Goal: Task Accomplishment & Management: Use online tool/utility

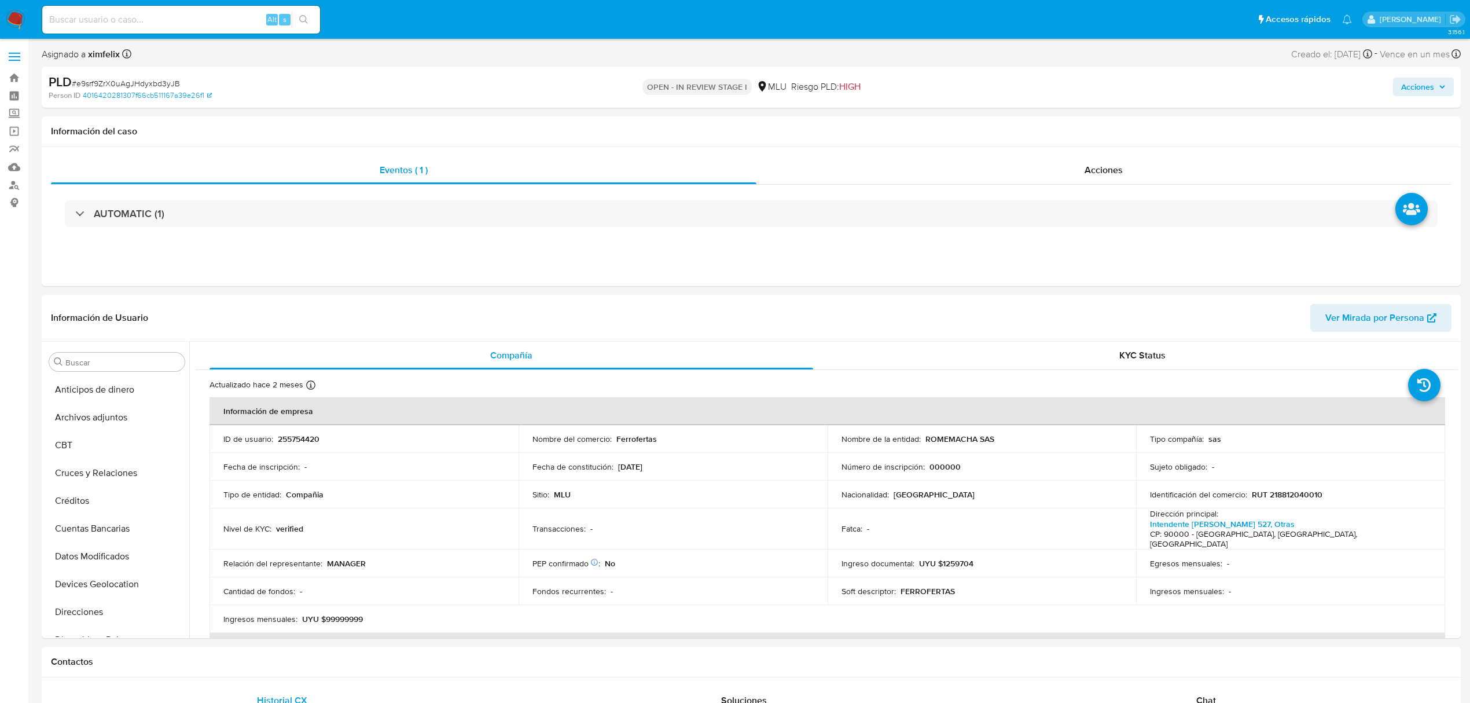
select select "10"
click at [181, 29] on div "Alt s" at bounding box center [181, 20] width 278 height 28
click at [188, 24] on input at bounding box center [181, 19] width 278 height 15
paste input "OsWmgSXkiwG0A5b9j0vYDIyz"
type input "OsWmgSXkiwG0A5b9j0vYDIyz"
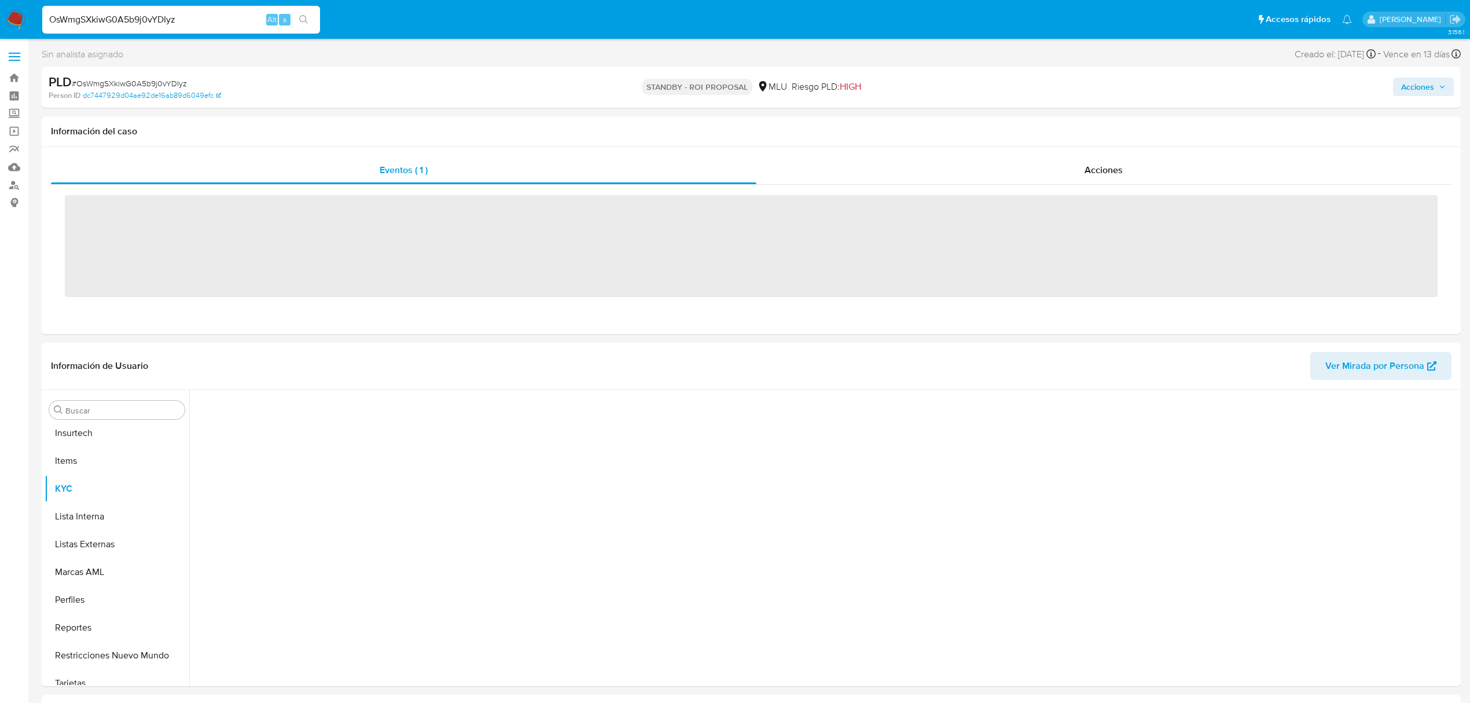
scroll to position [517, 0]
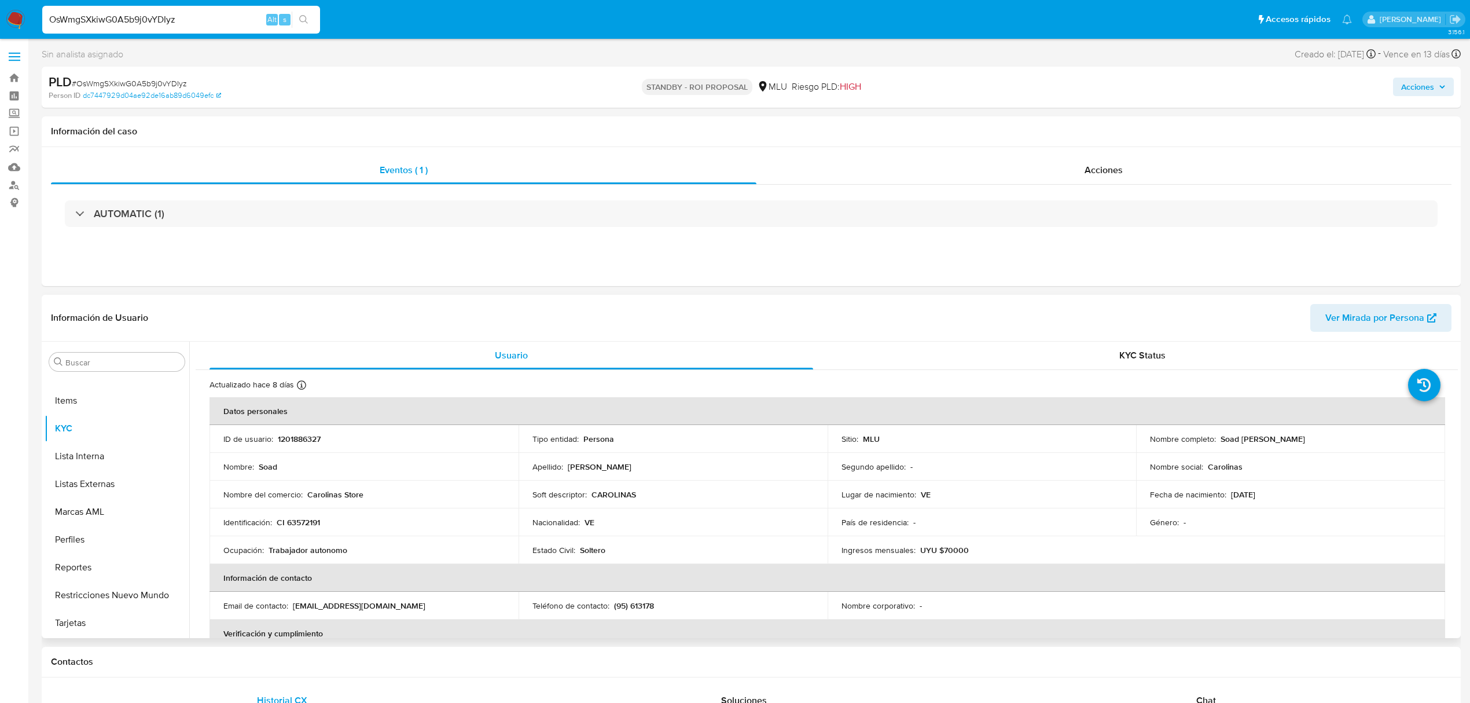
select select "10"
click at [112, 415] on button "Archivos adjuntos" at bounding box center [112, 417] width 135 height 28
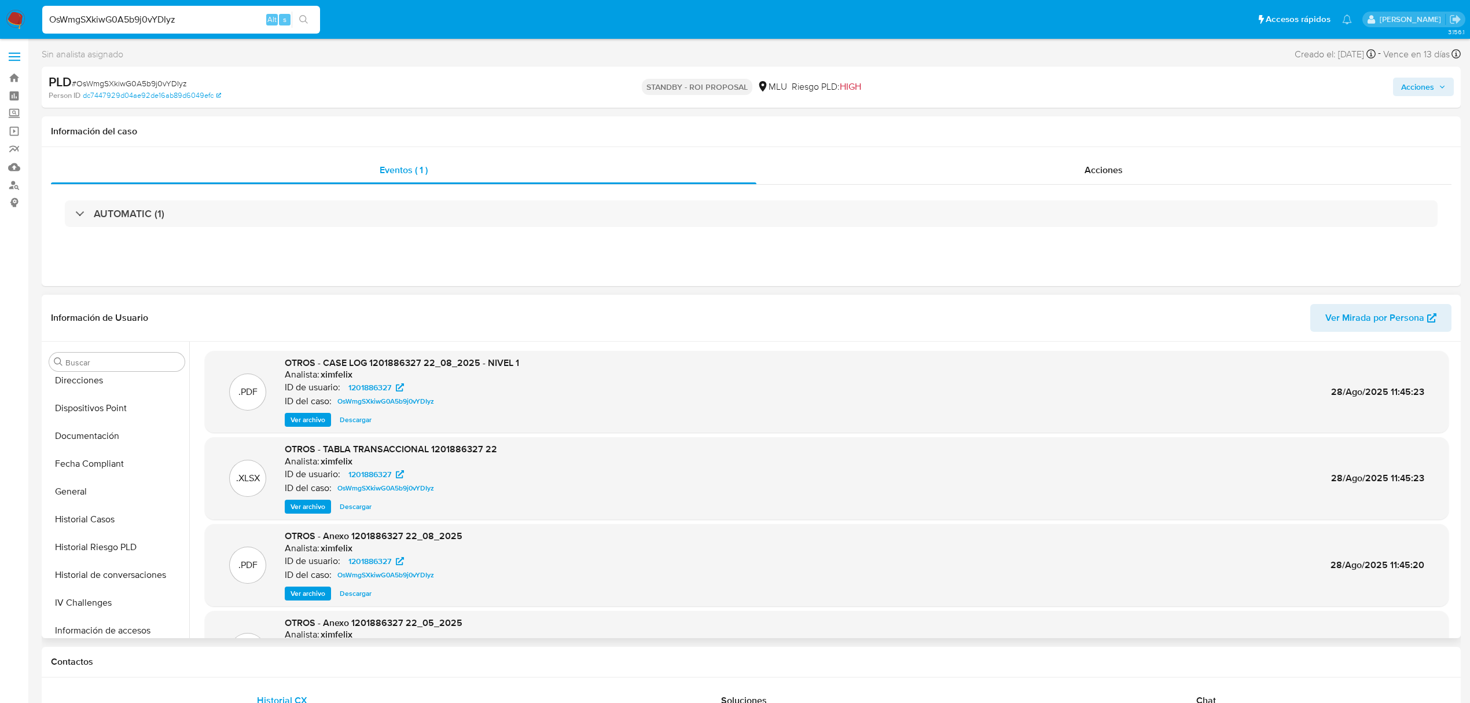
scroll to position [517, 0]
click at [167, 17] on input "OsWmgSXkiwG0A5b9j0vYDIyz" at bounding box center [181, 19] width 278 height 15
paste input "xwpVTMT2V7BI7jreRkiko3Ri"
type input "xwpVTMT2V7BI7jreRkiko3Ri"
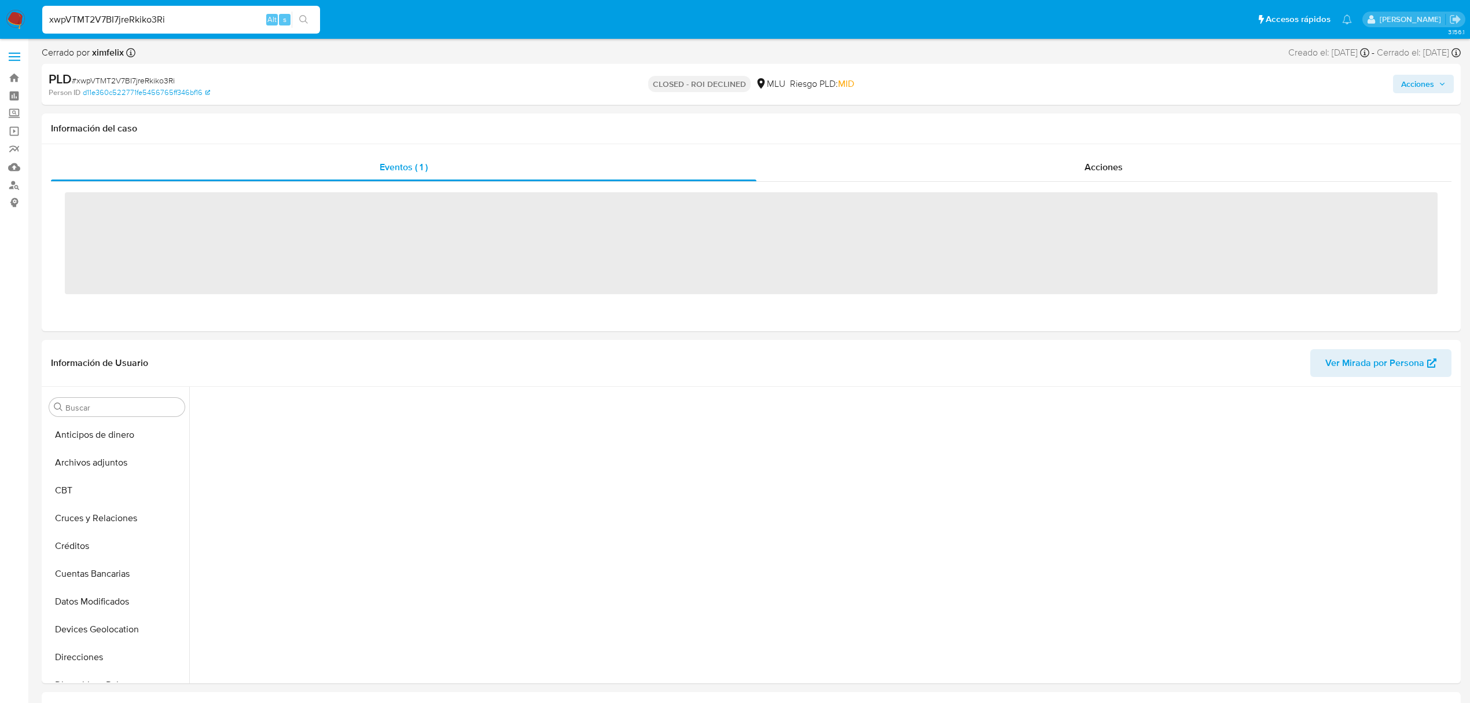
scroll to position [517, 0]
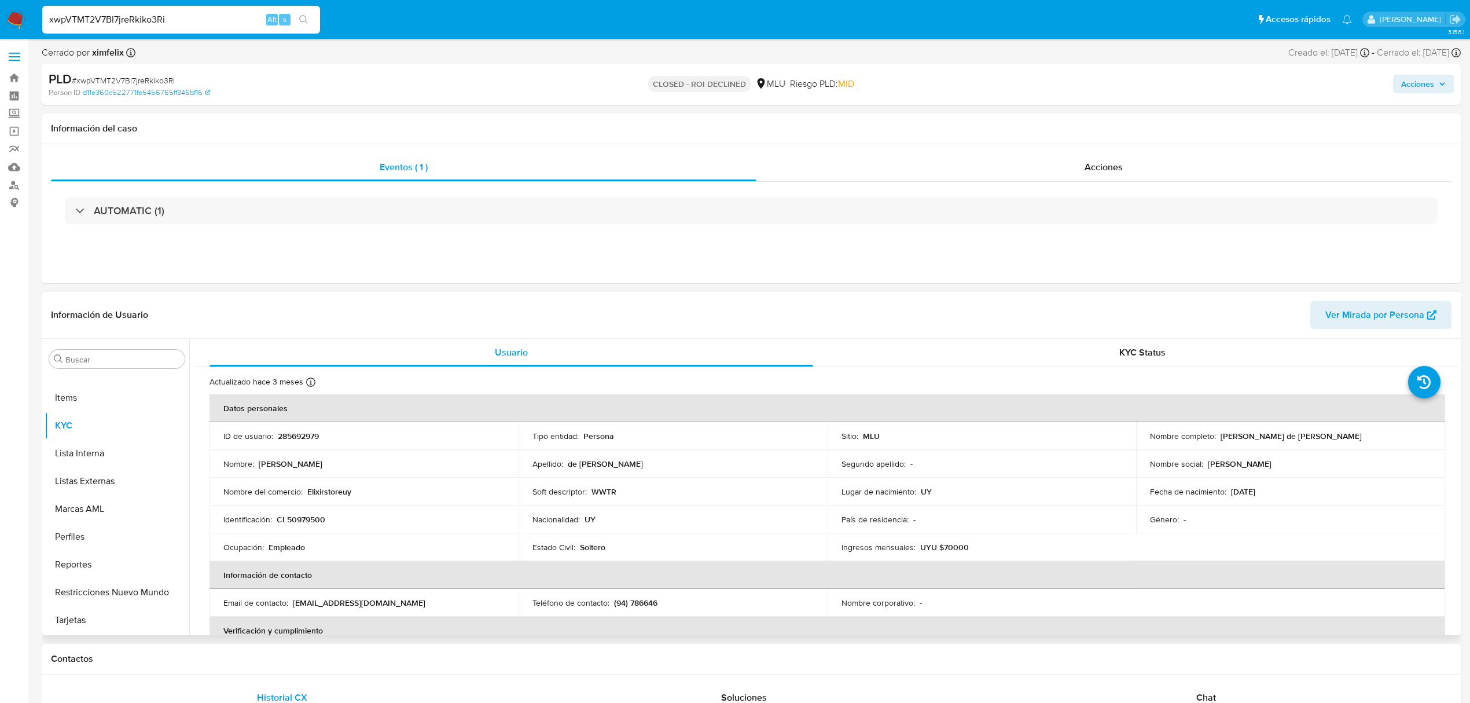
select select "10"
click at [153, 19] on input "xwpVTMT2V7BI7jreRkiko3Ri" at bounding box center [181, 19] width 278 height 15
paste input "e9srf9ZrX0uAgJHdyxbd3yJB"
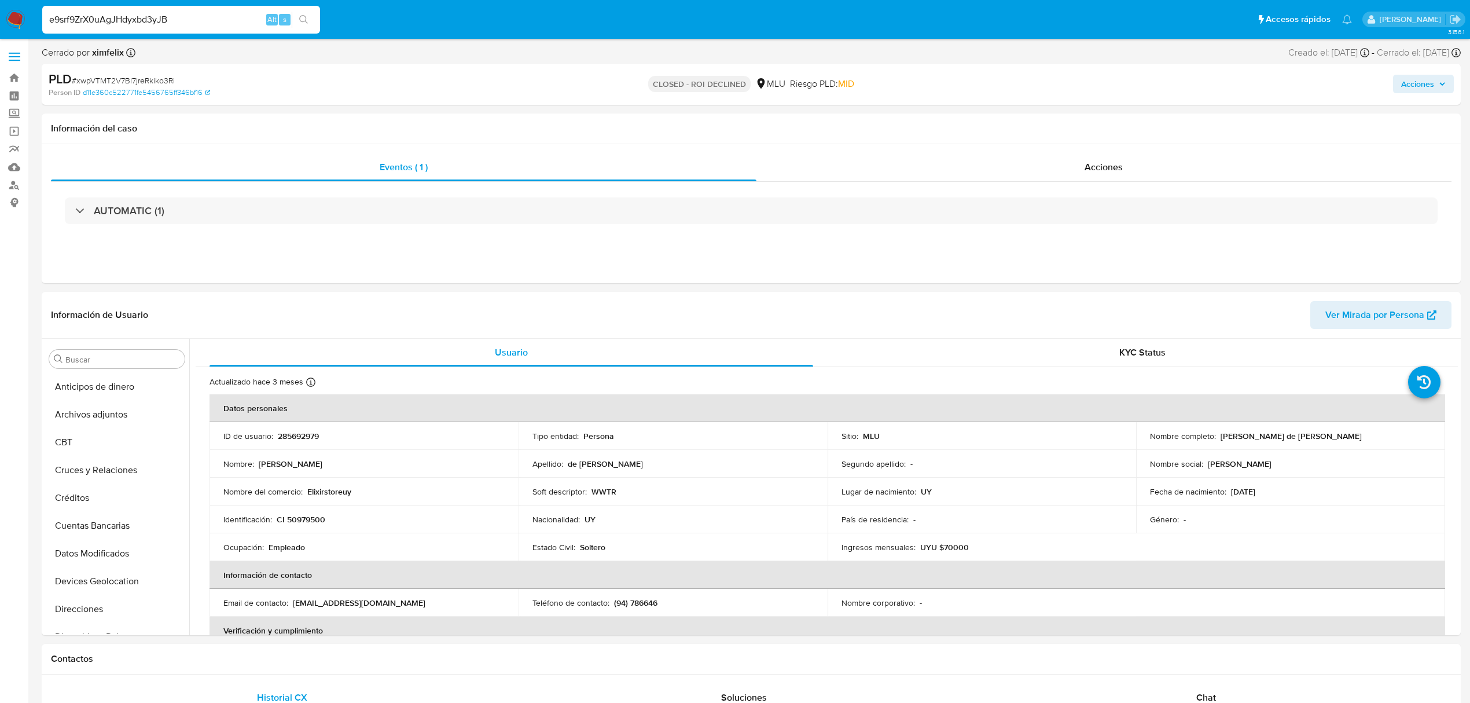
type input "e9srf9ZrX0uAgJHdyxbd3yJB"
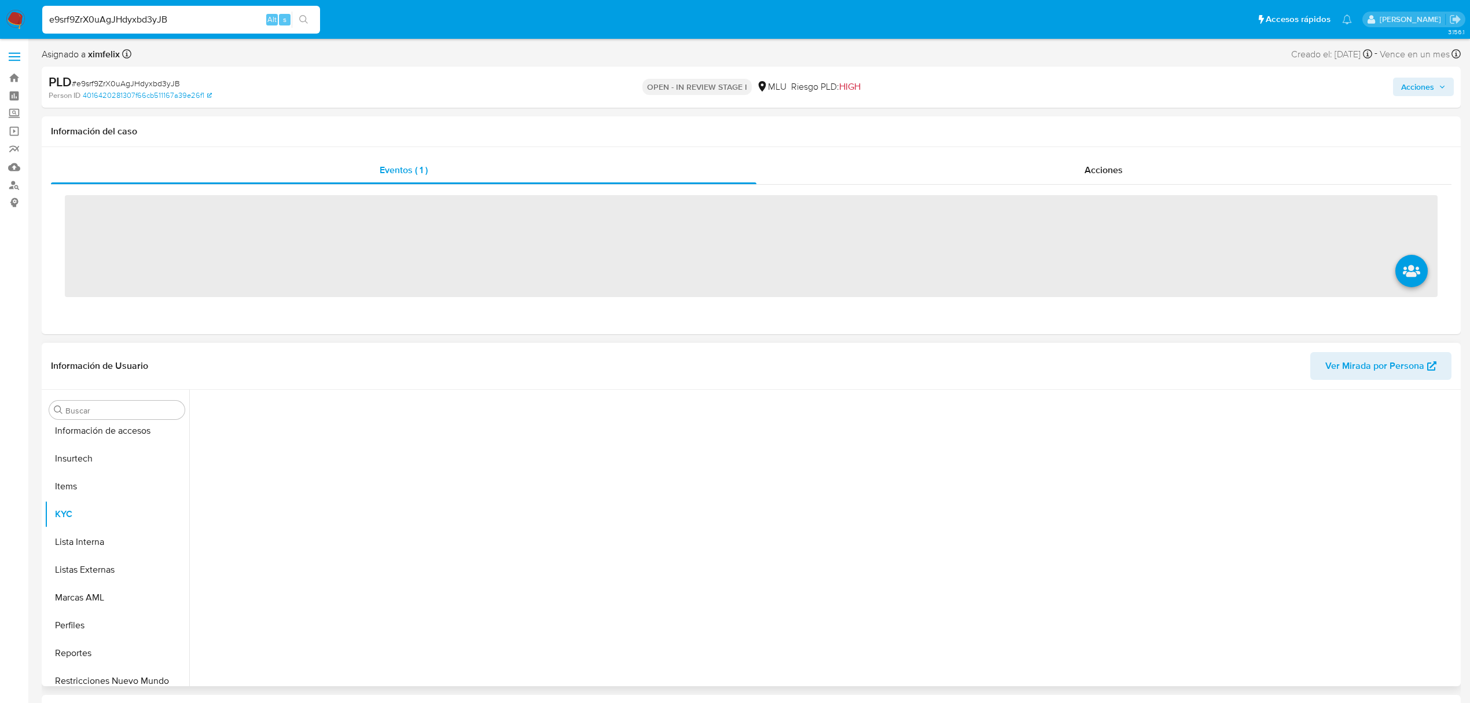
scroll to position [517, 0]
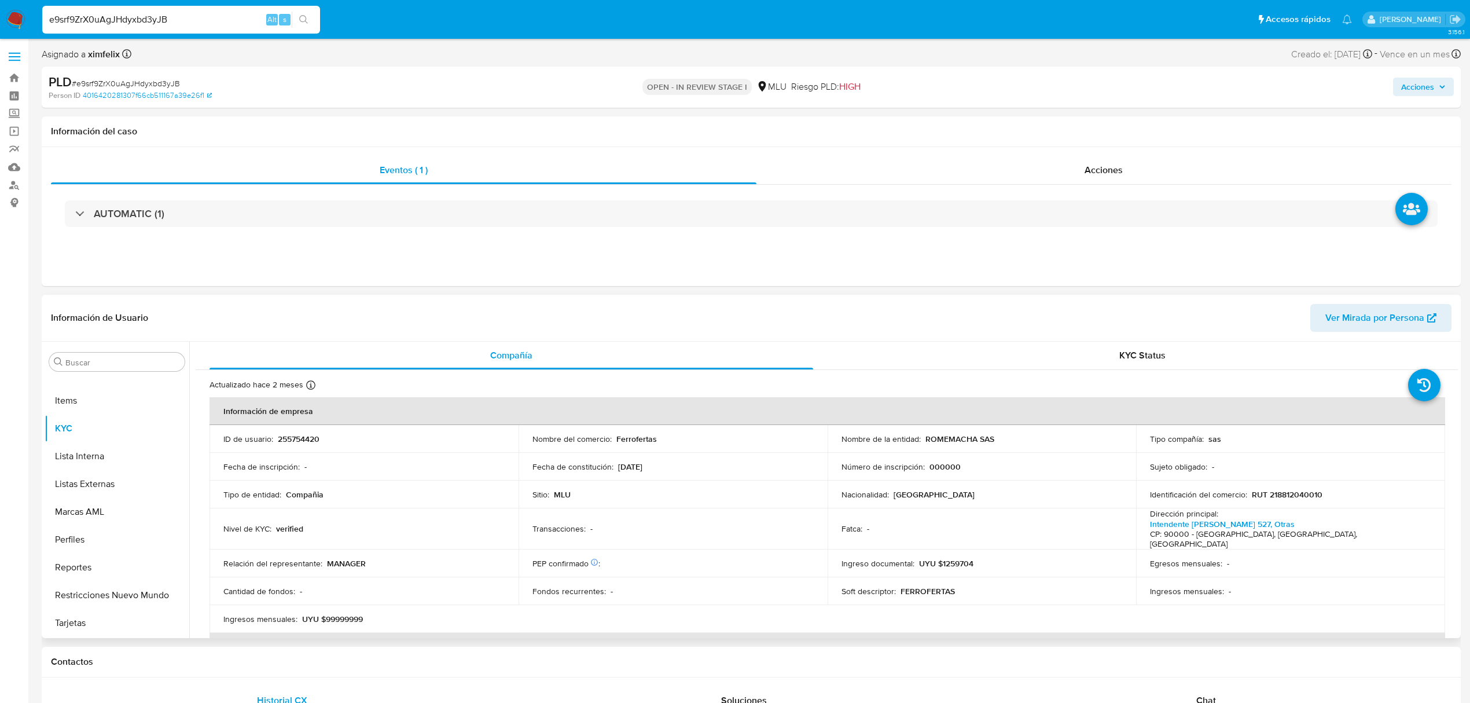
select select "10"
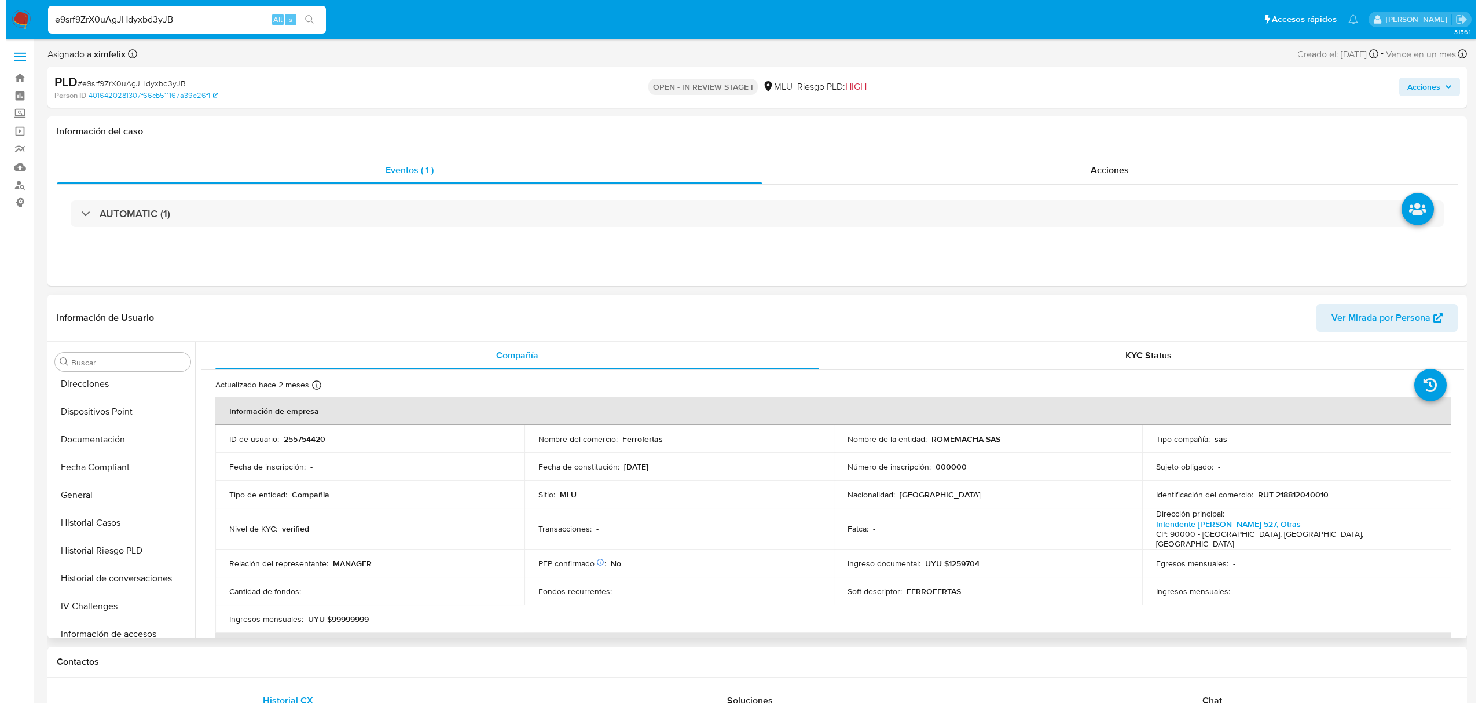
scroll to position [0, 0]
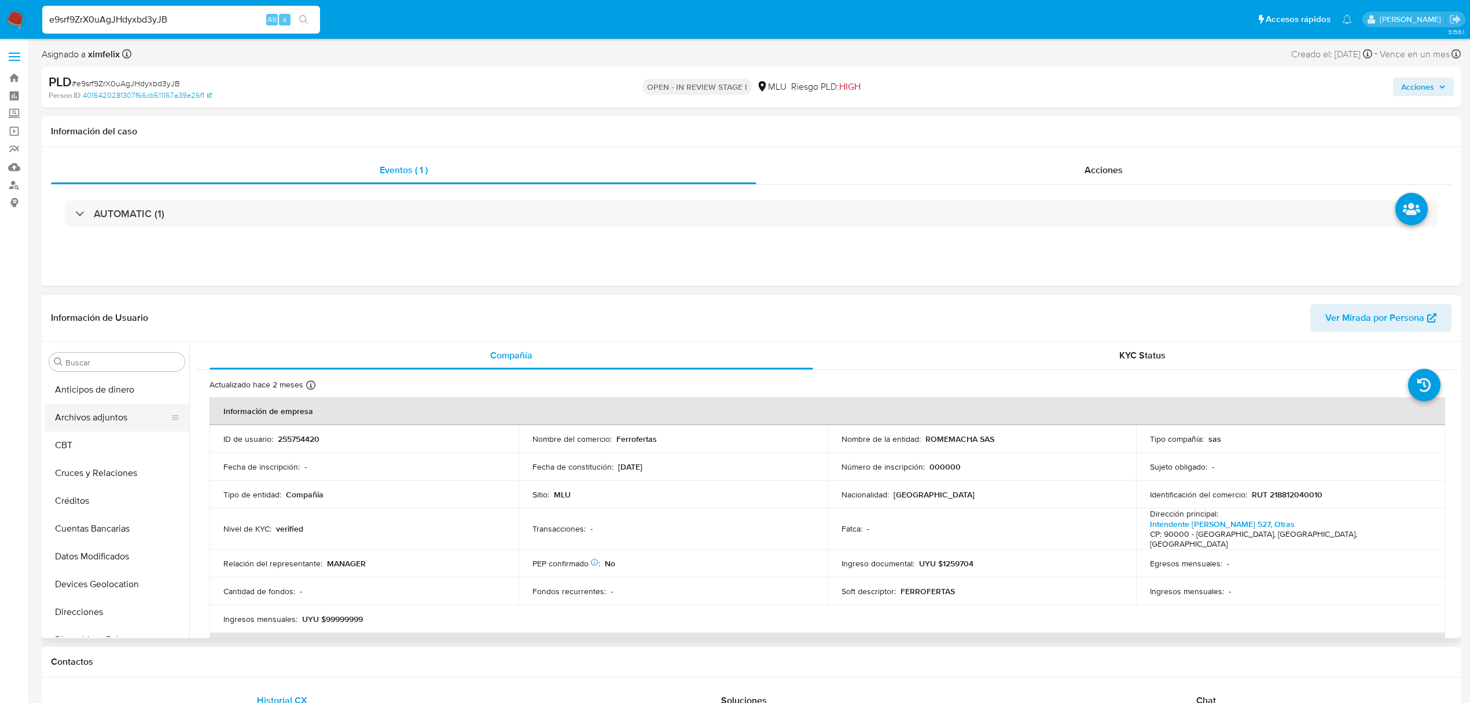
click at [102, 415] on button "Archivos adjuntos" at bounding box center [112, 417] width 135 height 28
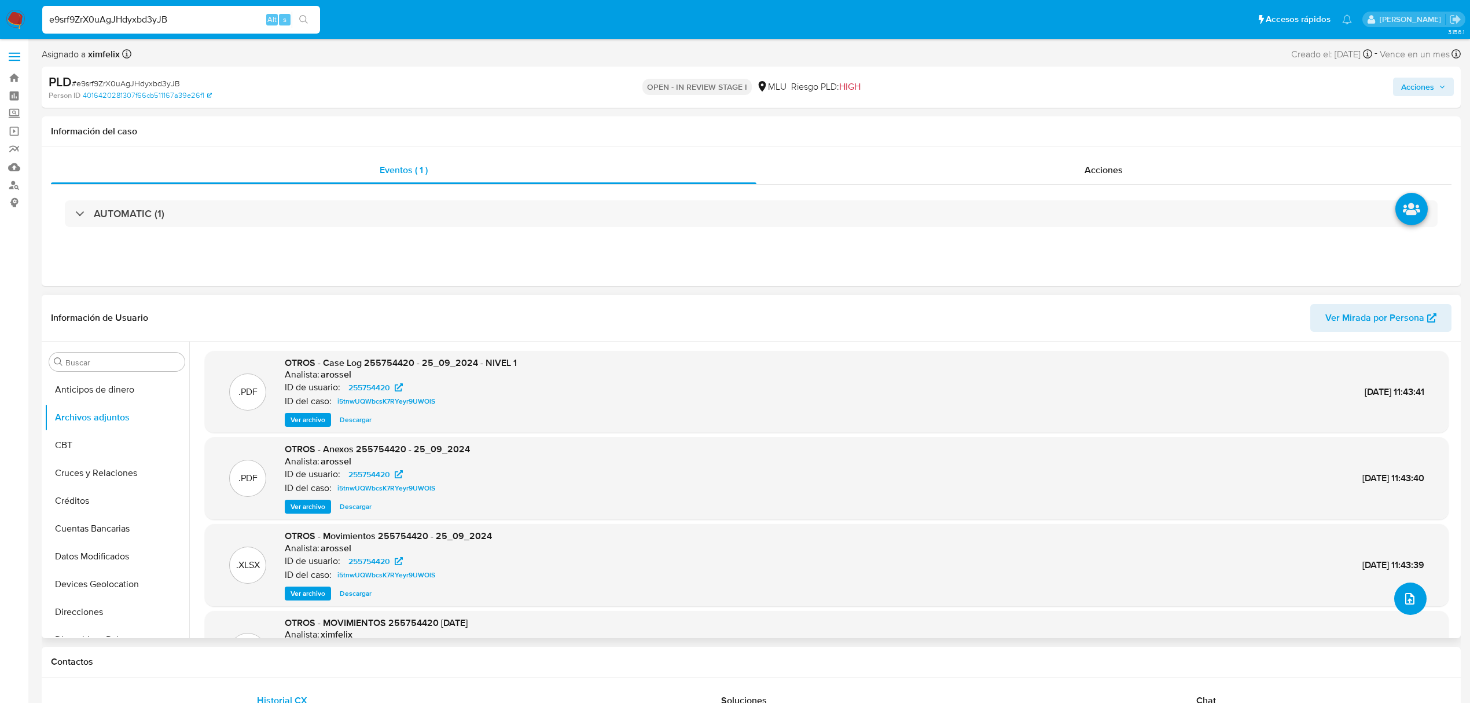
click at [1405, 594] on icon "upload-file" at bounding box center [1409, 599] width 9 height 12
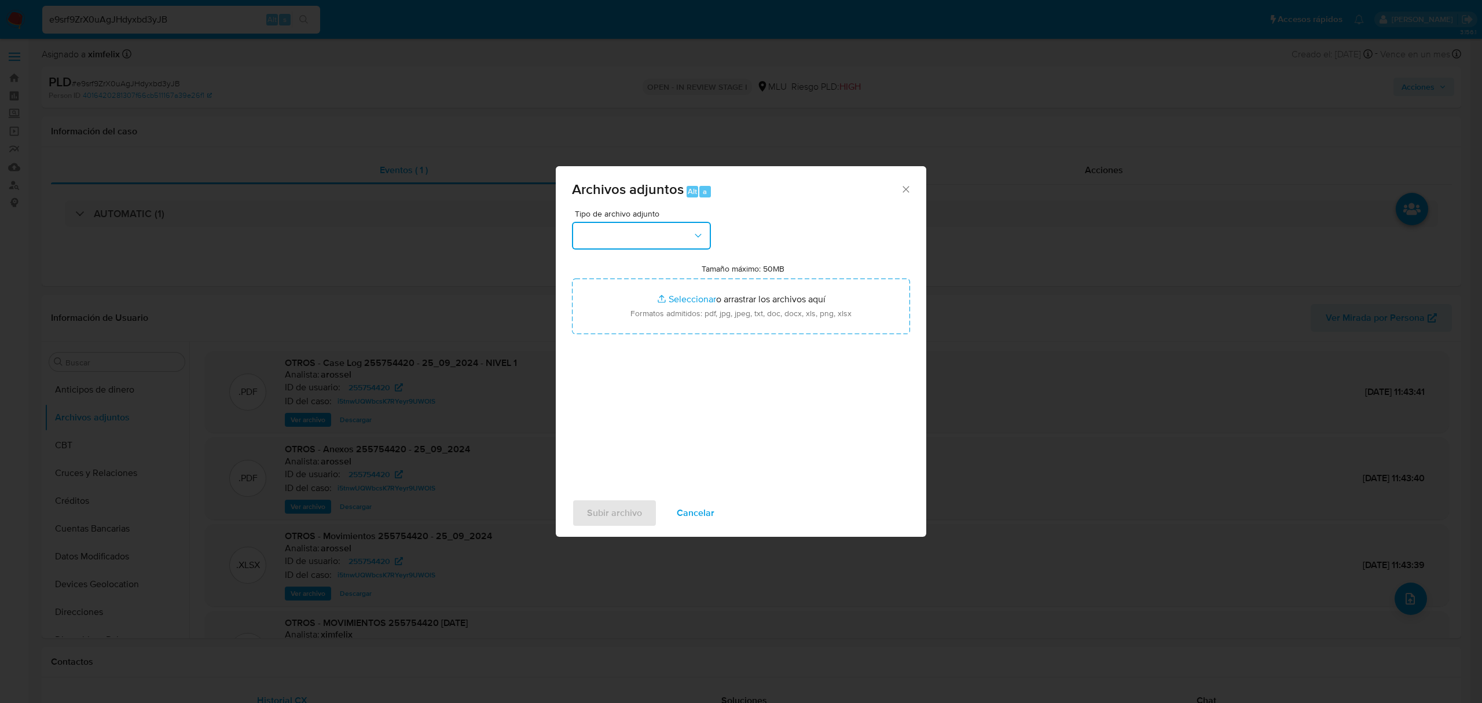
click at [656, 233] on button "button" at bounding box center [641, 236] width 139 height 28
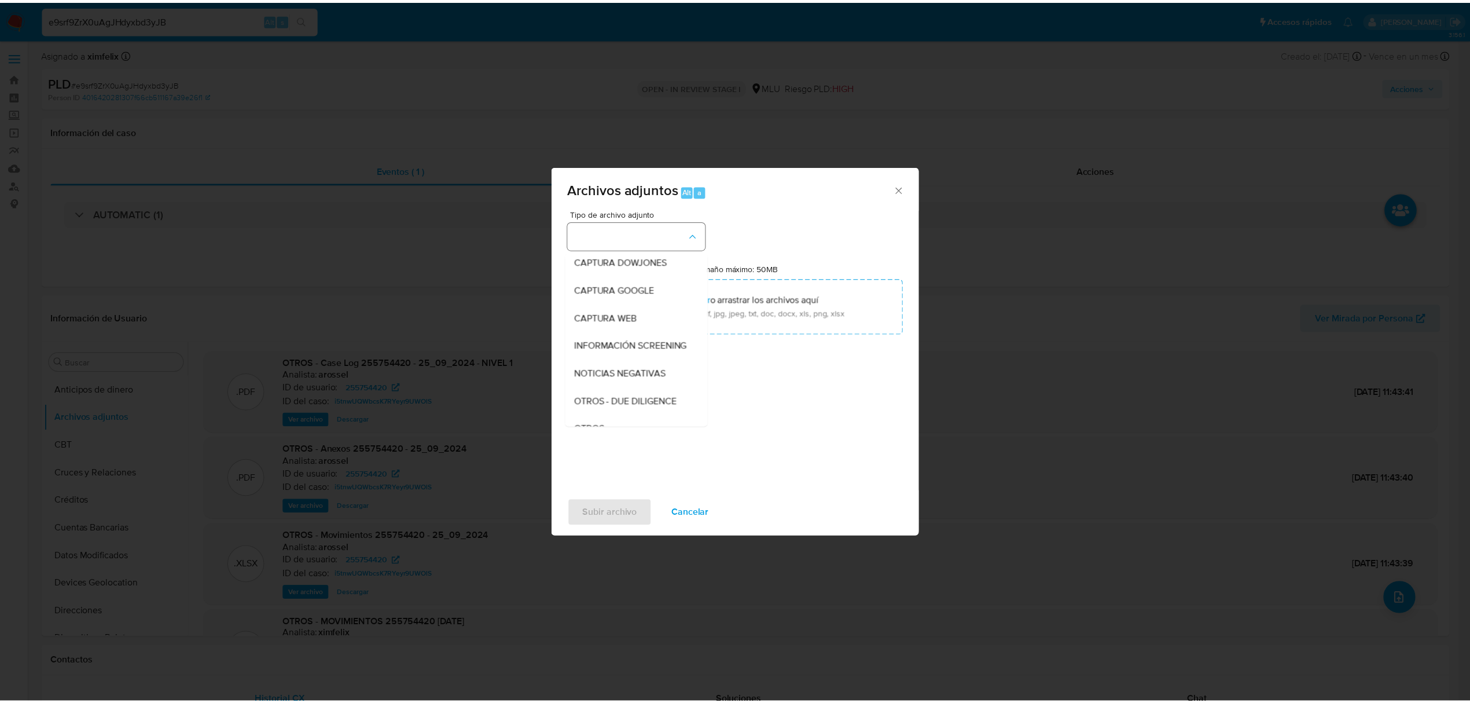
scroll to position [60, 0]
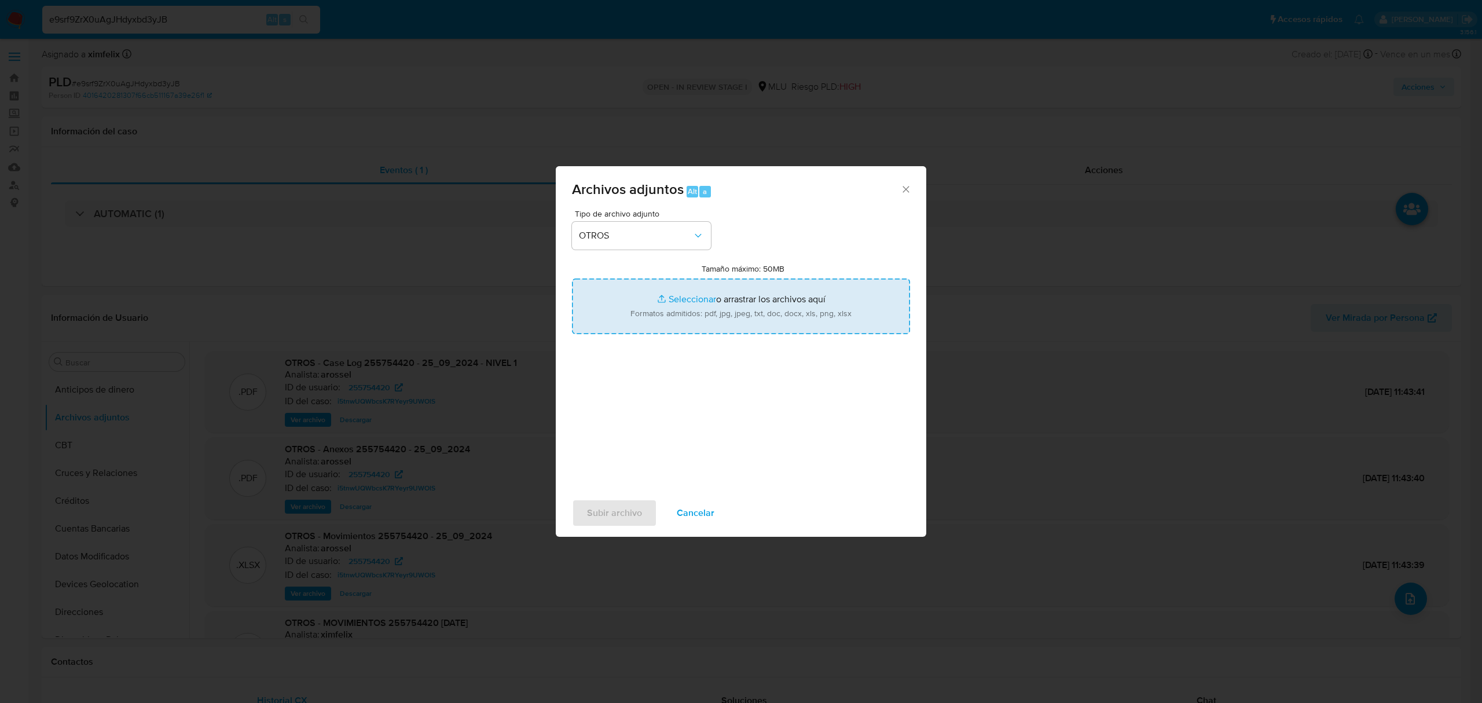
type input "C:\fakepath\CASE LOG 255754420 22_08_2025 - NIVEL 1.pdf"
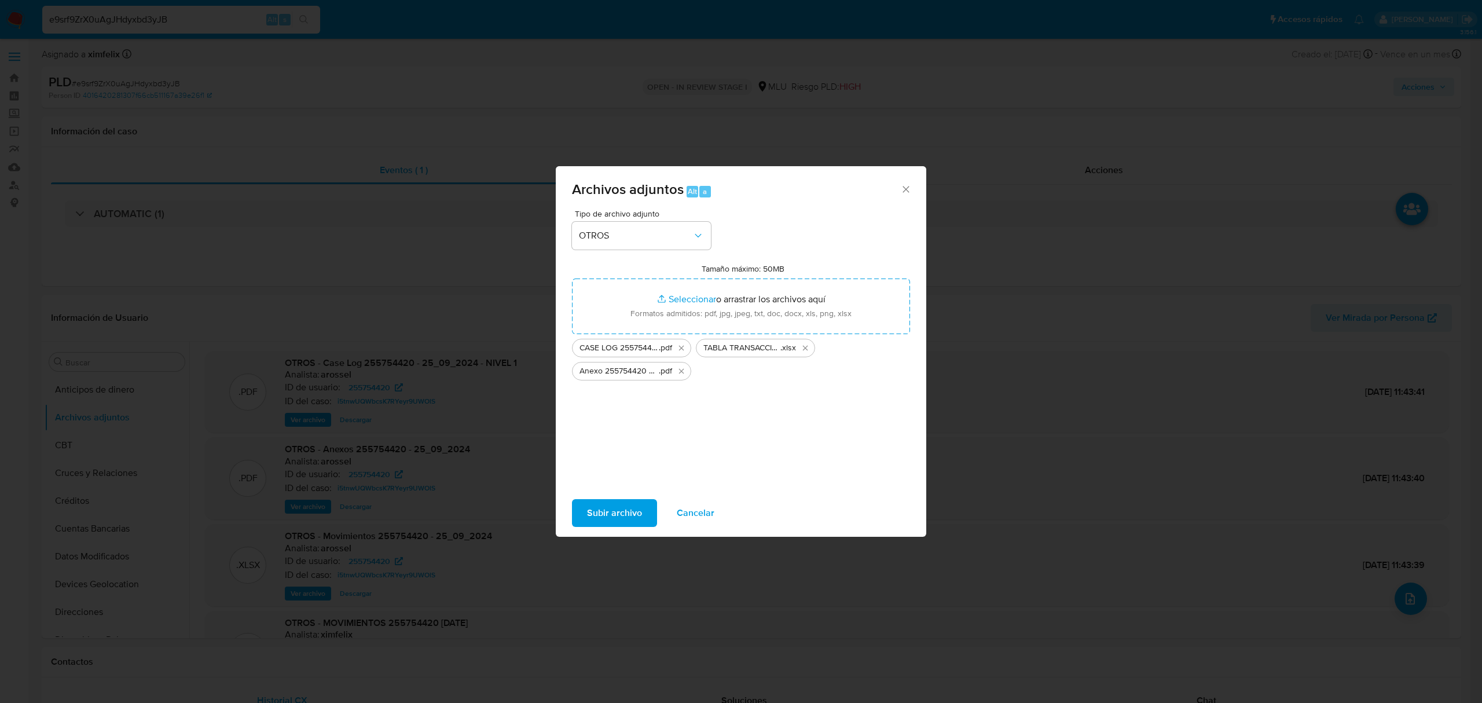
click at [600, 505] on span "Subir archivo" at bounding box center [614, 512] width 55 height 25
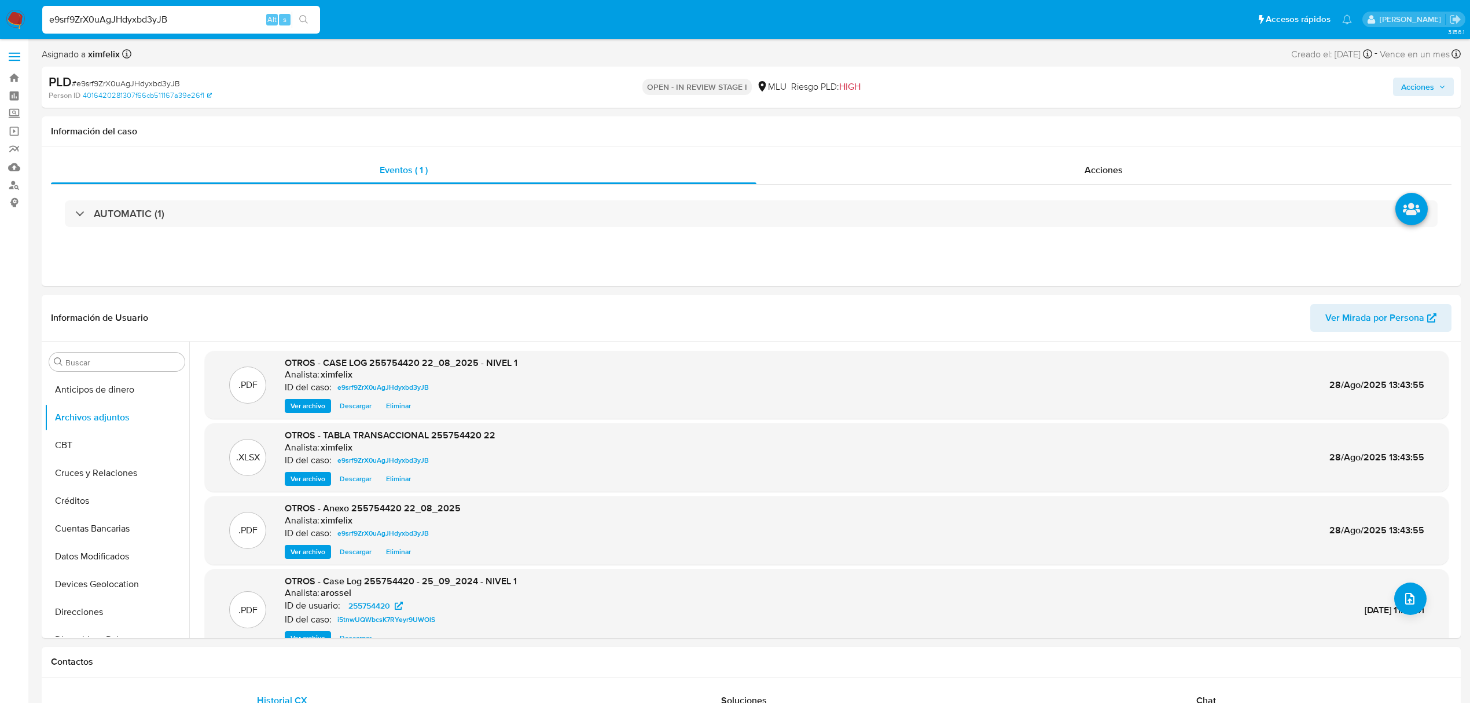
click at [1434, 93] on span "Acciones" at bounding box center [1423, 87] width 45 height 16
click at [1146, 119] on span "Alt" at bounding box center [1144, 124] width 9 height 11
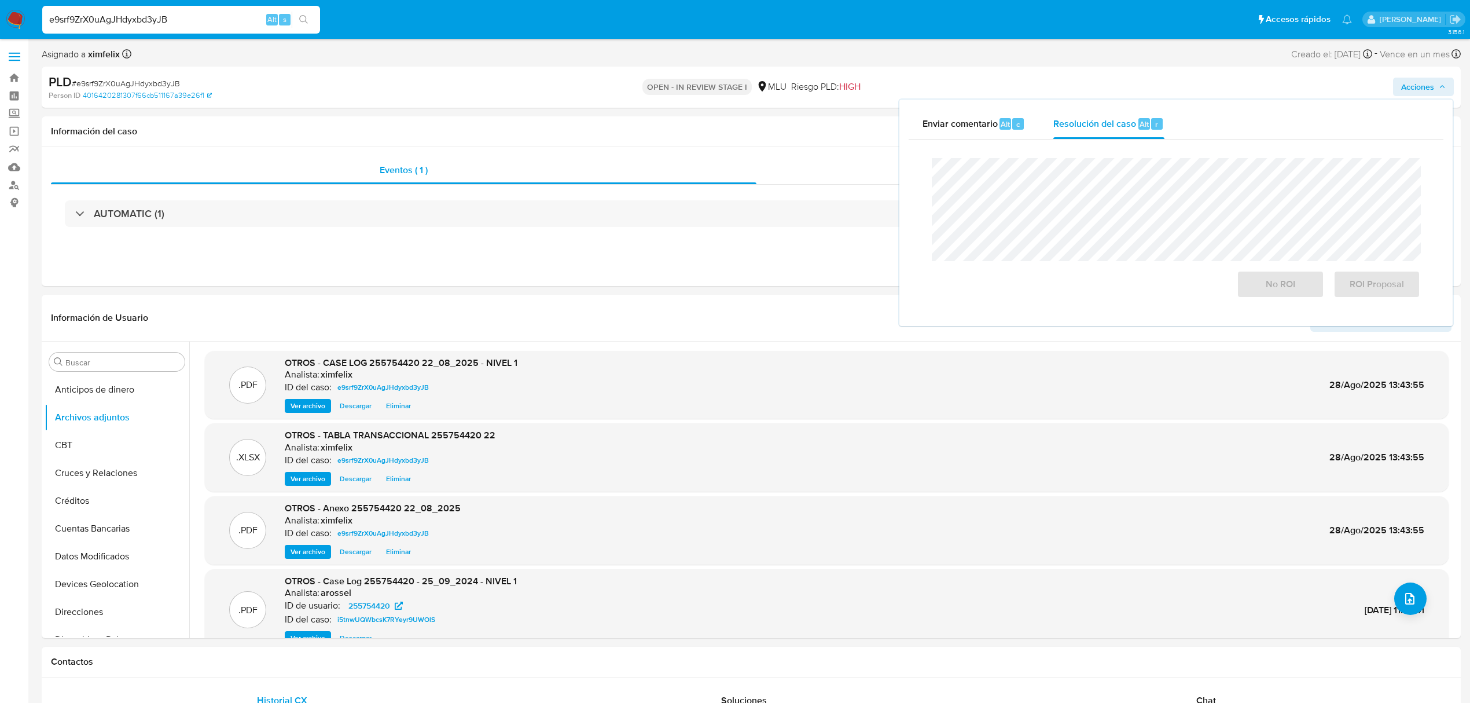
click at [1105, 153] on div "No ROI ROI Proposal" at bounding box center [1175, 228] width 507 height 159
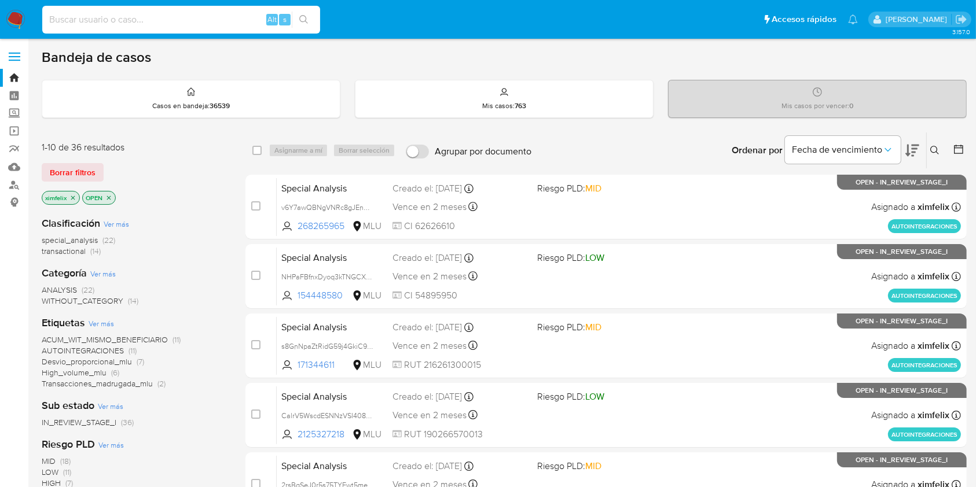
click at [187, 13] on input at bounding box center [181, 19] width 278 height 15
paste input "e9srf9ZrX0uAgJHdyxbd3yJB"
type input "e9srf9ZrX0uAgJHdyxbd3yJB"
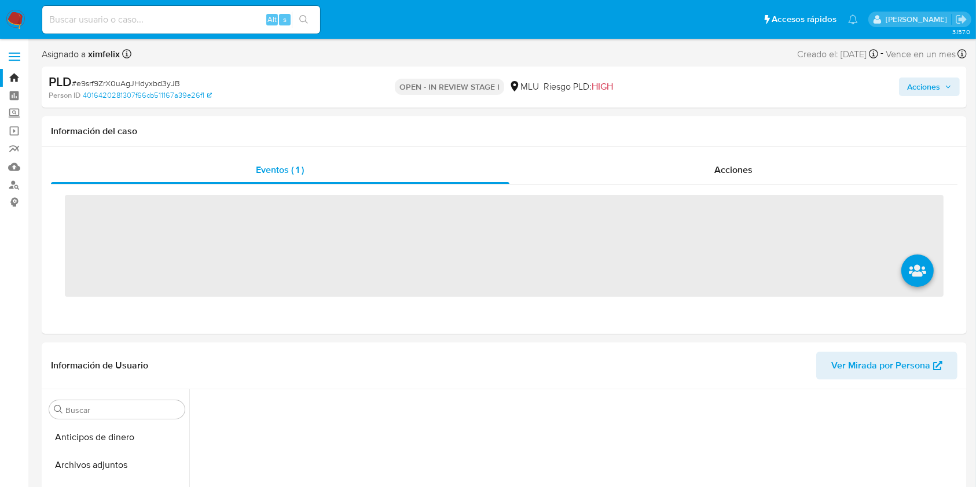
scroll to position [68, 0]
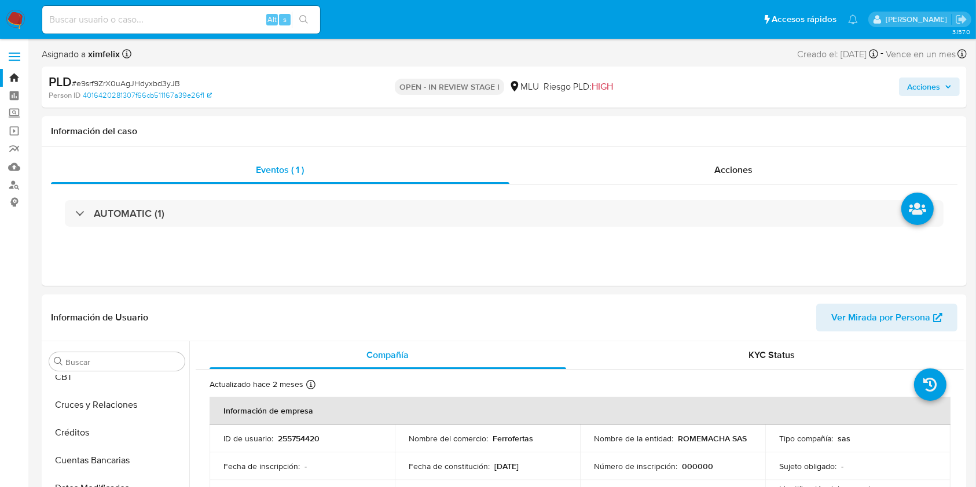
select select "10"
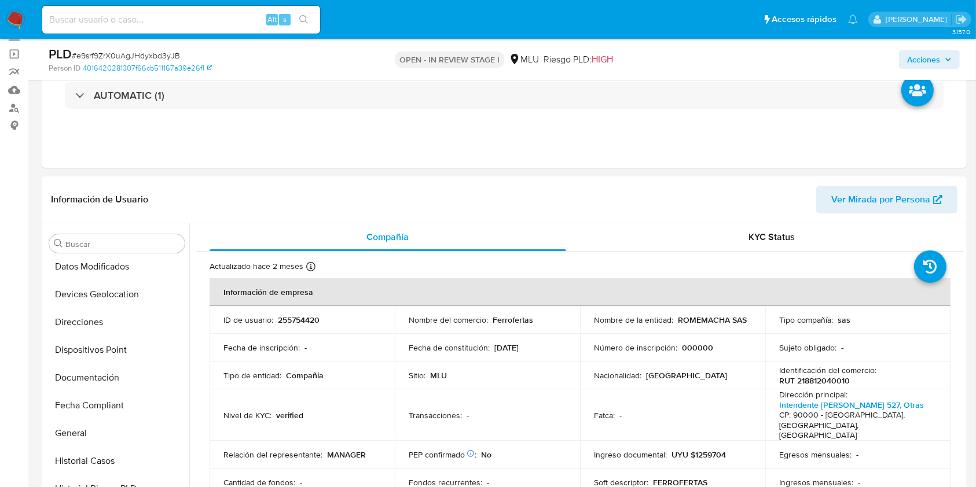
scroll to position [0, 0]
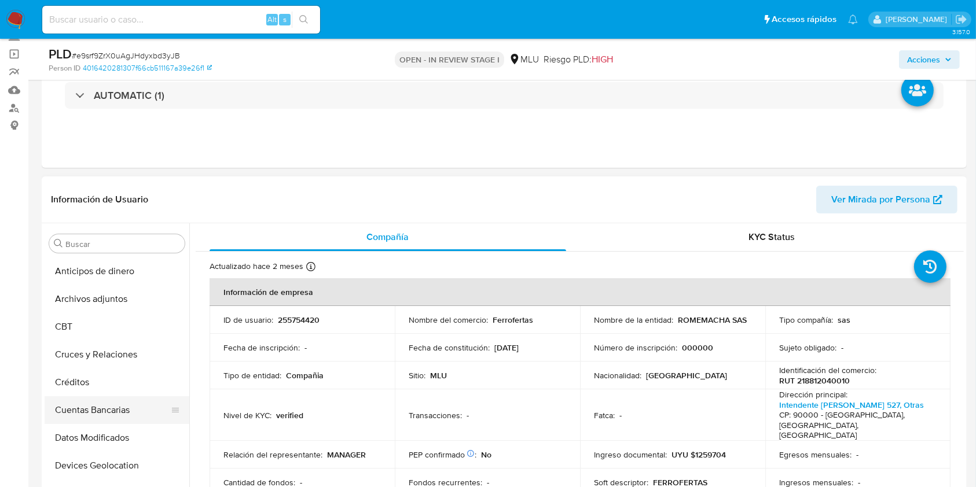
click at [111, 413] on button "Cuentas Bancarias" at bounding box center [112, 410] width 135 height 28
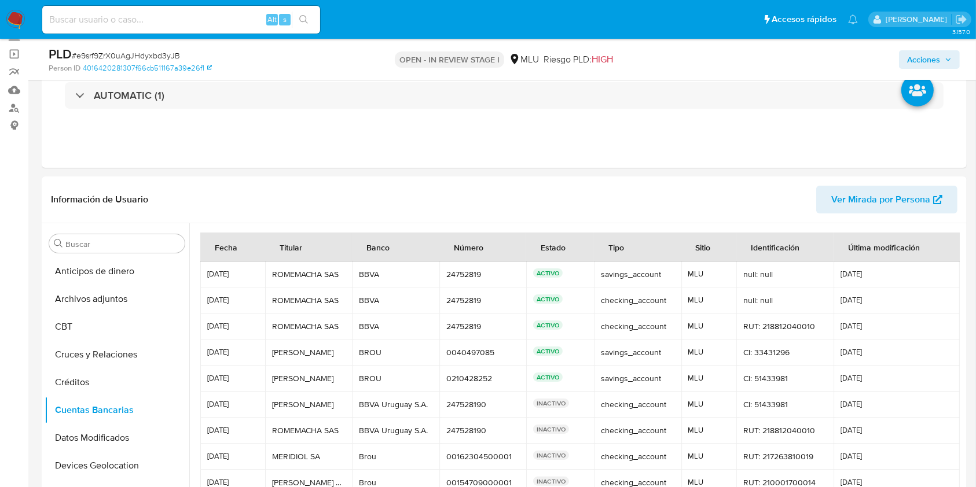
click at [194, 24] on input at bounding box center [181, 19] width 278 height 15
paste input "161415808"
type input "161415808"
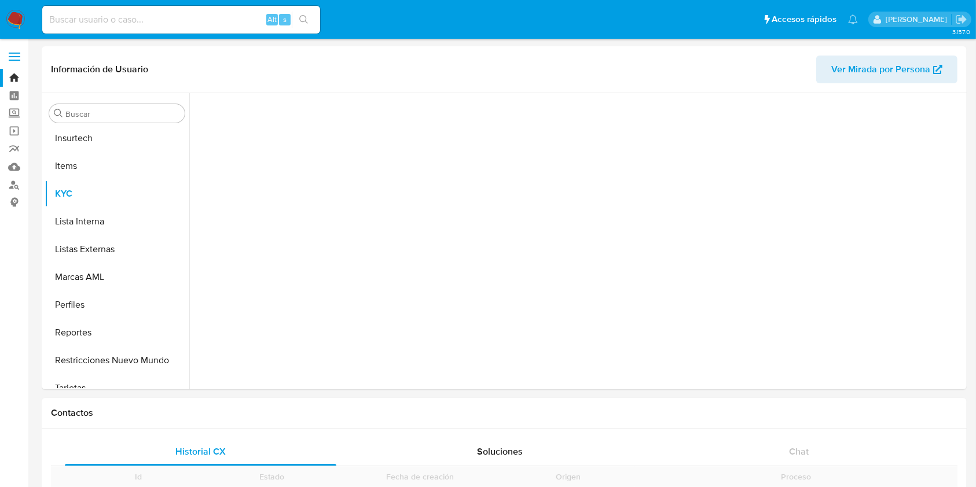
scroll to position [517, 0]
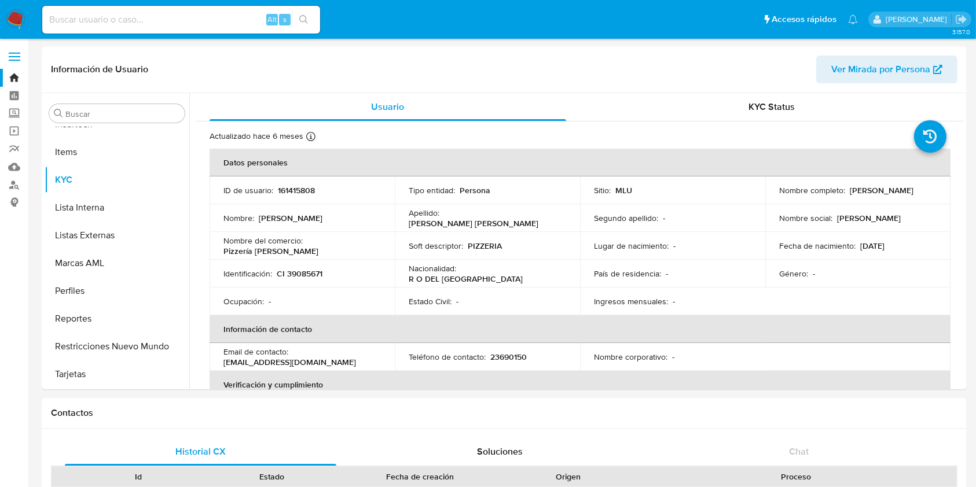
select select "10"
drag, startPoint x: 887, startPoint y: 199, endPoint x: 776, endPoint y: 200, distance: 111.1
click at [779, 196] on div "Nombre completo : Jaime Alexander Tosi Pessano" at bounding box center [857, 190] width 157 height 10
copy p "Jaime Alexander Tosi Pessano"
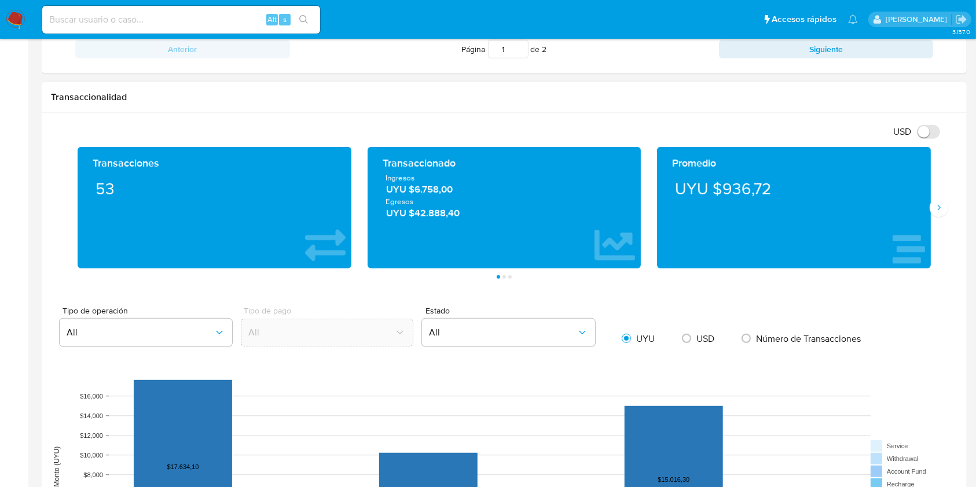
scroll to position [771, 0]
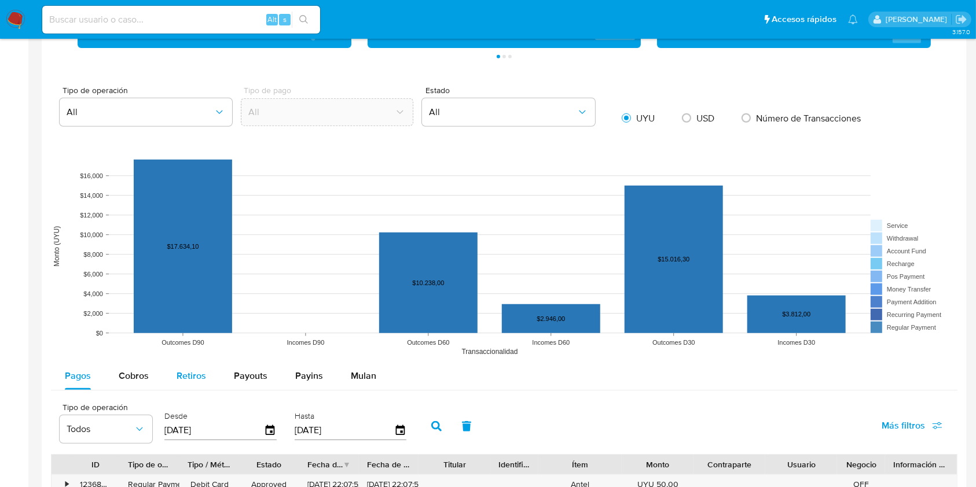
click at [163, 377] on button "Retiros" at bounding box center [191, 376] width 57 height 28
select select "10"
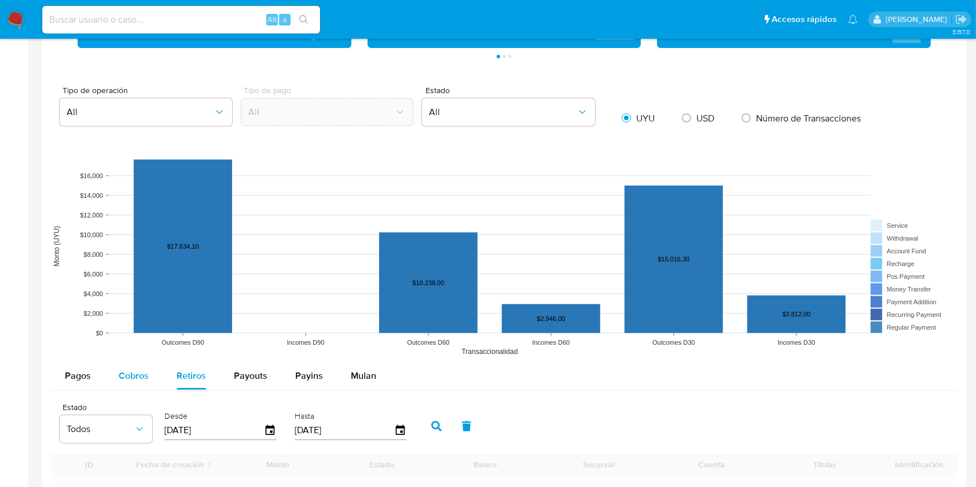
click at [155, 377] on button "Cobros" at bounding box center [134, 376] width 58 height 28
select select "10"
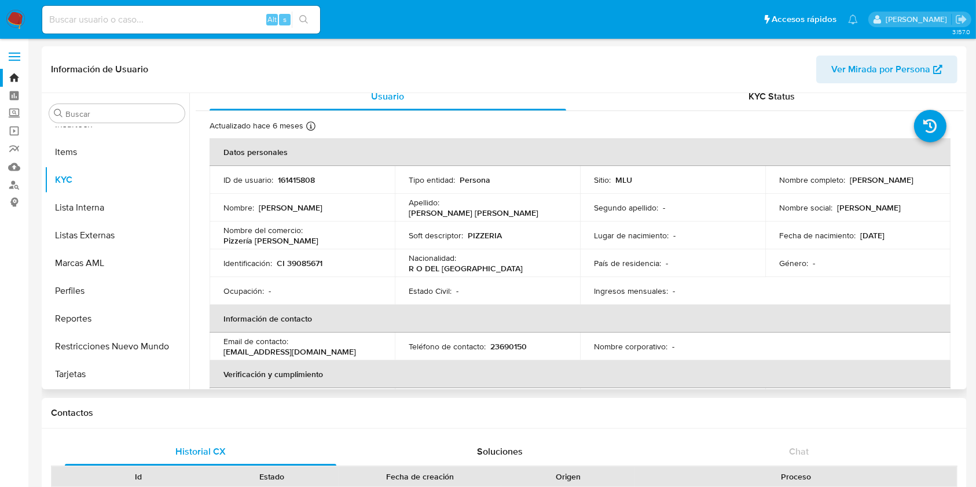
scroll to position [0, 0]
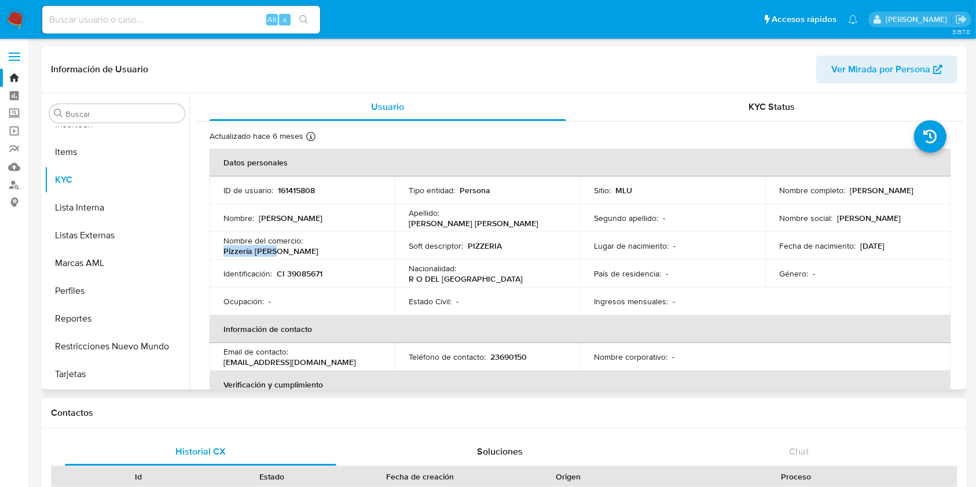
drag, startPoint x: 359, startPoint y: 245, endPoint x: 307, endPoint y: 244, distance: 51.5
click at [307, 244] on div "Nombre del comercio : Pizzería jaime" at bounding box center [301, 246] width 157 height 21
copy p "Pizzería jaime"
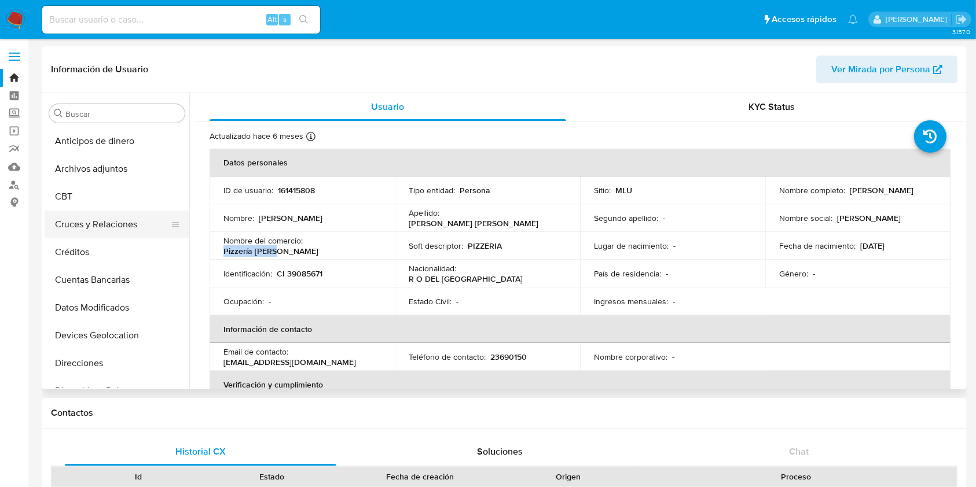
click at [108, 216] on button "Cruces y Relaciones" at bounding box center [112, 225] width 135 height 28
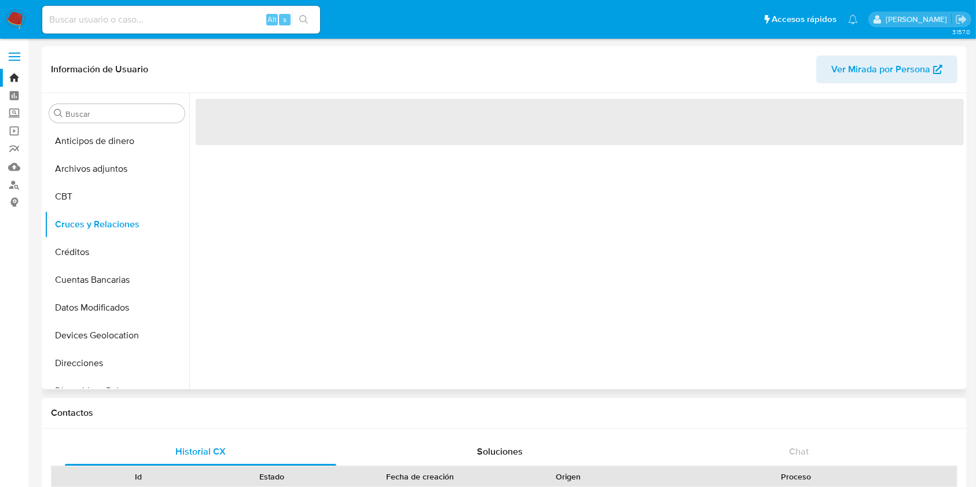
click at [413, 292] on div "‌" at bounding box center [576, 241] width 774 height 296
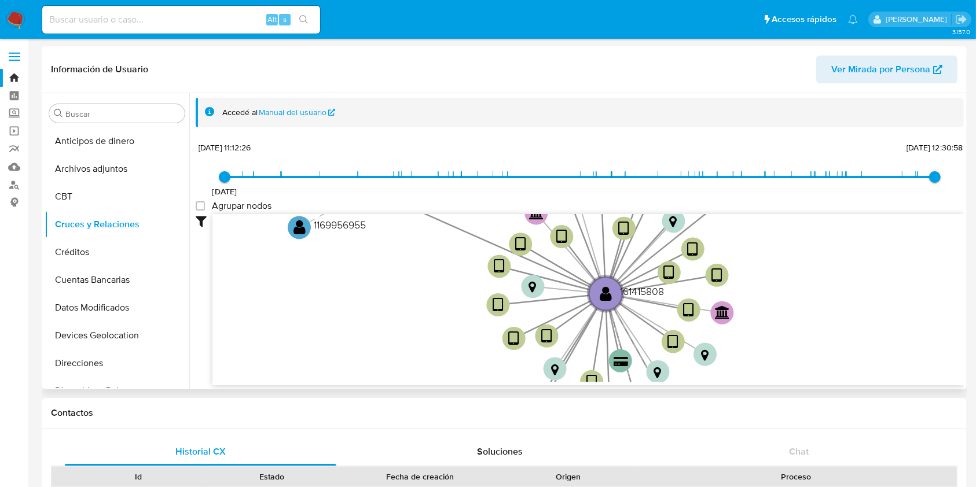
click at [413, 292] on icon "device-63e38f5d08813b0017055ba6  device-6749f0d48b2c07369358a39c  device-650a…" at bounding box center [587, 298] width 751 height 168
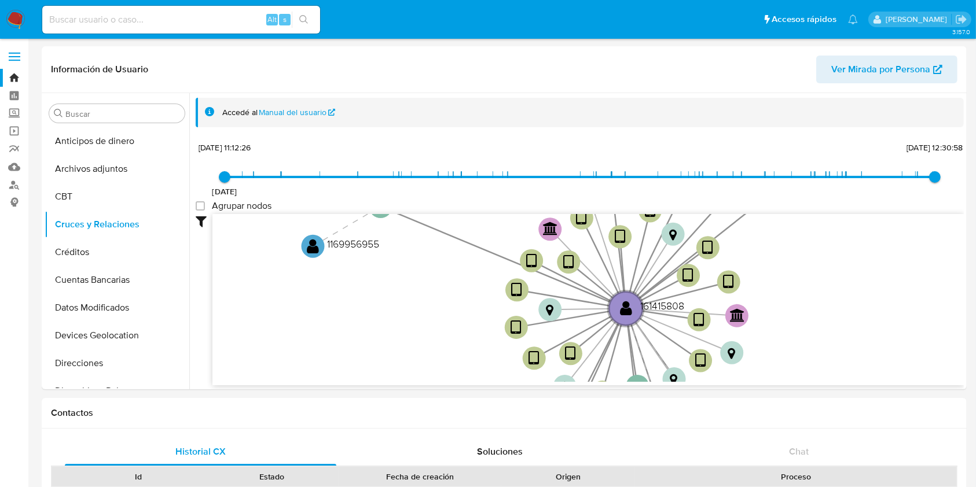
click at [182, 24] on input at bounding box center [181, 19] width 278 height 15
paste input "s8GnNpaZtRidG59j4GkiC9JC"
type input "s8GnNpaZtRidG59j4GkiC9JC"
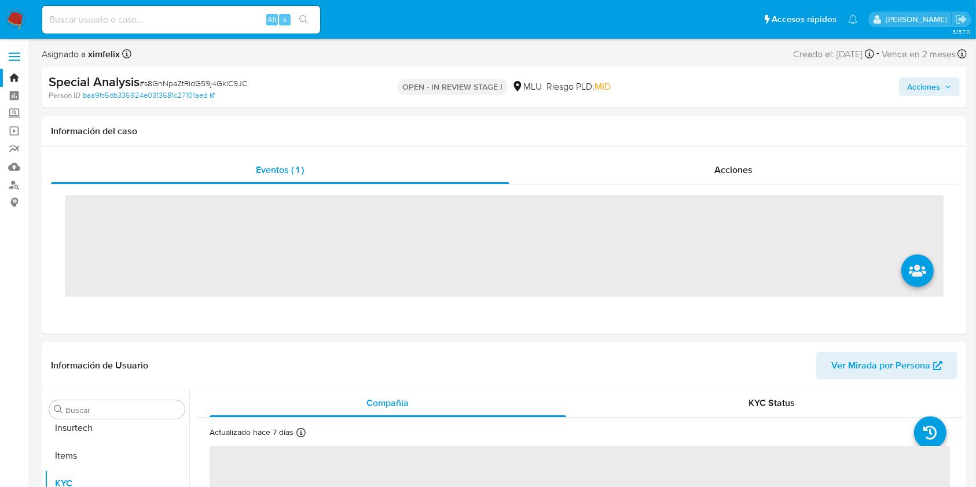
scroll to position [517, 0]
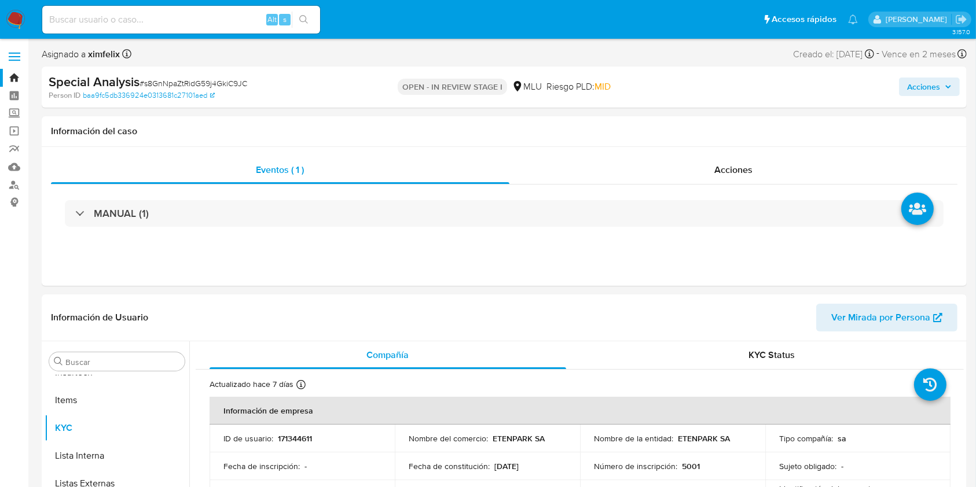
select select "10"
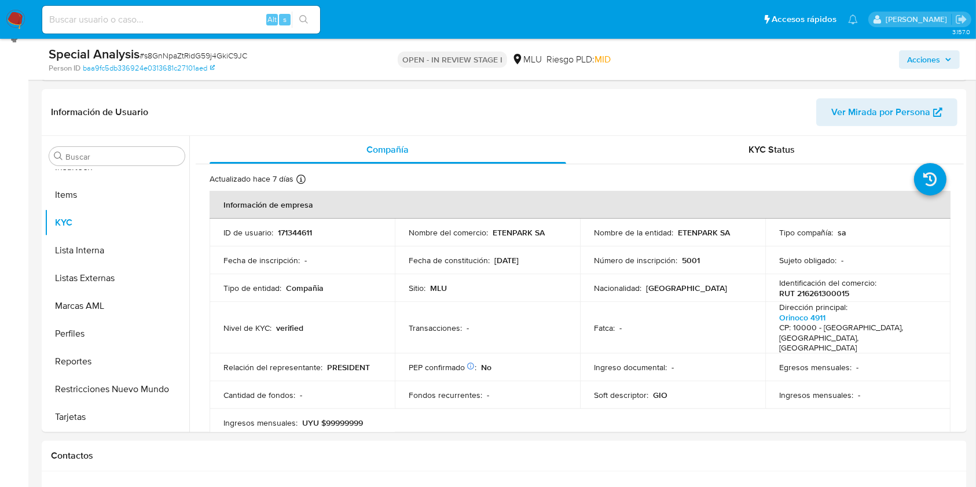
scroll to position [185, 0]
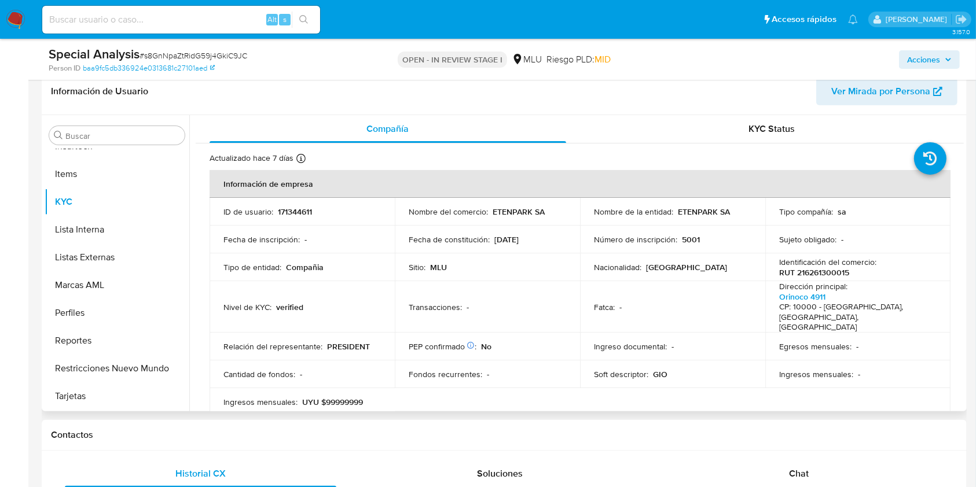
drag, startPoint x: 963, startPoint y: 155, endPoint x: 961, endPoint y: 160, distance: 6.0
click at [961, 160] on div "Compañía KYC Status Actualizado hace 7 días Creado: 11/11/2021 16:04:23 Actuali…" at bounding box center [576, 263] width 774 height 296
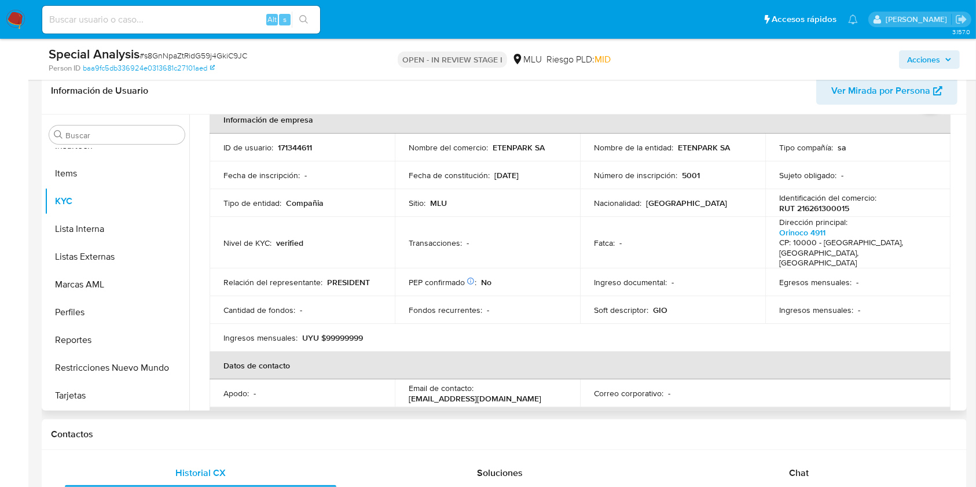
scroll to position [61, 0]
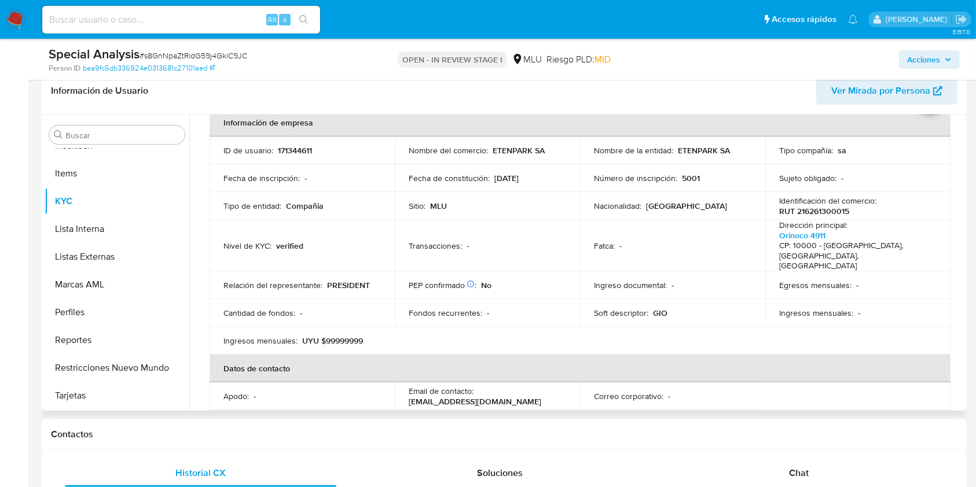
click at [816, 355] on th "Datos de contacto" at bounding box center [579, 369] width 741 height 28
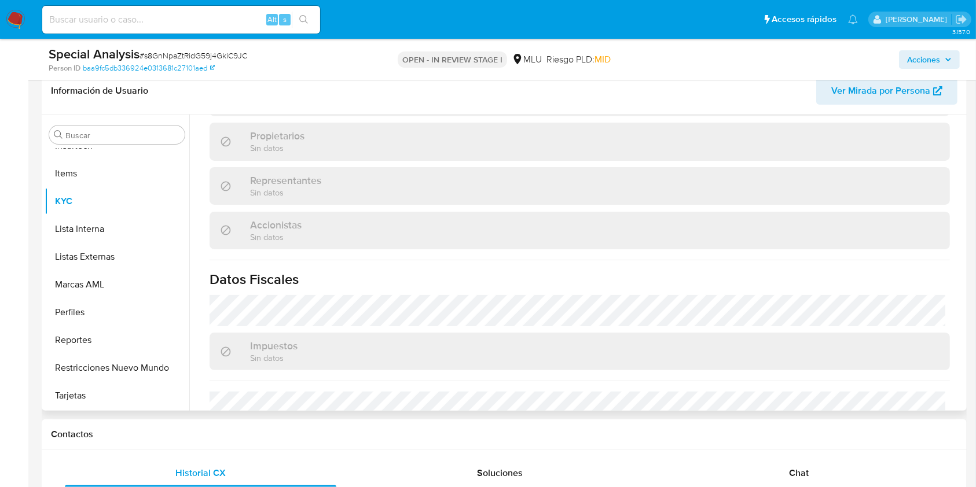
scroll to position [677, 0]
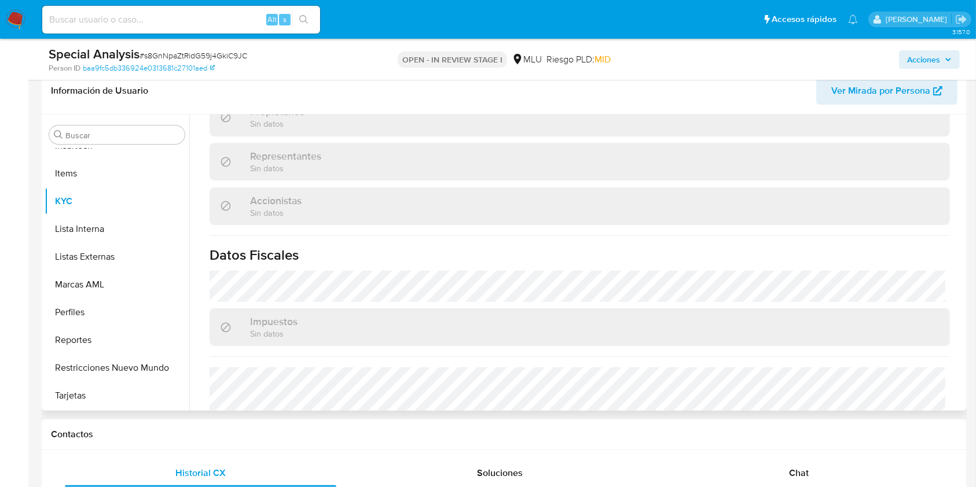
click at [741, 308] on div "Impuestos Sin datos" at bounding box center [579, 327] width 740 height 38
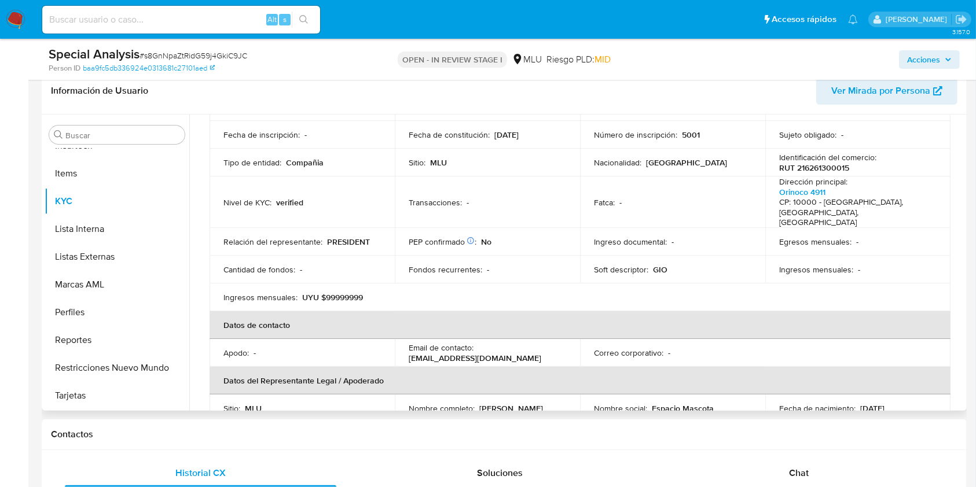
scroll to position [0, 0]
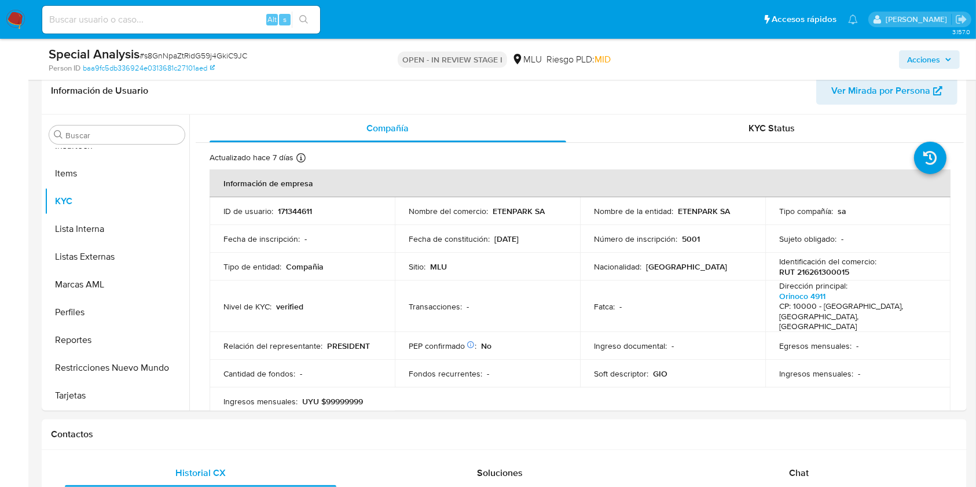
click at [190, 18] on input at bounding box center [181, 19] width 278 height 15
paste input "2125327218"
type input "2125327218"
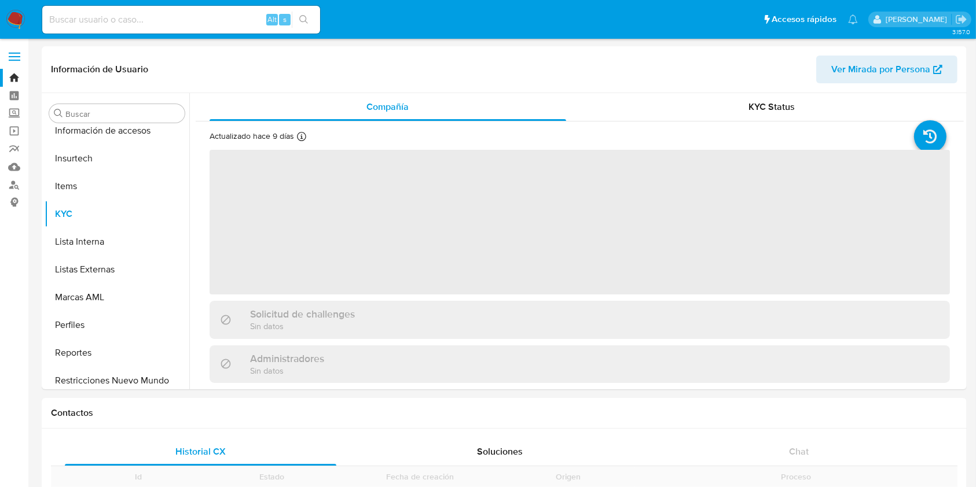
scroll to position [517, 0]
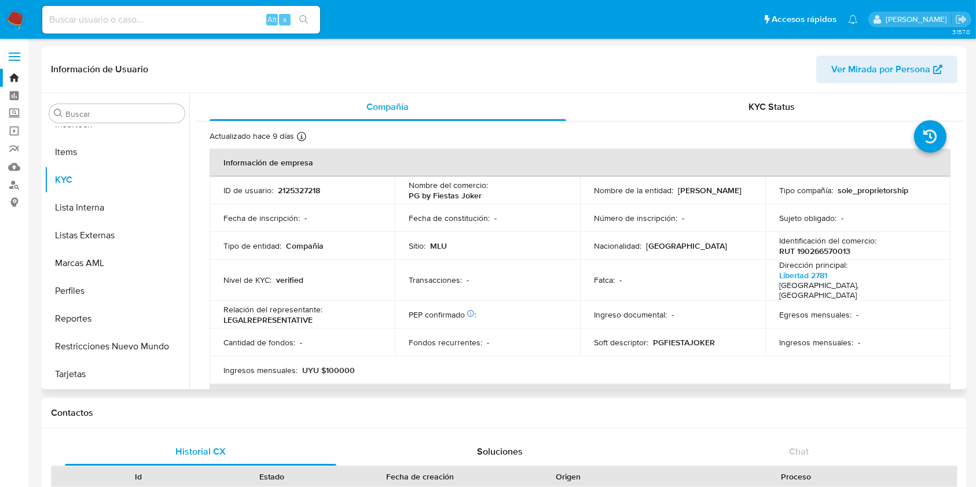
select select "10"
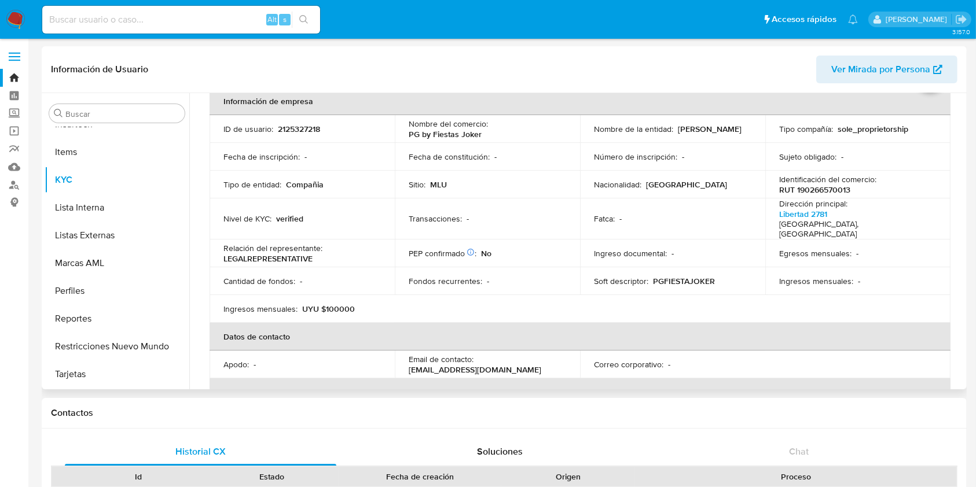
scroll to position [63, 0]
click at [924, 337] on table "Información de empresa ID de usuario : 2125327218 Nombre del comercio : PG by F…" at bounding box center [579, 307] width 741 height 443
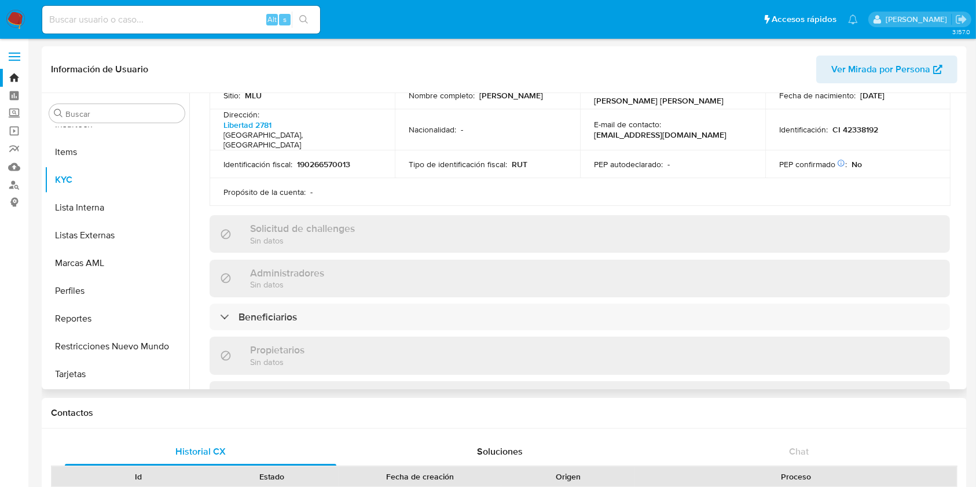
scroll to position [662, 0]
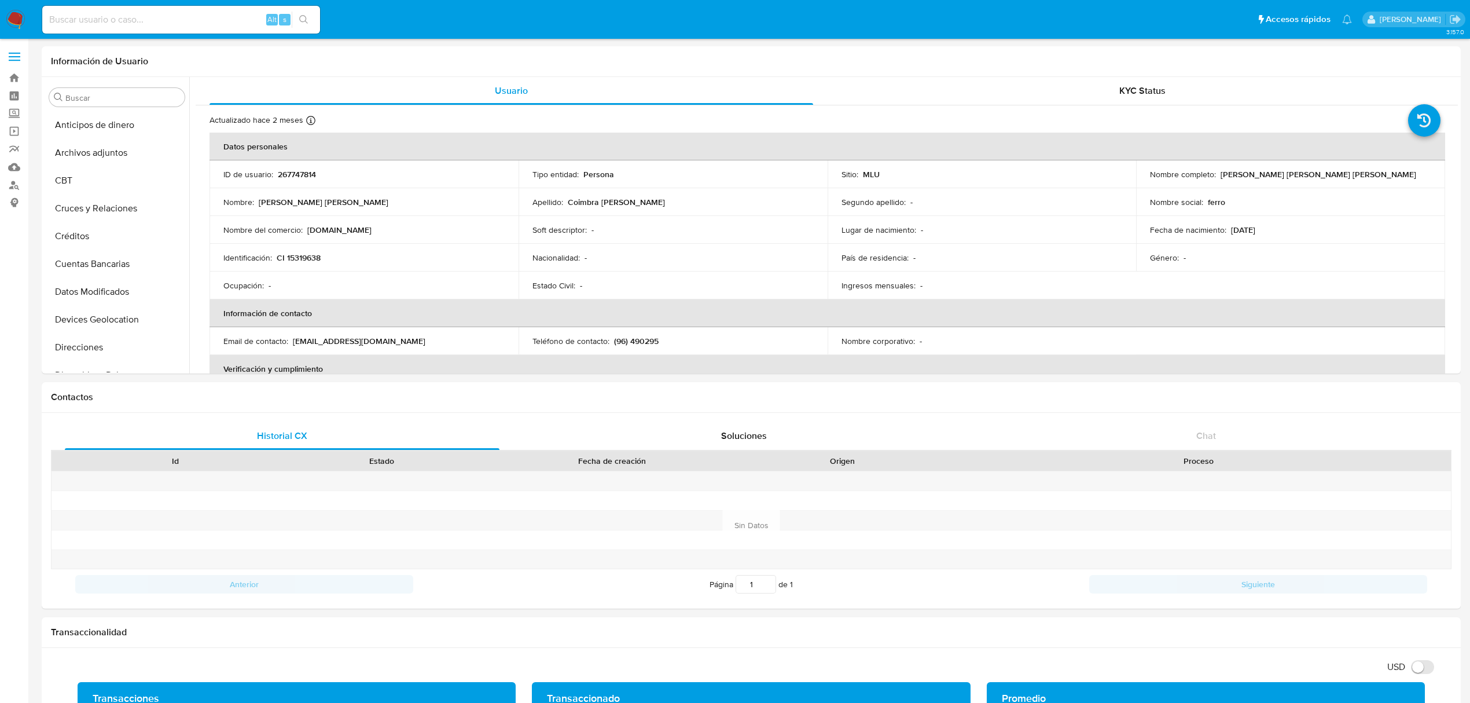
select select "10"
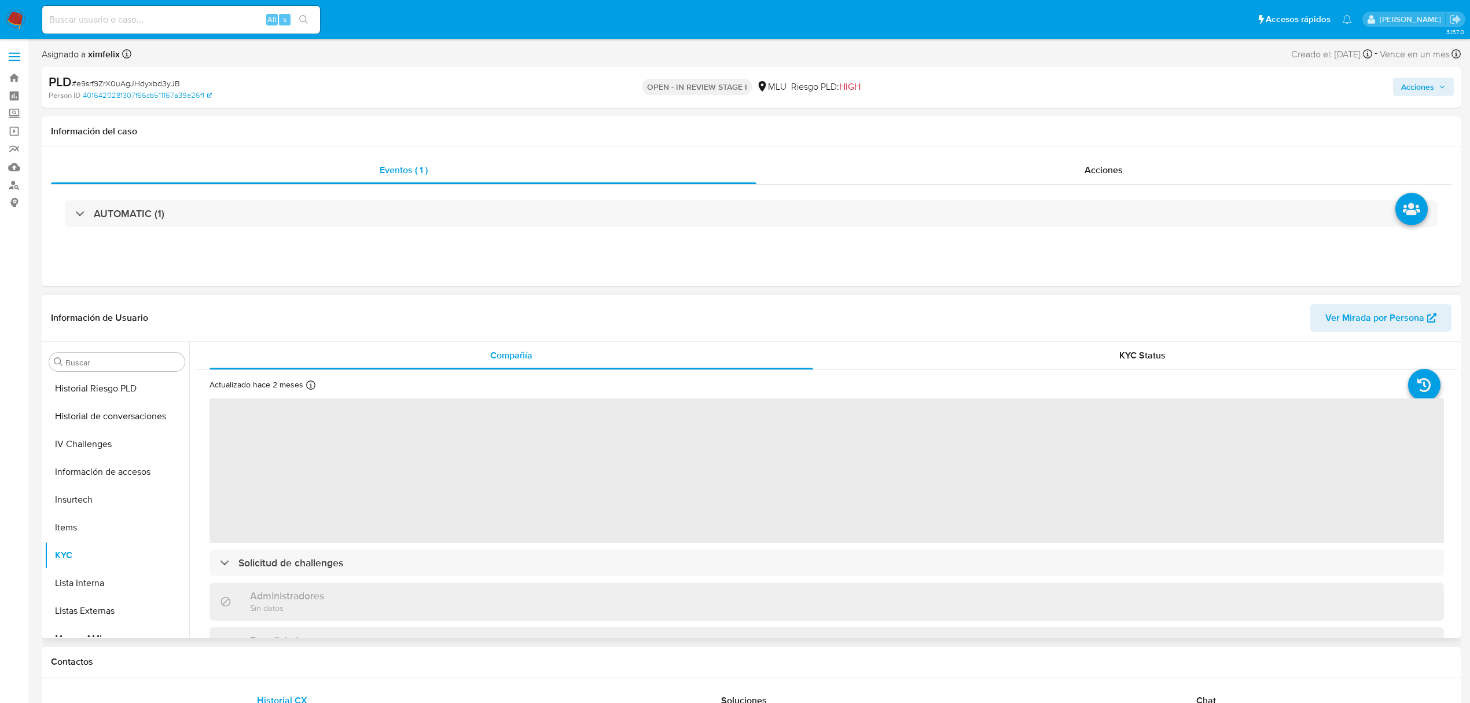
scroll to position [362, 0]
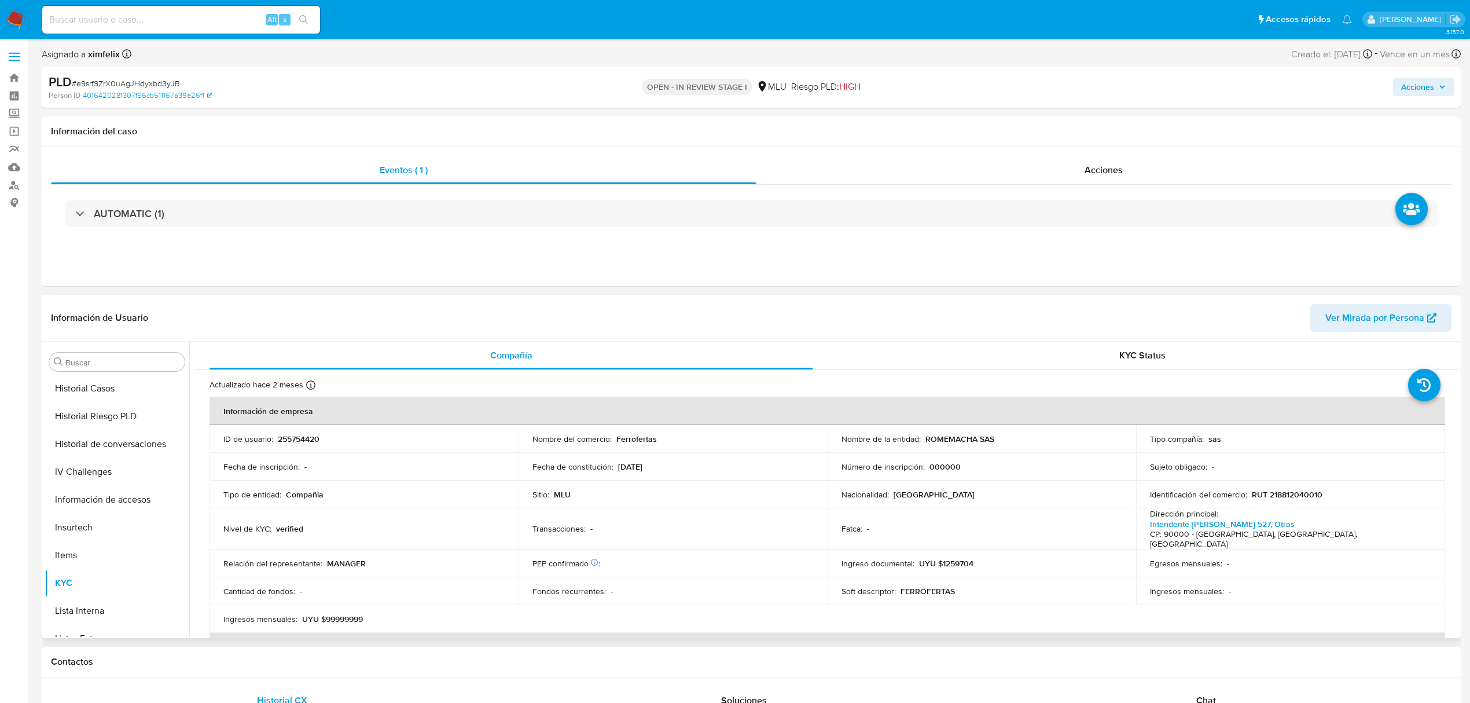
select select "10"
click at [106, 538] on button "Documentación" at bounding box center [112, 537] width 135 height 28
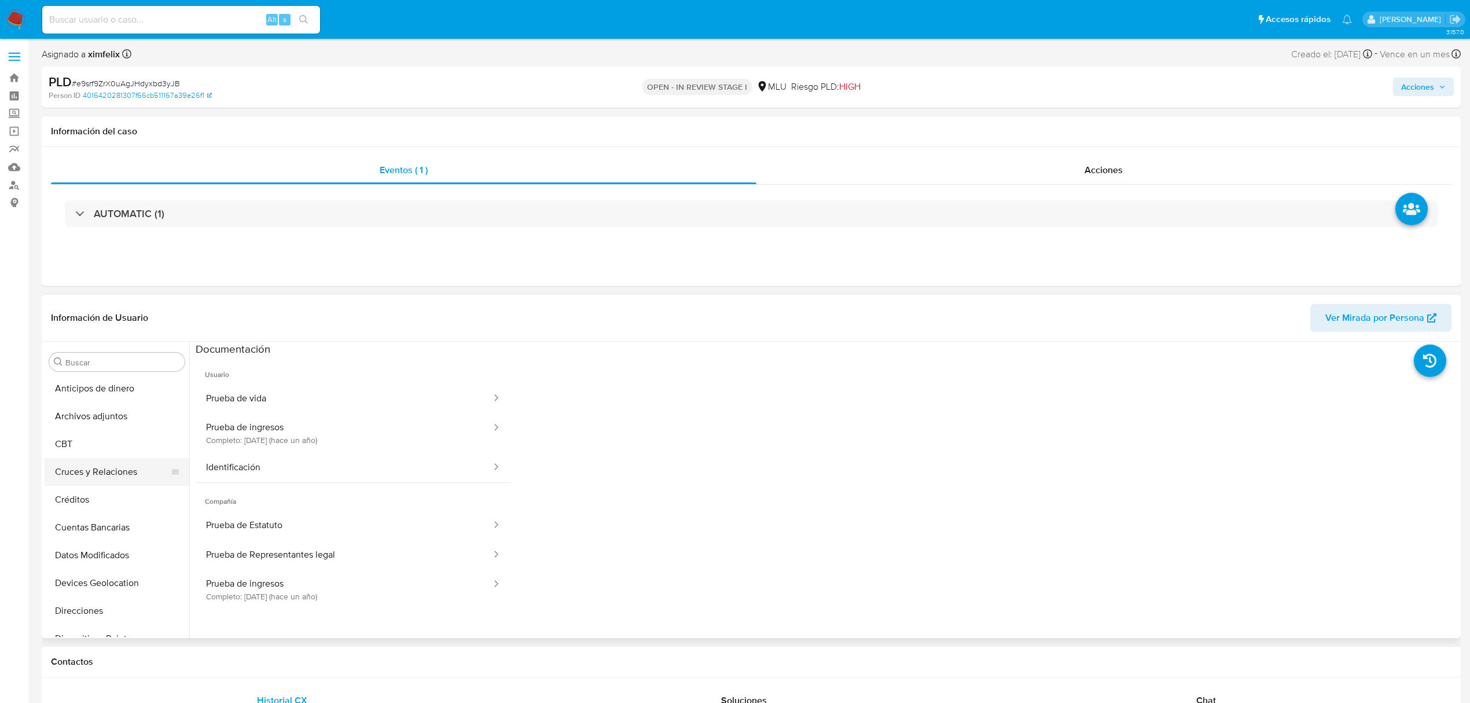
scroll to position [0, 0]
click at [110, 421] on button "Archivos adjuntos" at bounding box center [112, 417] width 135 height 28
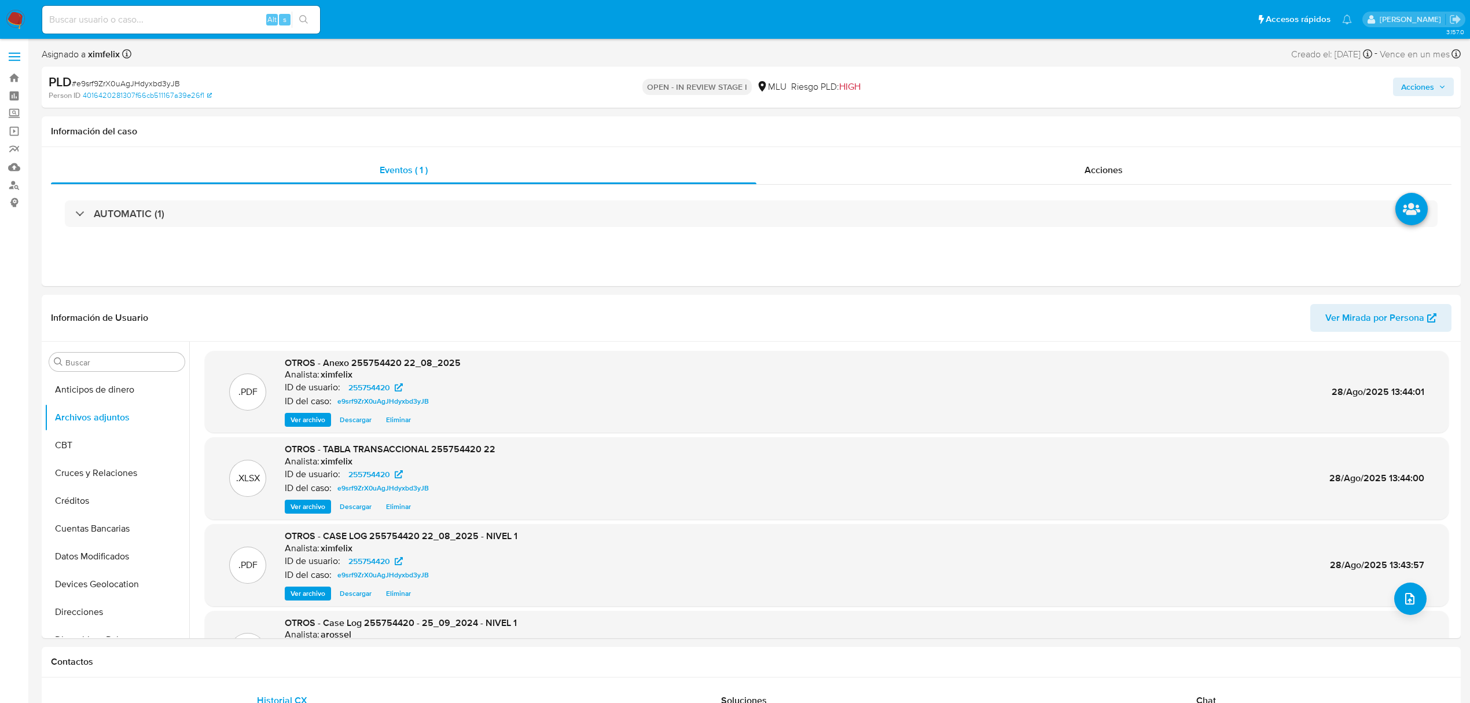
click at [1408, 84] on span "Acciones" at bounding box center [1417, 87] width 33 height 19
click at [1089, 133] on div "Resolución del caso Alt r" at bounding box center [1108, 124] width 111 height 30
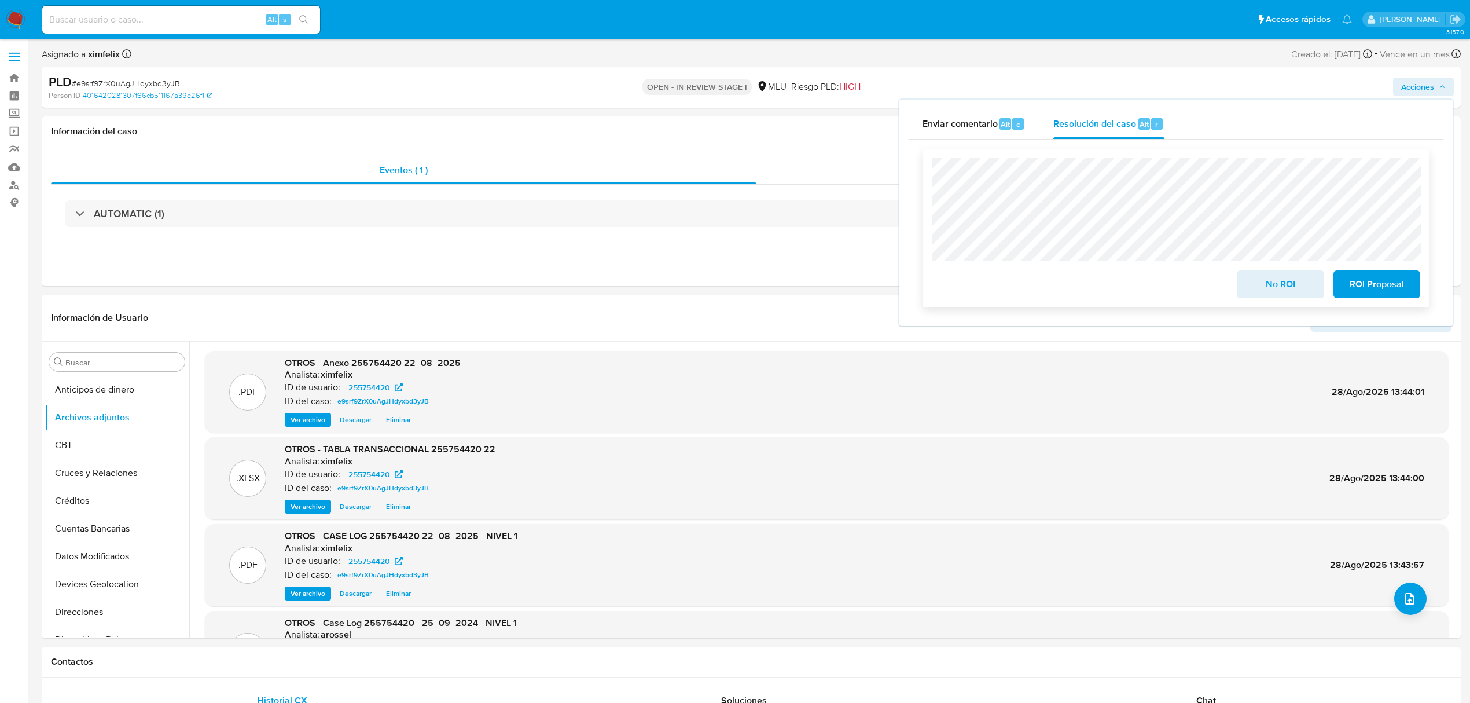
click at [1280, 291] on span "No ROI" at bounding box center [1280, 283] width 57 height 25
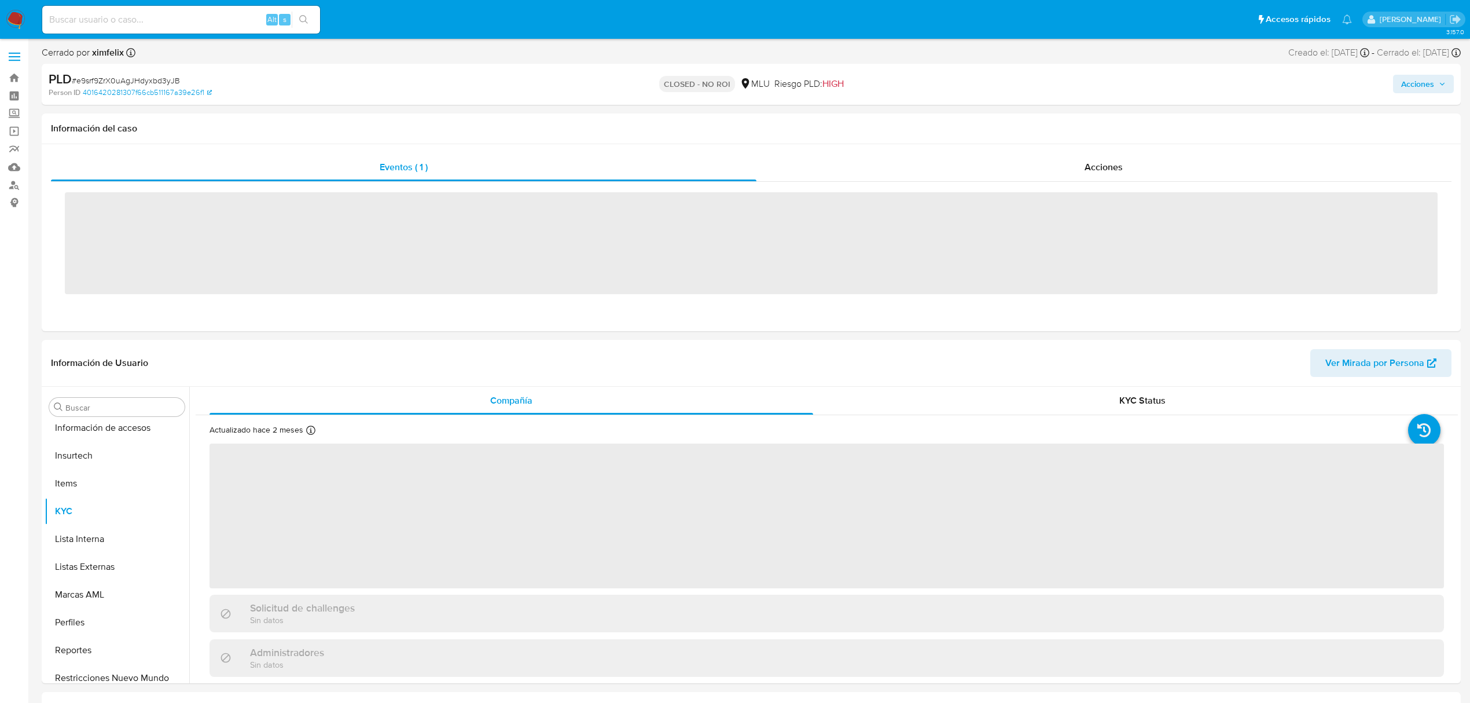
scroll to position [517, 0]
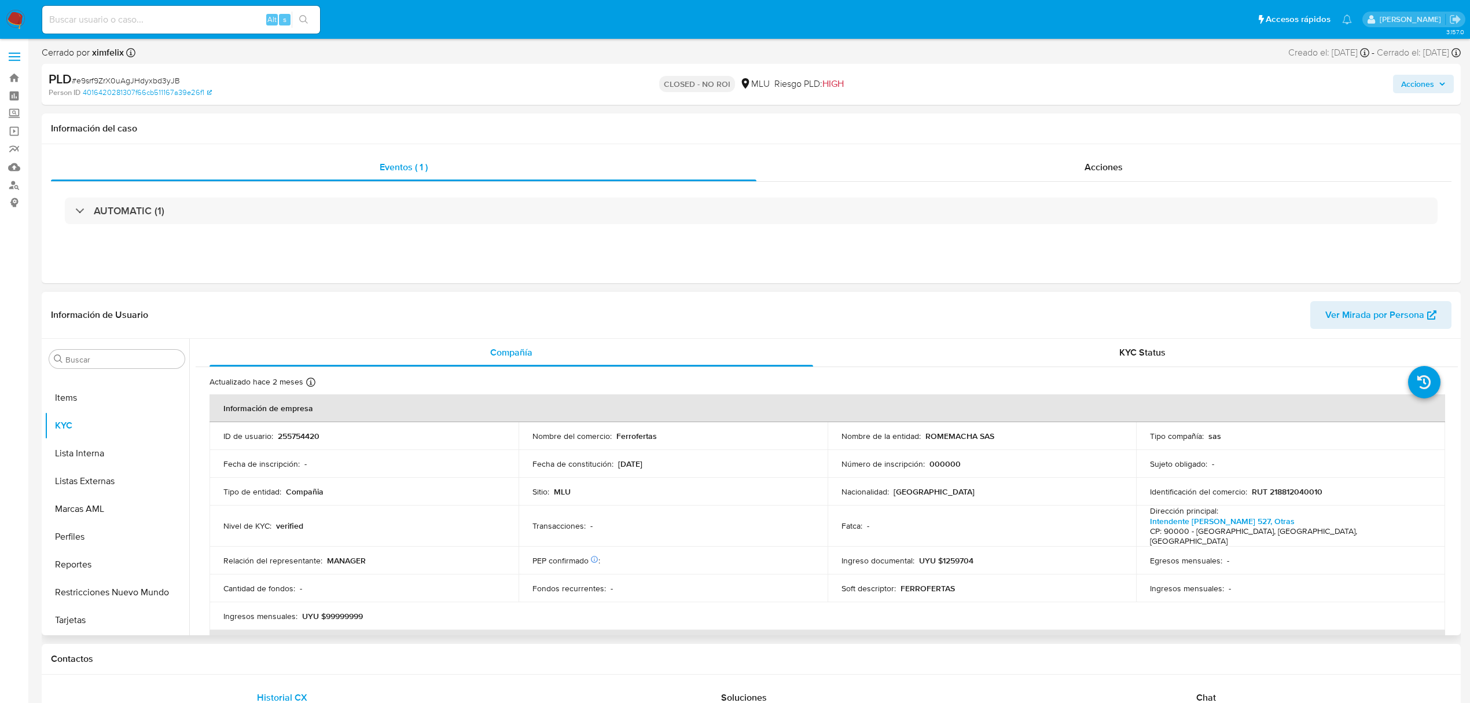
select select "10"
drag, startPoint x: 72, startPoint y: 1, endPoint x: 75, endPoint y: 10, distance: 9.0
click at [72, 1] on nav "Pausado Ver notificaciones Alt s Accesos rápidos Presiona las siguientes teclas…" at bounding box center [735, 19] width 1470 height 39
click at [75, 15] on input at bounding box center [181, 19] width 278 height 15
paste input "e9srf9ZrX0uAgJHdyxbd3yJB"
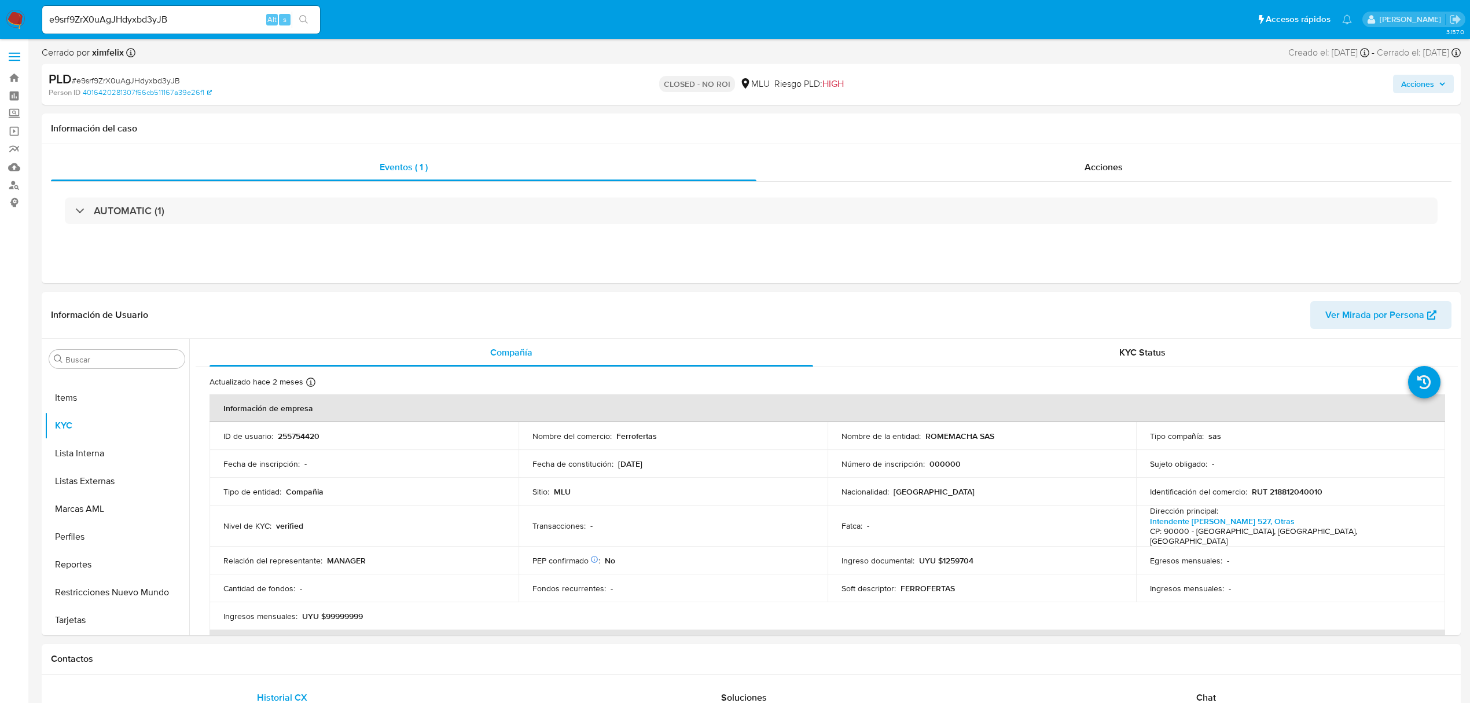
click at [306, 29] on div "e9srf9ZrX0uAgJHdyxbd3yJB Alt s" at bounding box center [181, 20] width 278 height 28
click at [301, 17] on icon "search-icon" at bounding box center [303, 19] width 9 height 9
click at [100, 15] on input "e9srf9ZrX0uAgJHdyxbd3yJB" at bounding box center [181, 19] width 278 height 15
paste input "s8GnNpaZtRidG59j4GkiC9JC"
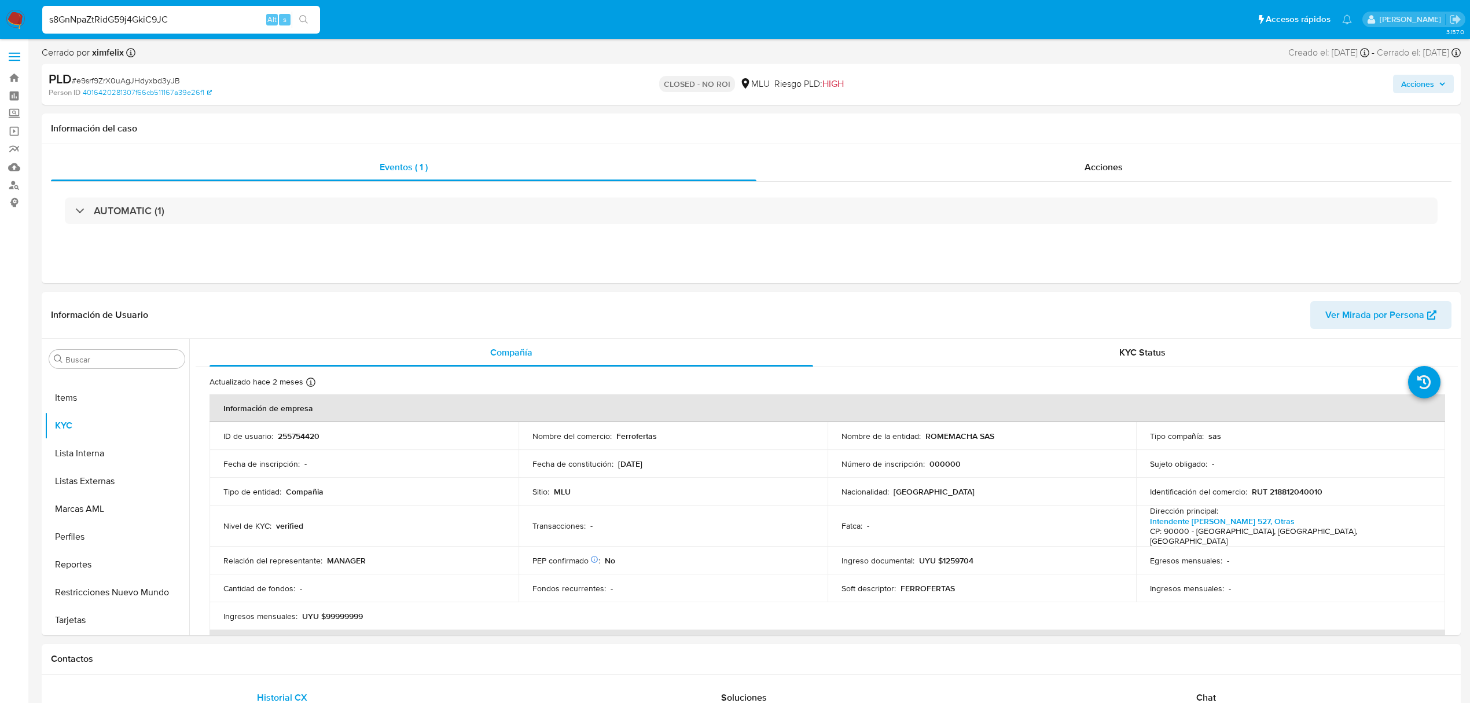
type input "s8GnNpaZtRidG59j4GkiC9JC"
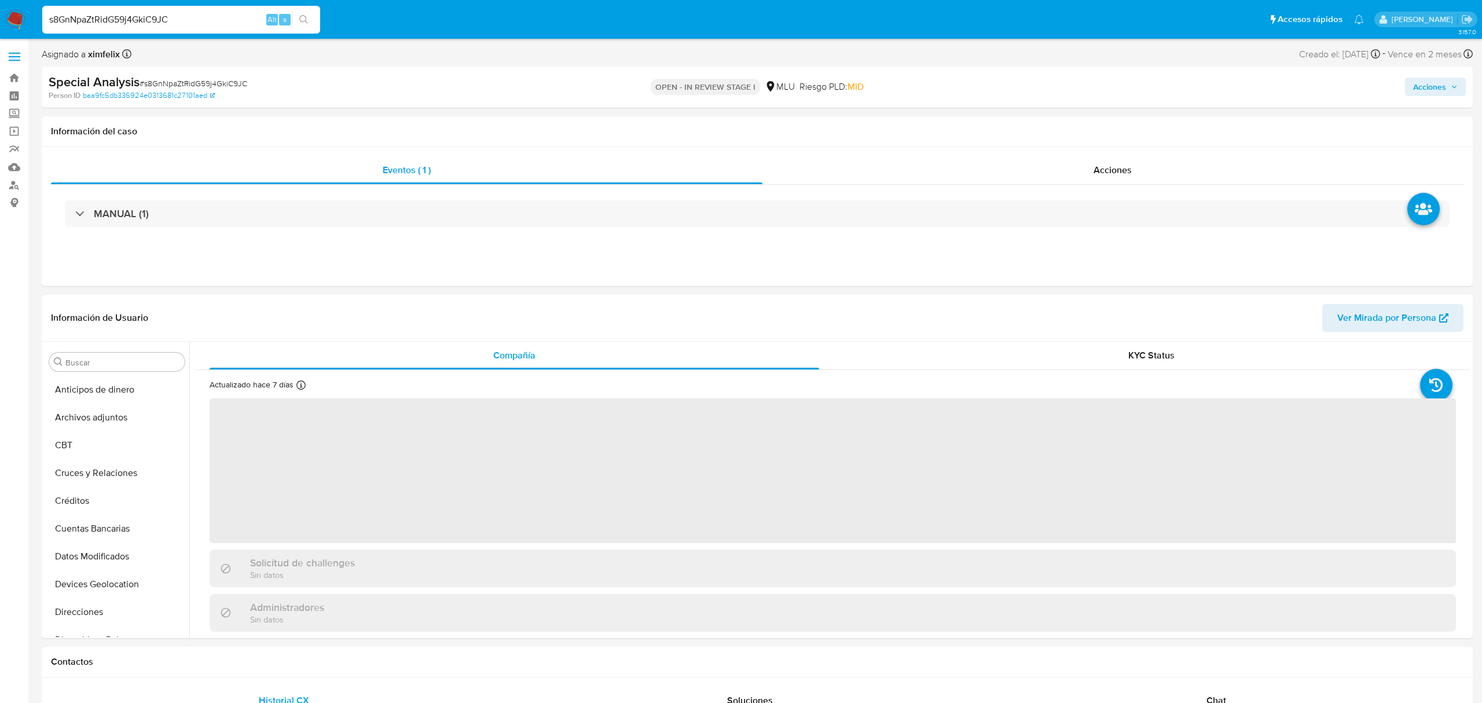
select select "10"
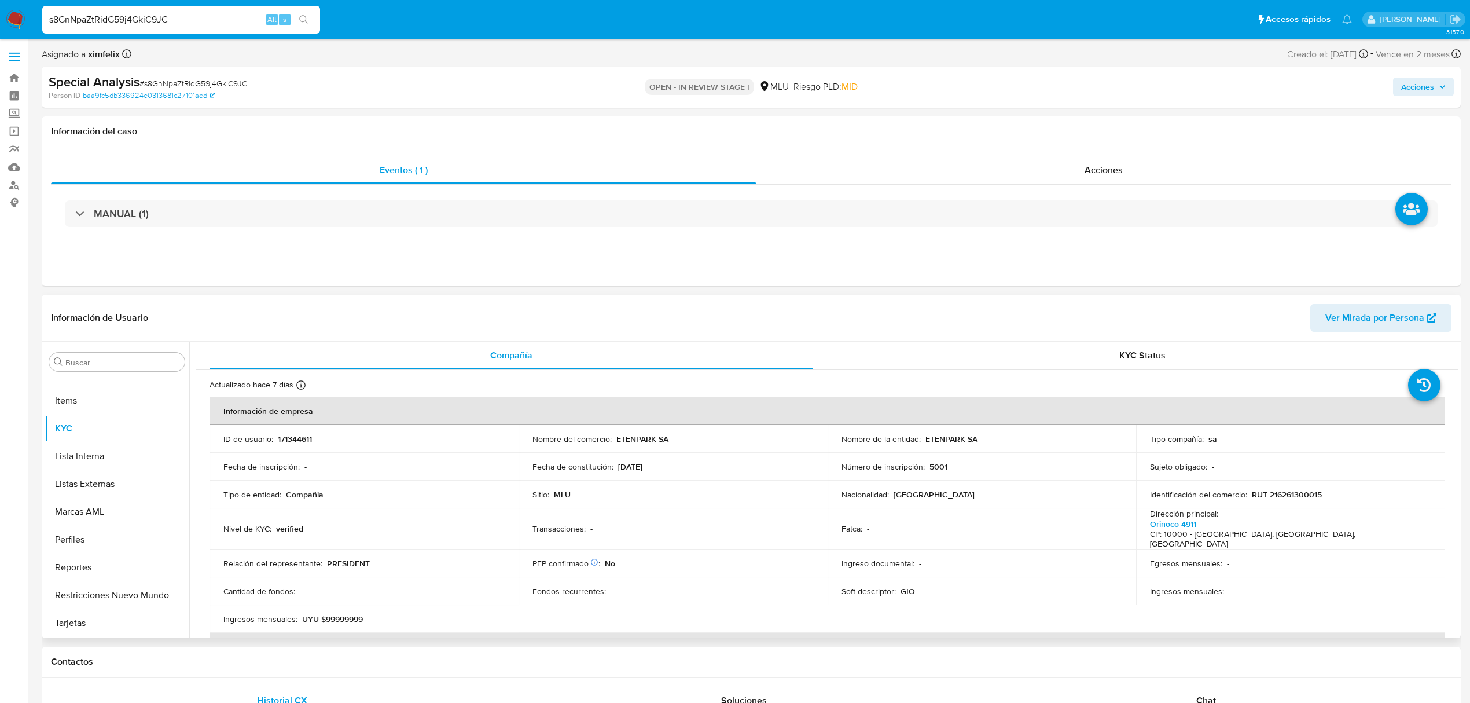
click at [1383, 324] on span "Ver Mirada por Persona" at bounding box center [1374, 318] width 99 height 28
drag, startPoint x: 367, startPoint y: 607, endPoint x: 332, endPoint y: 604, distance: 34.8
click at [332, 613] on div "Ingresos mensuales : UYU $99999999" at bounding box center [363, 618] width 281 height 10
click at [332, 613] on p "UYU $99999999" at bounding box center [332, 618] width 61 height 10
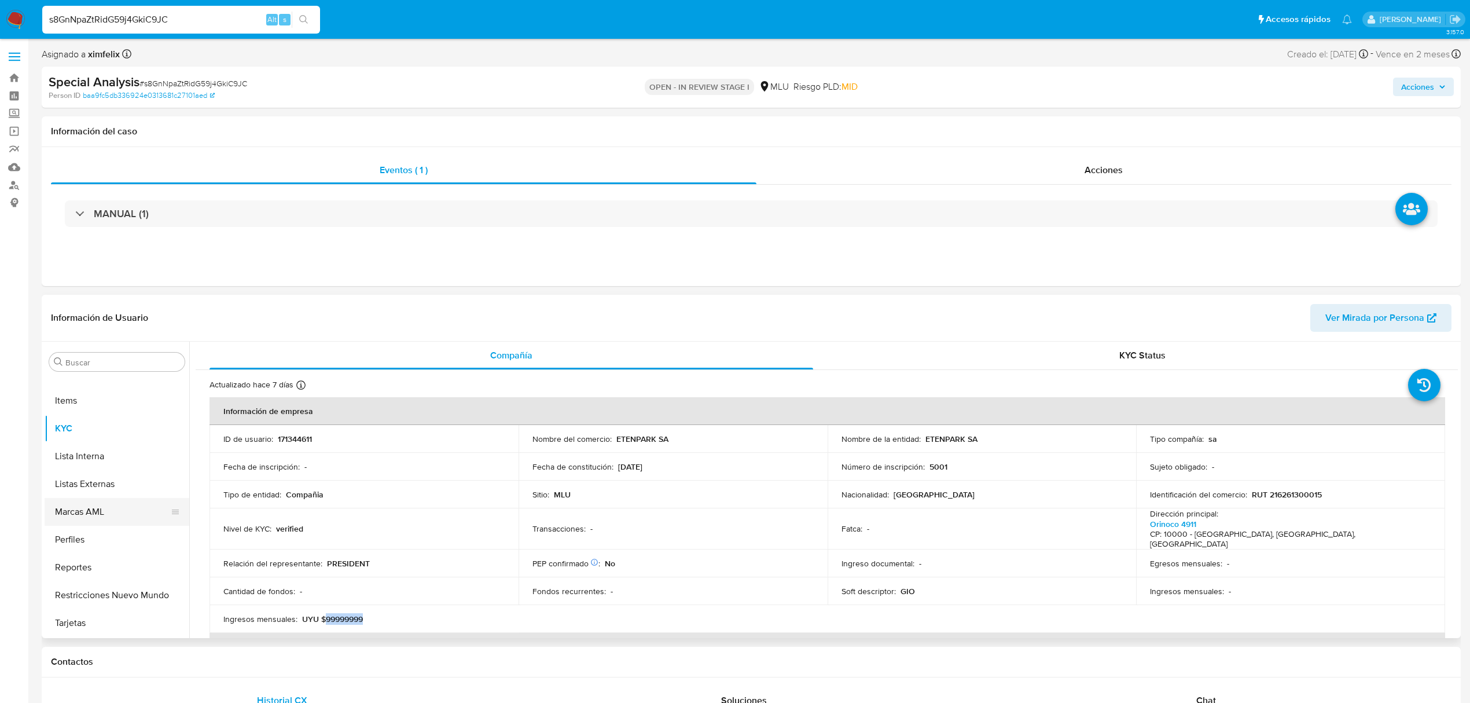
click at [98, 521] on button "Marcas AML" at bounding box center [112, 512] width 135 height 28
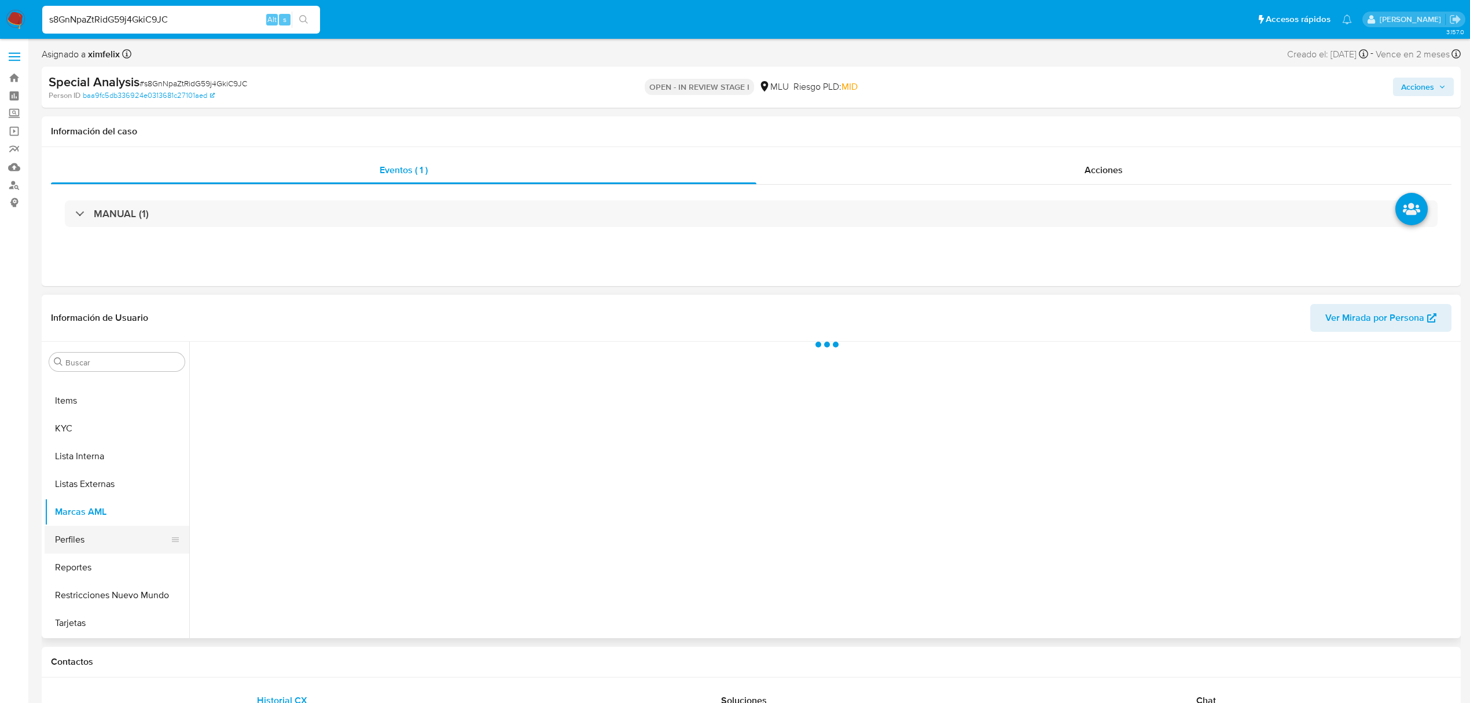
click at [98, 537] on button "Perfiles" at bounding box center [112, 539] width 135 height 28
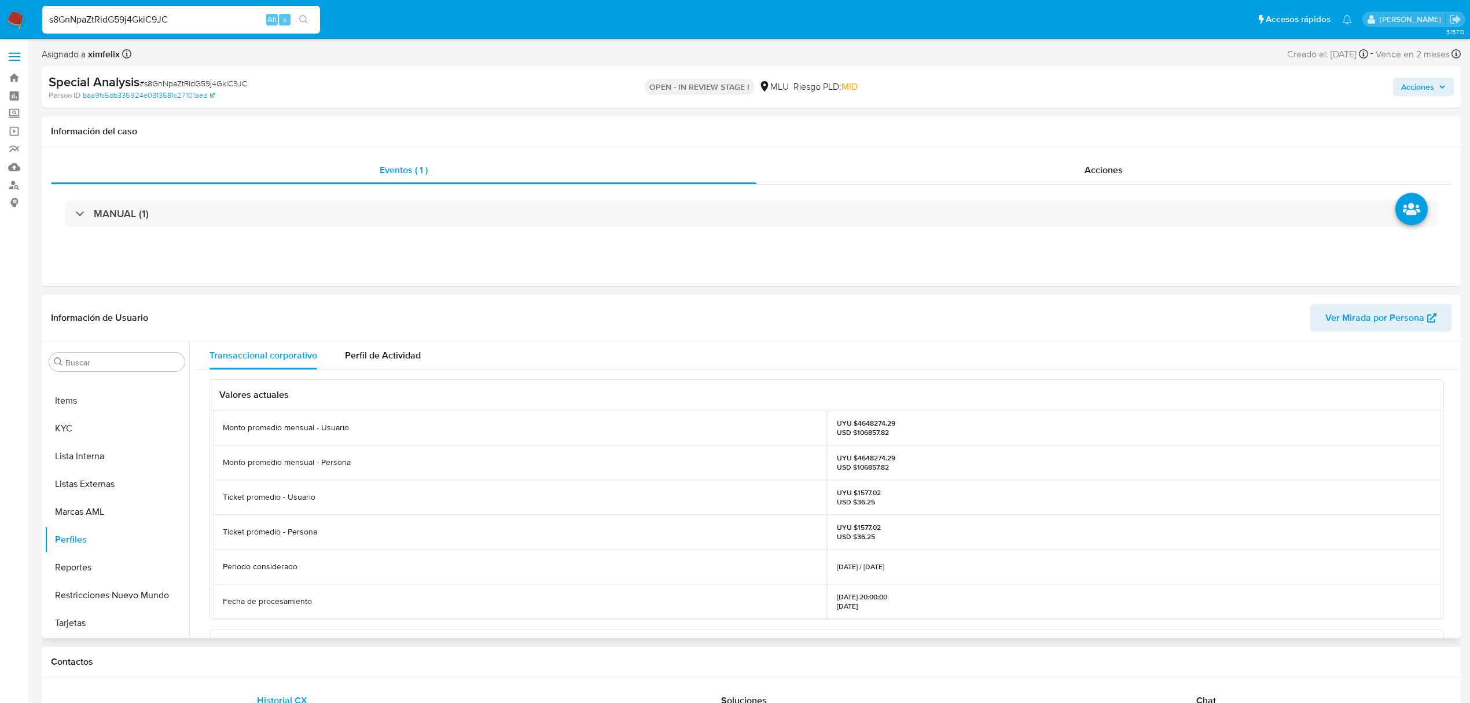
click at [859, 460] on p "UYU $4648274.29 USD $106857.82" at bounding box center [866, 462] width 58 height 19
copy p "4648274.29"
click at [109, 388] on button "Historial Casos" at bounding box center [112, 388] width 135 height 28
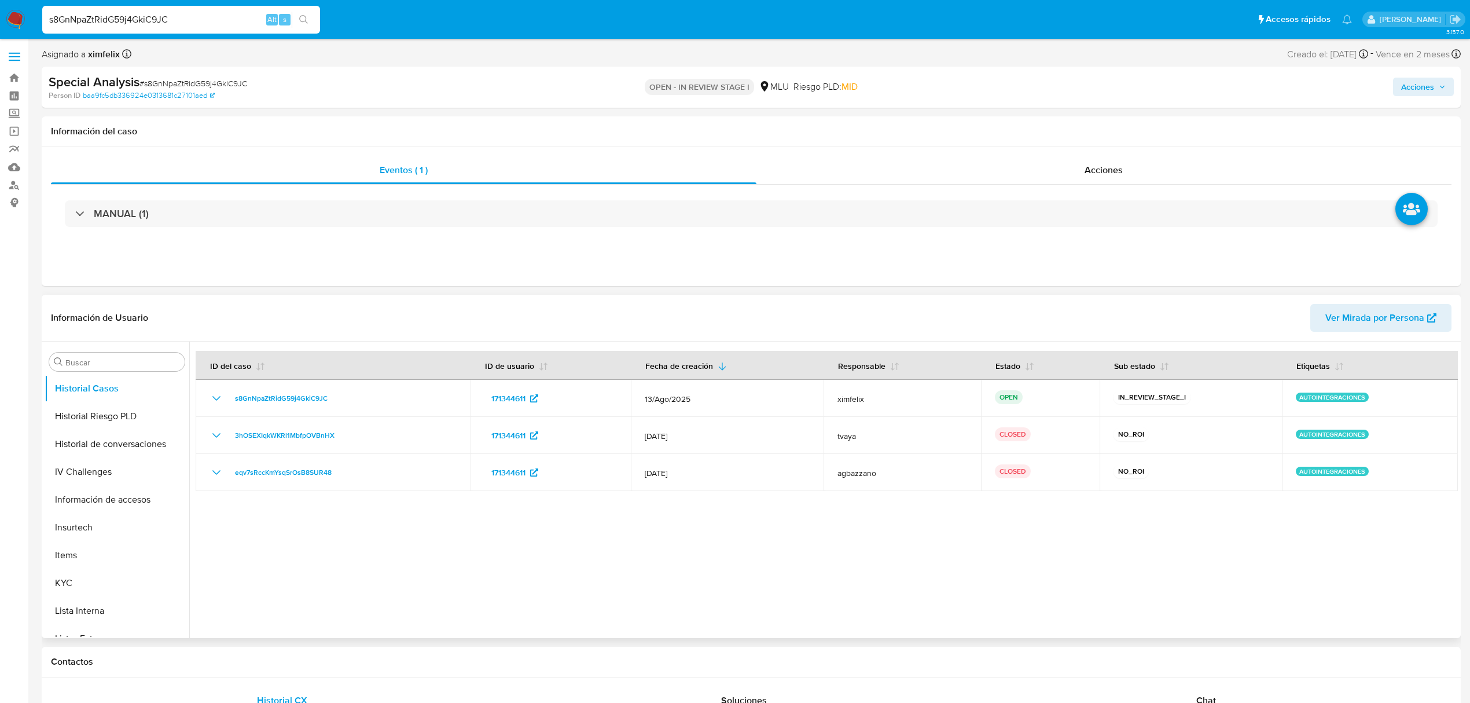
click at [1367, 315] on span "Ver Mirada por Persona" at bounding box center [1374, 318] width 99 height 28
click at [103, 513] on button "Documentación" at bounding box center [112, 513] width 135 height 28
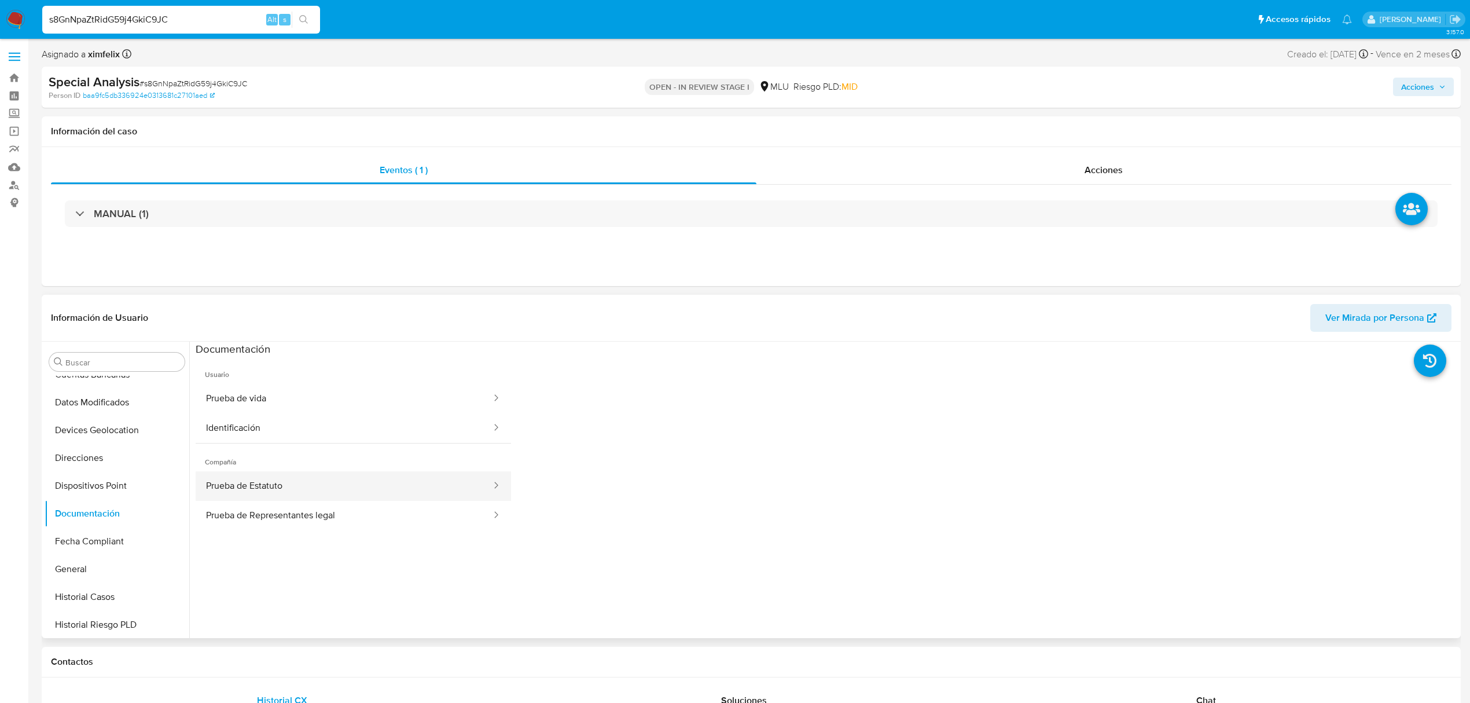
click at [232, 496] on button "Prueba de Estatuto" at bounding box center [344, 486] width 297 height 30
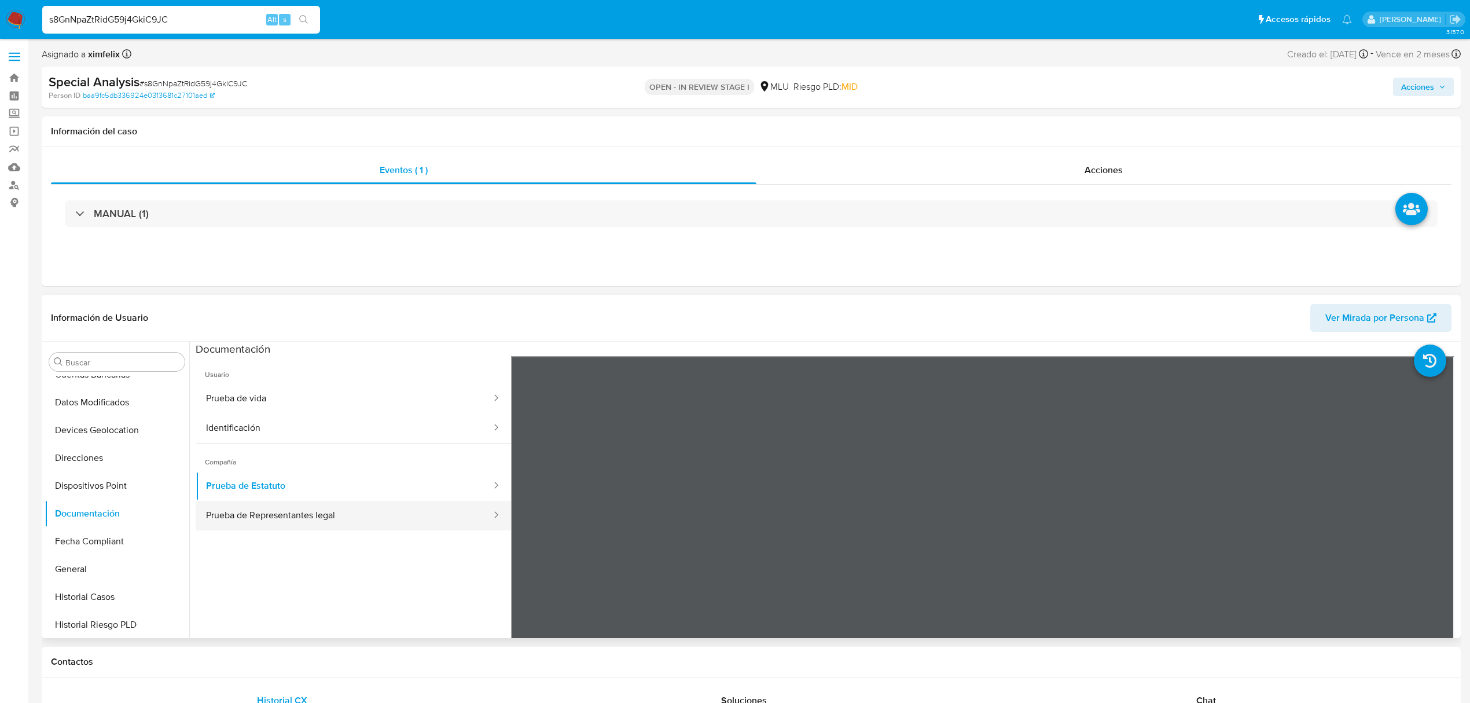
click at [306, 508] on button "Prueba de Representantes legal" at bounding box center [344, 516] width 297 height 30
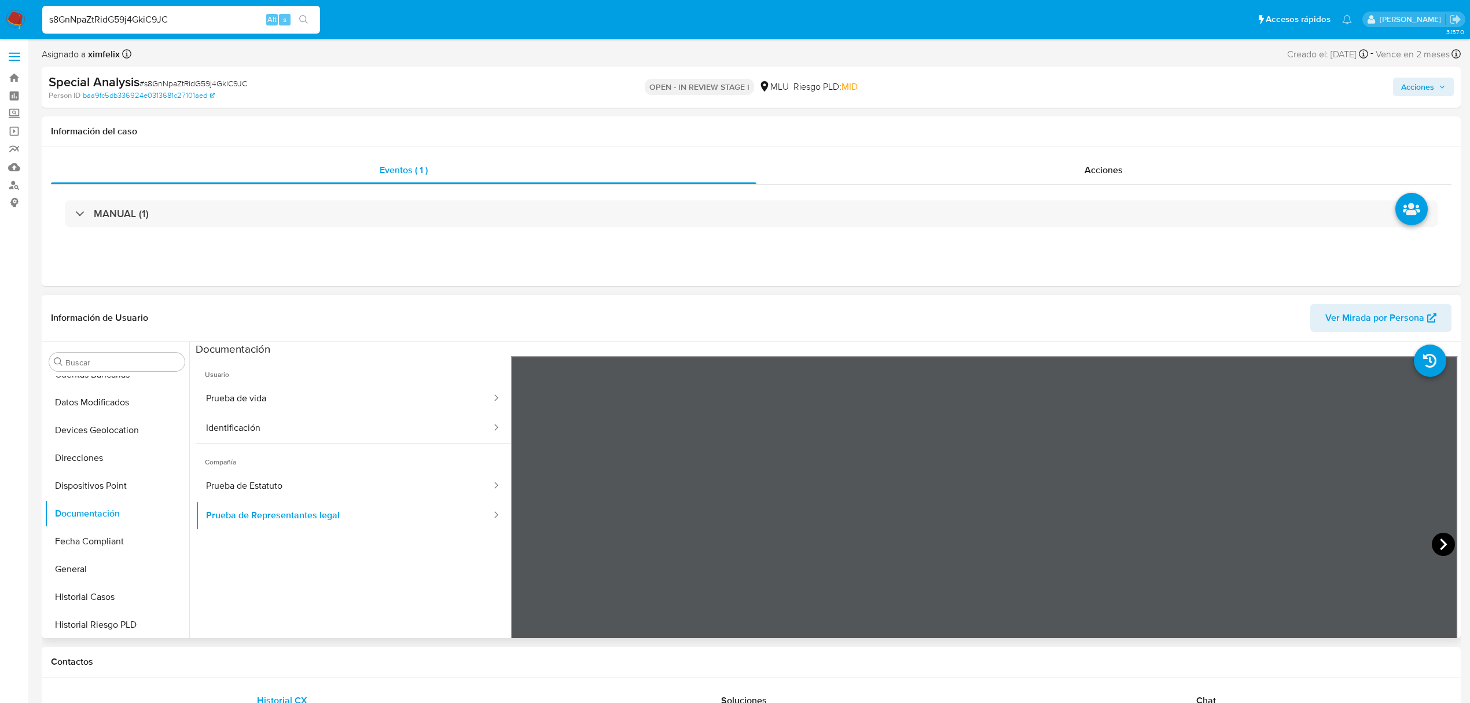
click at [1441, 534] on icon at bounding box center [1443, 543] width 23 height 23
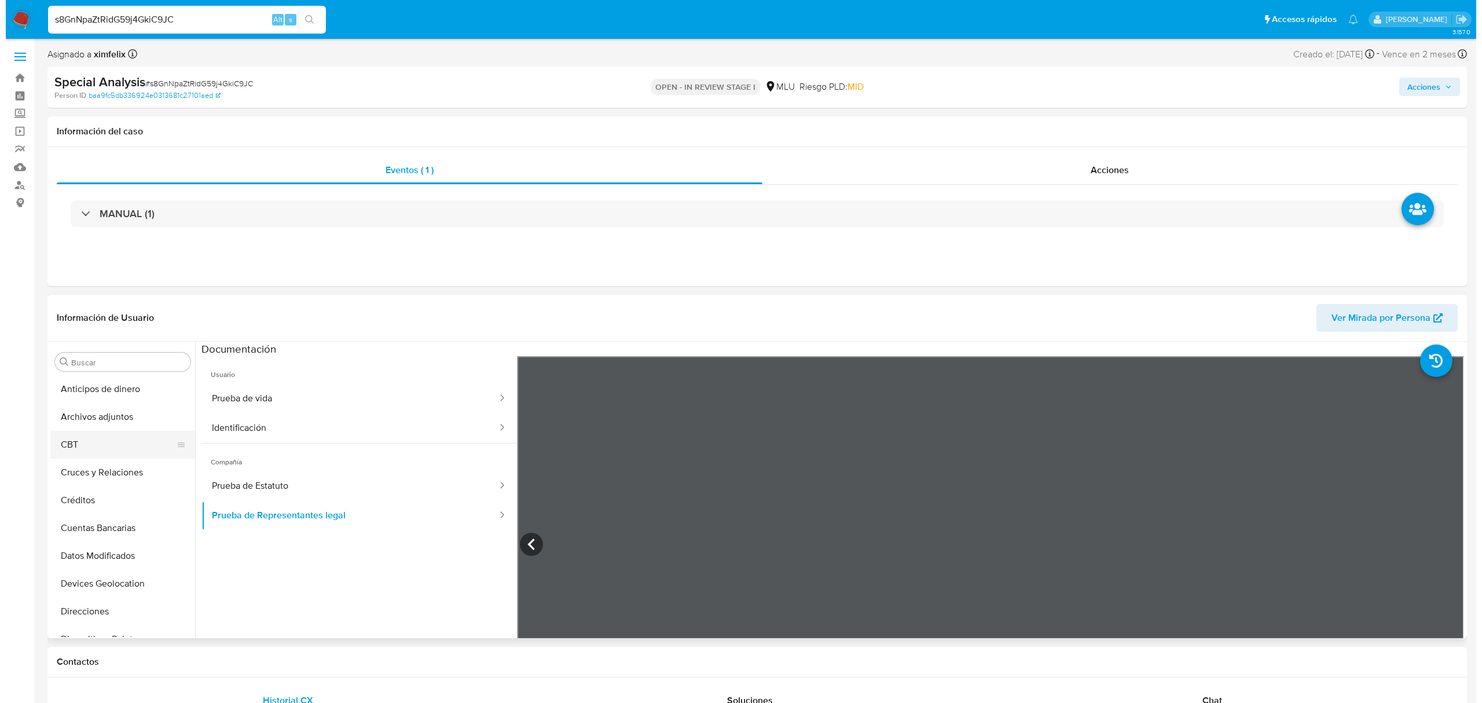
scroll to position [0, 0]
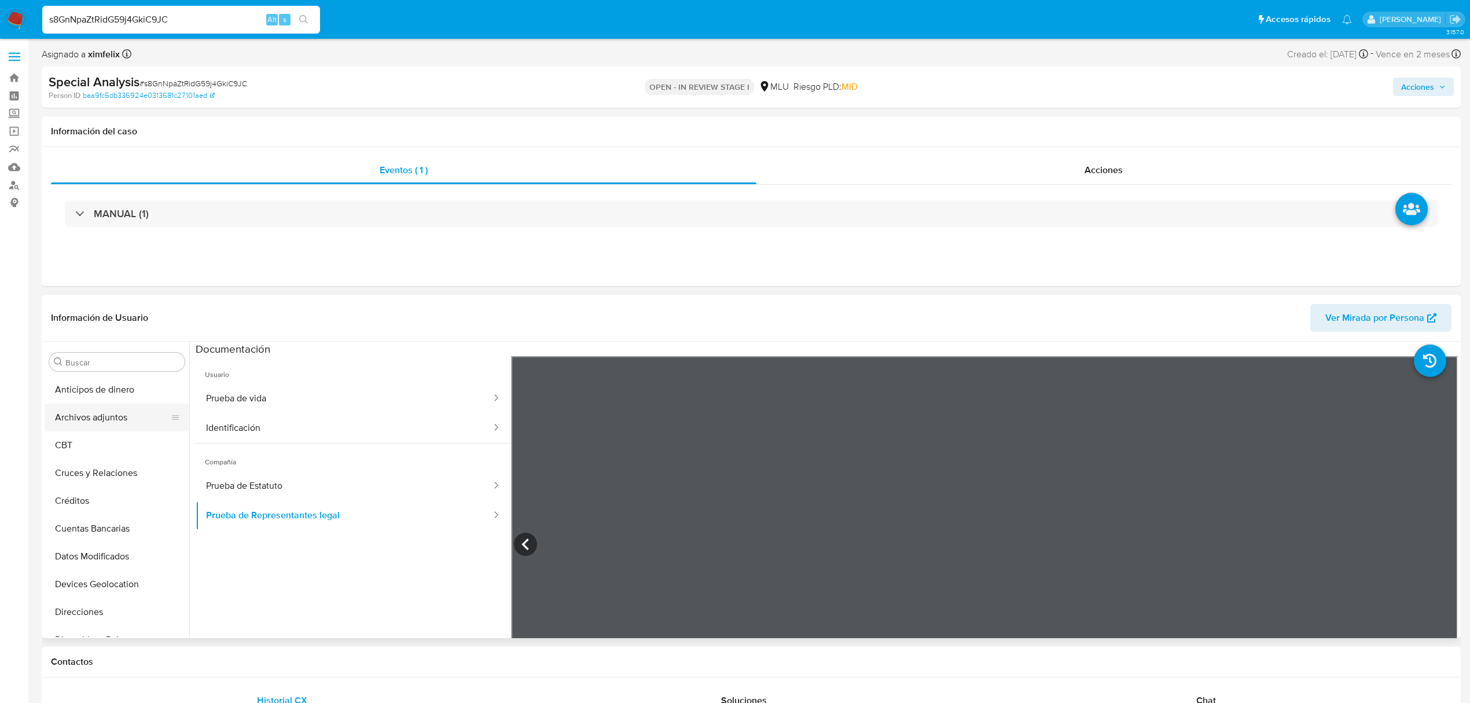
click at [130, 420] on button "Archivos adjuntos" at bounding box center [112, 417] width 135 height 28
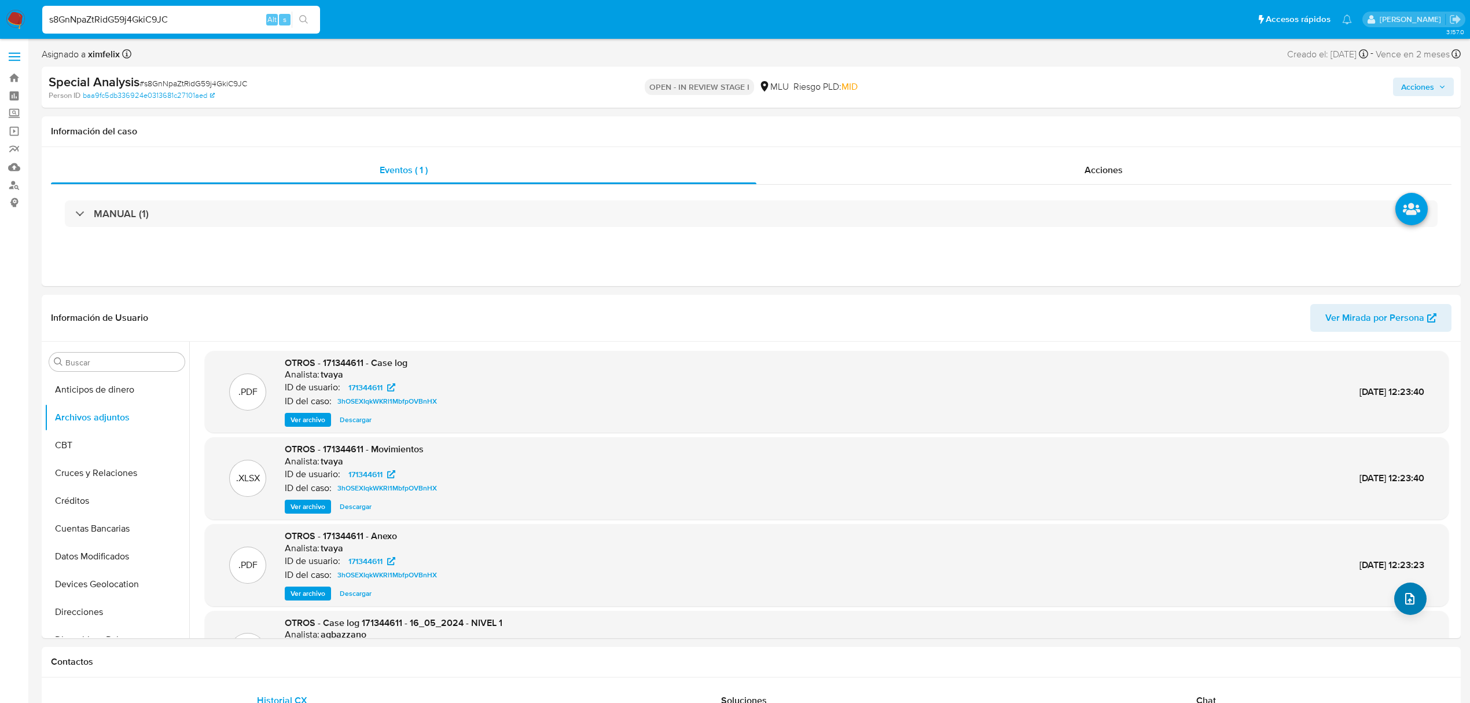
click at [1407, 617] on div ".PDF OTROS - Case log 171344611 - 16_05_2024 - NIVEL 1 Analista: agbazzano ID d…" at bounding box center [827, 651] width 1232 height 71
click at [1405, 607] on button "upload-file" at bounding box center [1410, 598] width 32 height 32
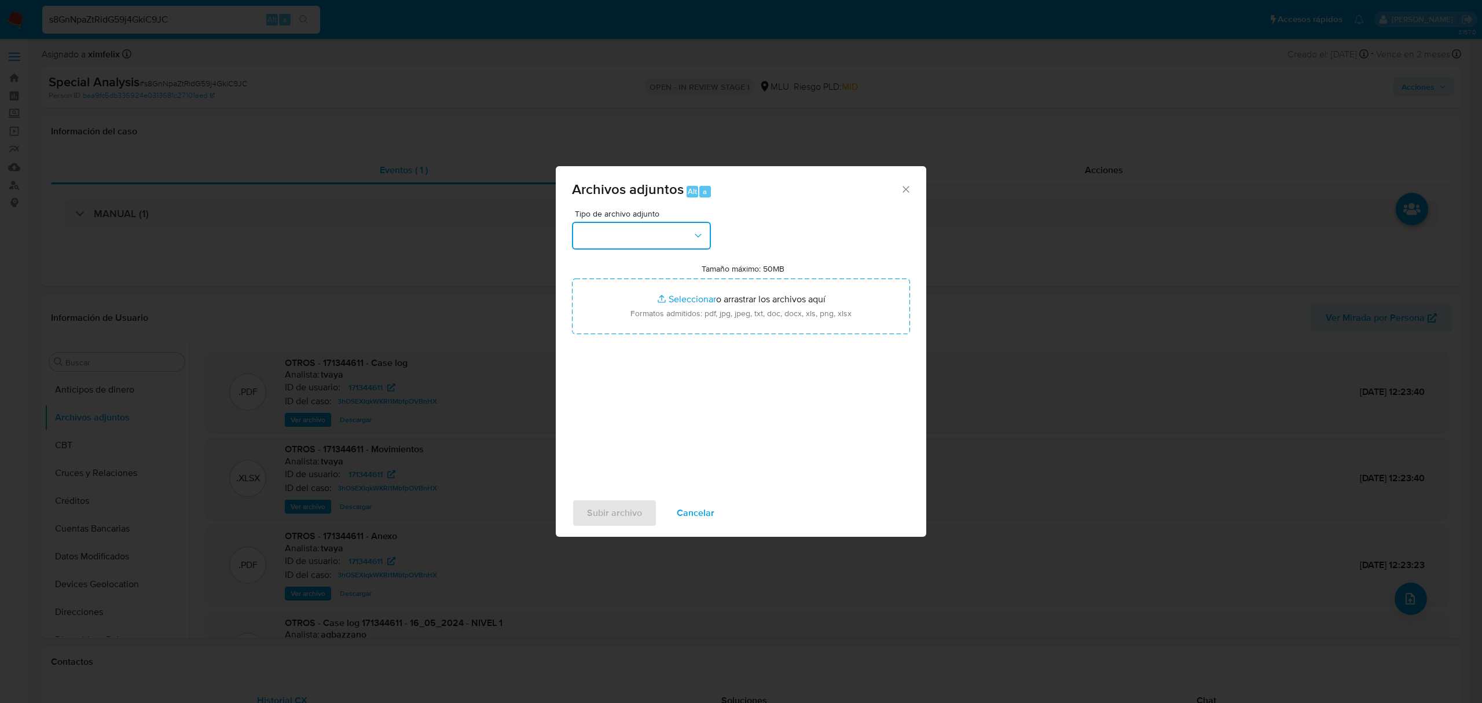
click at [626, 236] on button "button" at bounding box center [641, 236] width 139 height 28
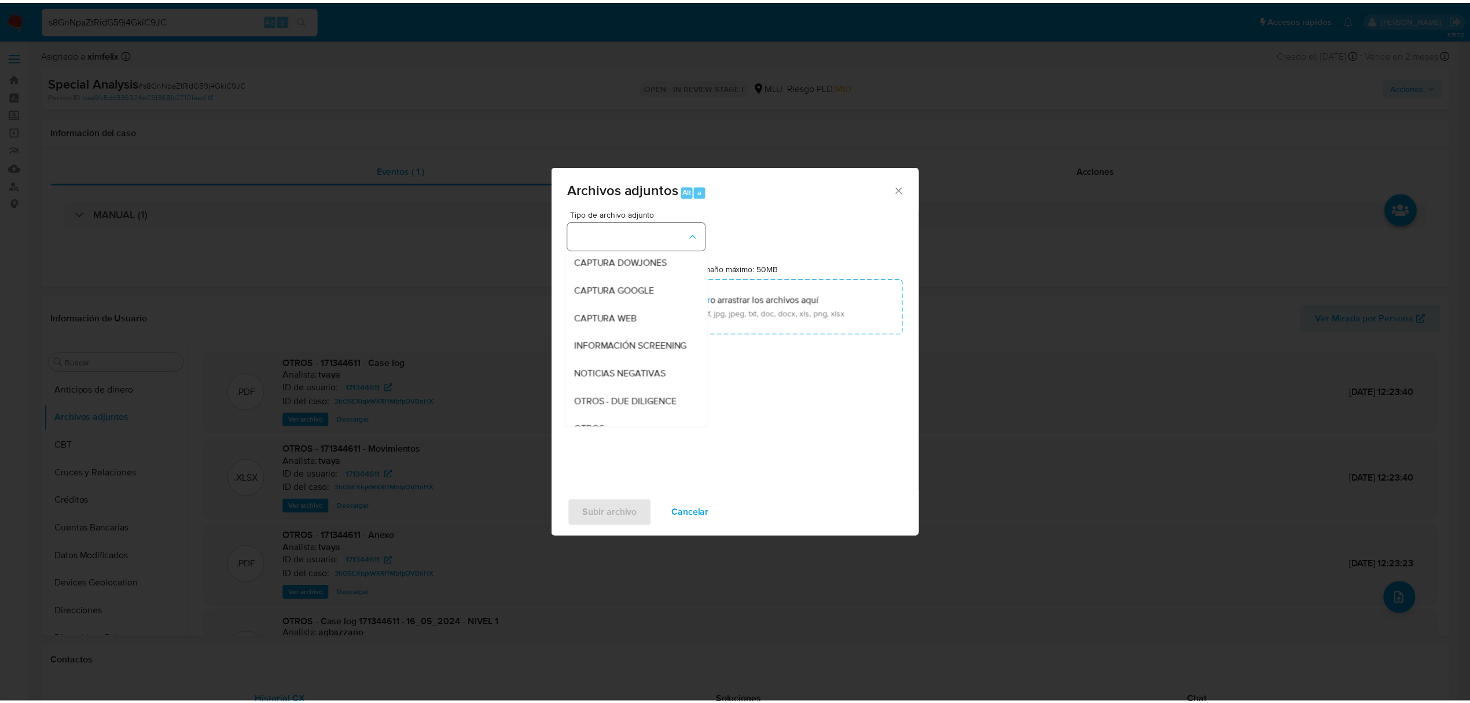
scroll to position [60, 0]
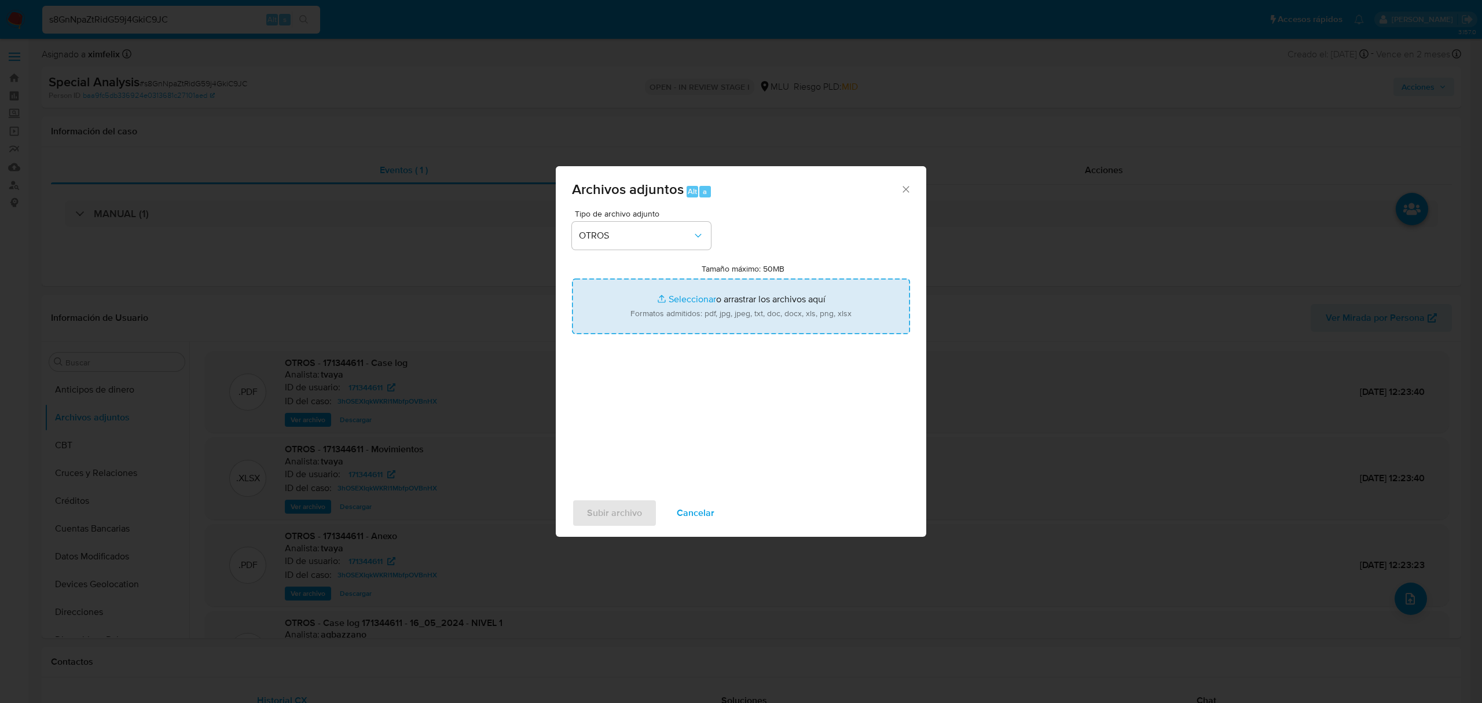
type input "C:\fakepath\Anexo 171344611 22_08_2025.pdf"
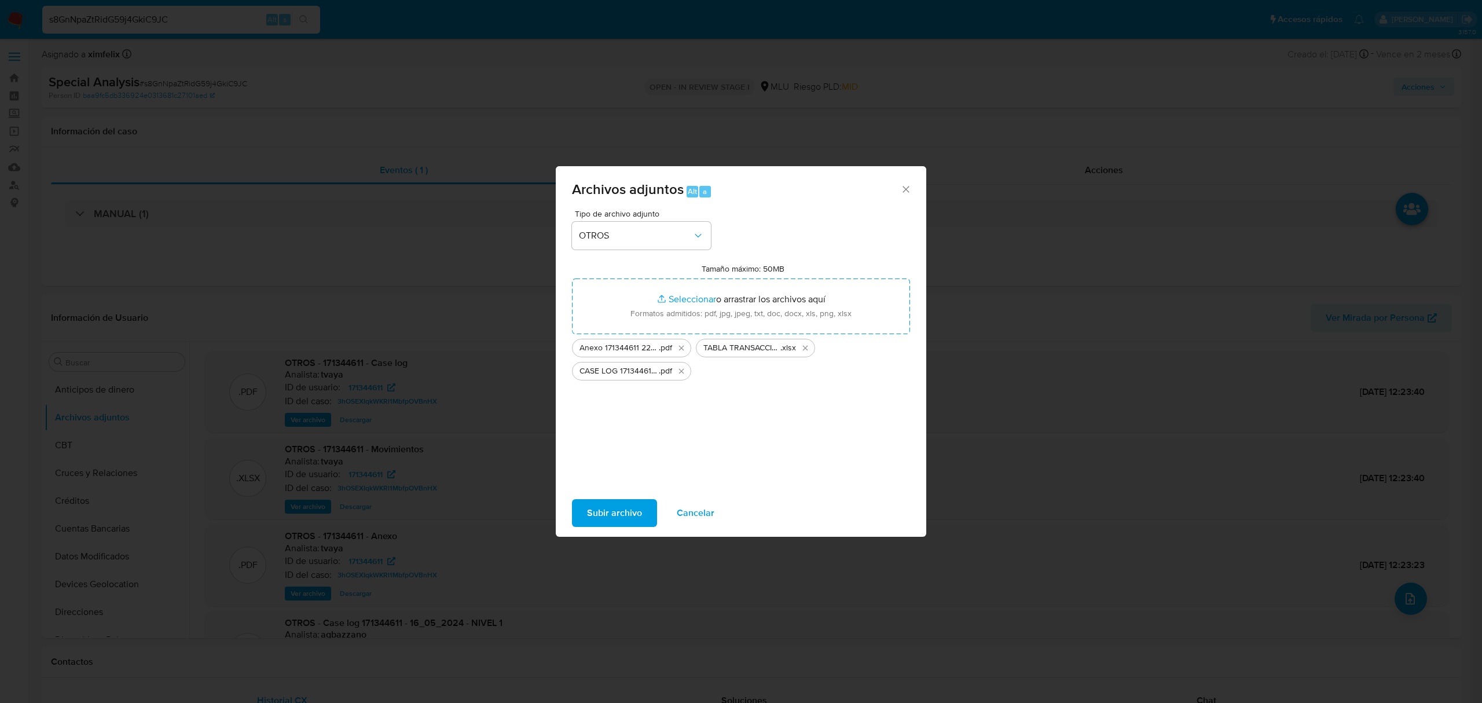
click at [587, 505] on span "Subir archivo" at bounding box center [614, 512] width 55 height 25
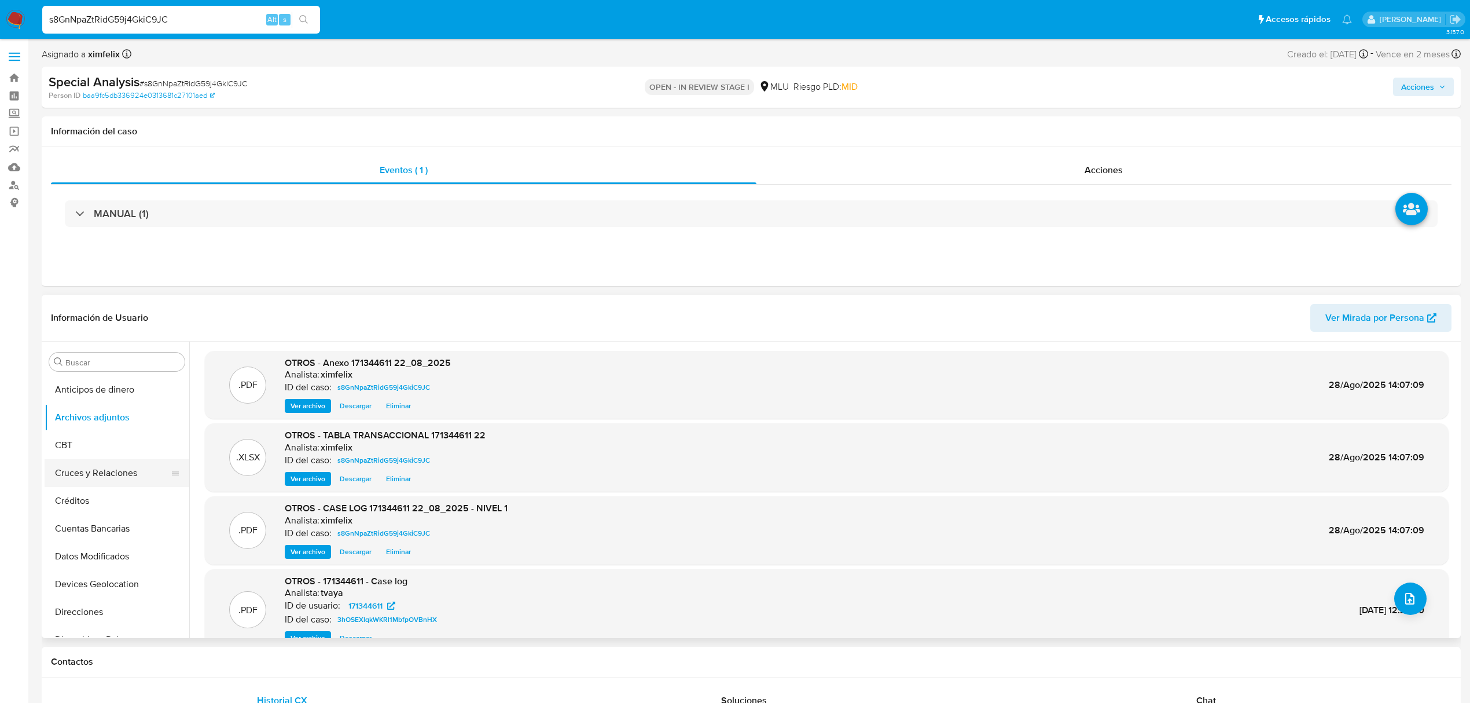
click at [101, 476] on button "Cruces y Relaciones" at bounding box center [112, 473] width 135 height 28
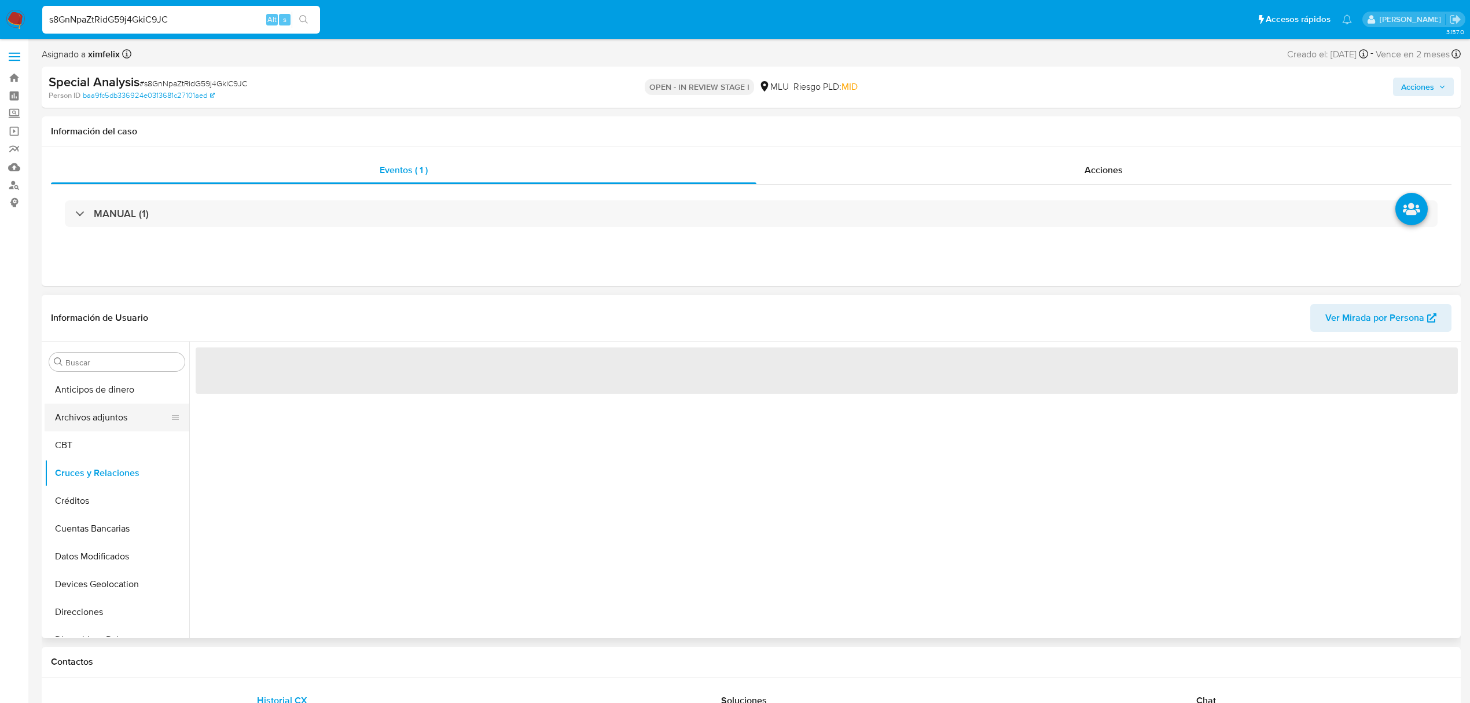
click at [97, 417] on button "Archivos adjuntos" at bounding box center [112, 417] width 135 height 28
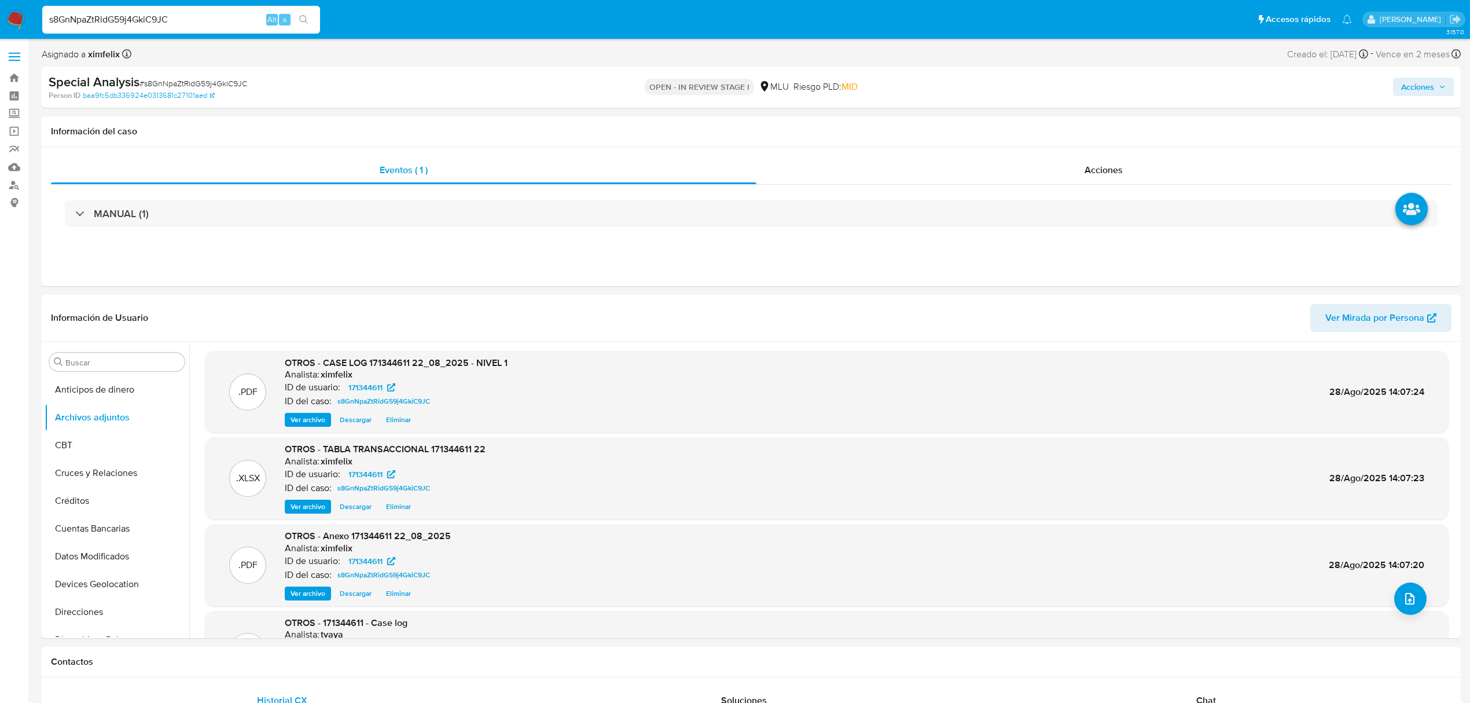
click at [1418, 102] on div "Special Analysis # s8GnNpaZtRidG59j4GkiC9JC Person ID baa9fc5db336924e0313681c2…" at bounding box center [751, 87] width 1419 height 41
click at [1418, 93] on span "Acciones" at bounding box center [1417, 87] width 33 height 19
drag, startPoint x: 1149, startPoint y: 121, endPoint x: 1120, endPoint y: 147, distance: 38.9
click at [1151, 120] on div "r" at bounding box center [1157, 124] width 12 height 12
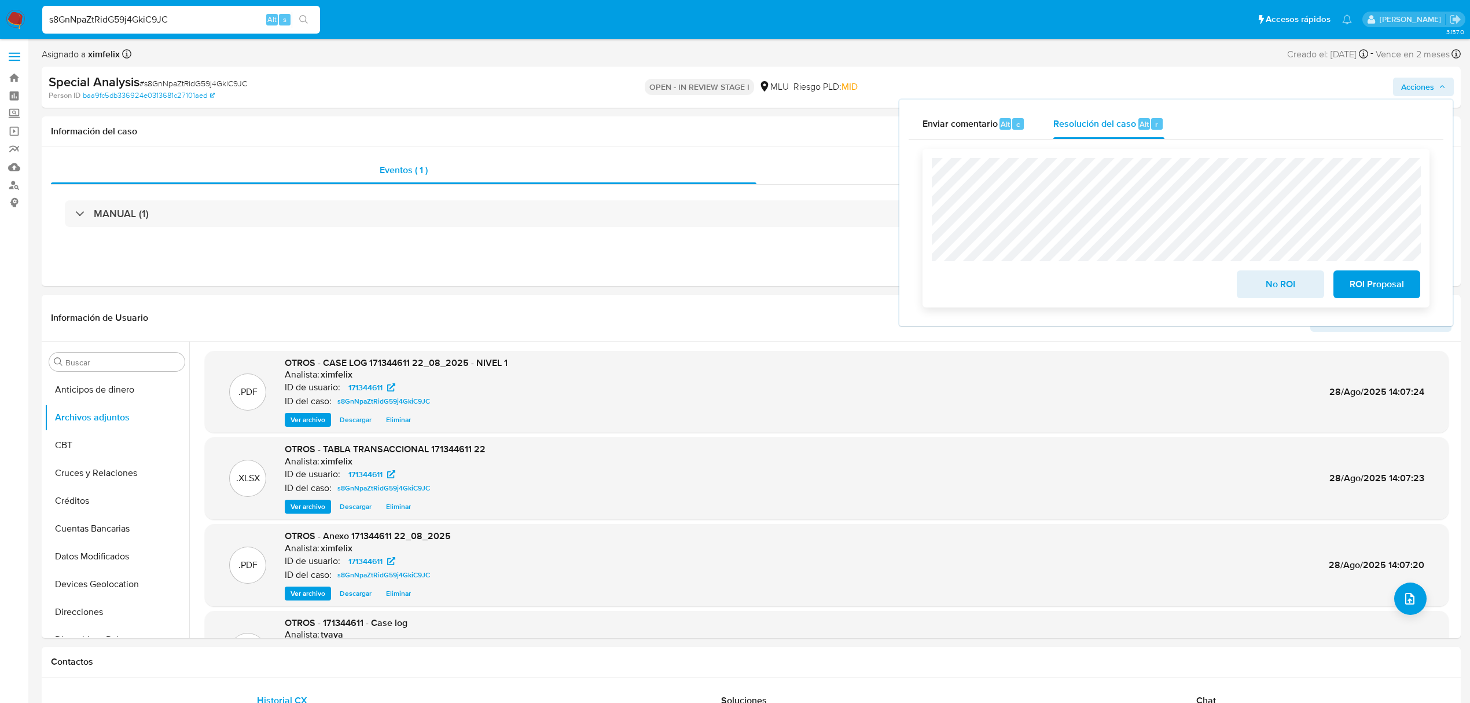
click at [1288, 282] on span "No ROI" at bounding box center [1280, 283] width 57 height 25
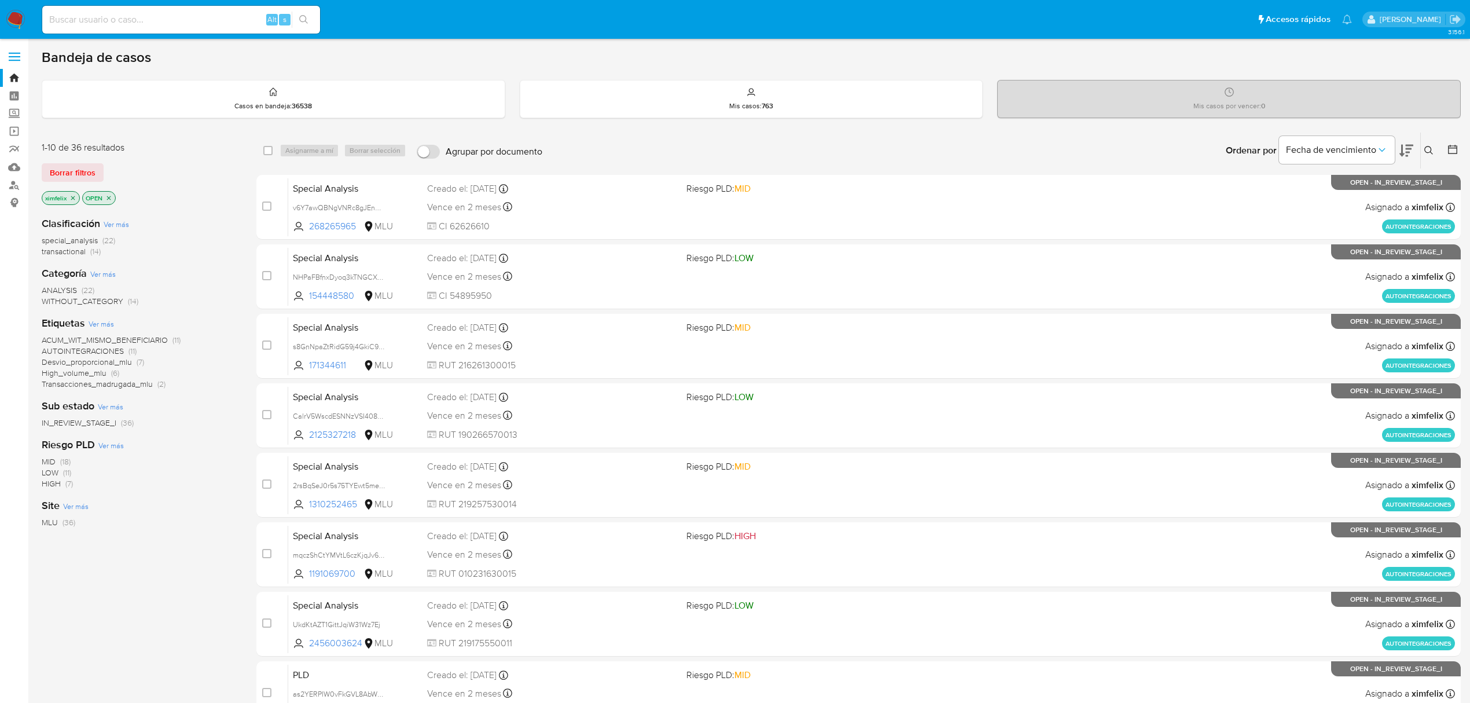
drag, startPoint x: 21, startPoint y: 22, endPoint x: 27, endPoint y: 17, distance: 7.0
click at [21, 22] on img at bounding box center [16, 20] width 20 height 20
click at [21, 26] on img at bounding box center [16, 20] width 20 height 20
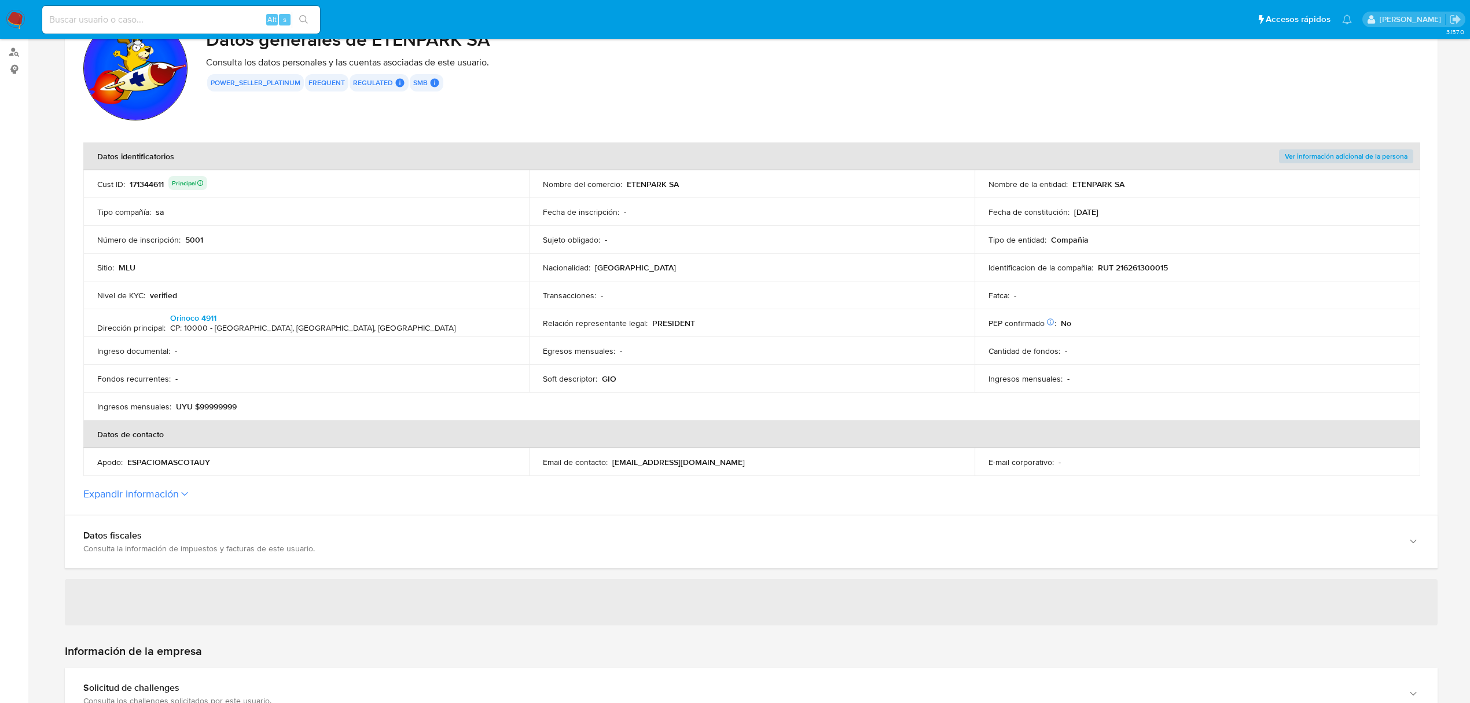
scroll to position [154, 0]
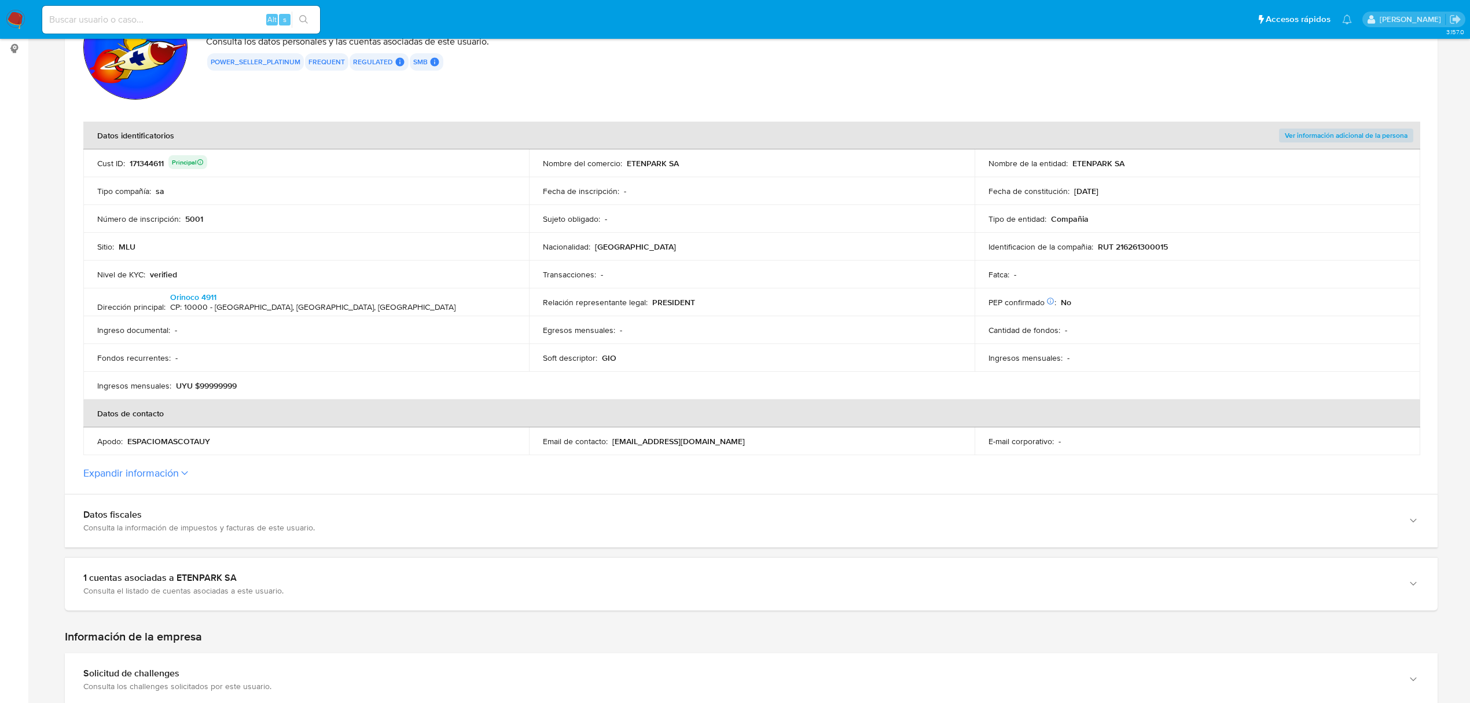
drag, startPoint x: 628, startPoint y: 162, endPoint x: 678, endPoint y: 163, distance: 50.4
click at [678, 163] on div "Nombre del comercio : ETENPARK SA" at bounding box center [752, 163] width 418 height 10
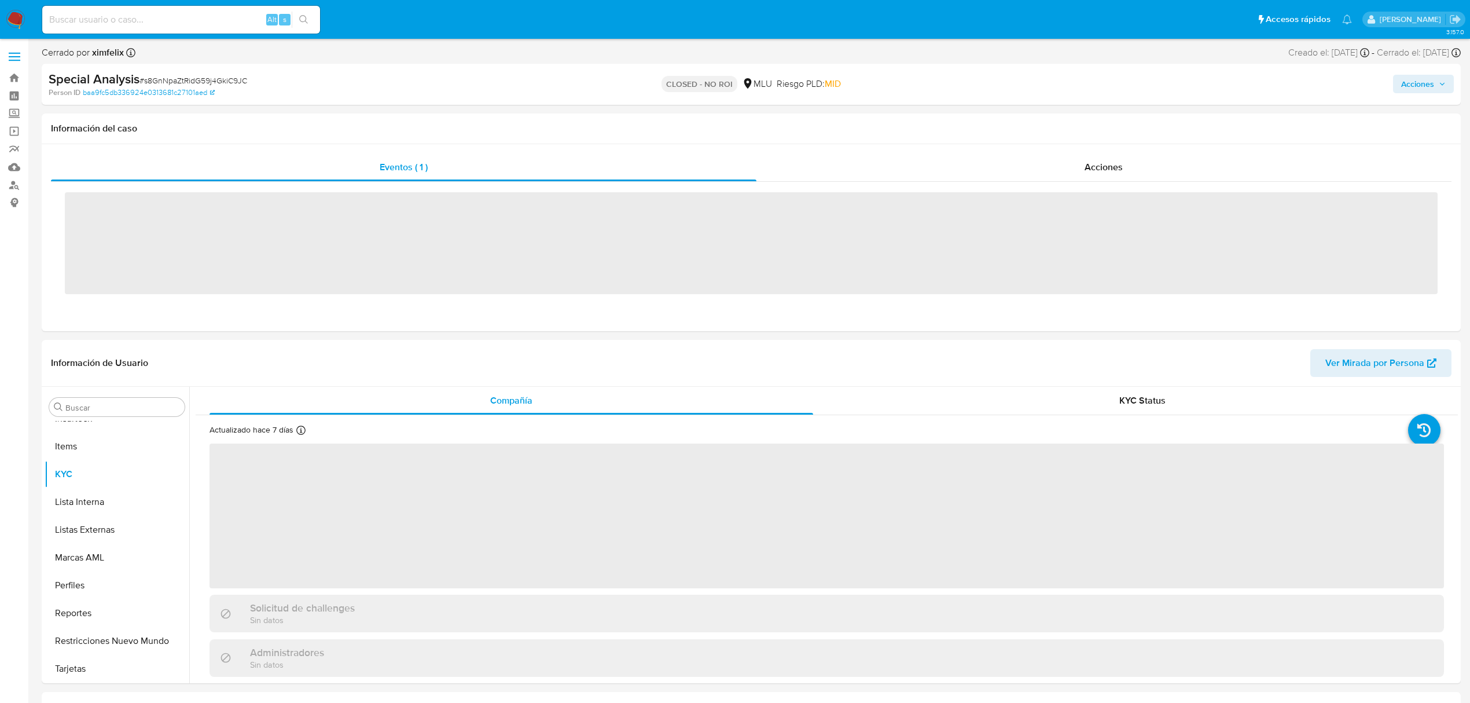
scroll to position [517, 0]
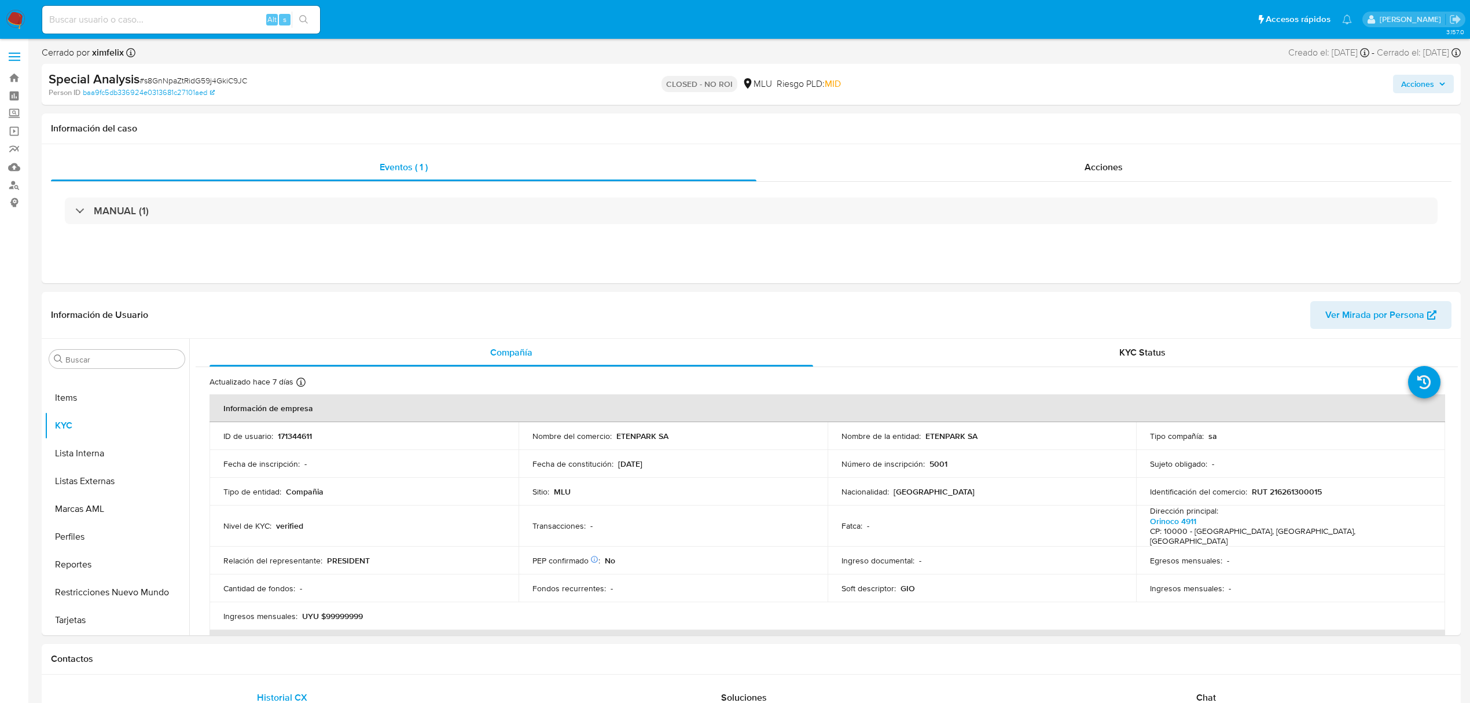
select select "10"
click at [194, 10] on div "Alt s" at bounding box center [181, 20] width 278 height 28
select select "10"
click at [193, 28] on div "Alt s" at bounding box center [181, 20] width 278 height 28
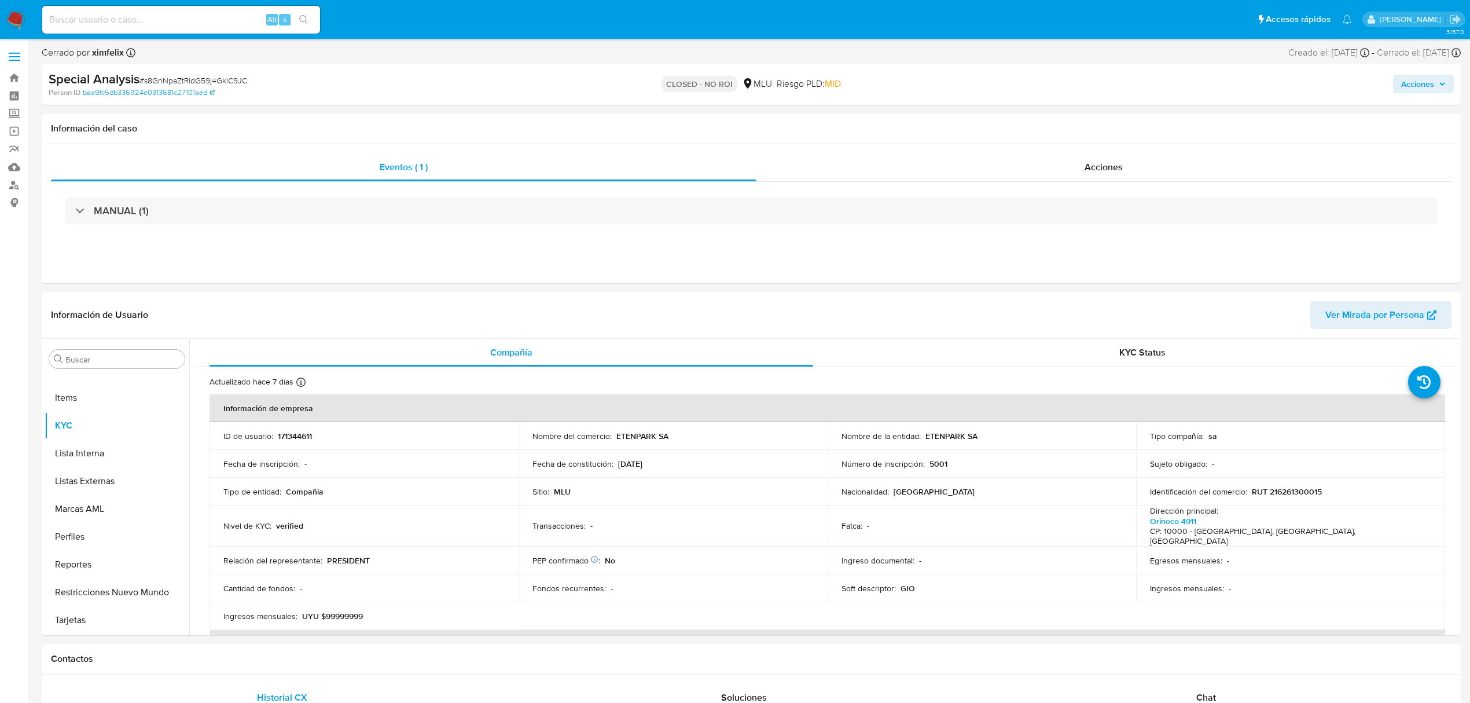
click at [192, 6] on div "Alt s" at bounding box center [181, 20] width 278 height 28
click at [193, 12] on input at bounding box center [181, 19] width 278 height 15
paste input "CalrV5WscdESNNzVSI408Bov"
type input "CalrV5WscdESNNzVSI408Bov"
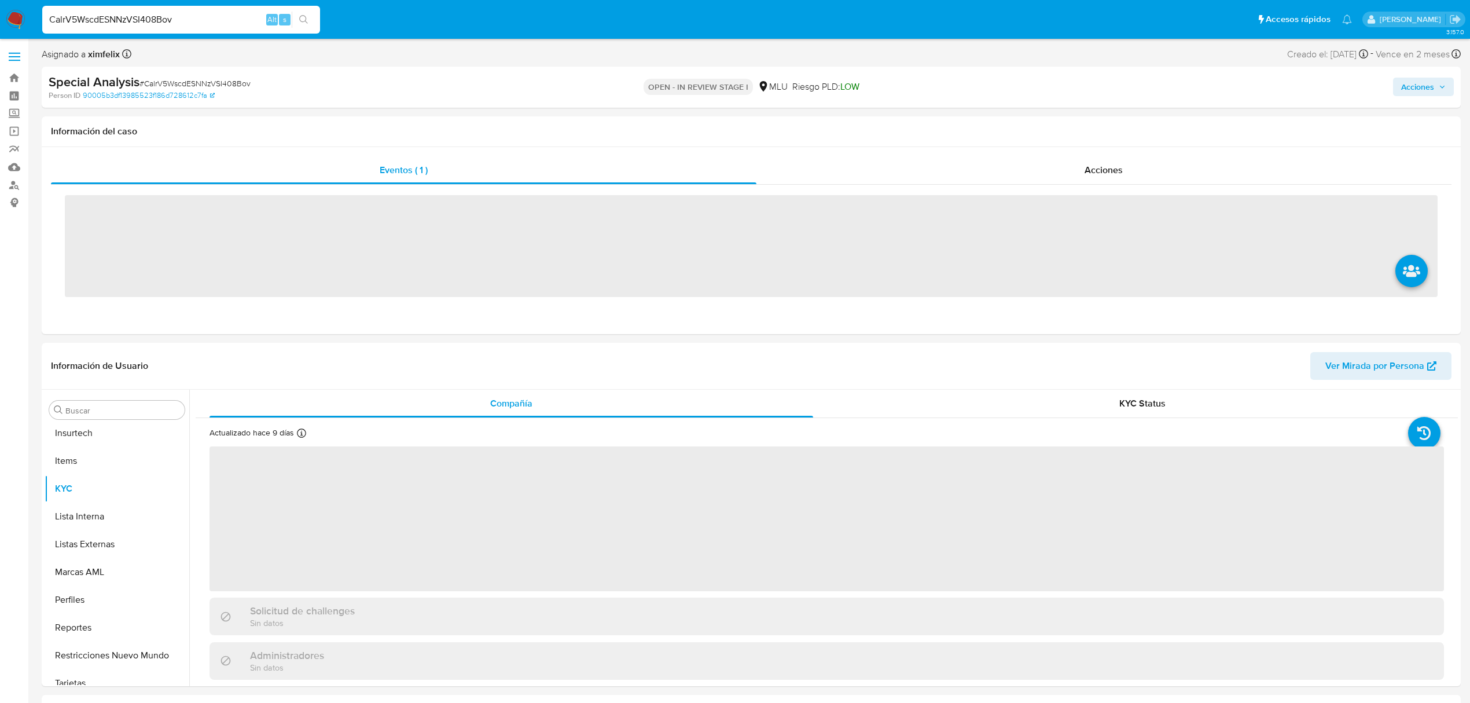
scroll to position [517, 0]
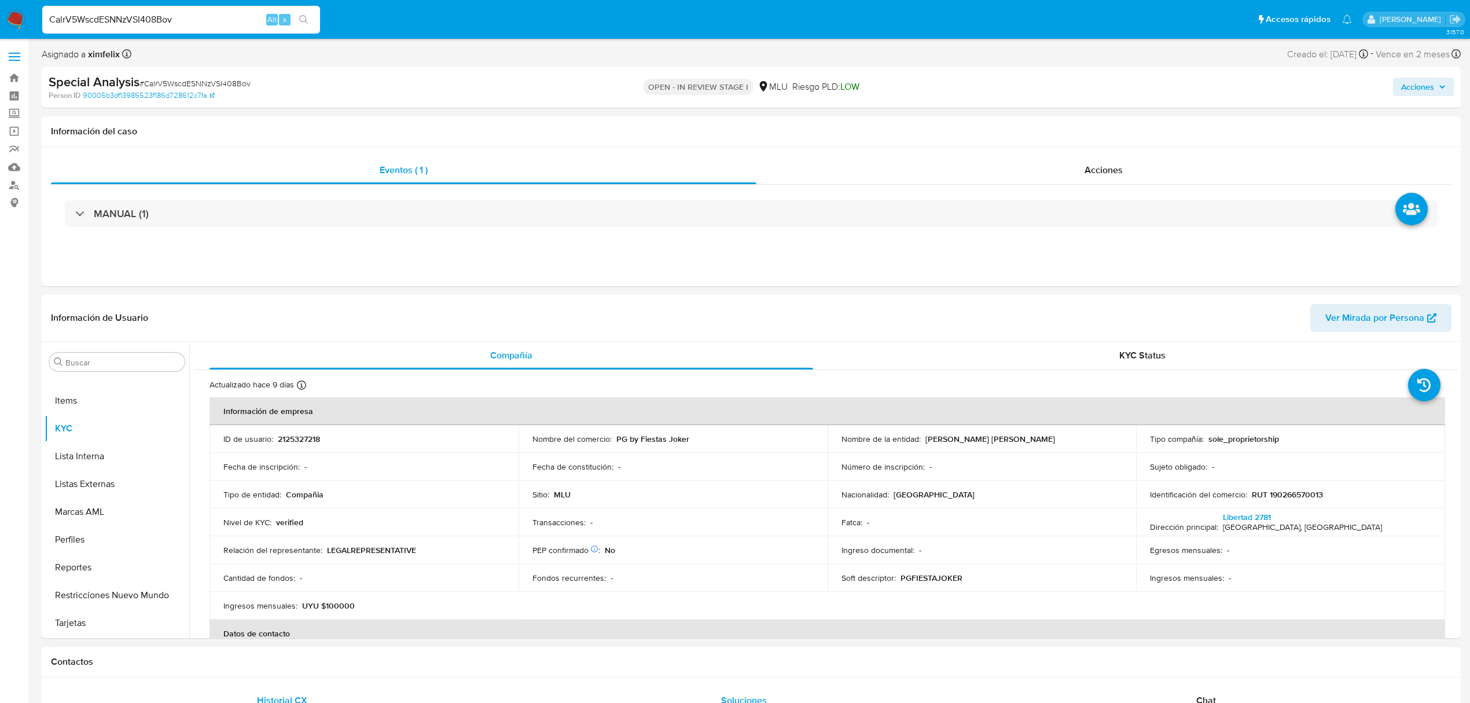
select select "10"
click at [108, 418] on button "Archivos adjuntos" at bounding box center [112, 417] width 135 height 28
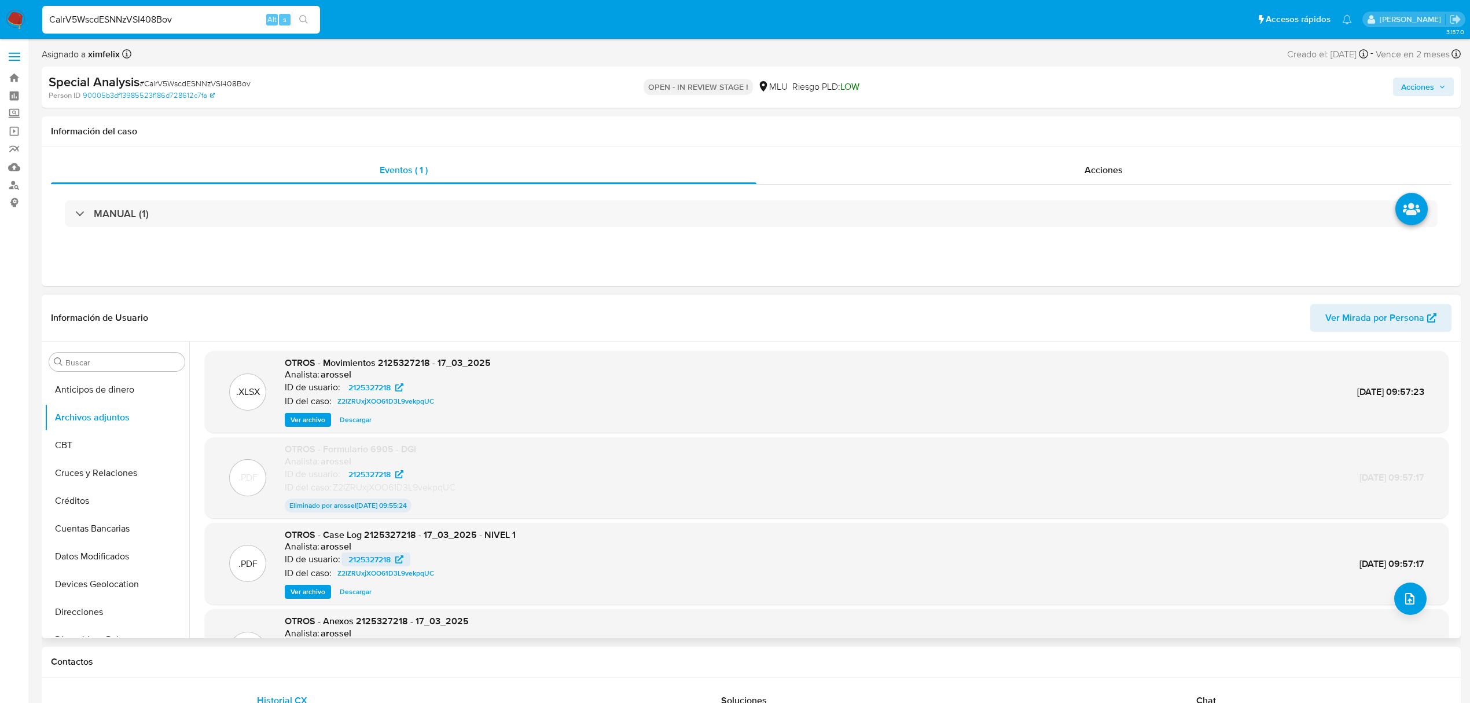
scroll to position [77, 0]
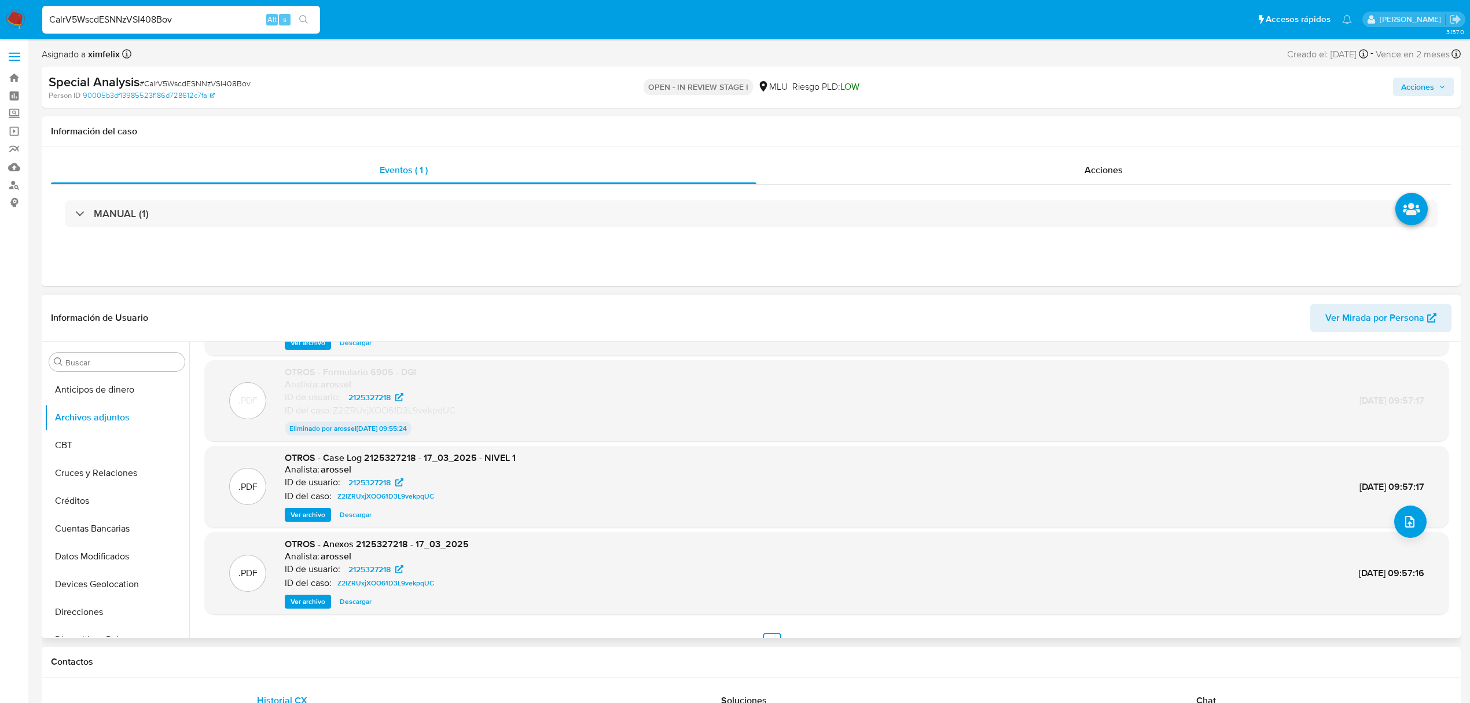
click at [302, 514] on span "Ver archivo" at bounding box center [308, 515] width 35 height 12
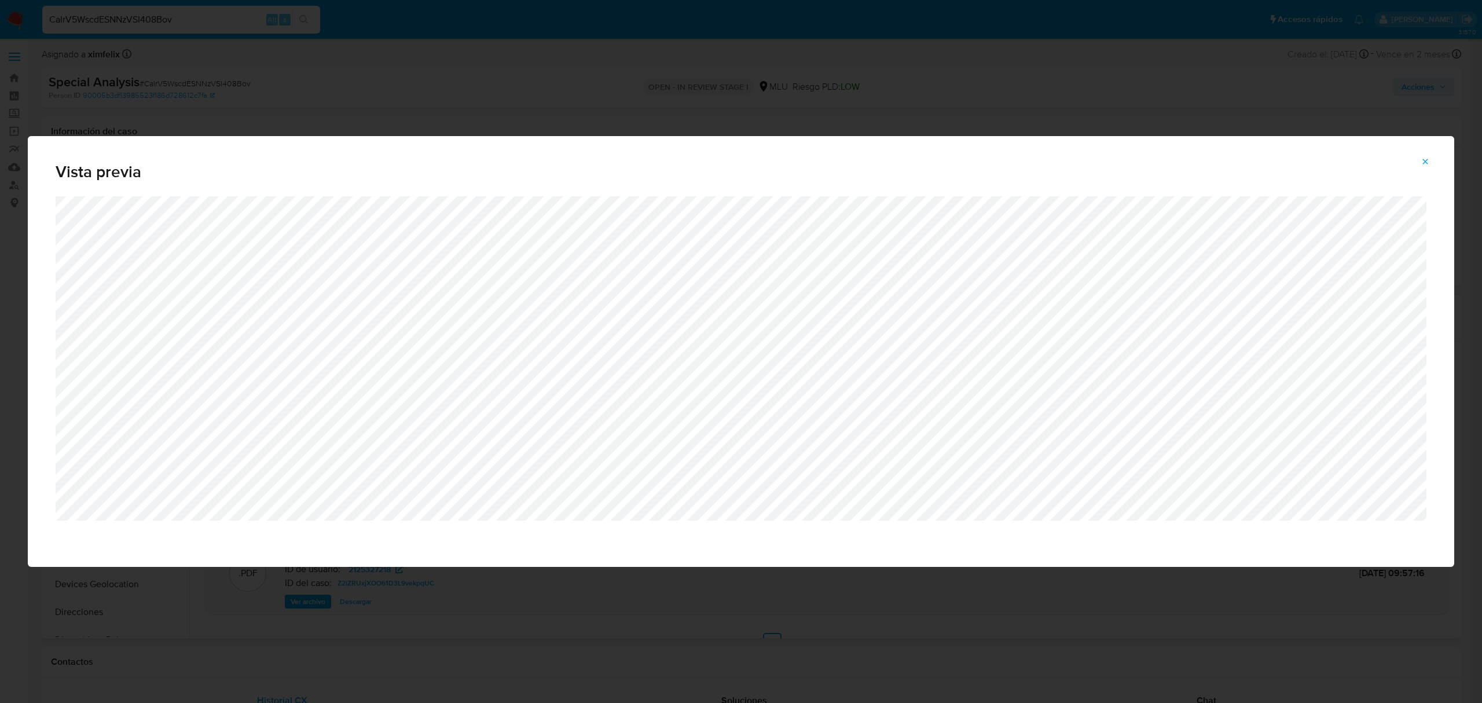
click at [1429, 170] on button "Attachment preview" at bounding box center [1424, 161] width 25 height 19
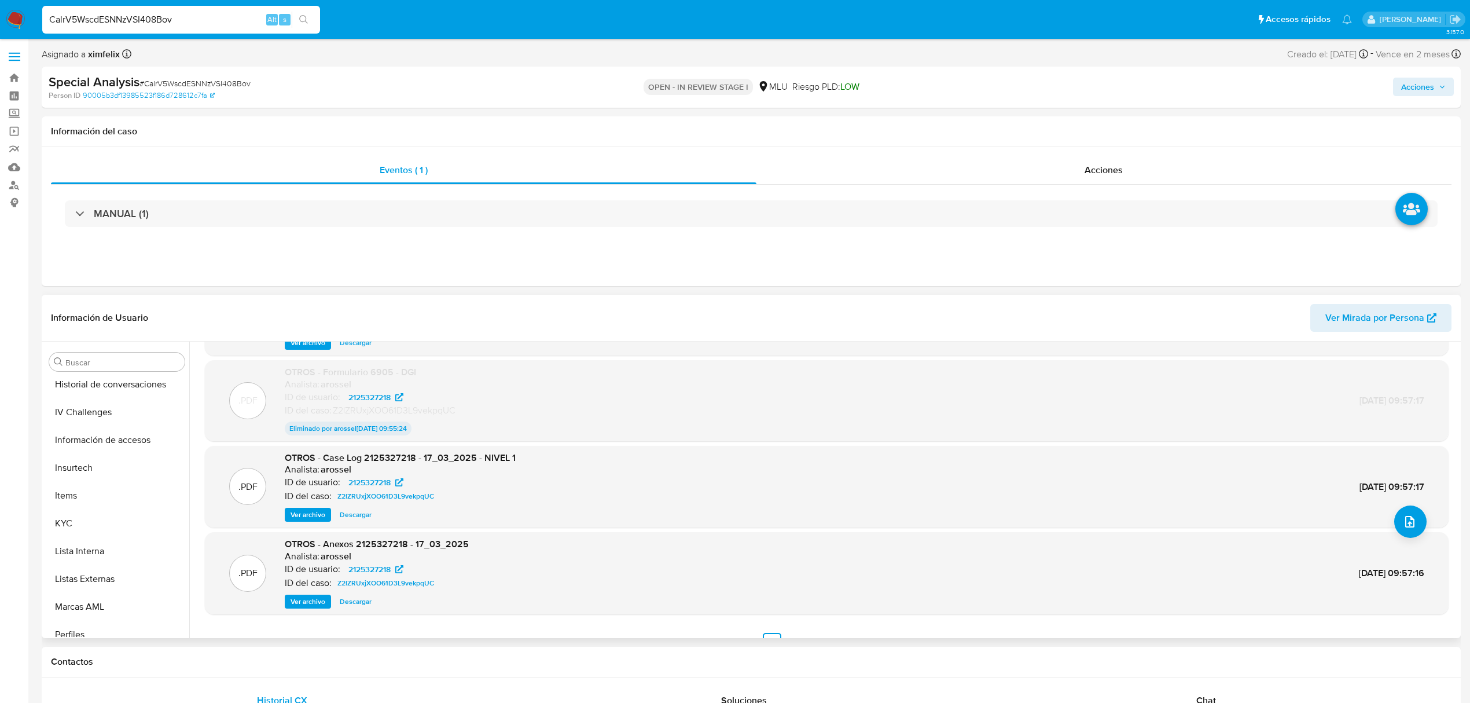
scroll to position [517, 0]
drag, startPoint x: 77, startPoint y: 433, endPoint x: 84, endPoint y: 415, distance: 19.5
click at [77, 433] on button "KYC" at bounding box center [112, 428] width 135 height 28
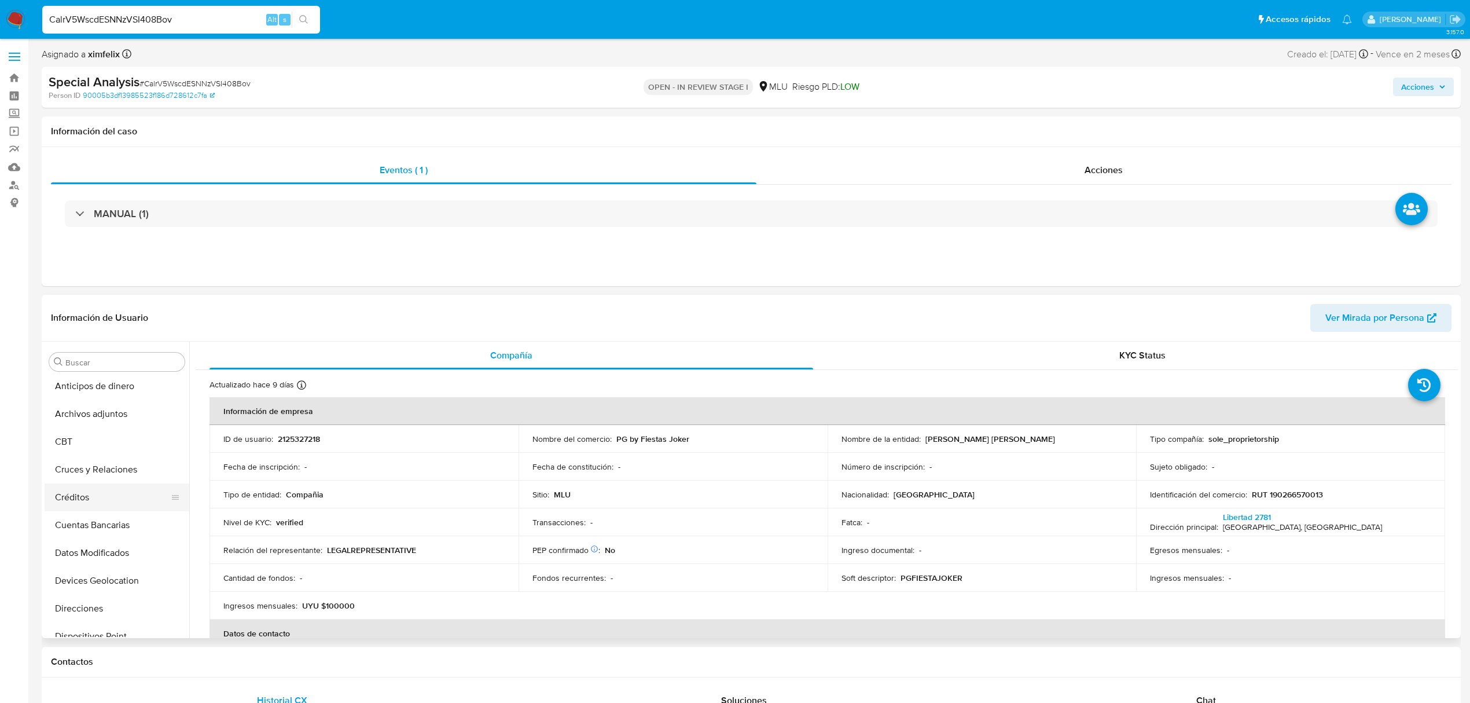
scroll to position [0, 0]
click at [123, 422] on button "Archivos adjuntos" at bounding box center [112, 417] width 135 height 28
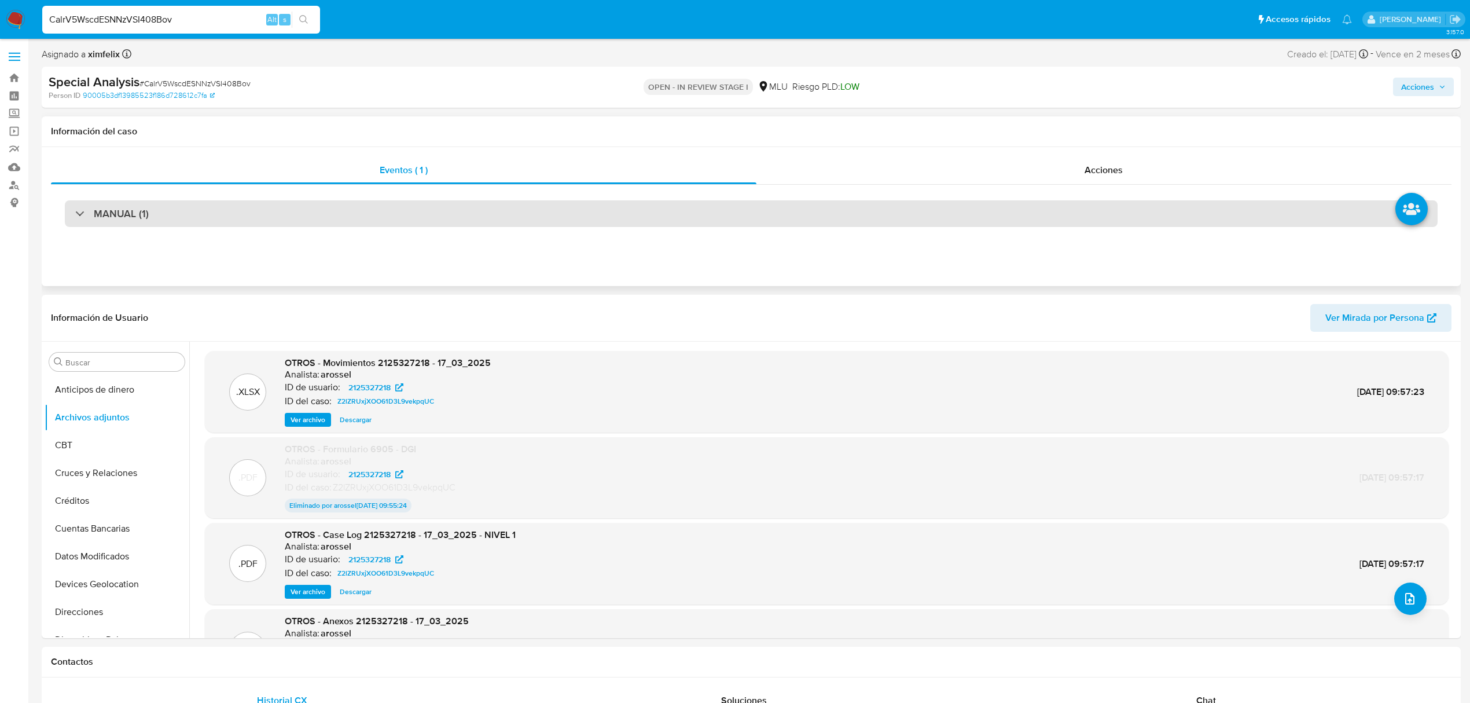
click at [120, 216] on h3 "MANUAL (1)" at bounding box center [121, 213] width 55 height 13
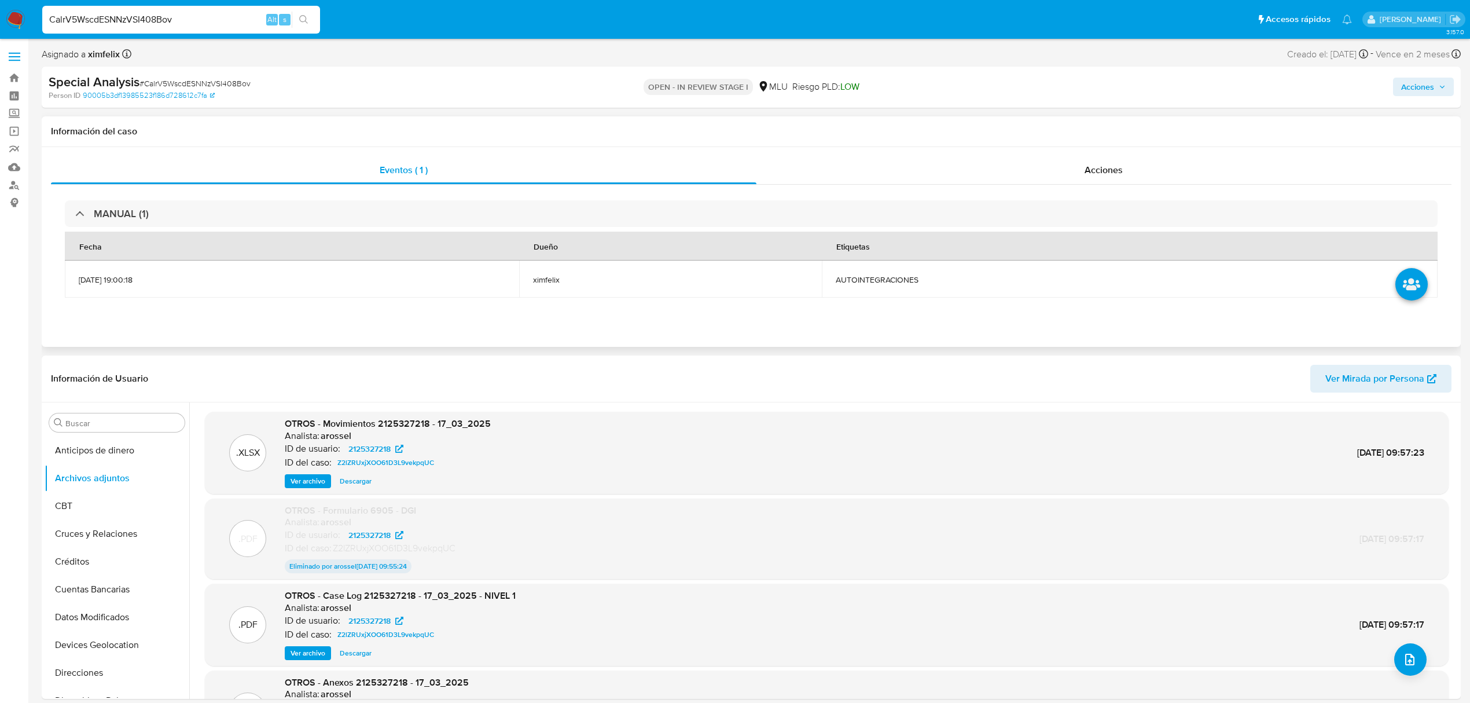
click at [919, 279] on span "AUTOINTEGRACIONES" at bounding box center [1130, 279] width 588 height 10
click at [920, 279] on span "AUTOINTEGRACIONES" at bounding box center [1130, 279] width 588 height 10
copy span "AUTOINTEGRACIONES"
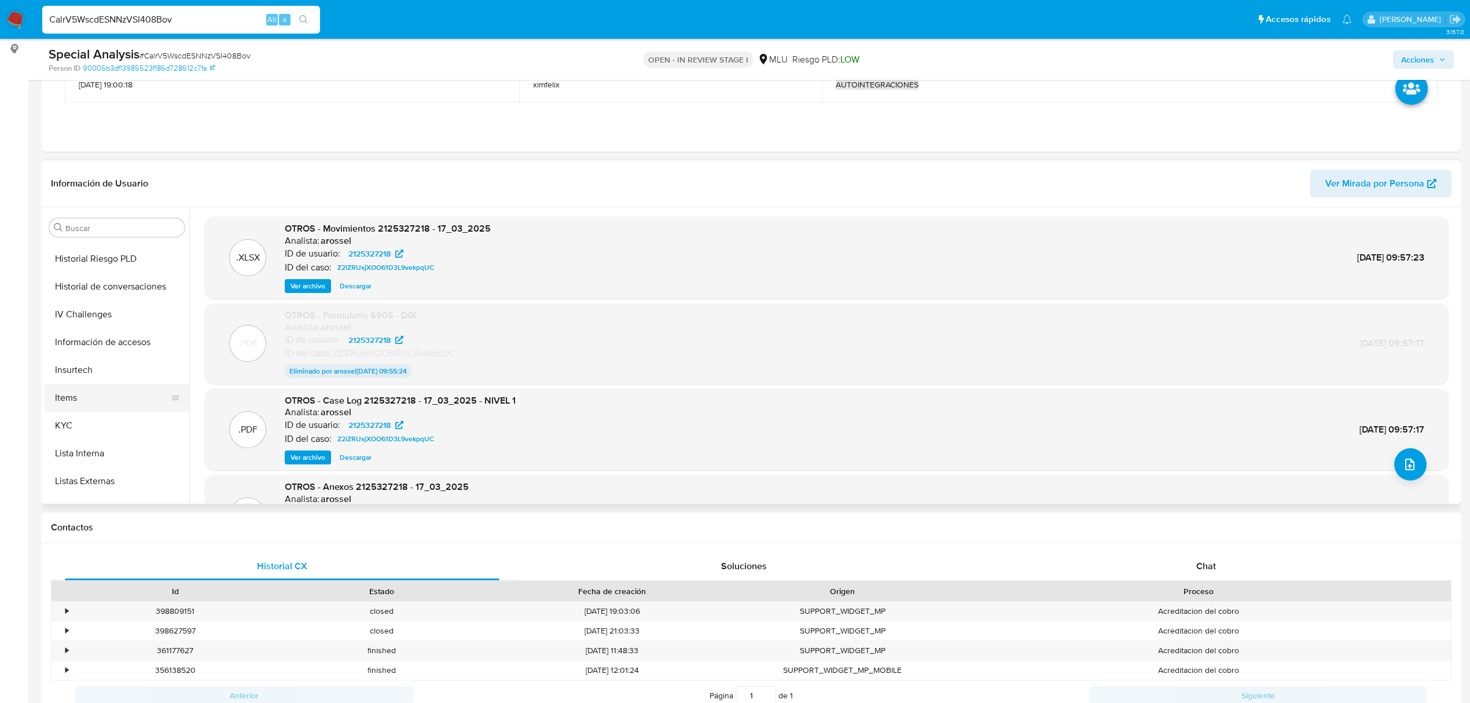
scroll to position [463, 0]
click at [110, 345] on button "KYC" at bounding box center [112, 348] width 135 height 28
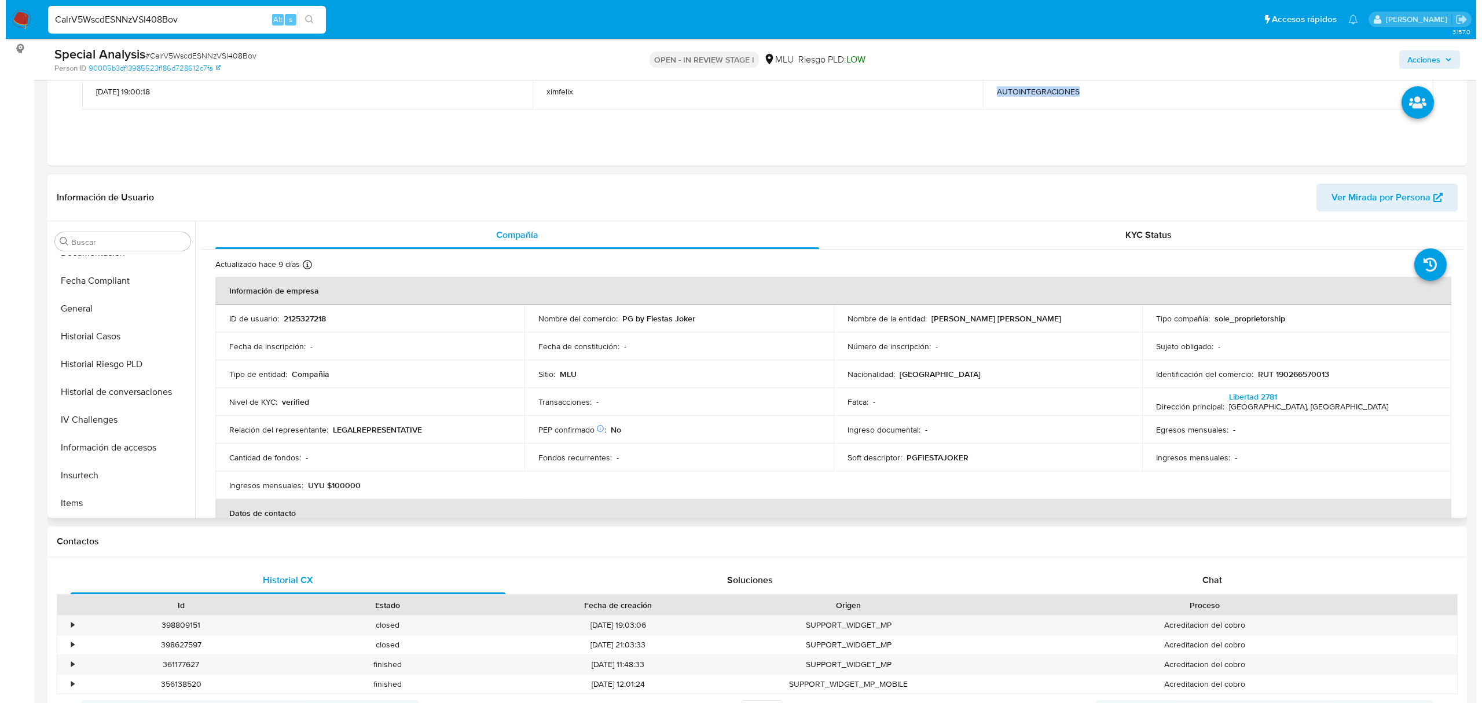
scroll to position [0, 0]
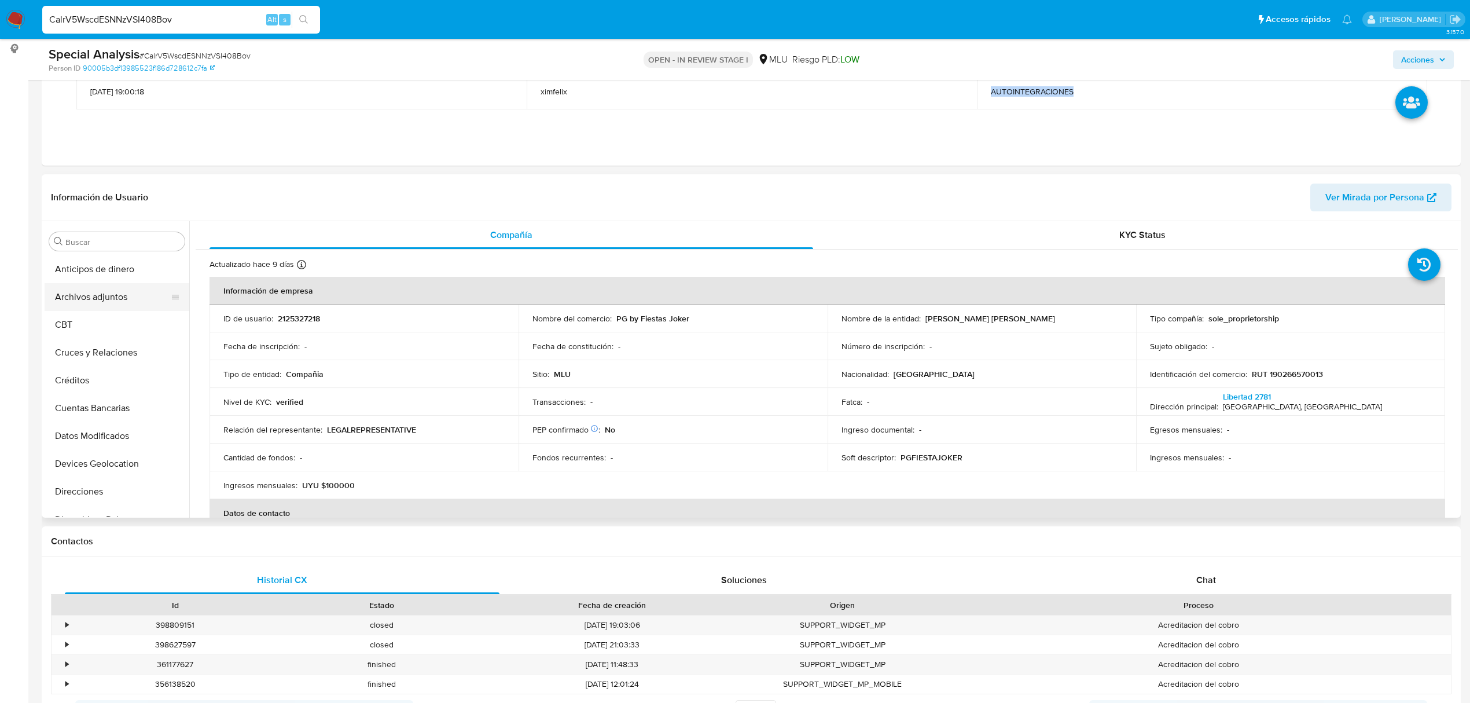
click at [90, 297] on button "Archivos adjuntos" at bounding box center [112, 297] width 135 height 28
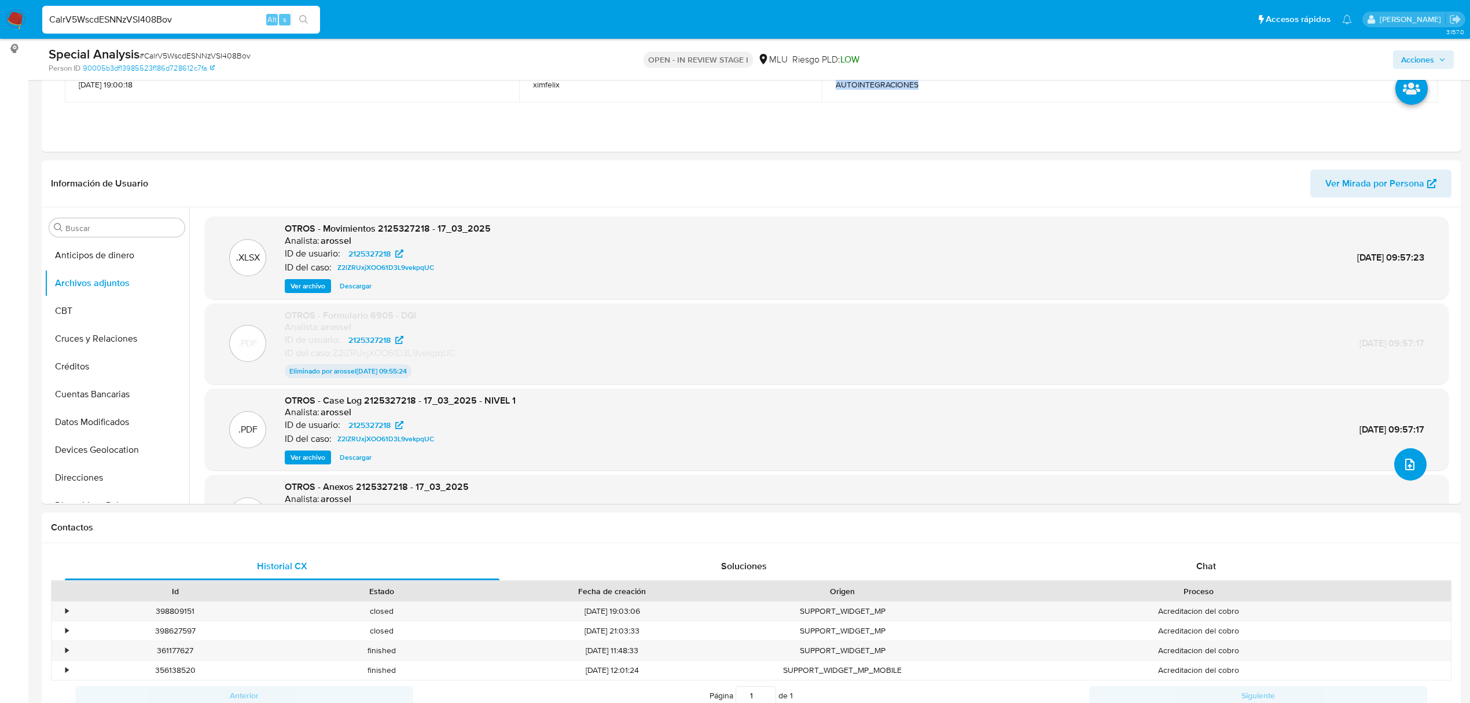
click at [1403, 454] on button "upload-file" at bounding box center [1410, 464] width 32 height 32
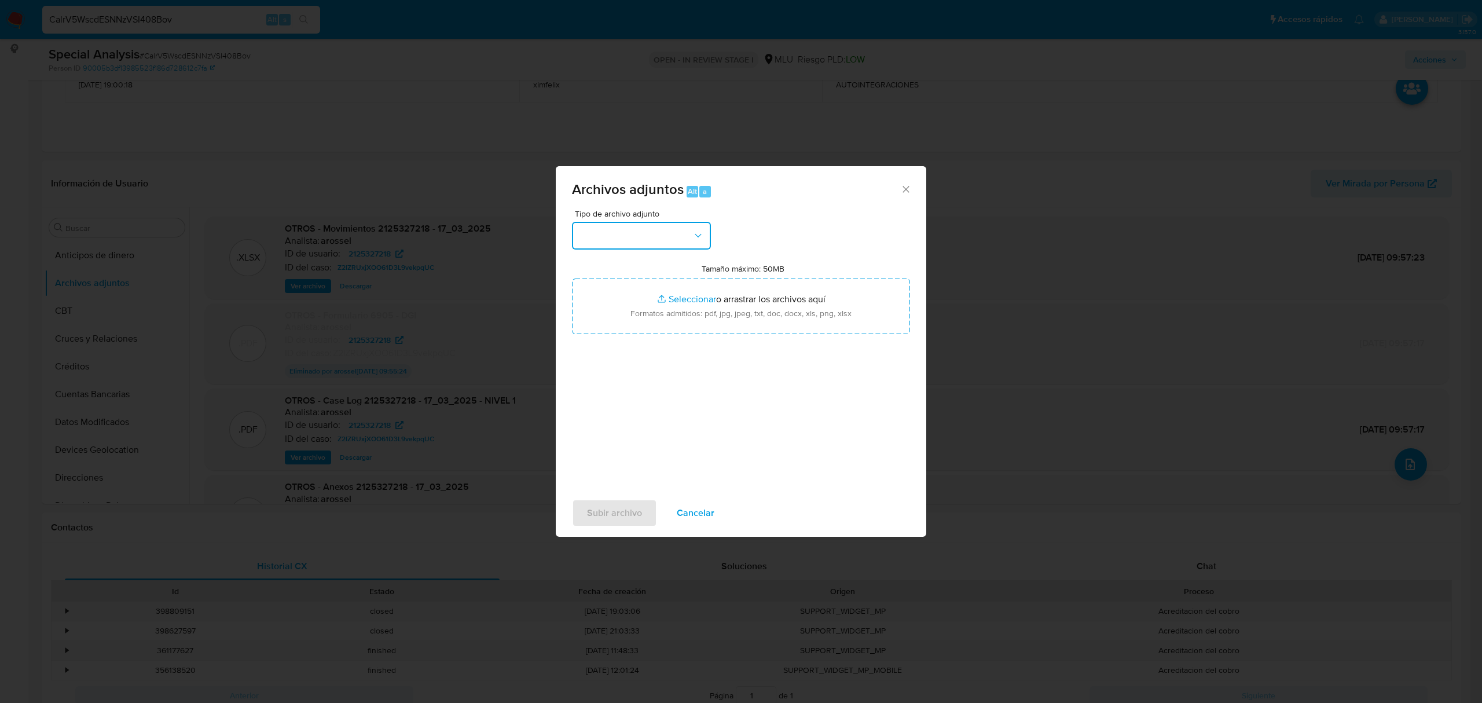
click at [658, 234] on button "button" at bounding box center [641, 236] width 139 height 28
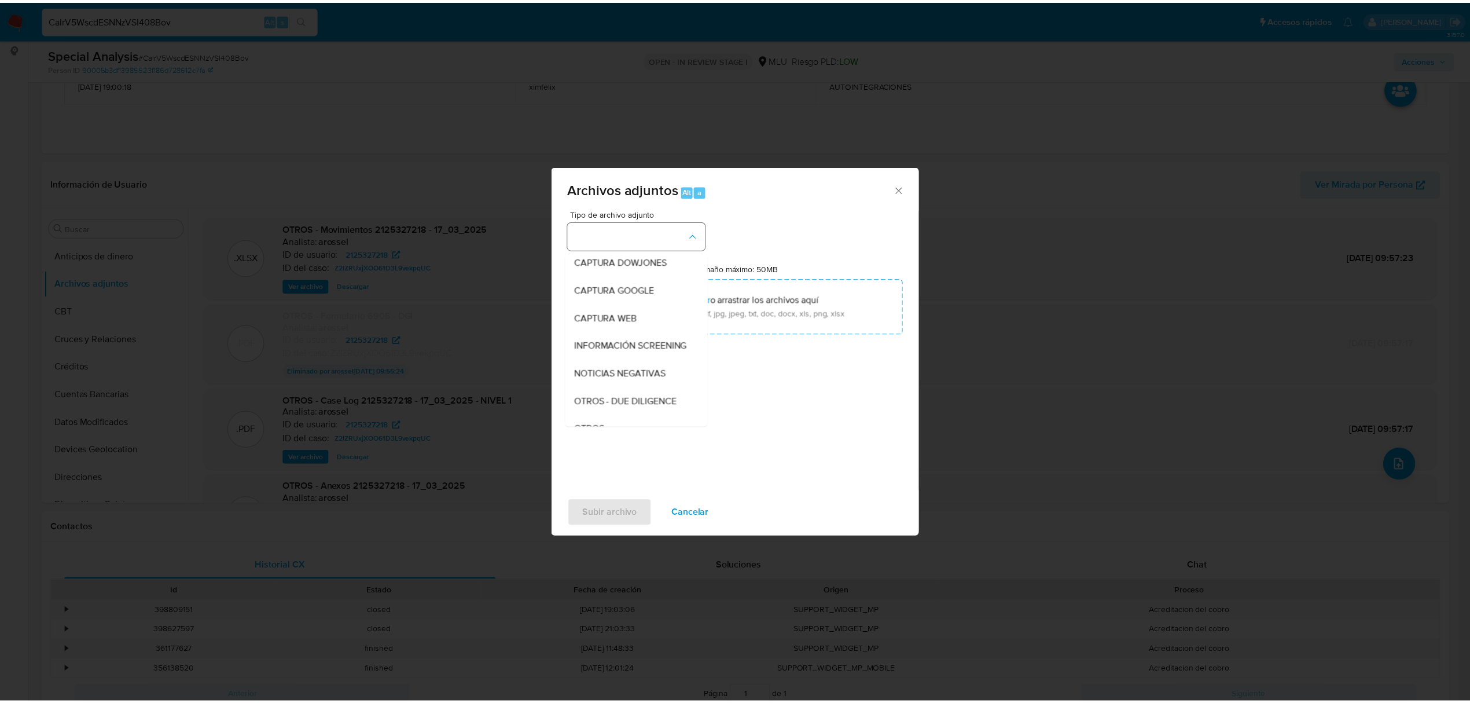
scroll to position [60, 0]
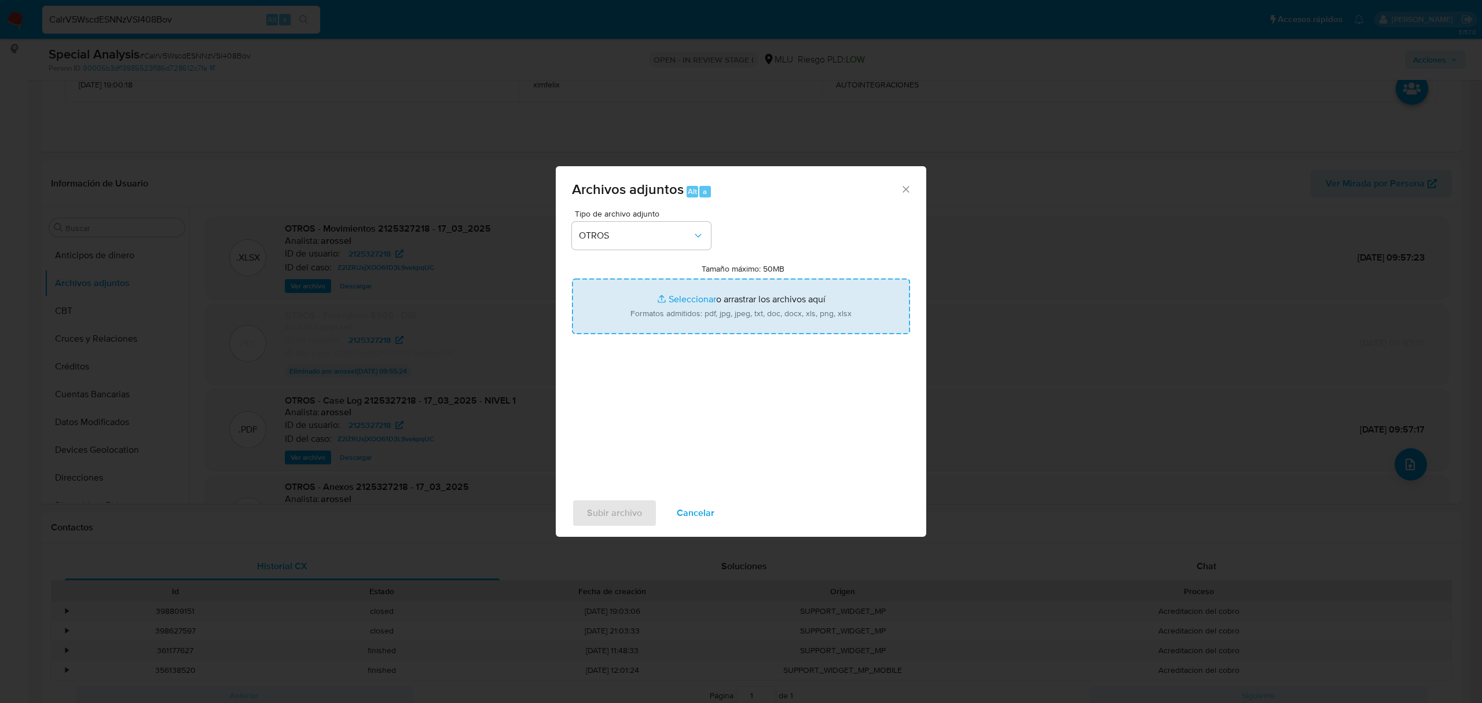
type input "C:\fakepath\CASE LOG 2125327218 22_08_2025 - NIVEL 1.pdf"
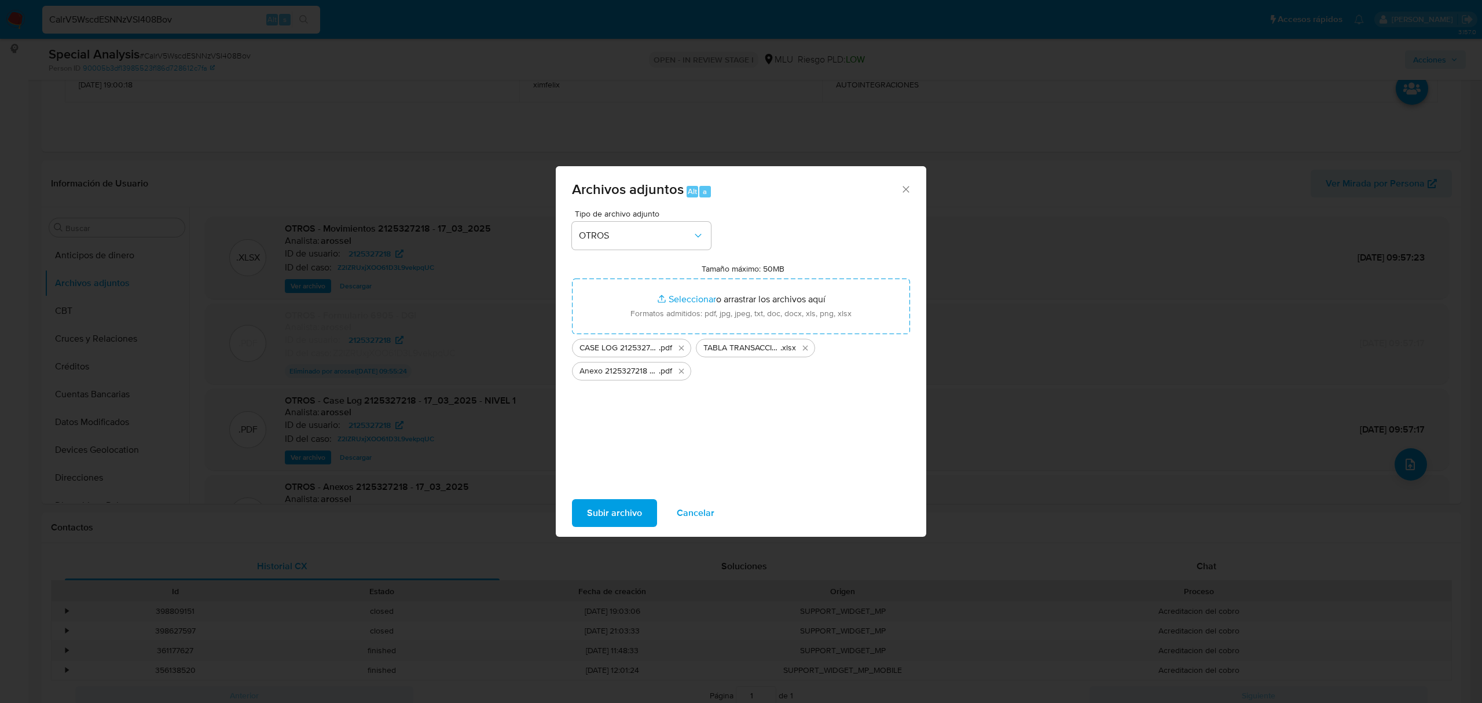
click at [602, 501] on span "Subir archivo" at bounding box center [614, 512] width 55 height 25
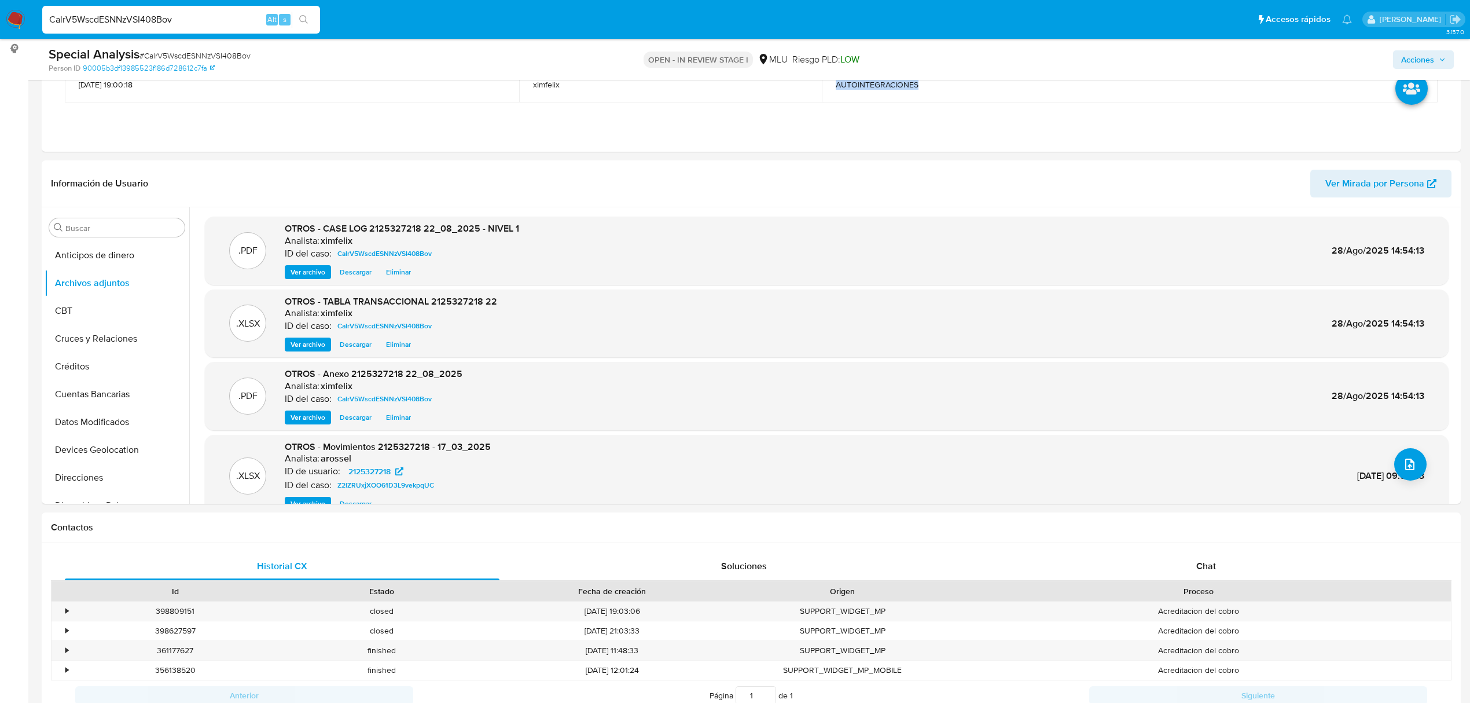
click at [1443, 65] on span "Acciones" at bounding box center [1423, 60] width 45 height 16
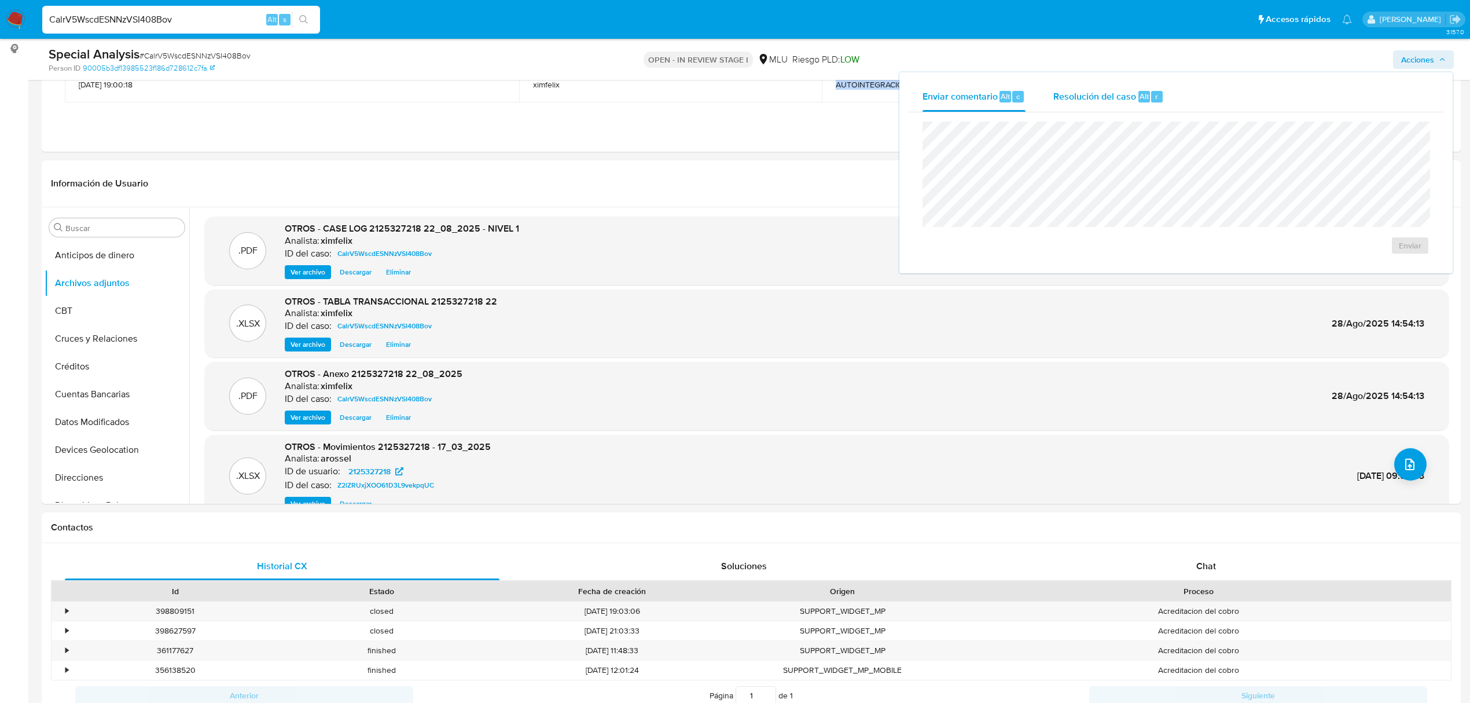
drag, startPoint x: 1144, startPoint y: 105, endPoint x: 1130, endPoint y: 119, distance: 20.1
click at [1142, 105] on div "Resolución del caso Alt r" at bounding box center [1108, 97] width 111 height 30
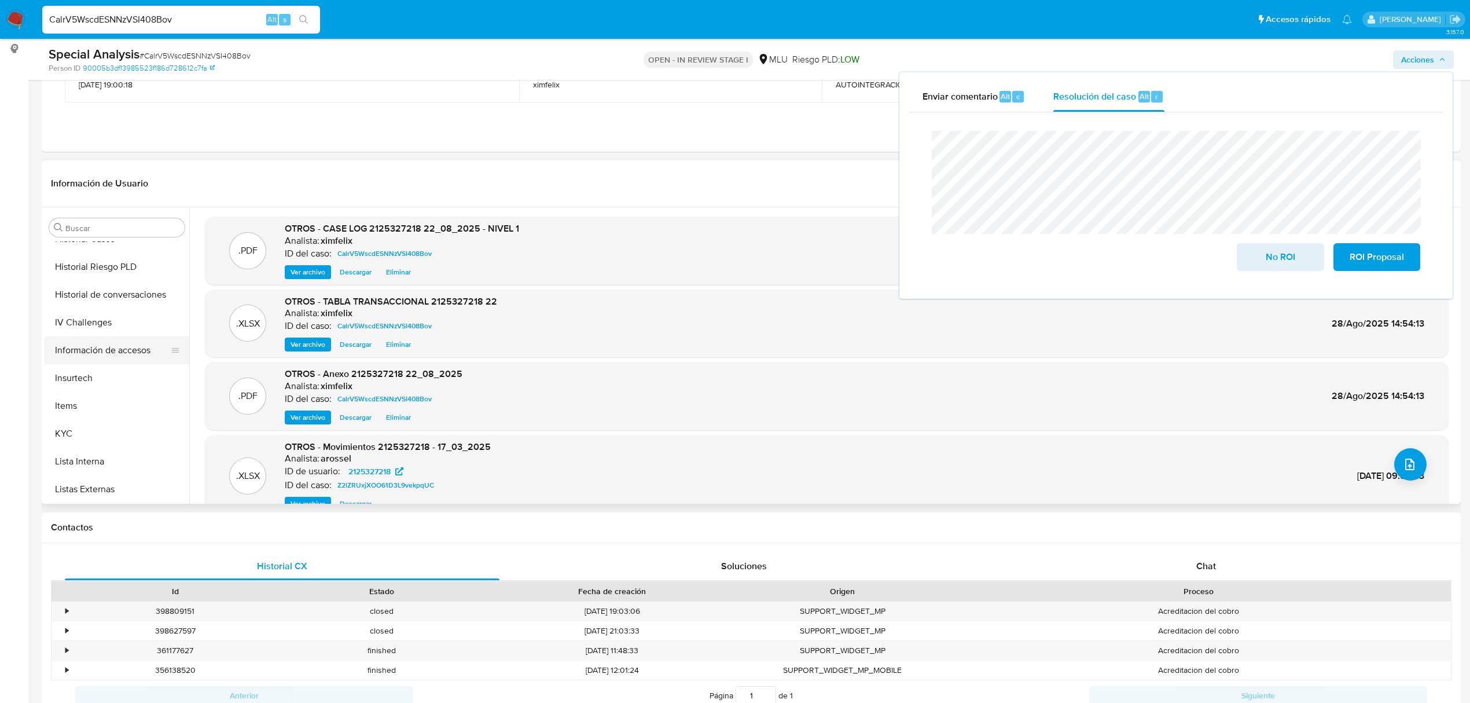
scroll to position [463, 0]
click at [102, 350] on button "KYC" at bounding box center [112, 348] width 135 height 28
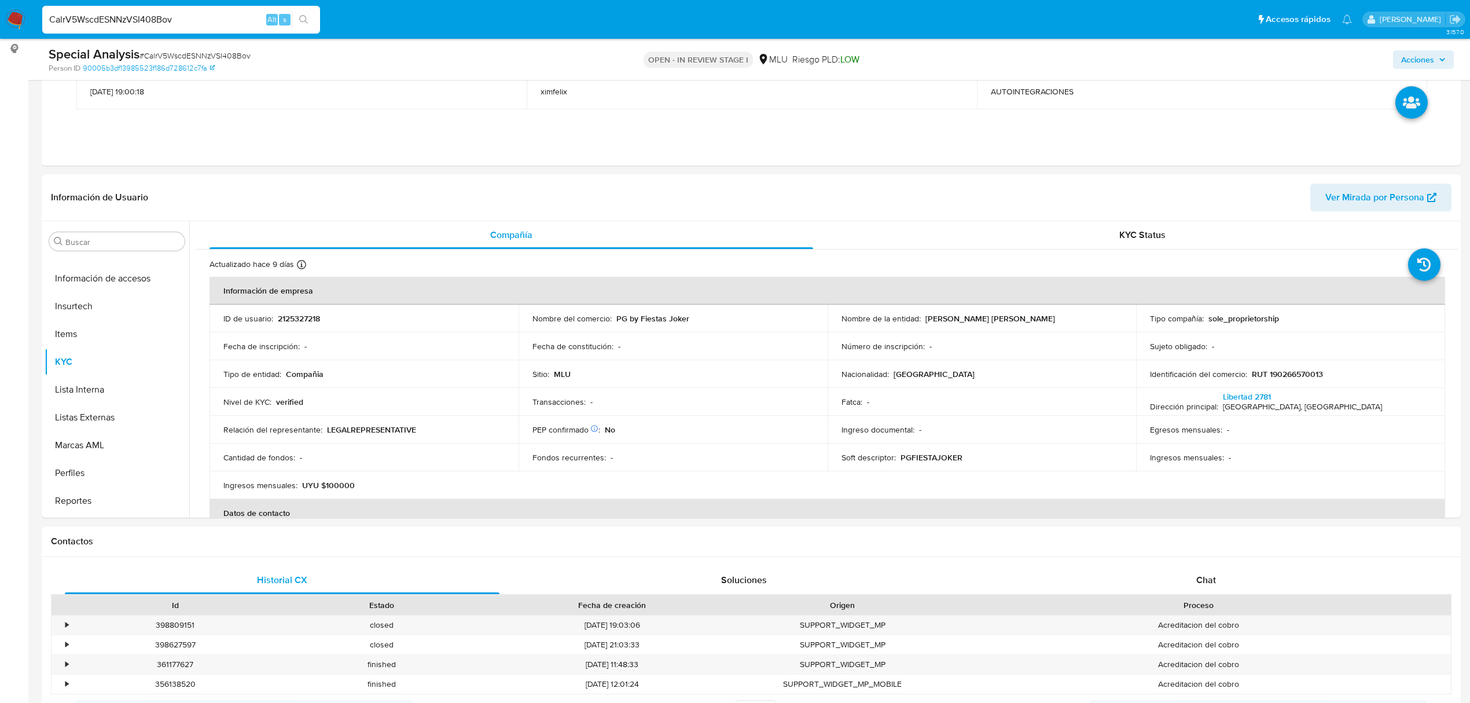
click at [1433, 61] on span "Acciones" at bounding box center [1417, 59] width 33 height 19
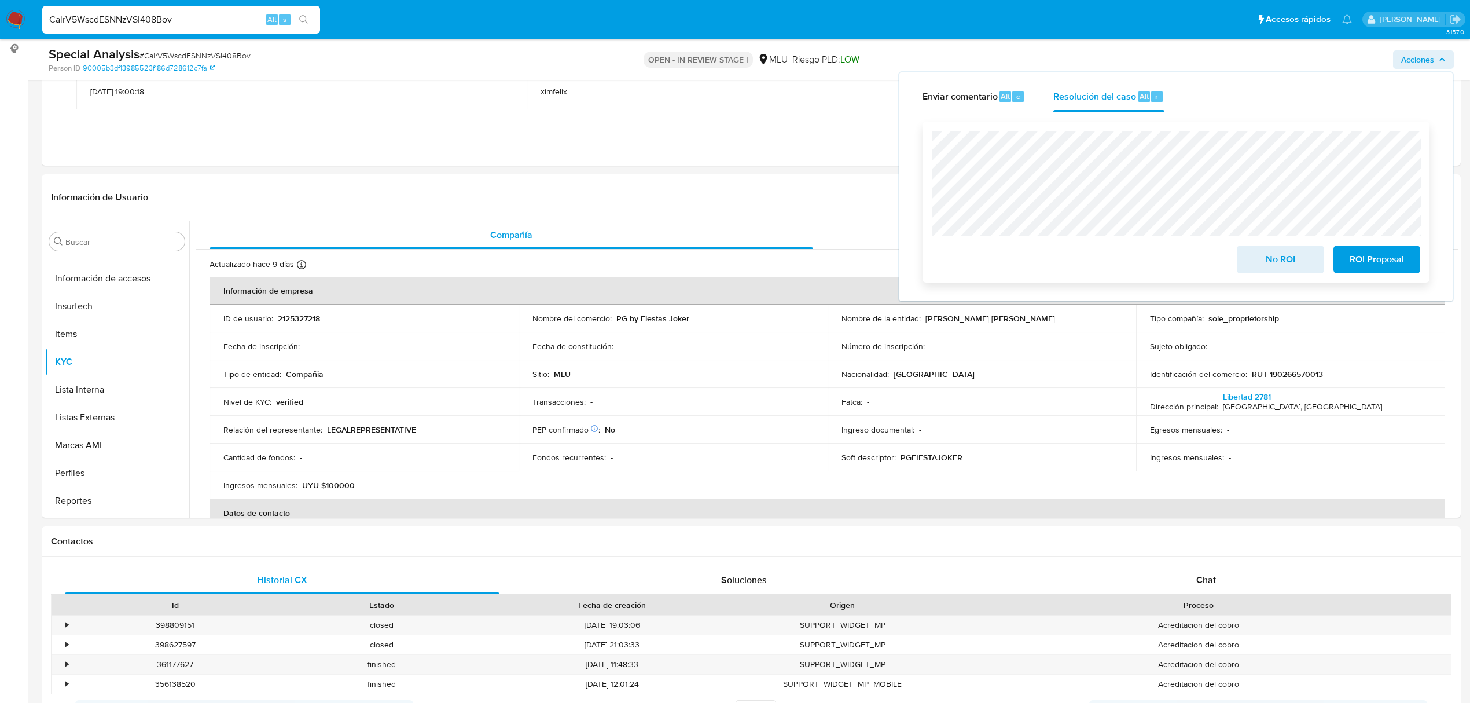
click at [1295, 255] on span "No ROI" at bounding box center [1280, 259] width 57 height 25
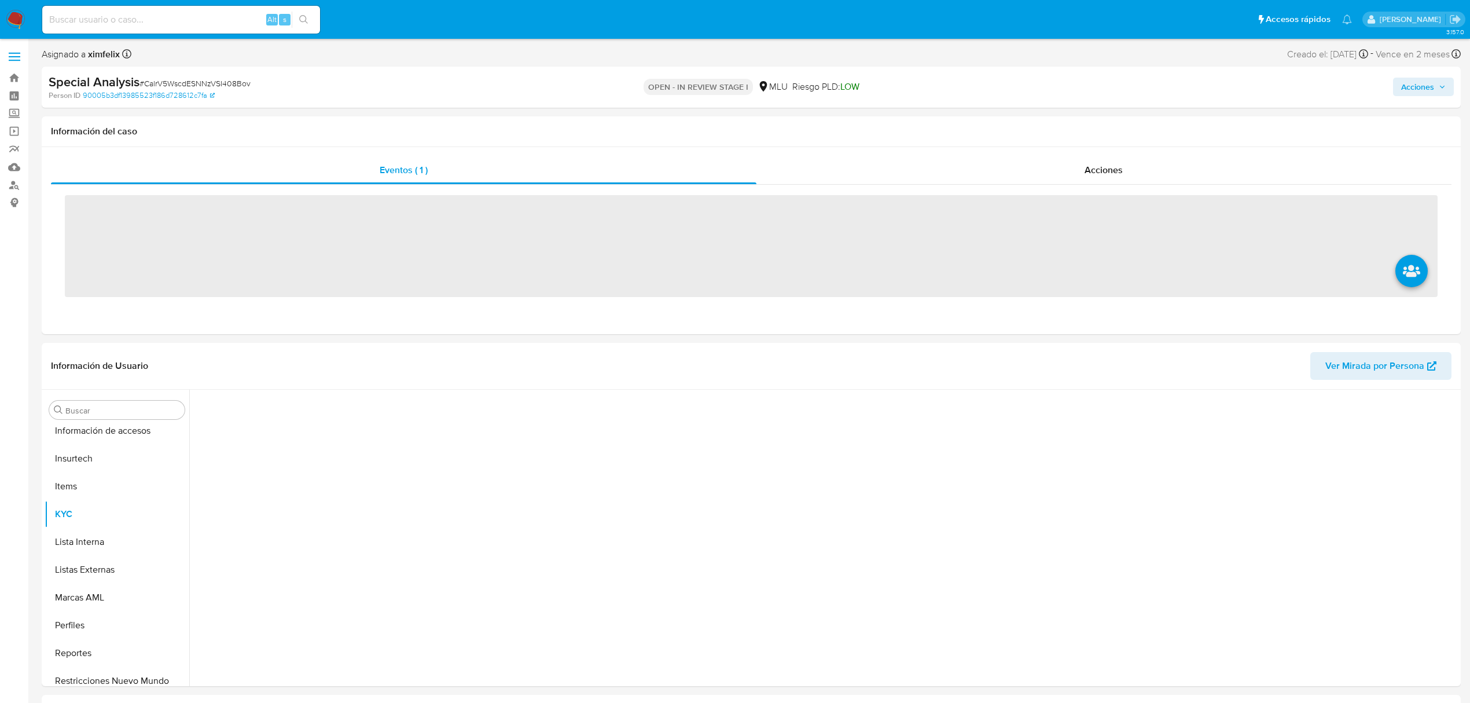
scroll to position [517, 0]
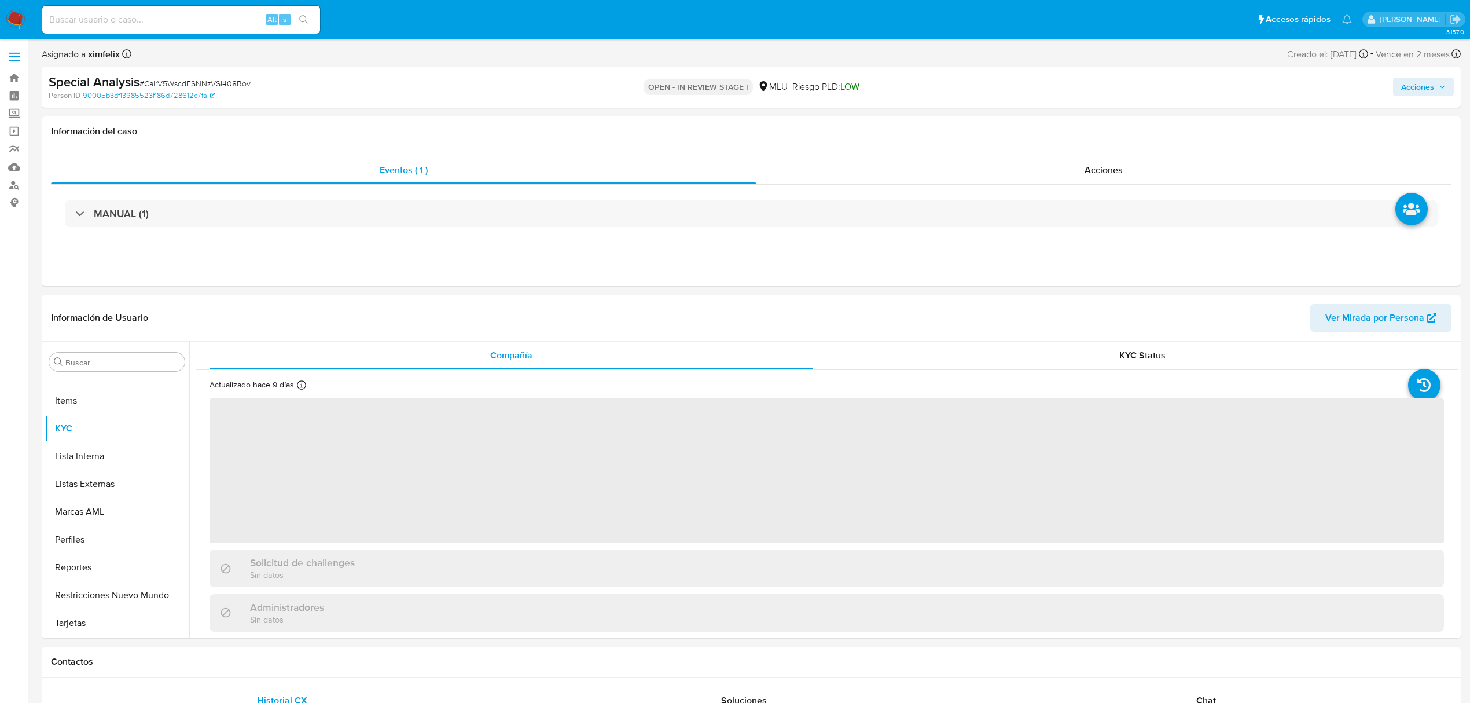
select select "10"
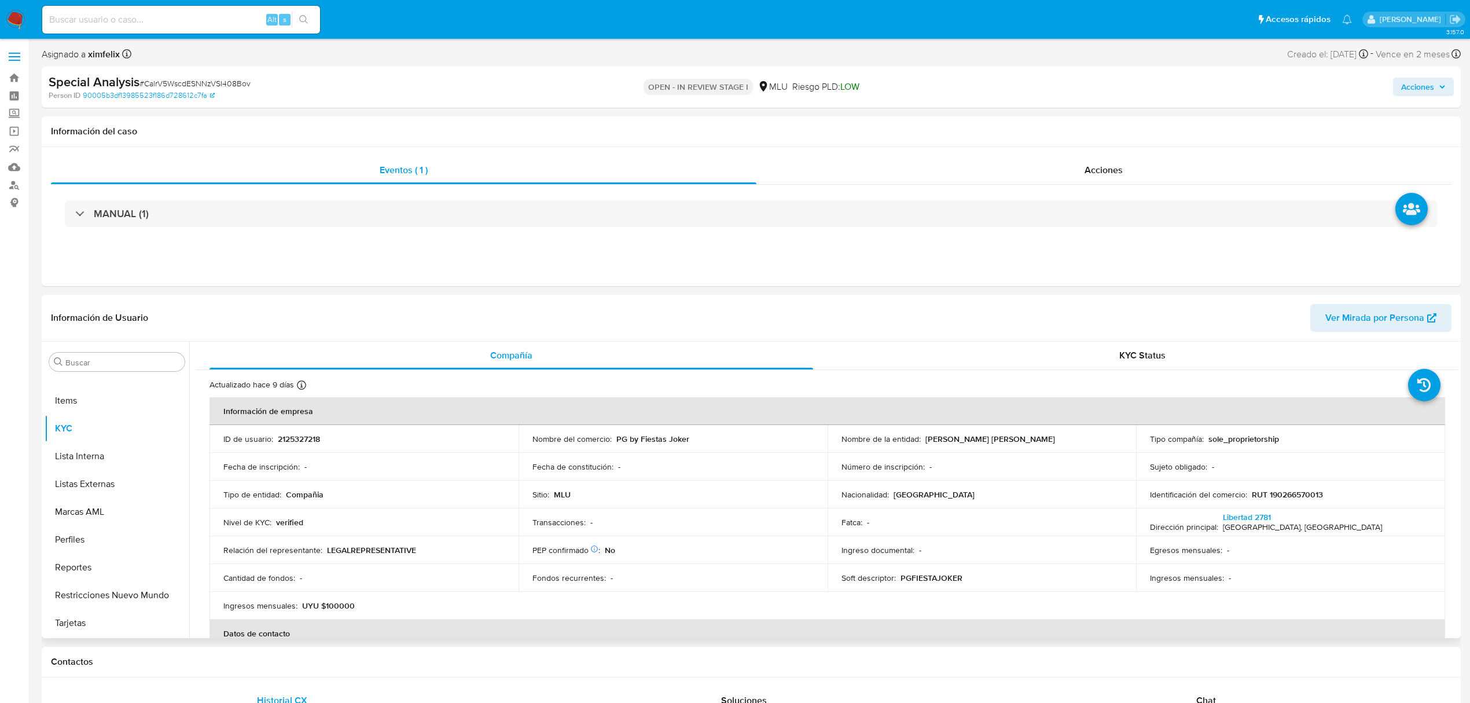
click at [1383, 307] on span "Ver Mirada por Persona" at bounding box center [1374, 318] width 99 height 28
click at [95, 532] on button "Perfiles" at bounding box center [112, 539] width 135 height 28
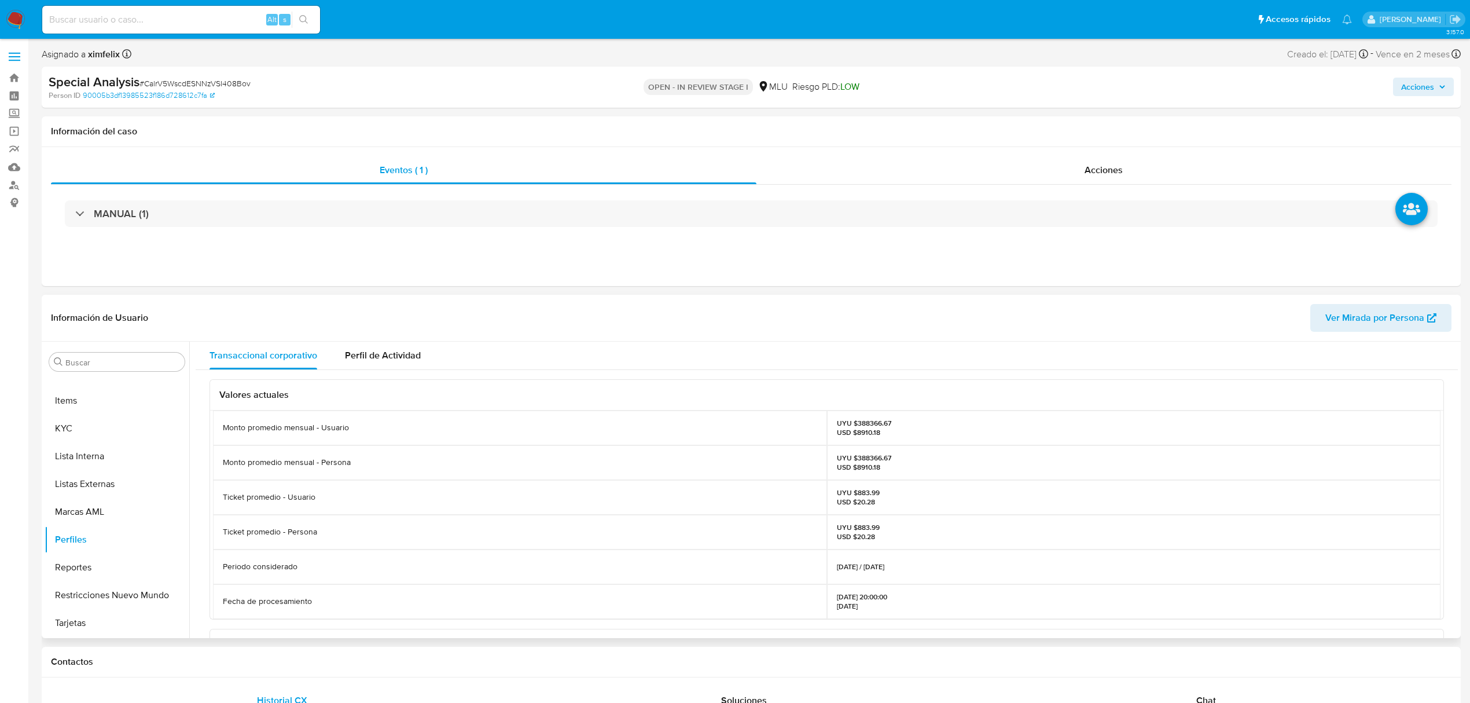
click at [864, 457] on p "UYU $388366.67 USD $8910.18" at bounding box center [864, 462] width 54 height 19
copy p "388366.67"
click at [111, 541] on button "Historial Casos" at bounding box center [112, 542] width 135 height 28
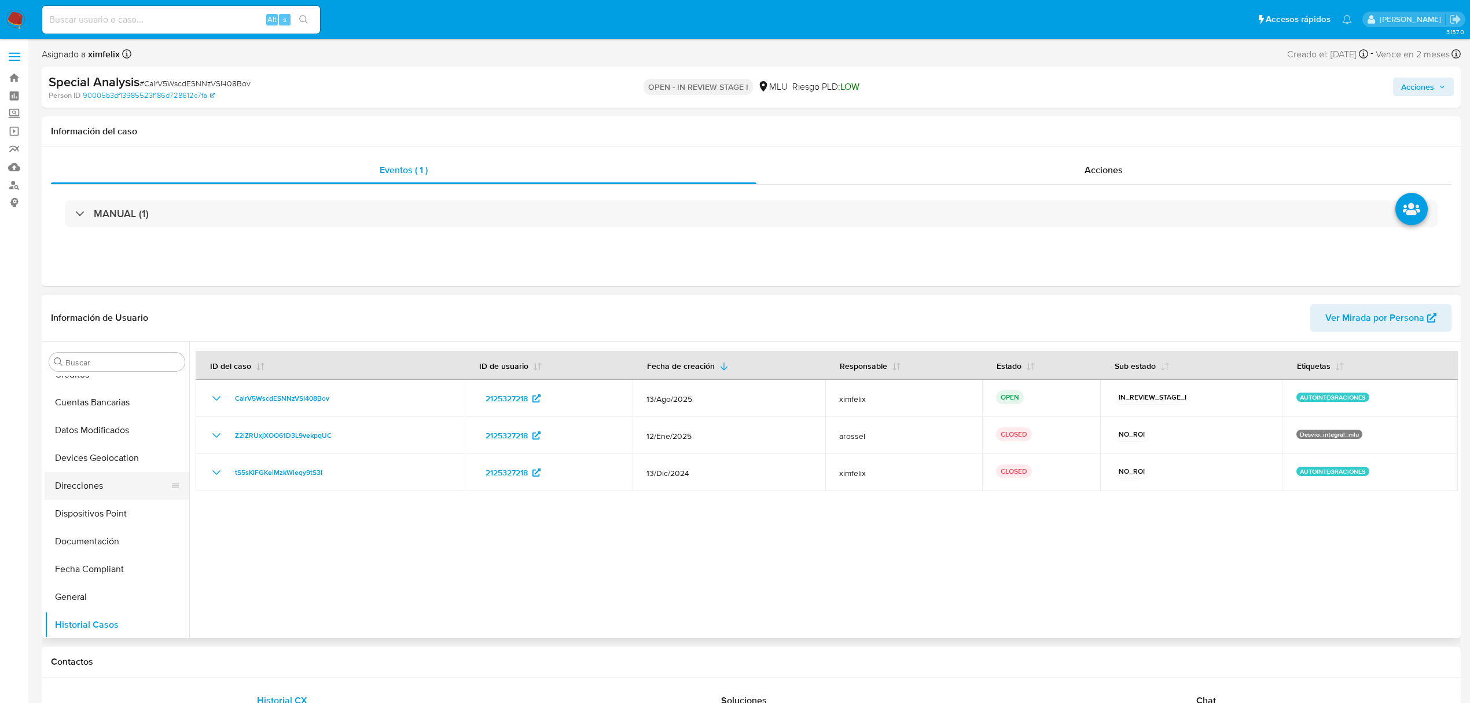
scroll to position [154, 0]
click at [122, 524] on button "Documentación" at bounding box center [112, 513] width 135 height 28
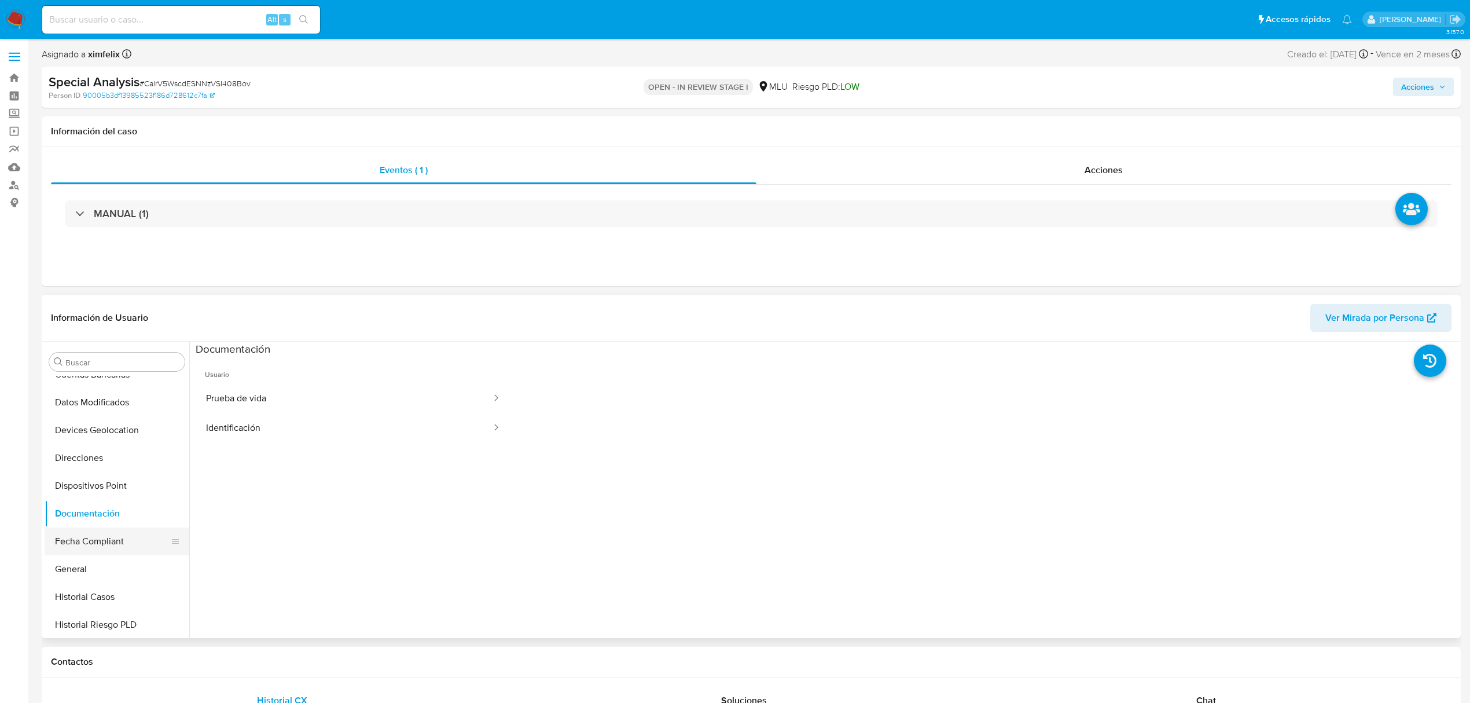
scroll to position [308, 0]
click at [107, 440] on button "Historial Casos" at bounding box center [112, 442] width 135 height 28
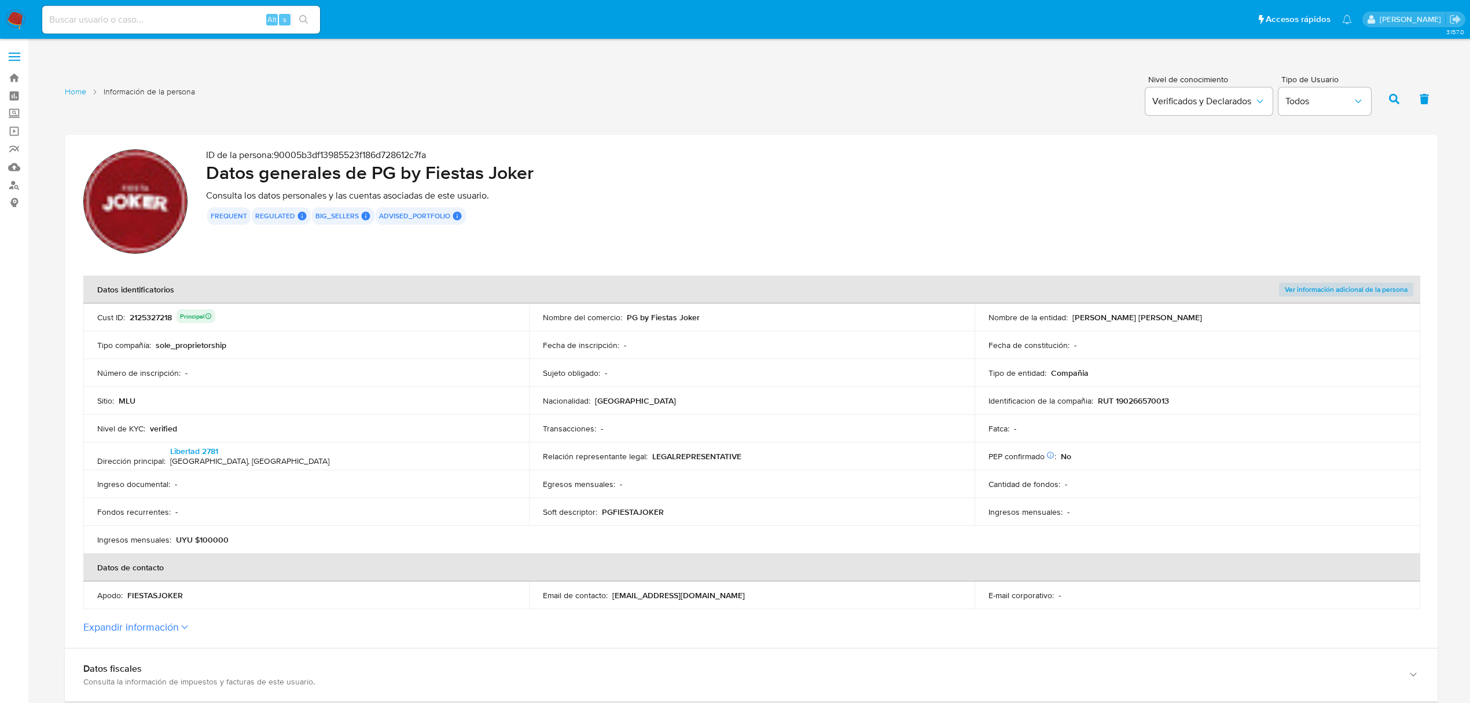
click at [166, 12] on input at bounding box center [181, 19] width 278 height 15
paste input "1027132926"
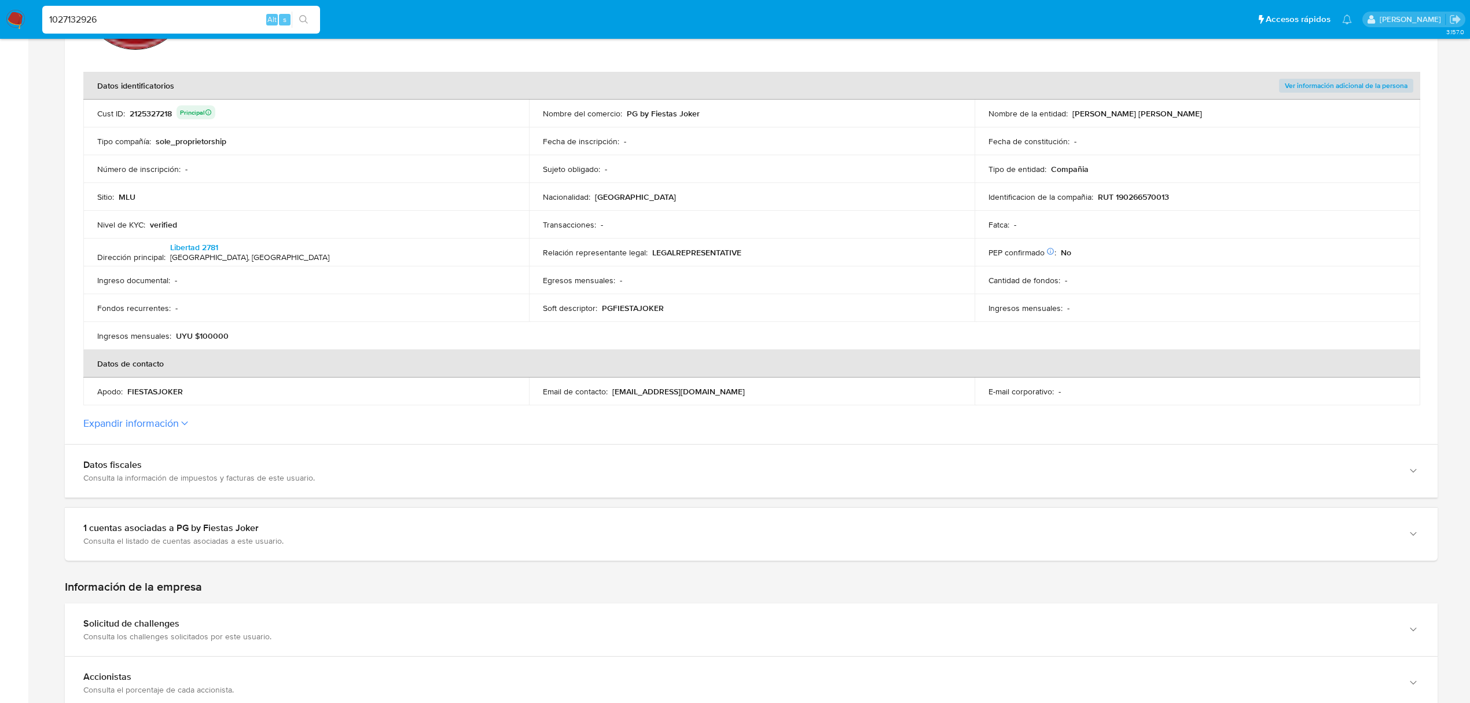
scroll to position [77, 0]
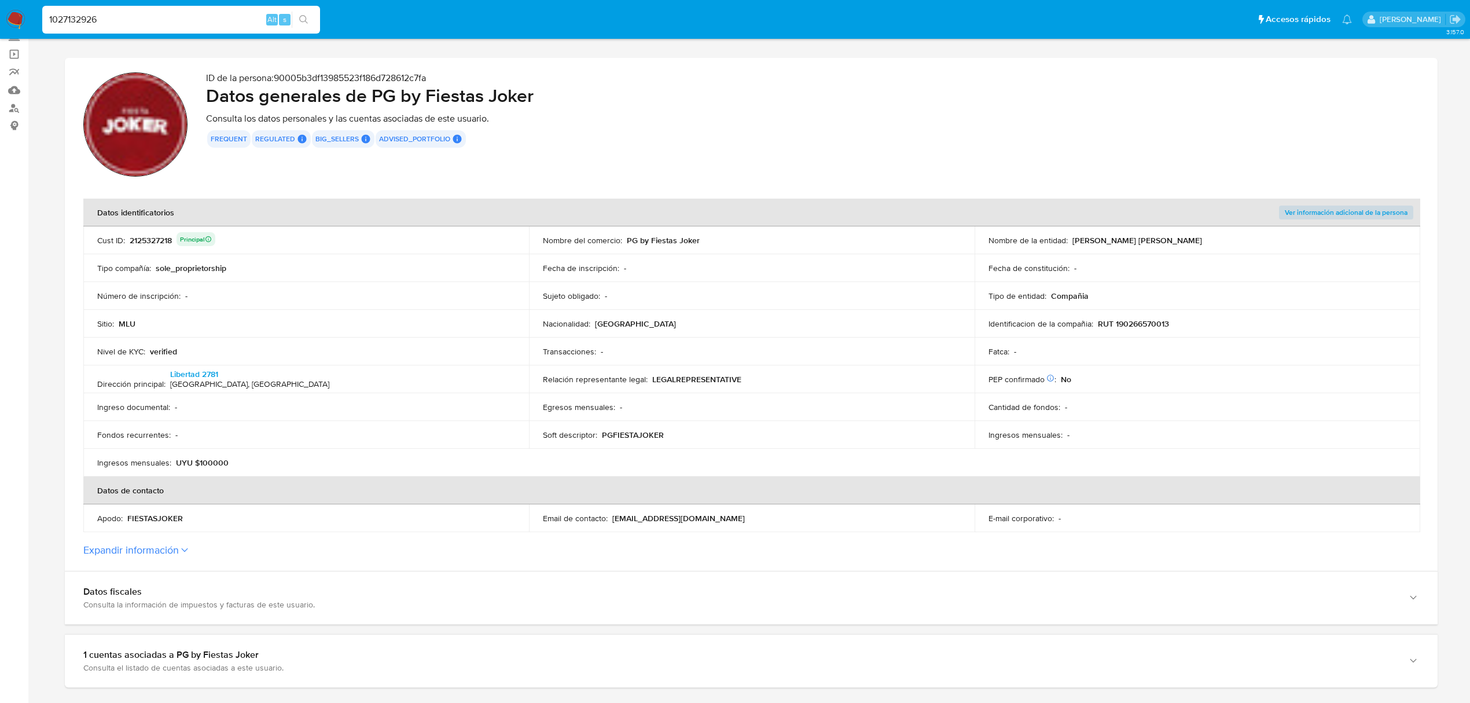
type input "1027132926"
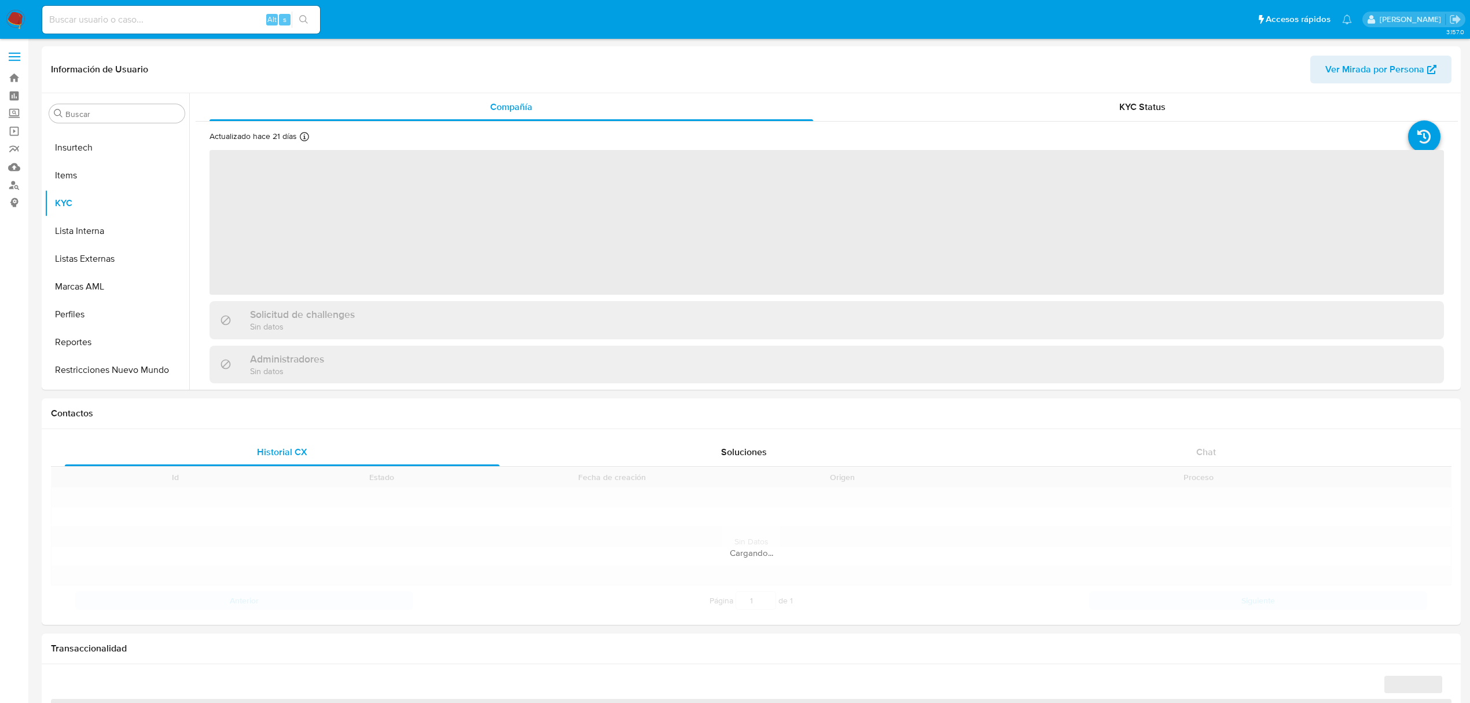
scroll to position [516, 0]
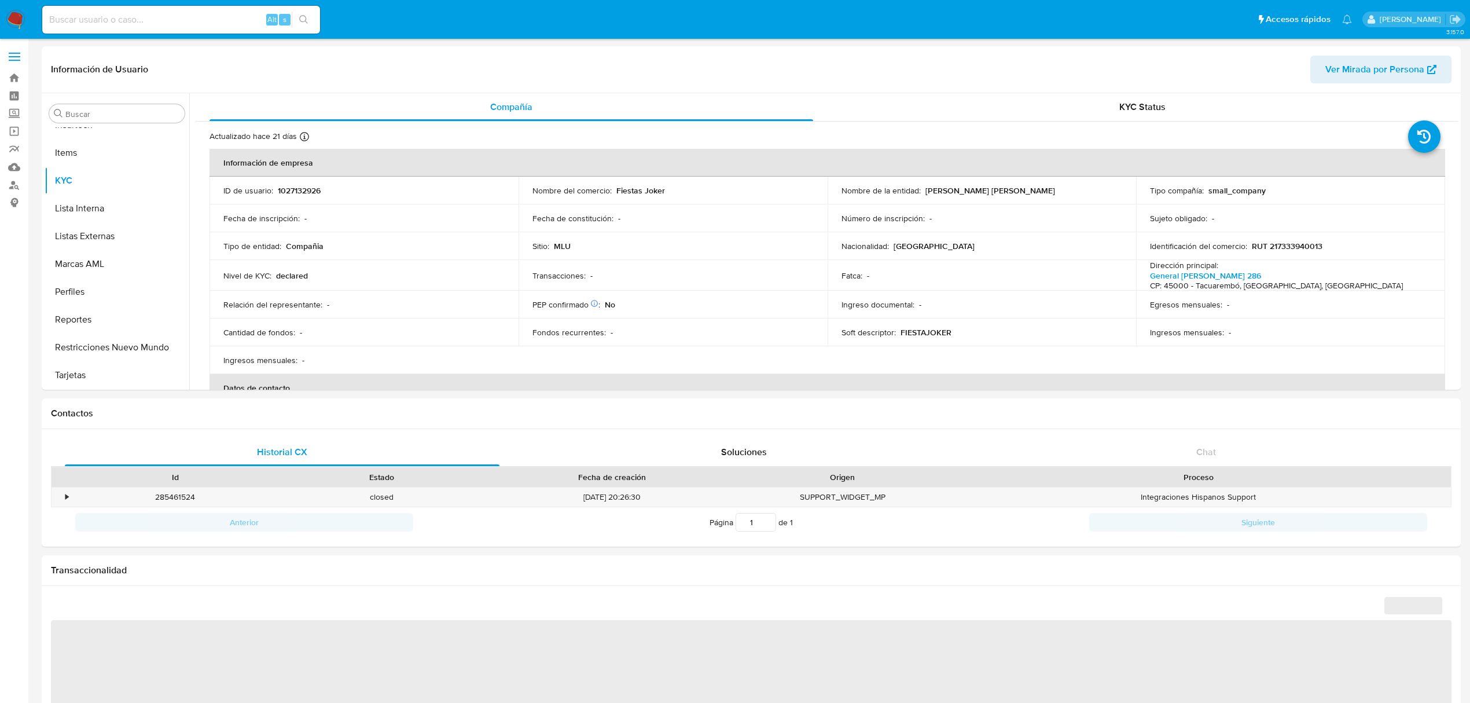
select select "10"
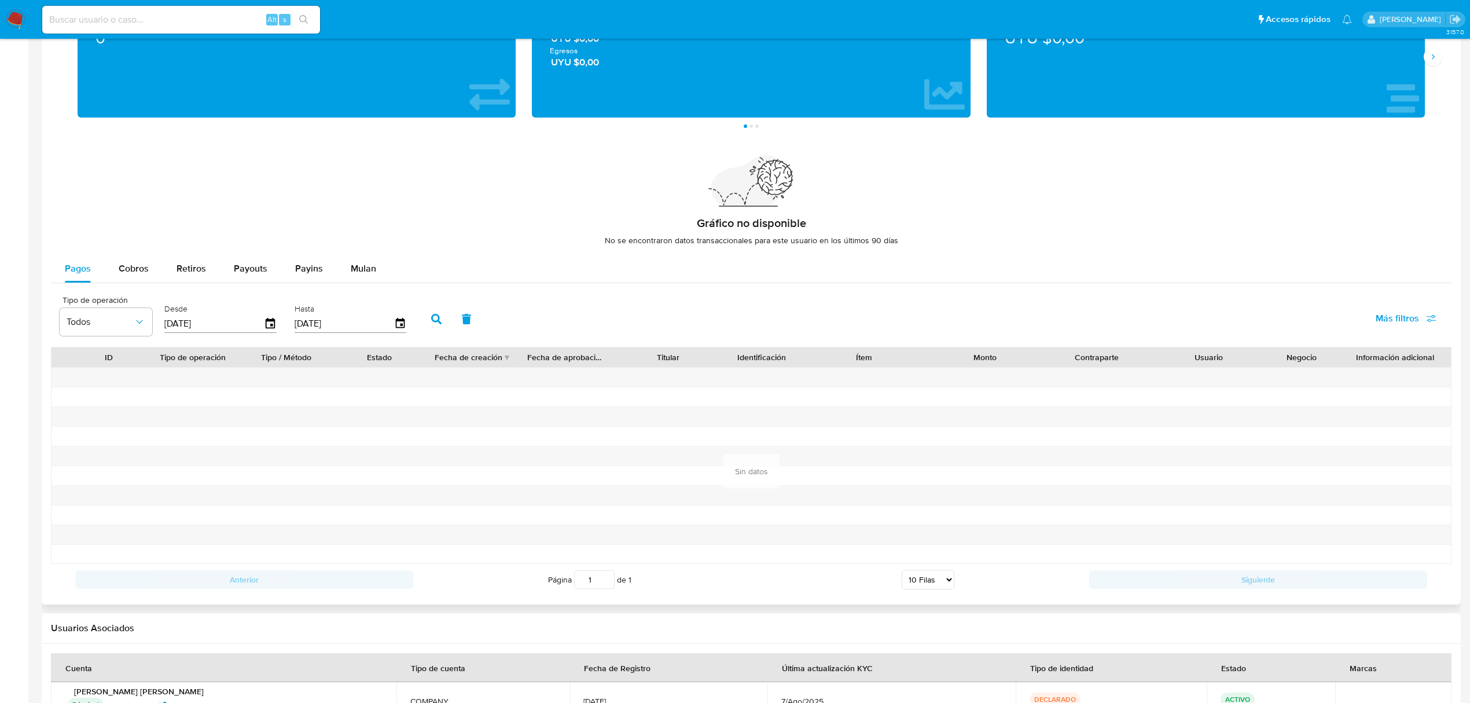
scroll to position [705, 0]
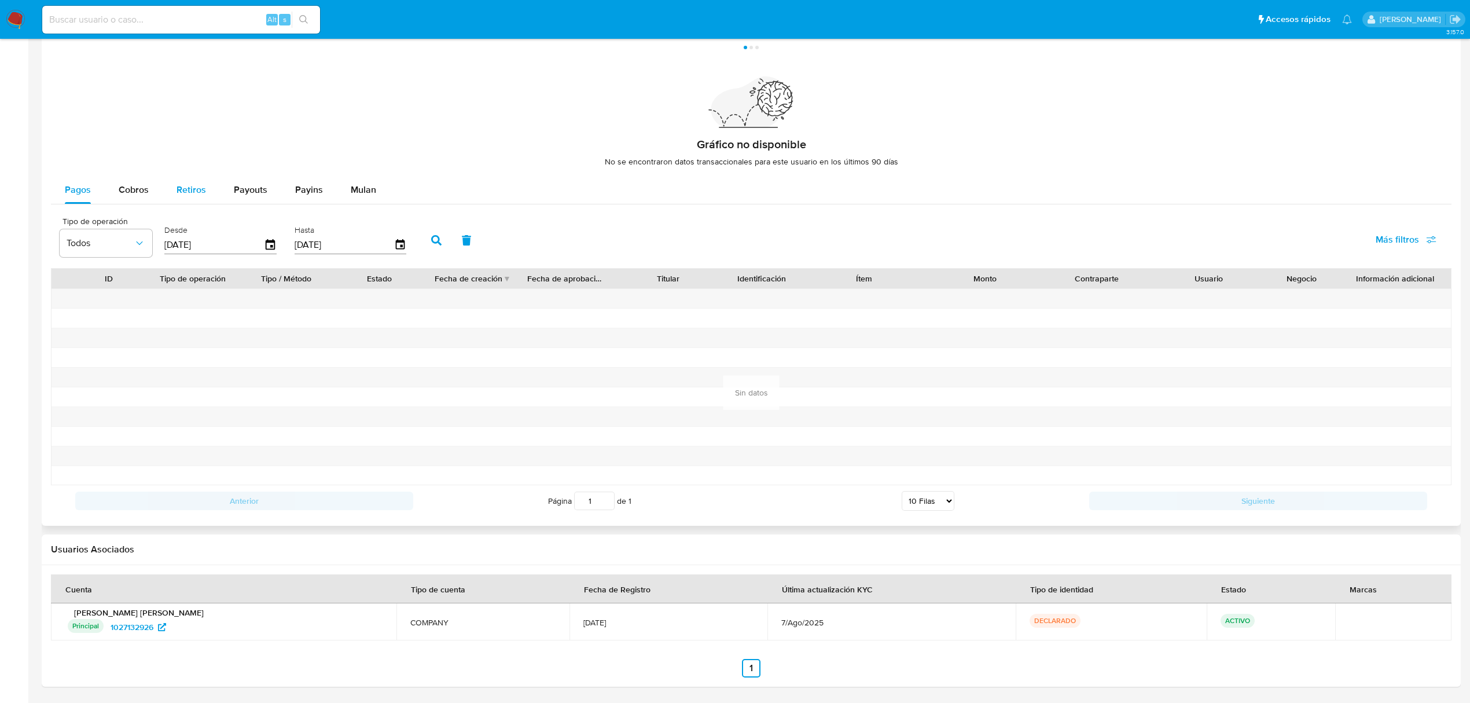
drag, startPoint x: 146, startPoint y: 179, endPoint x: 177, endPoint y: 191, distance: 32.2
click at [145, 179] on div "Cobros" at bounding box center [134, 190] width 30 height 28
select select "10"
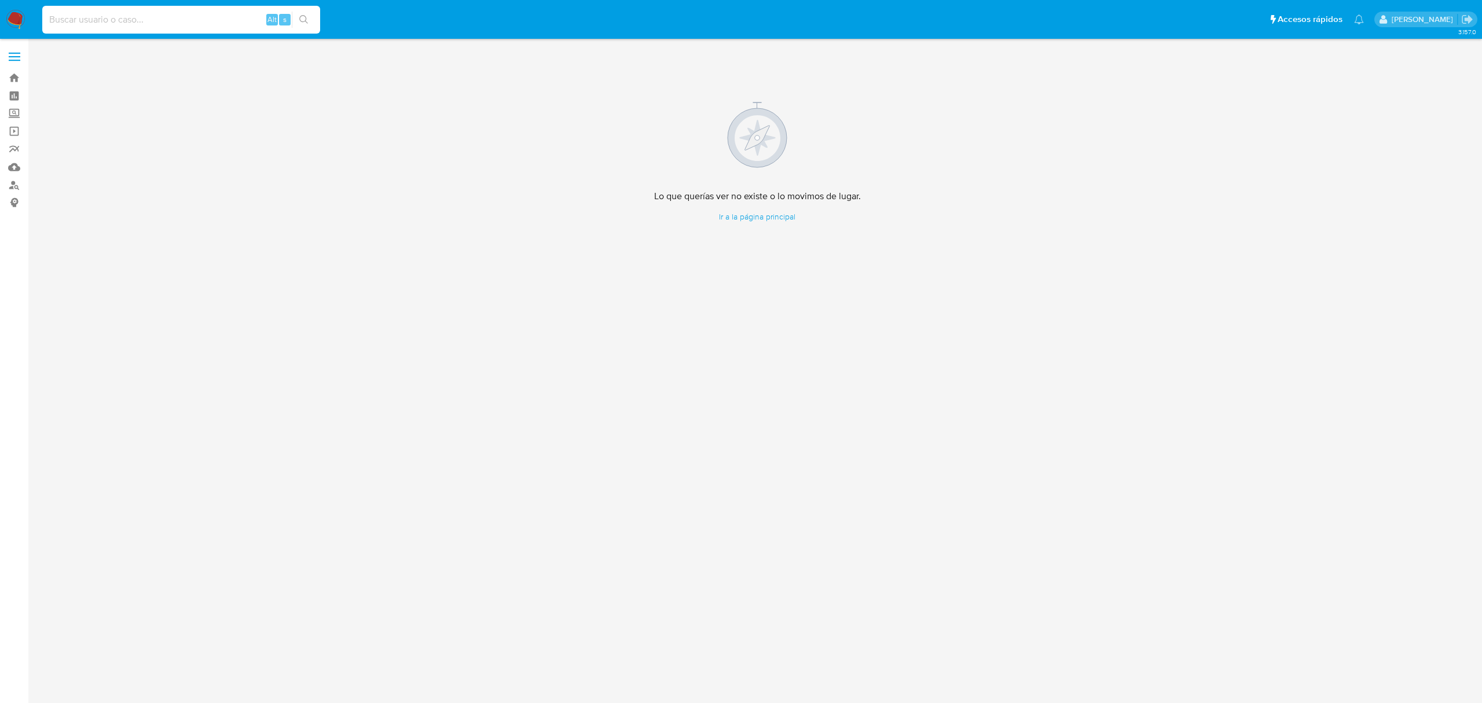
click at [188, 19] on input at bounding box center [181, 19] width 278 height 15
paste input "dspbwh1Tl8grH6AE8MEzGOVr"
type input "dspbwh1Tl8grH6AE8MEzGOVr"
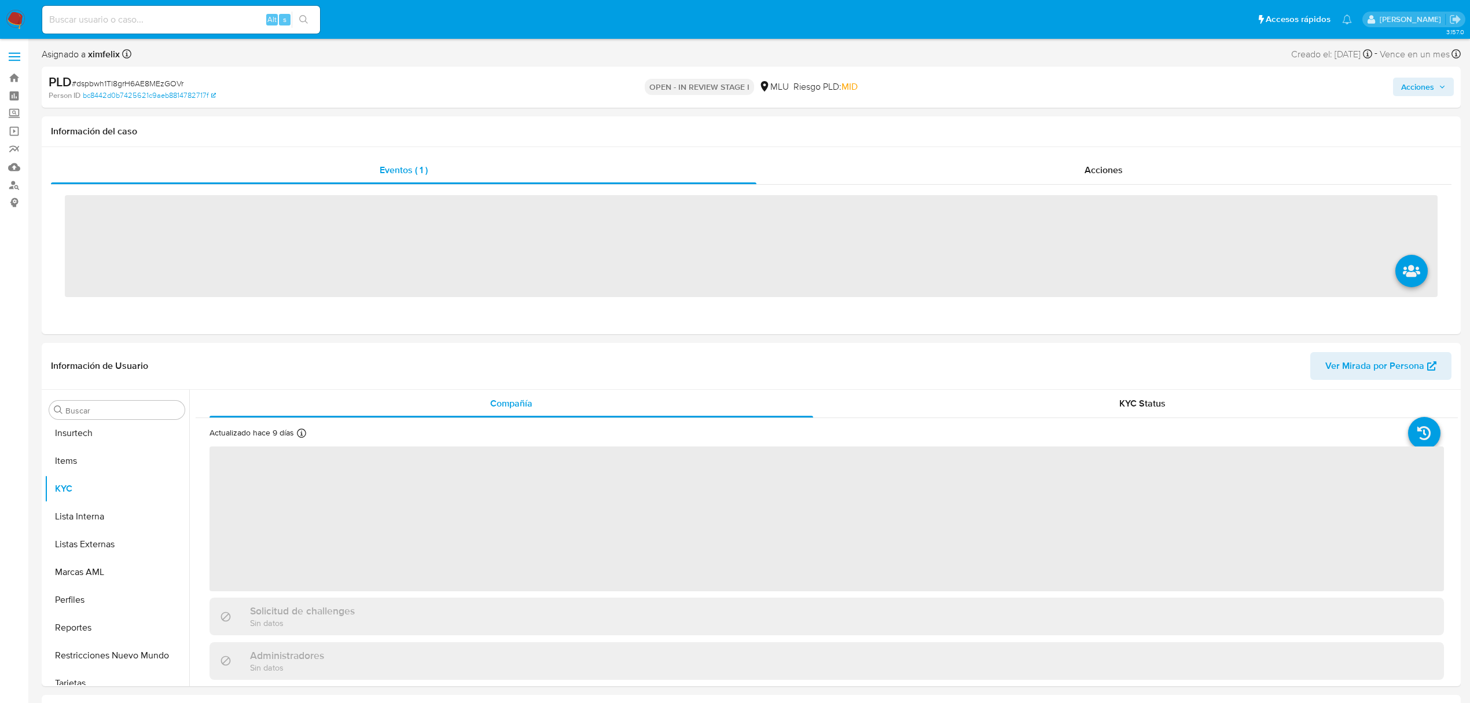
scroll to position [517, 0]
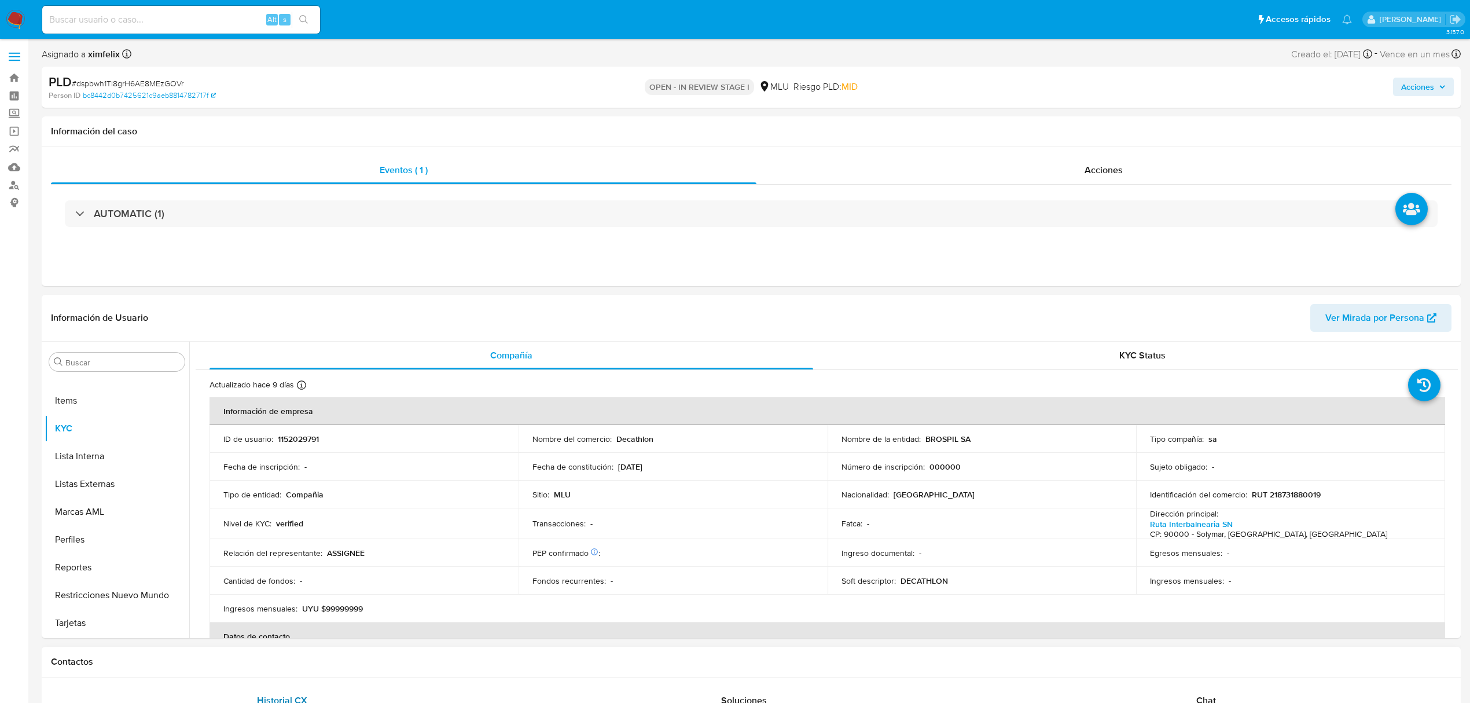
select select "10"
click at [938, 438] on p "BROSPIL SA" at bounding box center [947, 438] width 45 height 10
drag, startPoint x: 973, startPoint y: 440, endPoint x: 924, endPoint y: 438, distance: 49.3
click at [924, 438] on div "Nombre de la entidad : BROSPIL SA" at bounding box center [981, 438] width 281 height 10
copy p "BROSPIL SA"
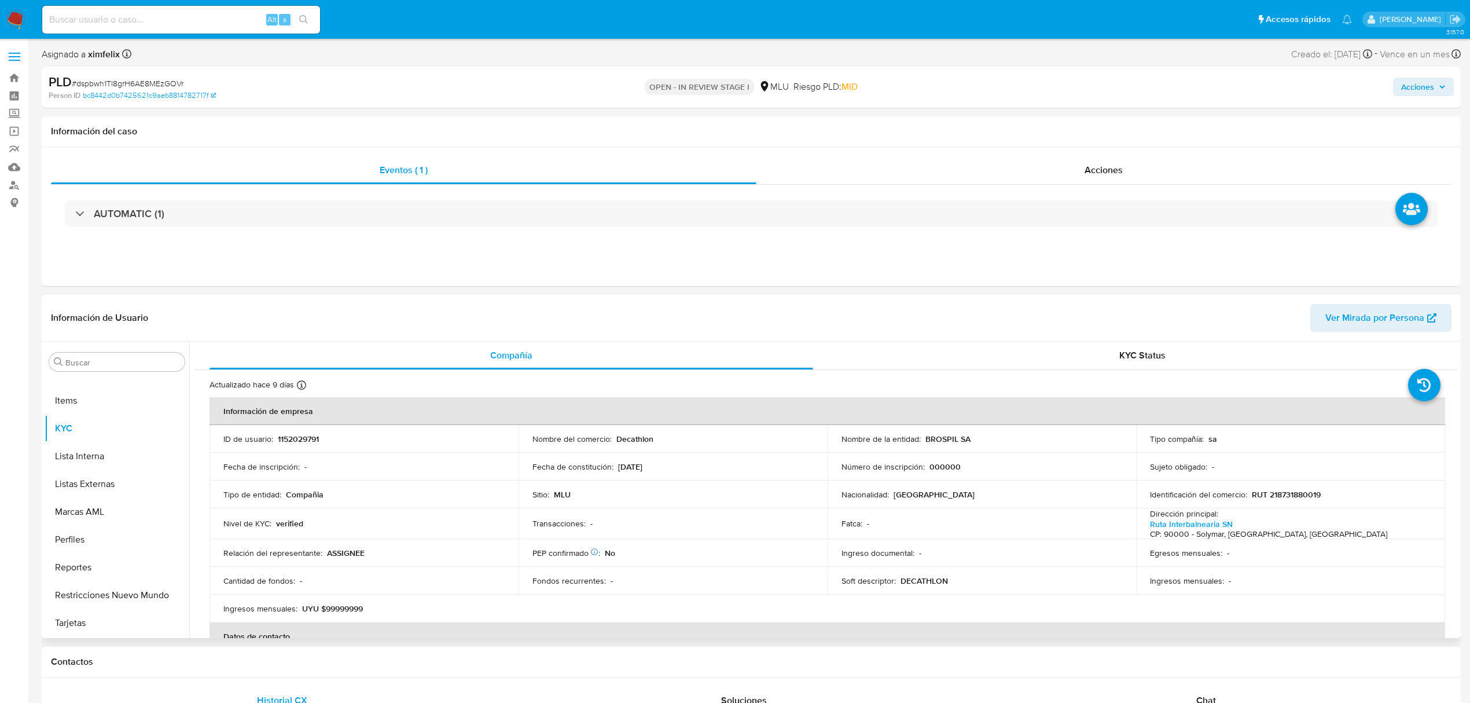
click at [290, 434] on p "1152029791" at bounding box center [298, 438] width 41 height 10
copy p "1152029791"
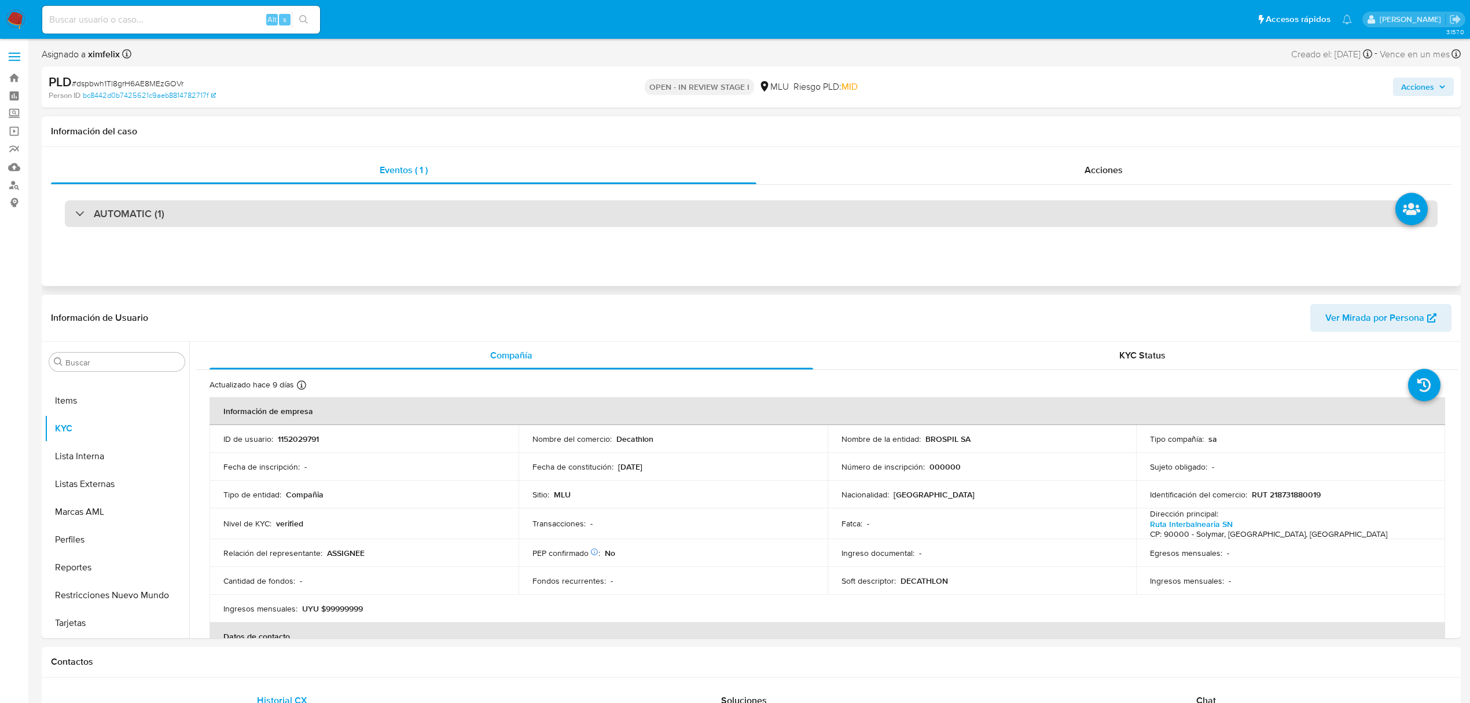
click at [163, 216] on h3 "AUTOMATIC (1)" at bounding box center [129, 213] width 71 height 13
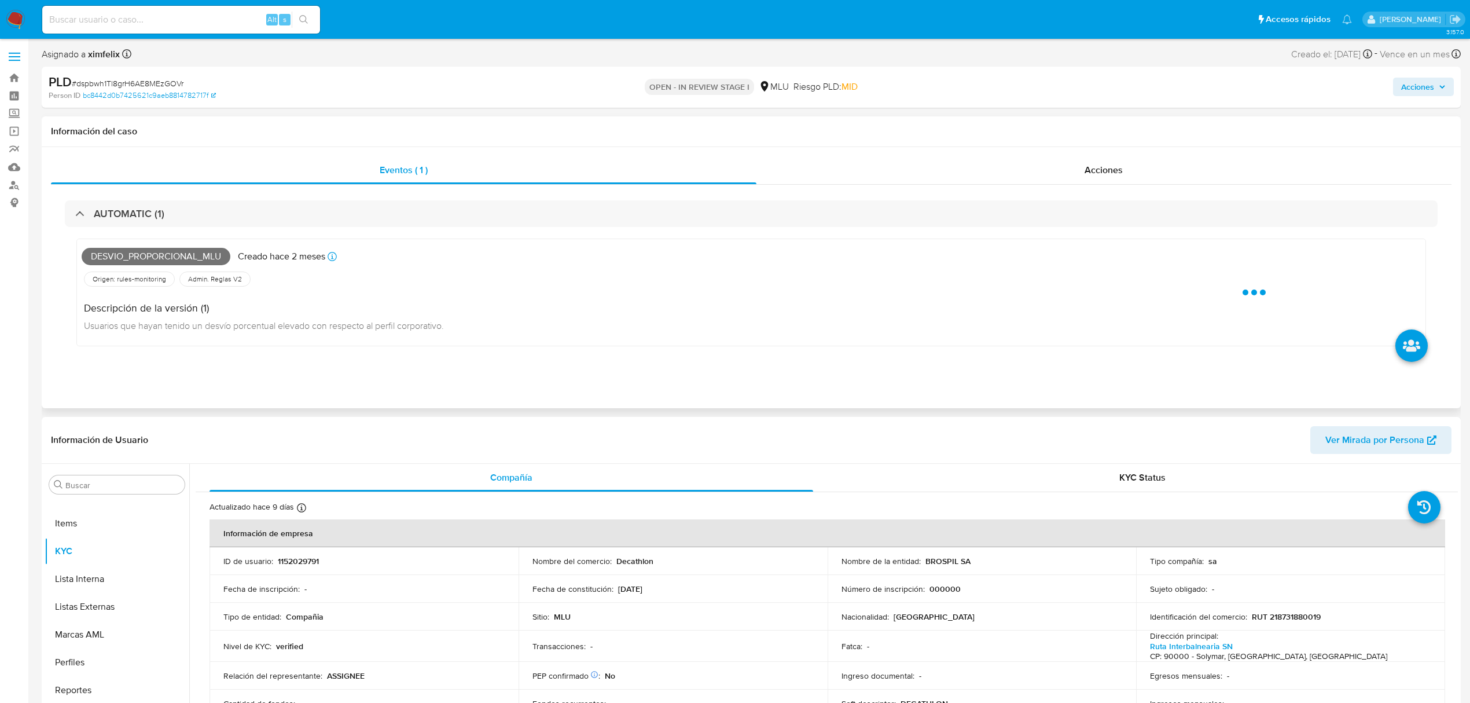
click at [172, 252] on span "Desvio_proporcional_mlu" at bounding box center [156, 256] width 149 height 17
copy span "Desvio_proporcional_mlu"
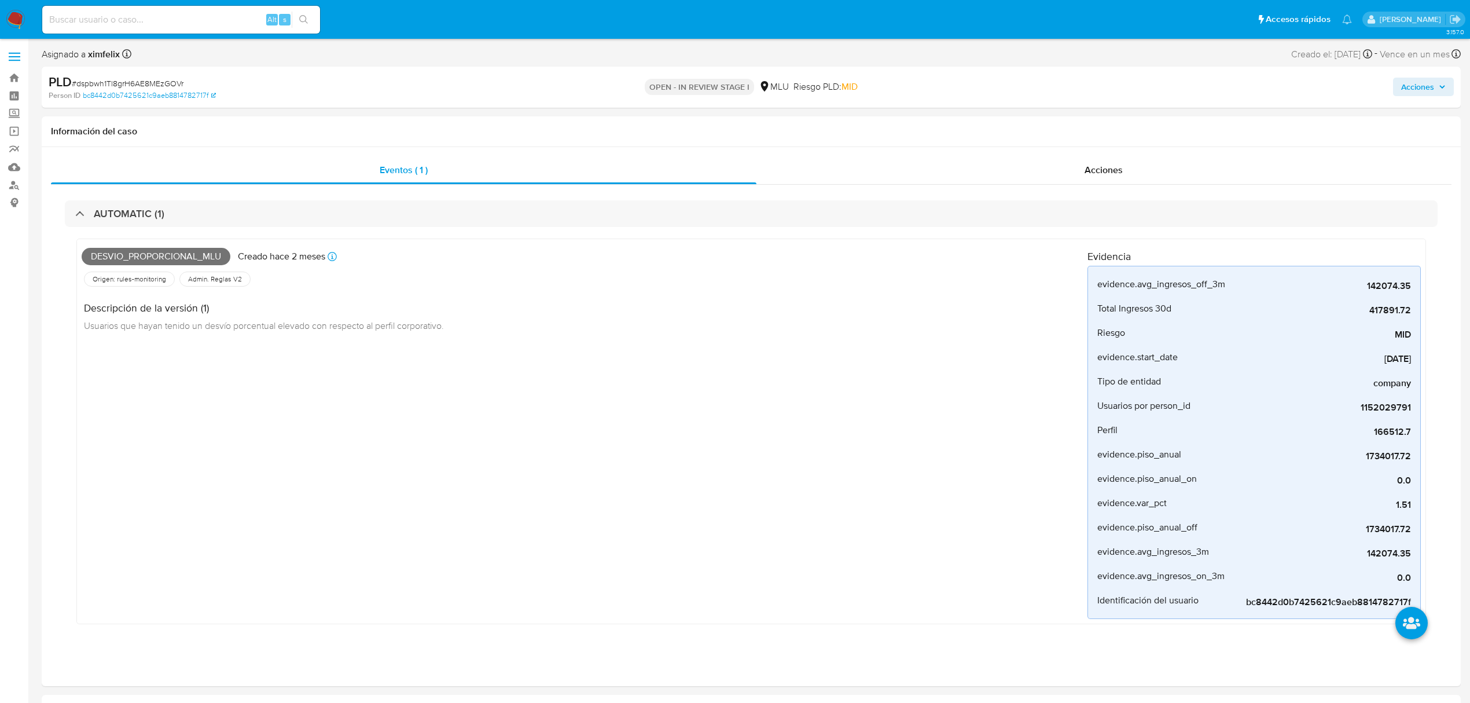
click at [209, 24] on input at bounding box center [181, 19] width 278 height 15
paste input "eGkBOHFpT8FS3x6ByhZMkcxJ"
type input "eGkBOHFpT8FS3x6ByhZMkcxJ"
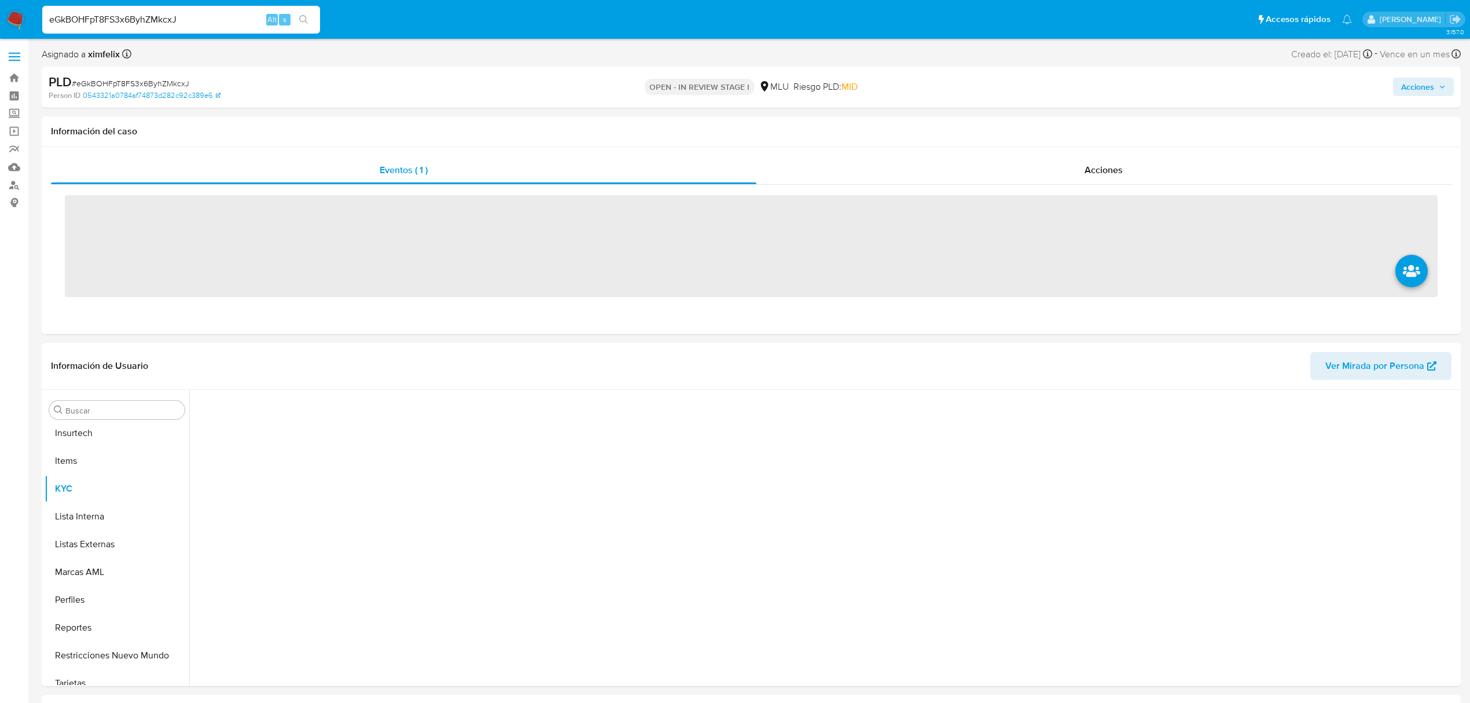
scroll to position [517, 0]
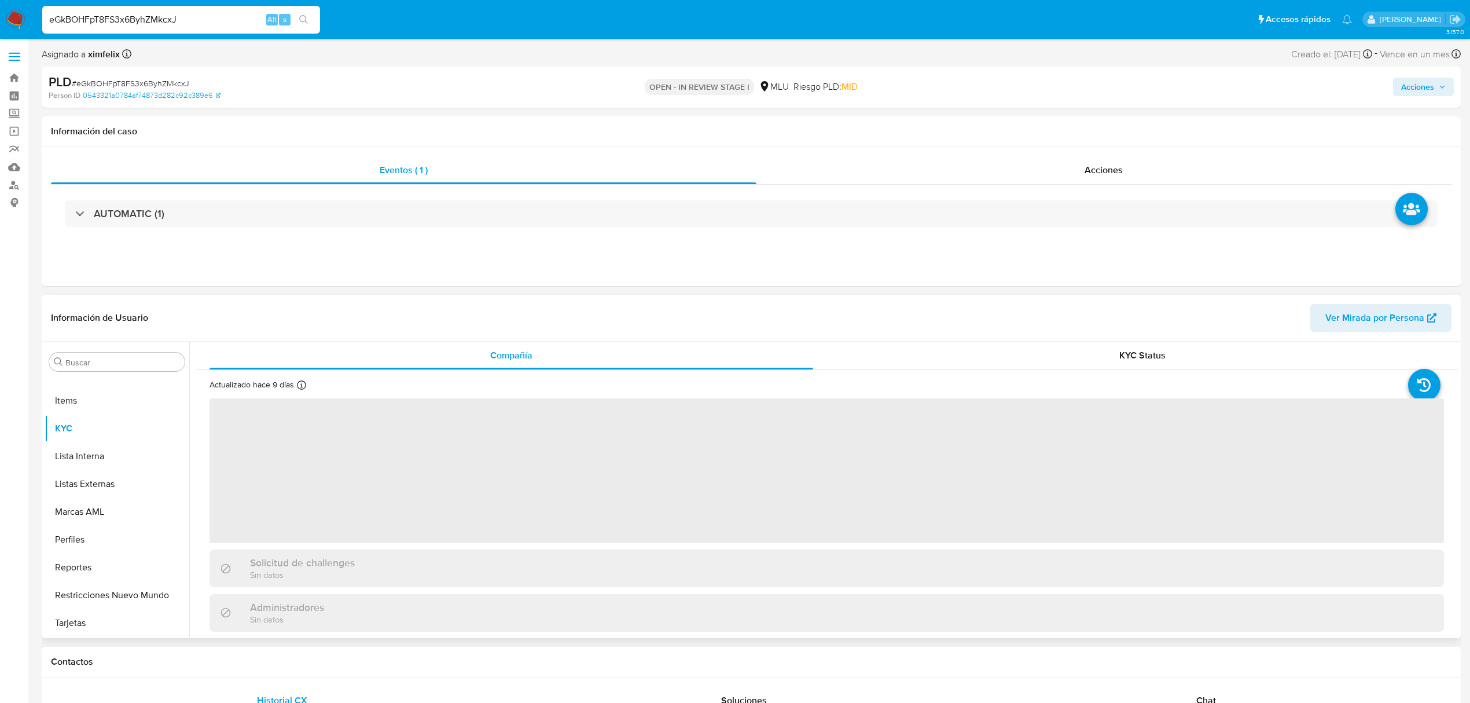
select select "10"
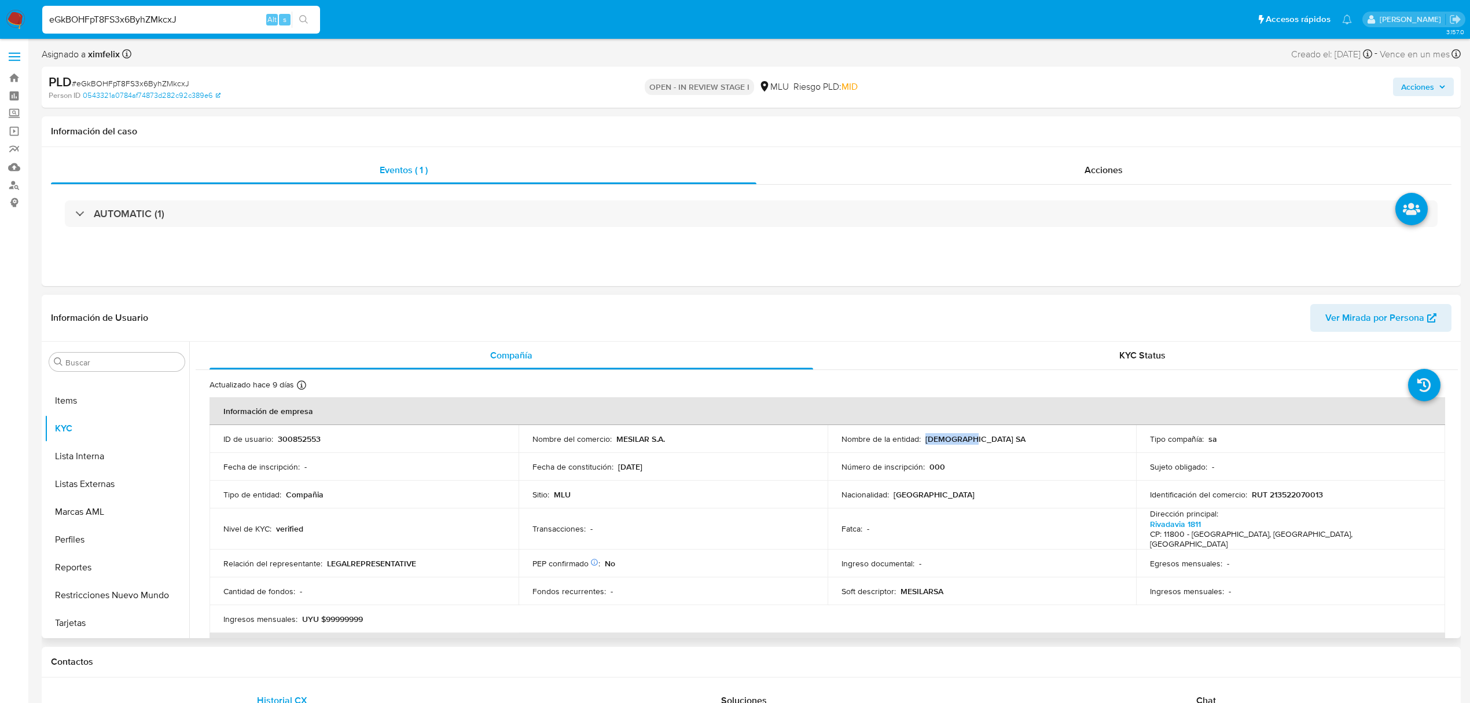
drag, startPoint x: 972, startPoint y: 439, endPoint x: 924, endPoint y: 439, distance: 48.6
click at [924, 439] on div "Nombre de la entidad : MESILAR SA" at bounding box center [981, 438] width 281 height 10
copy p "MESILAR SA"
click at [302, 436] on p "300852553" at bounding box center [299, 438] width 43 height 10
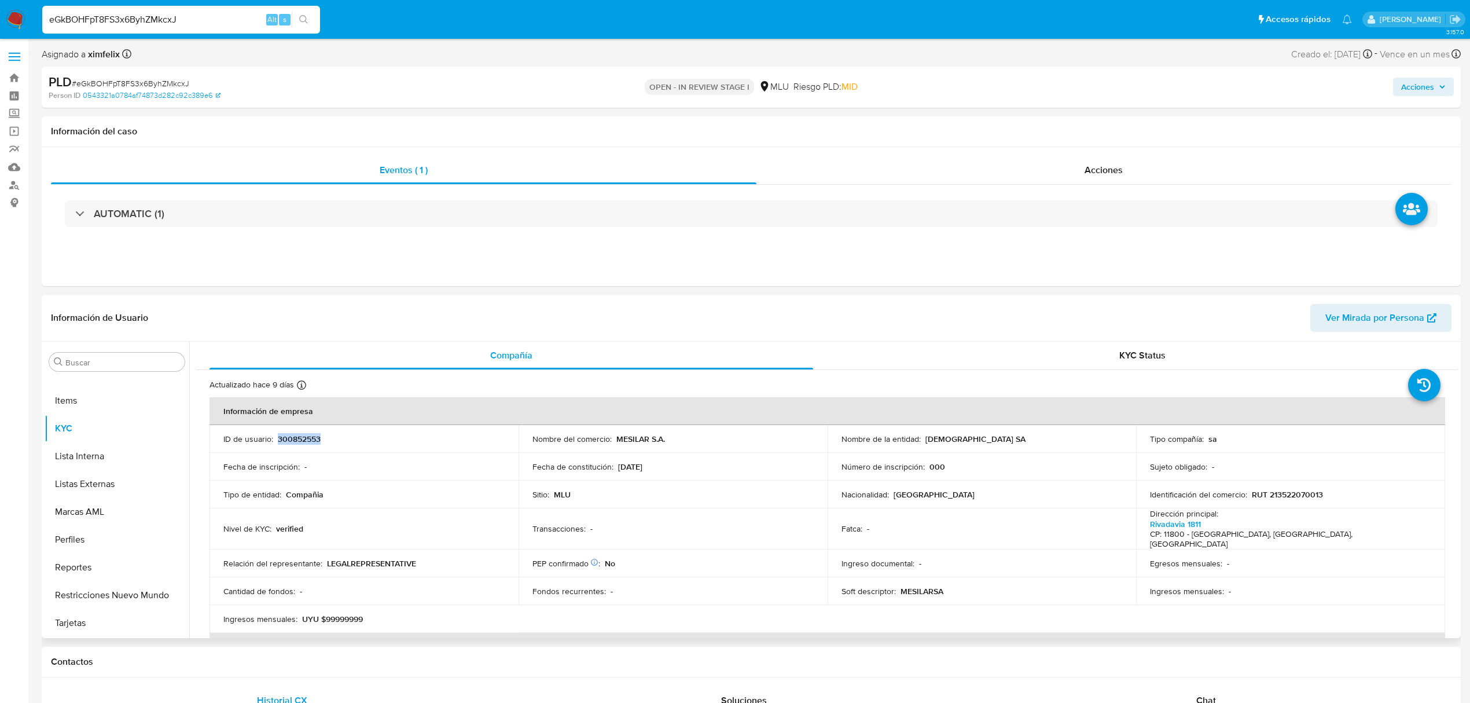
copy p "300852553"
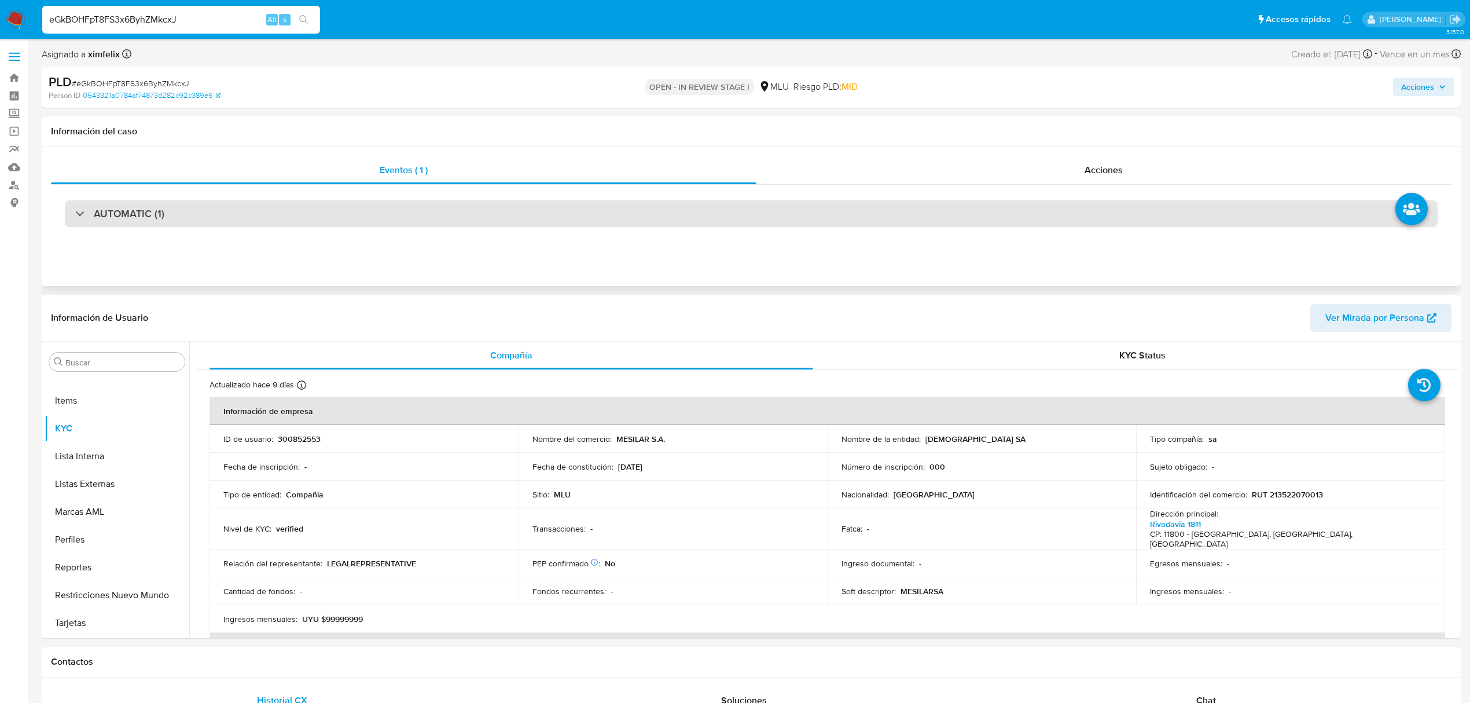
click at [286, 219] on div "AUTOMATIC (1)" at bounding box center [751, 213] width 1373 height 27
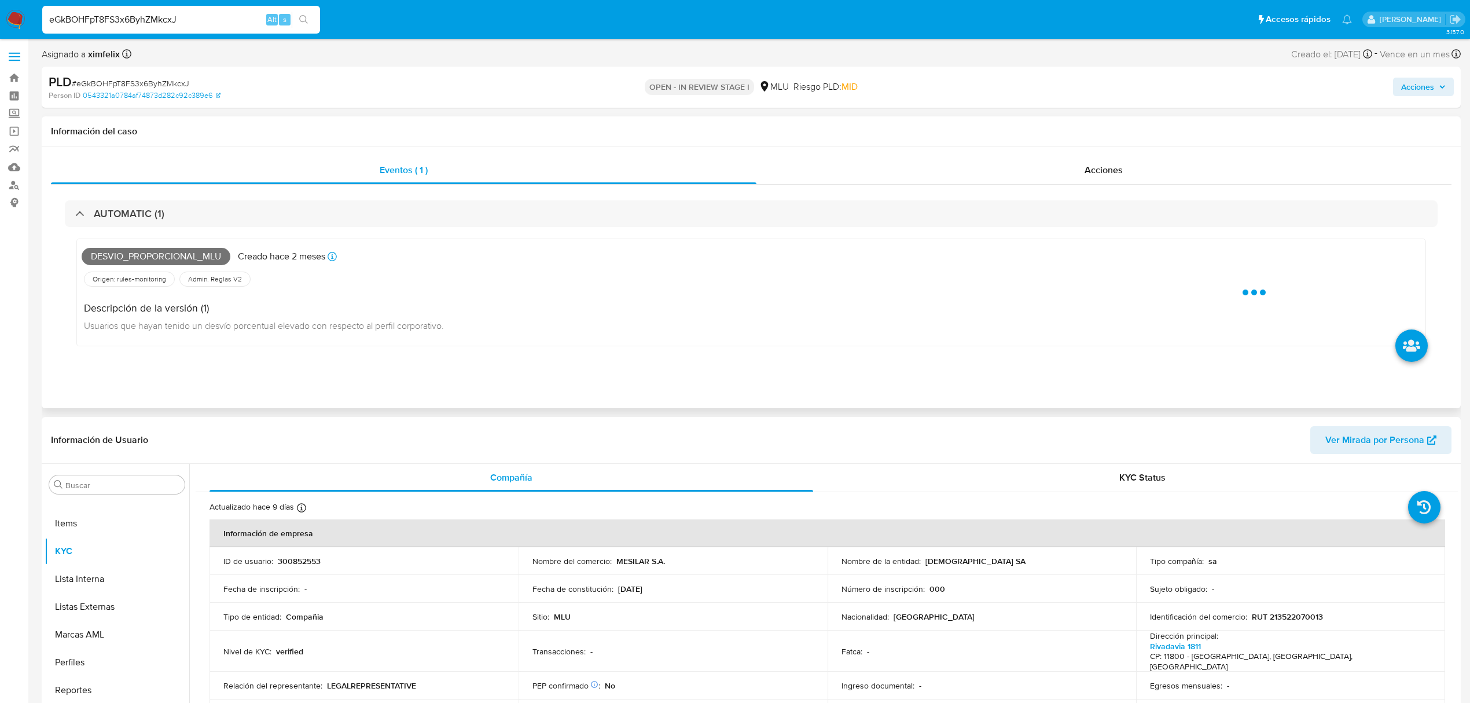
click at [148, 258] on span "Desvio_proporcional_mlu" at bounding box center [156, 256] width 149 height 17
copy span "Desvio_proporcional_mlu"
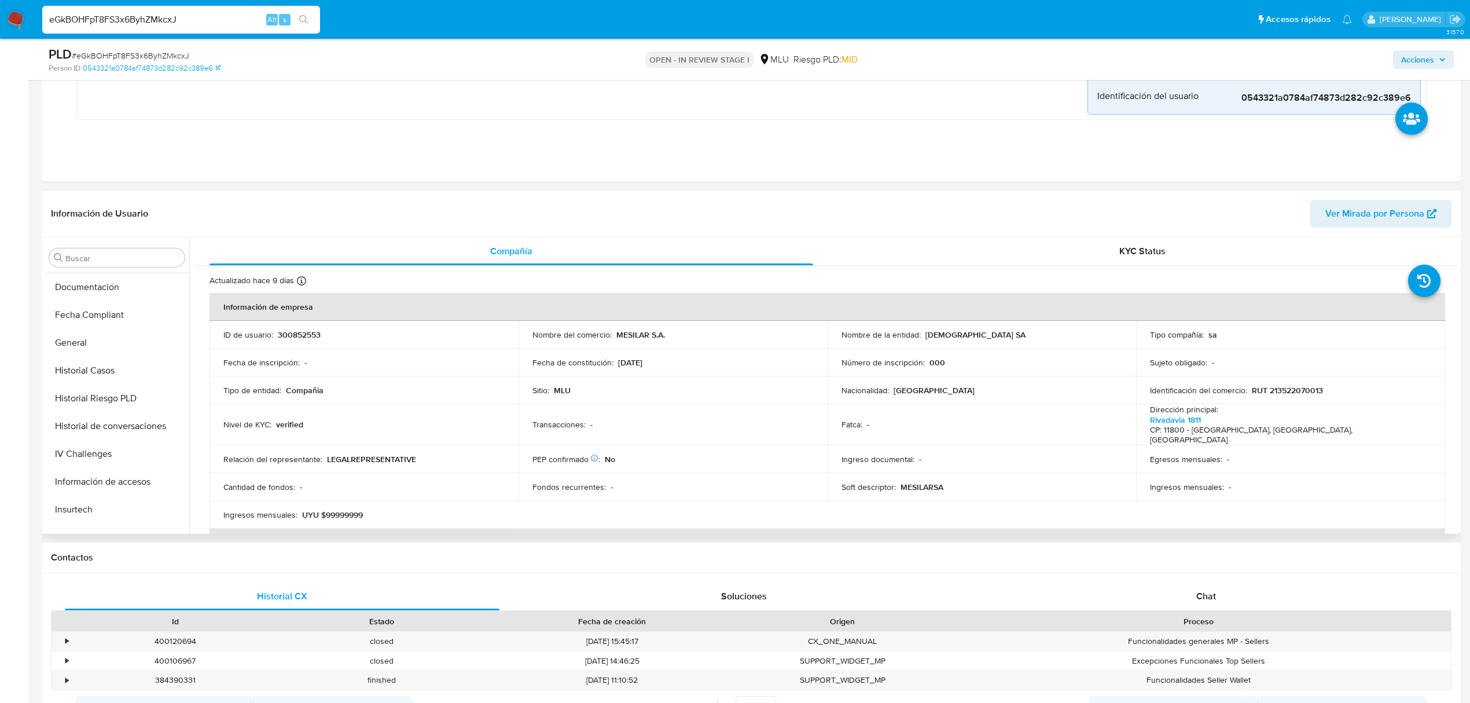
scroll to position [285, 0]
click at [108, 360] on button "Historial Casos" at bounding box center [112, 361] width 135 height 28
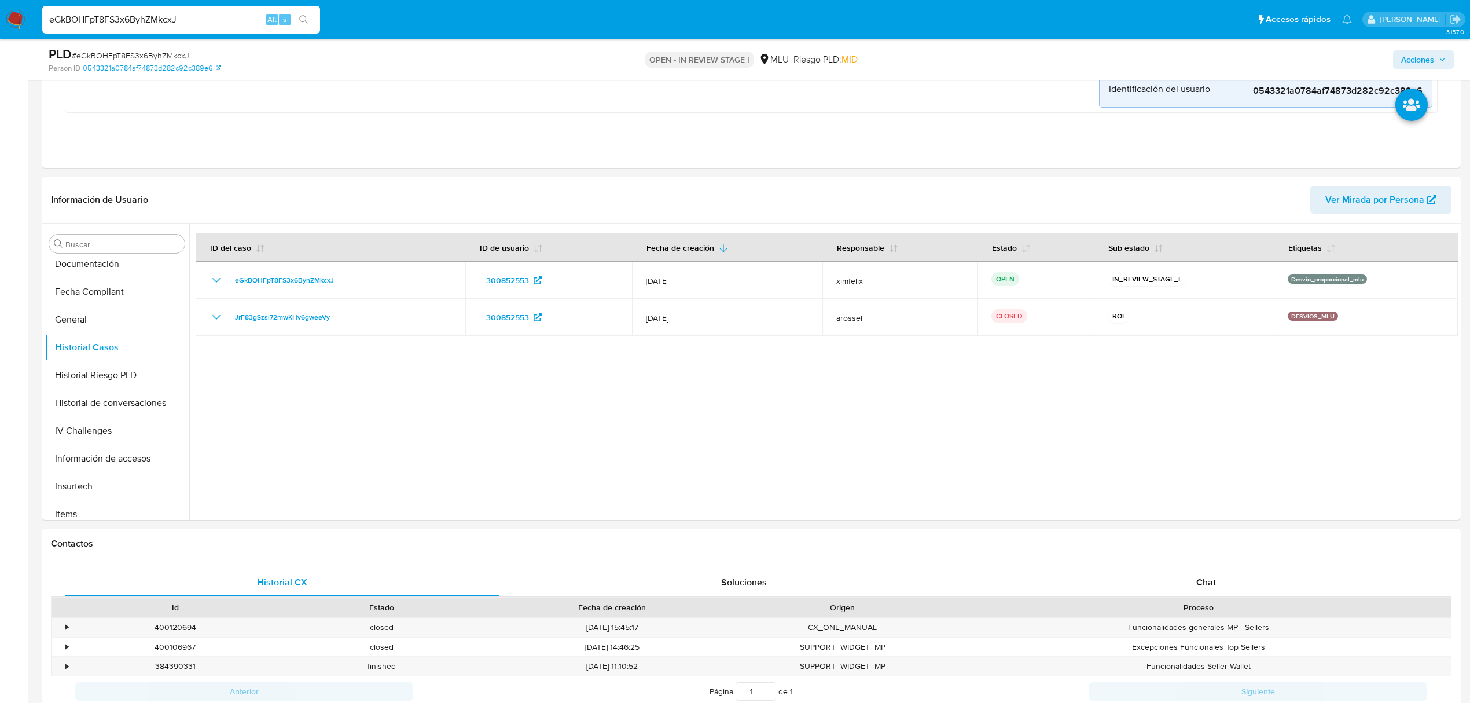
click at [137, 27] on div "eGkBOHFpT8FS3x6ByhZMkcxJ Alt s" at bounding box center [181, 20] width 278 height 28
click at [137, 24] on input "eGkBOHFpT8FS3x6ByhZMkcxJ" at bounding box center [181, 19] width 278 height 15
paste input "WYRPUrJvMQyywQNVBXJ4GEKM"
type input "WYRPUrJvMQyywQNVBXJ4GEKM"
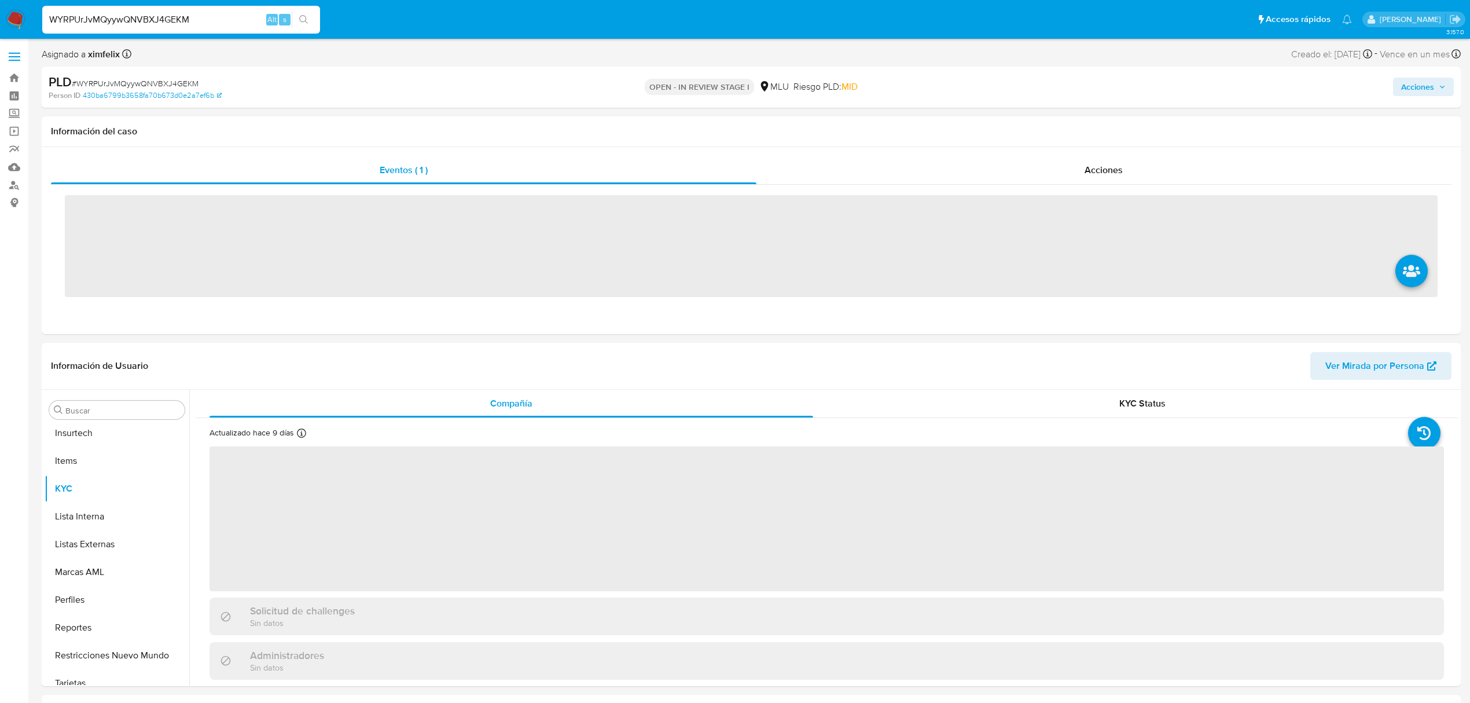
scroll to position [517, 0]
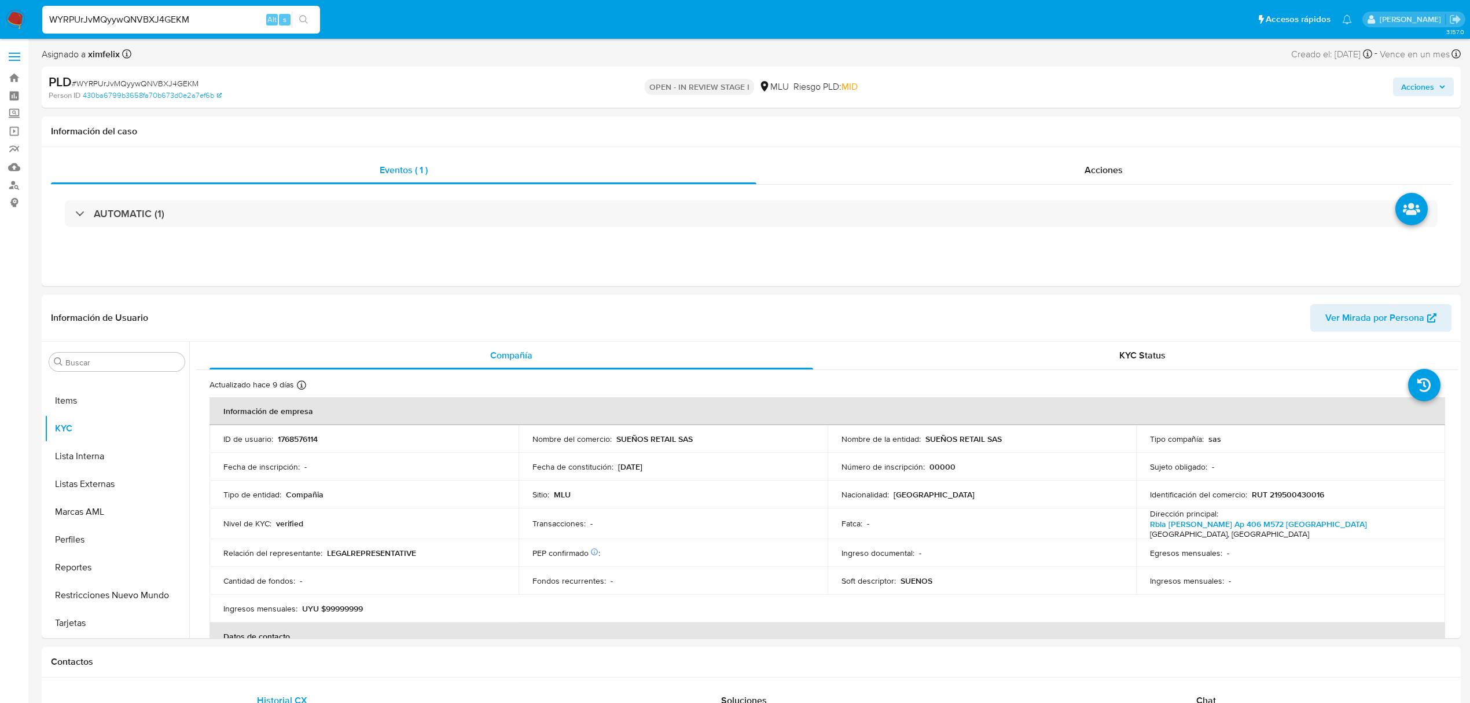
select select "10"
drag, startPoint x: 693, startPoint y: 440, endPoint x: 616, endPoint y: 443, distance: 77.0
click at [616, 443] on div "Nombre del comercio : SUEÑOS RETAIL SAS" at bounding box center [672, 438] width 281 height 10
copy p "SUEÑOS RETAIL SAS"
click at [304, 438] on p "1768576114" at bounding box center [298, 438] width 40 height 10
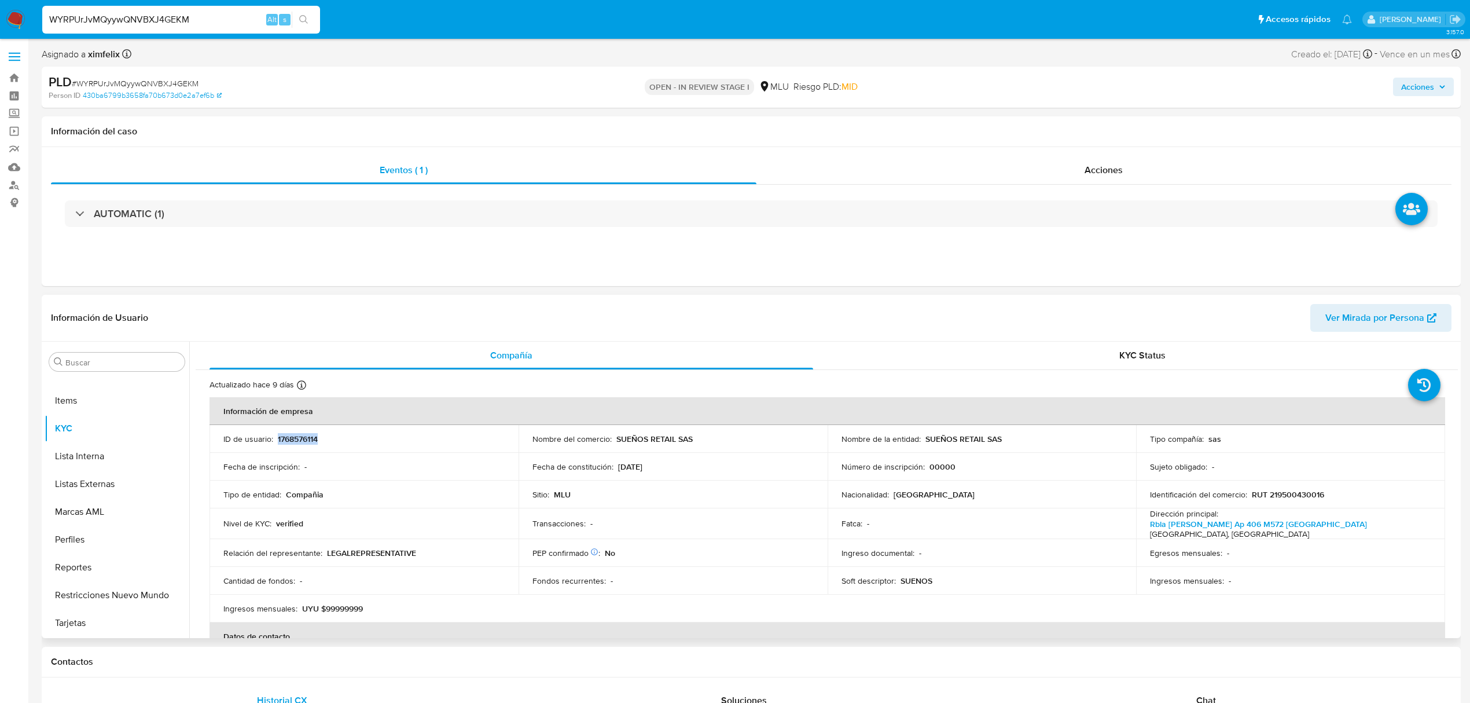
click at [304, 438] on p "1768576114" at bounding box center [298, 438] width 40 height 10
copy p "1768576114"
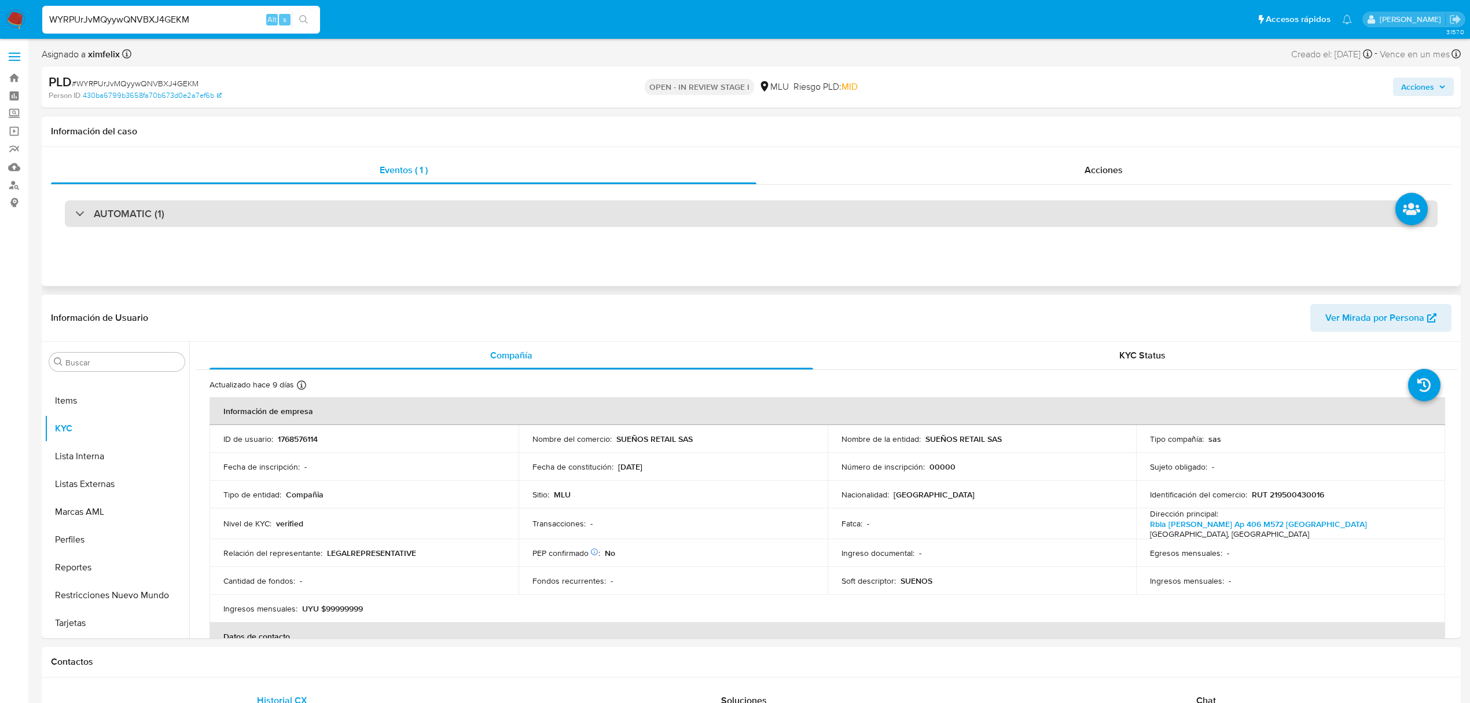
click at [190, 216] on div "AUTOMATIC (1)" at bounding box center [751, 213] width 1373 height 27
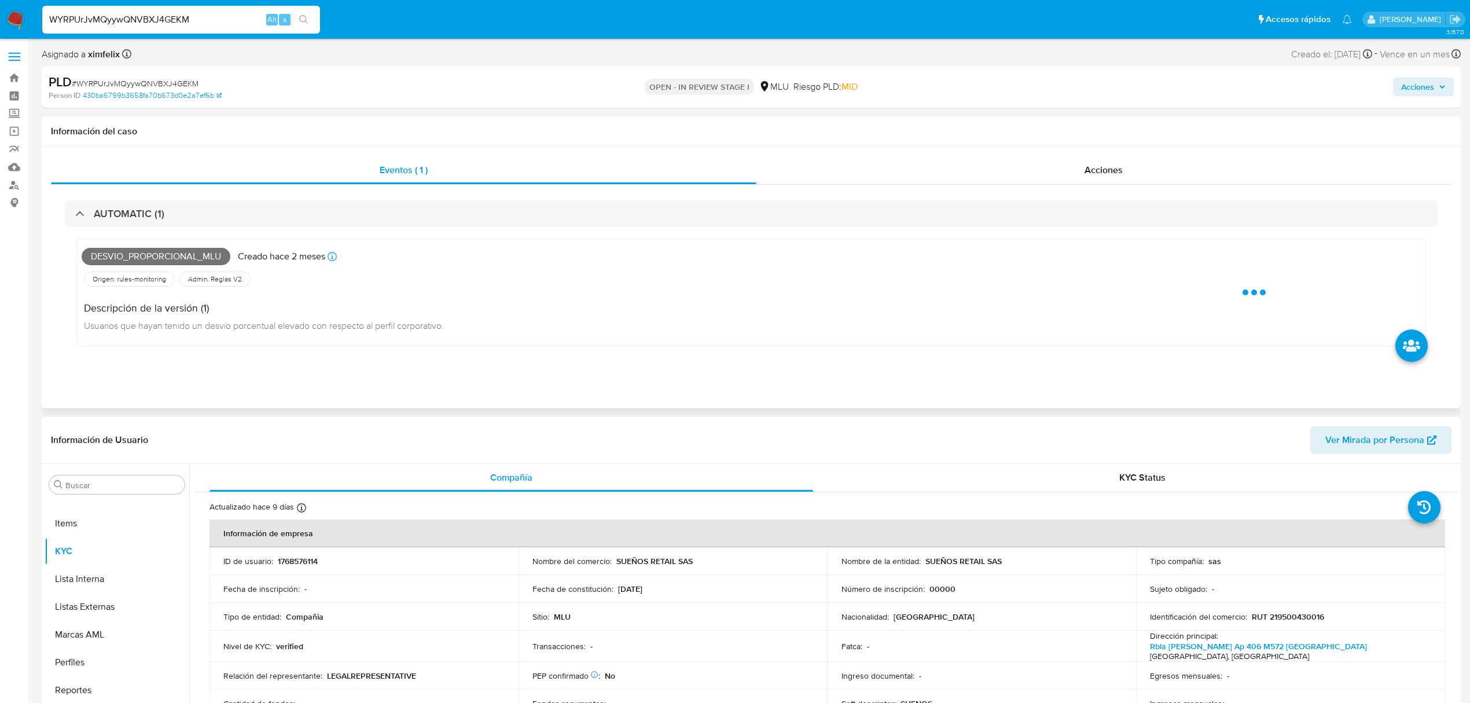
click at [141, 255] on span "Desvio_proporcional_mlu" at bounding box center [156, 256] width 149 height 17
copy span "Desvio_proporcional_mlu"
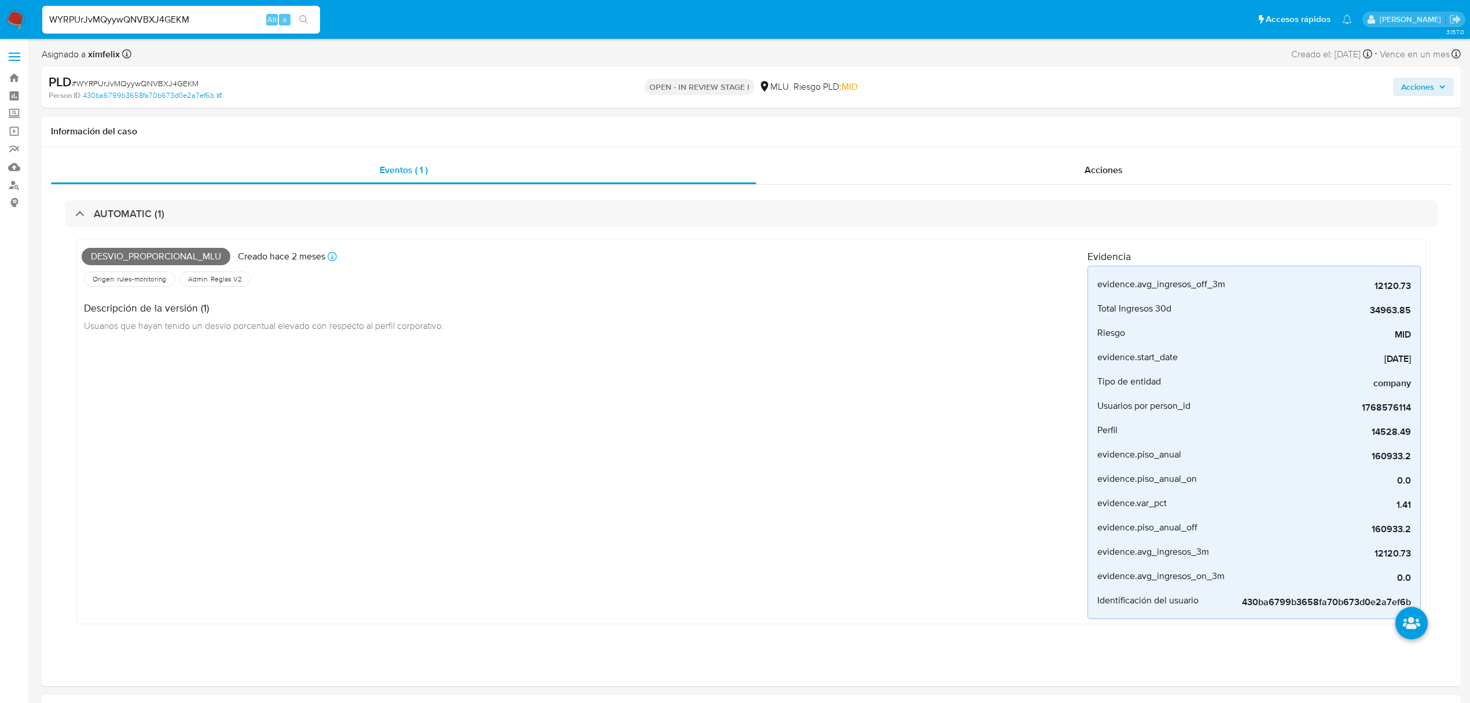
click at [155, 24] on input "WYRPUrJvMQyywQNVBXJ4GEKM" at bounding box center [181, 19] width 278 height 15
paste input "Sf1PSo5roHDr6PPZNGUcnW1Y"
type input "Sf1PSo5roHDr6PPZNGUcnW1Y"
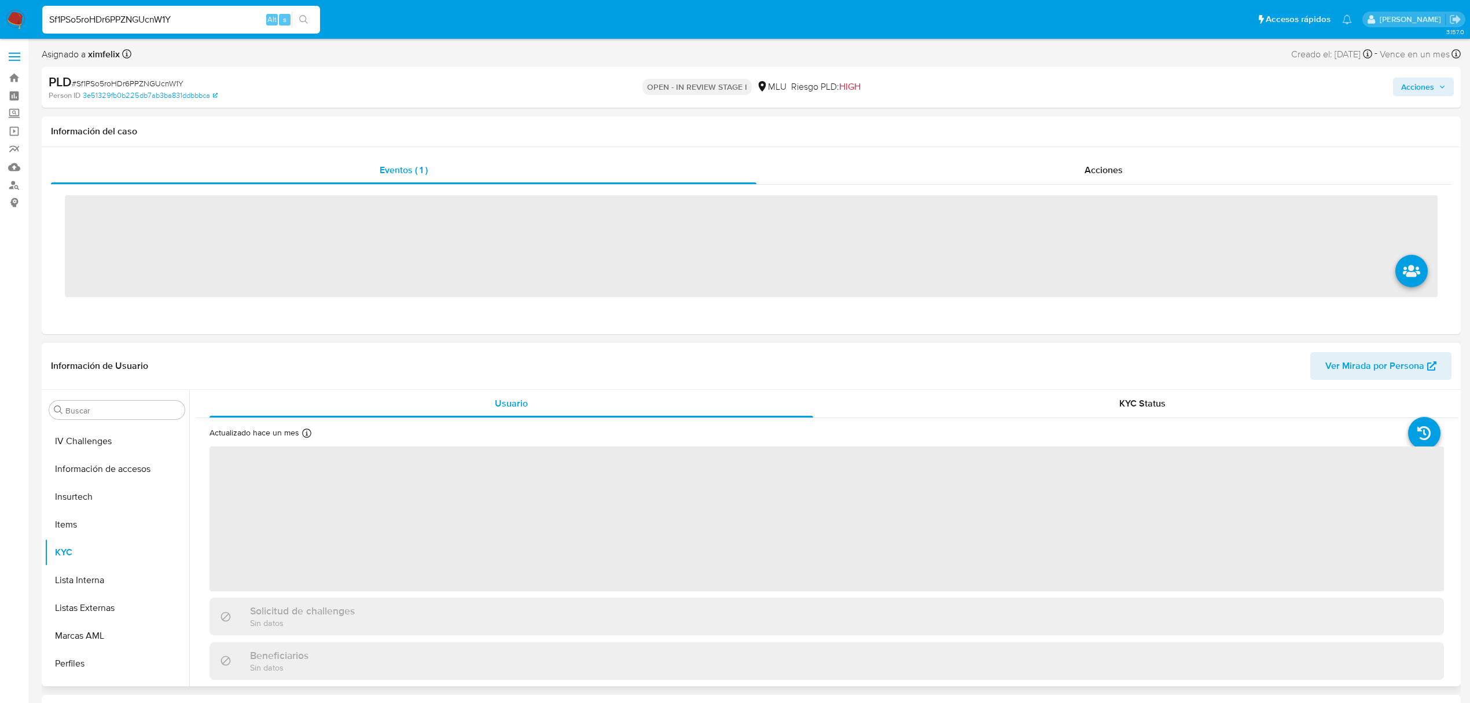
scroll to position [517, 0]
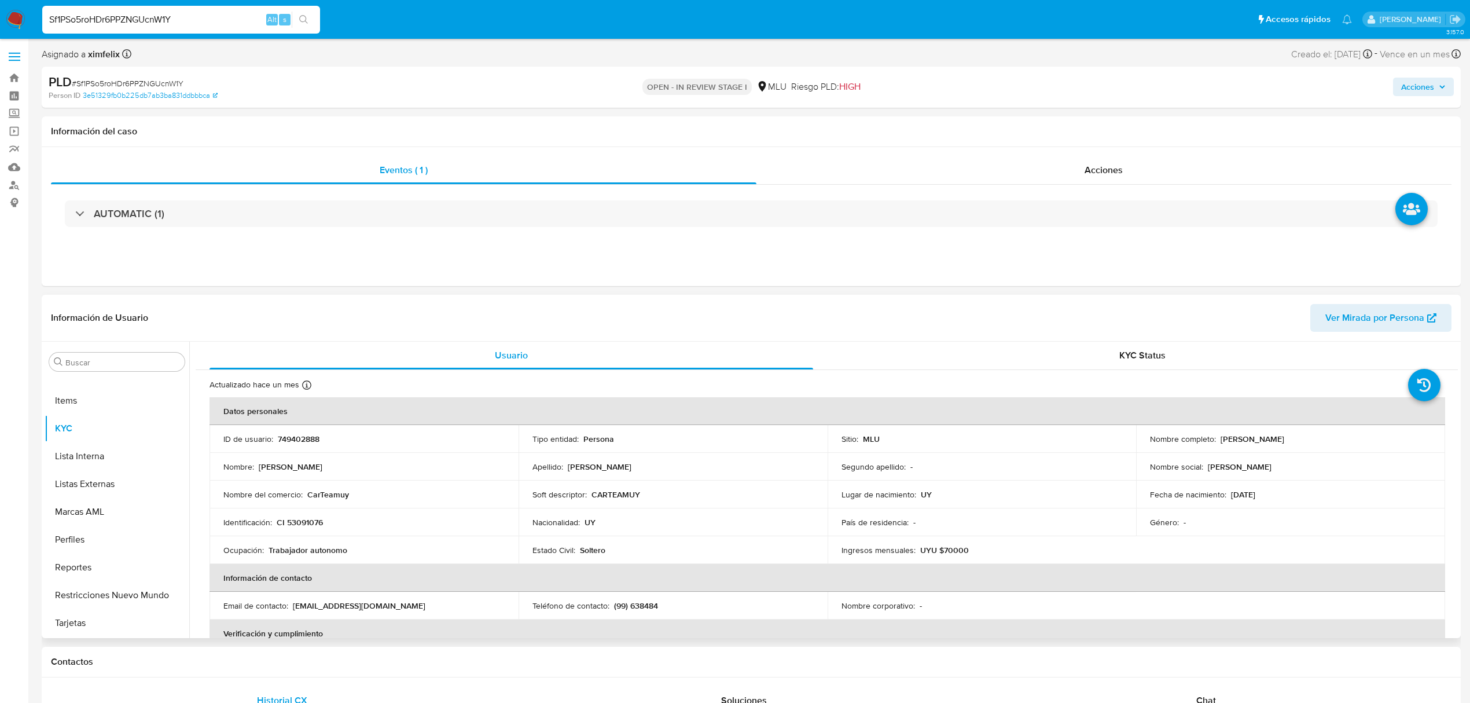
select select "10"
drag, startPoint x: 1344, startPoint y: 441, endPoint x: 1218, endPoint y: 443, distance: 125.6
click at [1218, 443] on div "Nombre completo : Eduardo Gabriel Suarez Mahmoud" at bounding box center [1290, 438] width 281 height 10
copy p "Eduardo Gabriel Suarez Mahmoud"
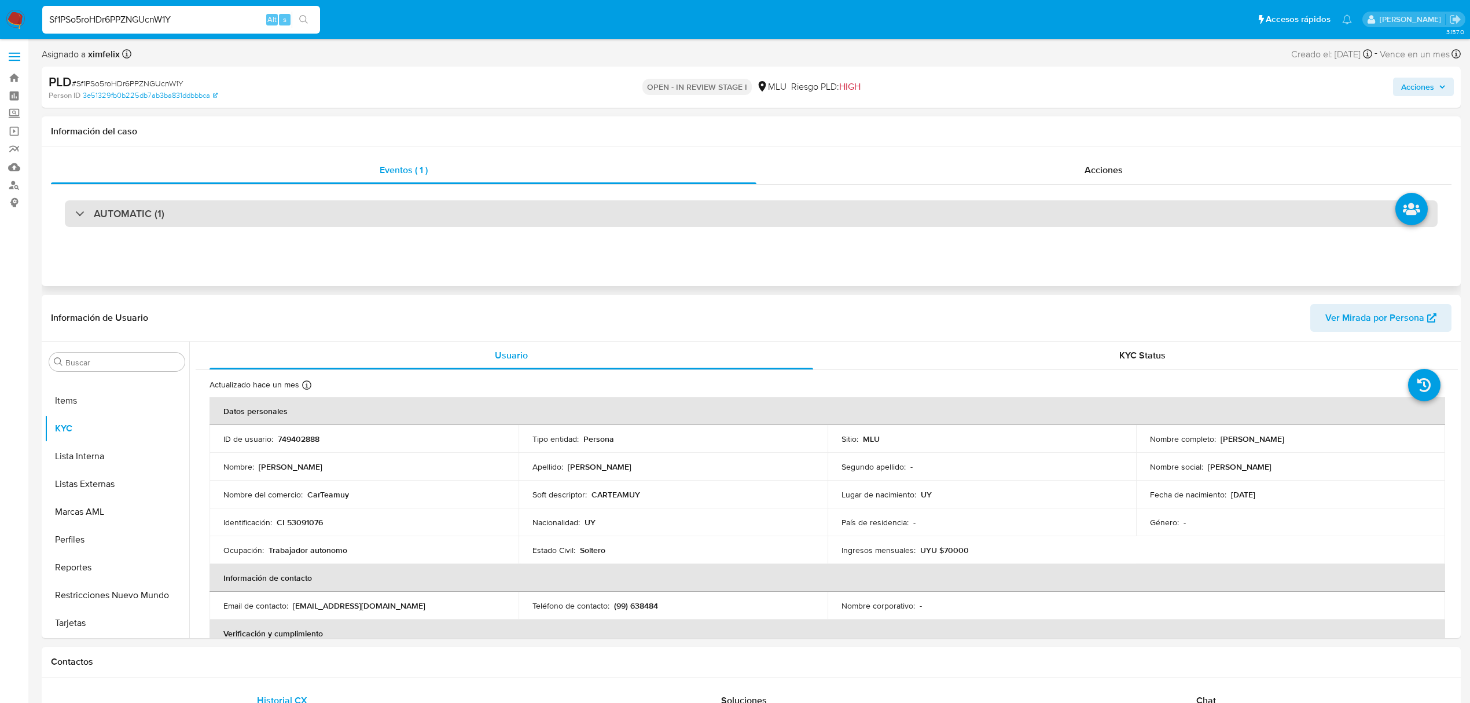
click at [290, 211] on div "AUTOMATIC (1)" at bounding box center [751, 213] width 1373 height 27
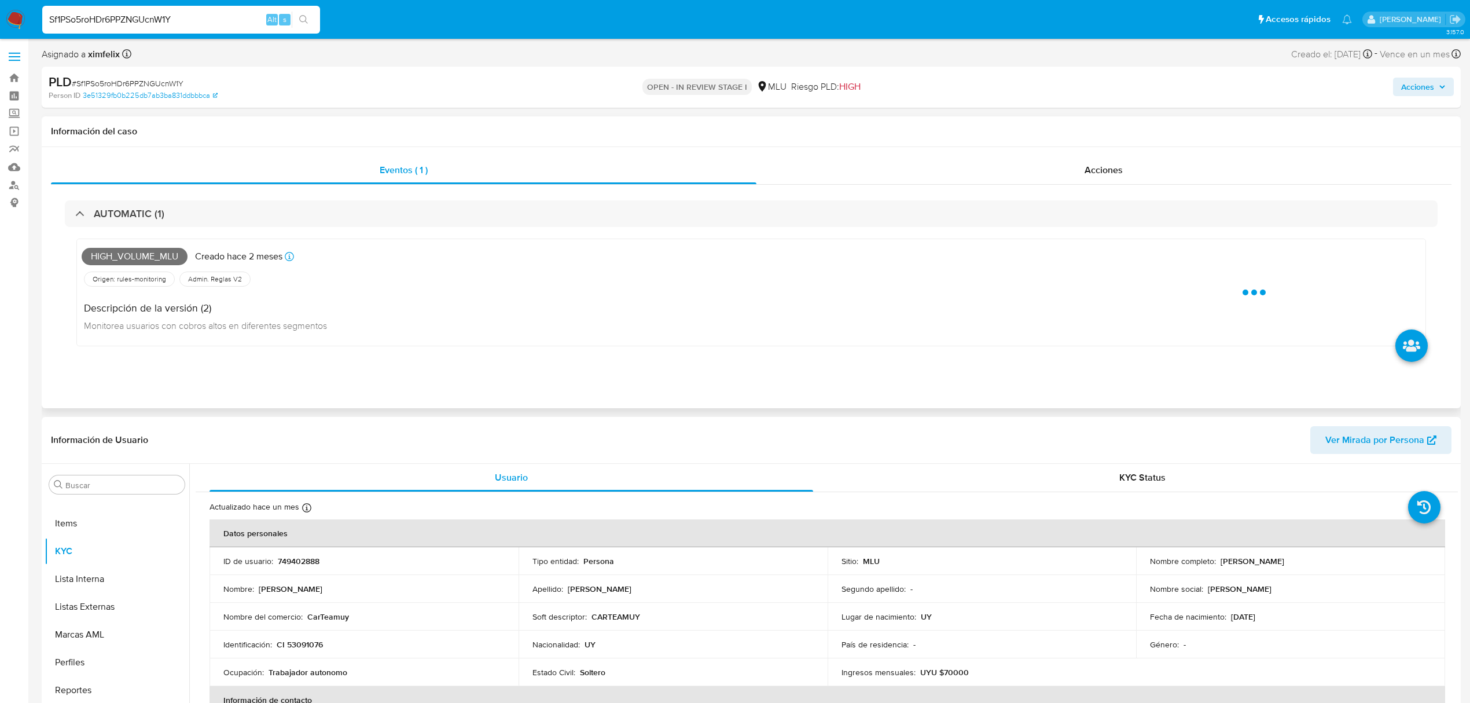
click at [156, 257] on span "High_volume_mlu" at bounding box center [135, 256] width 106 height 17
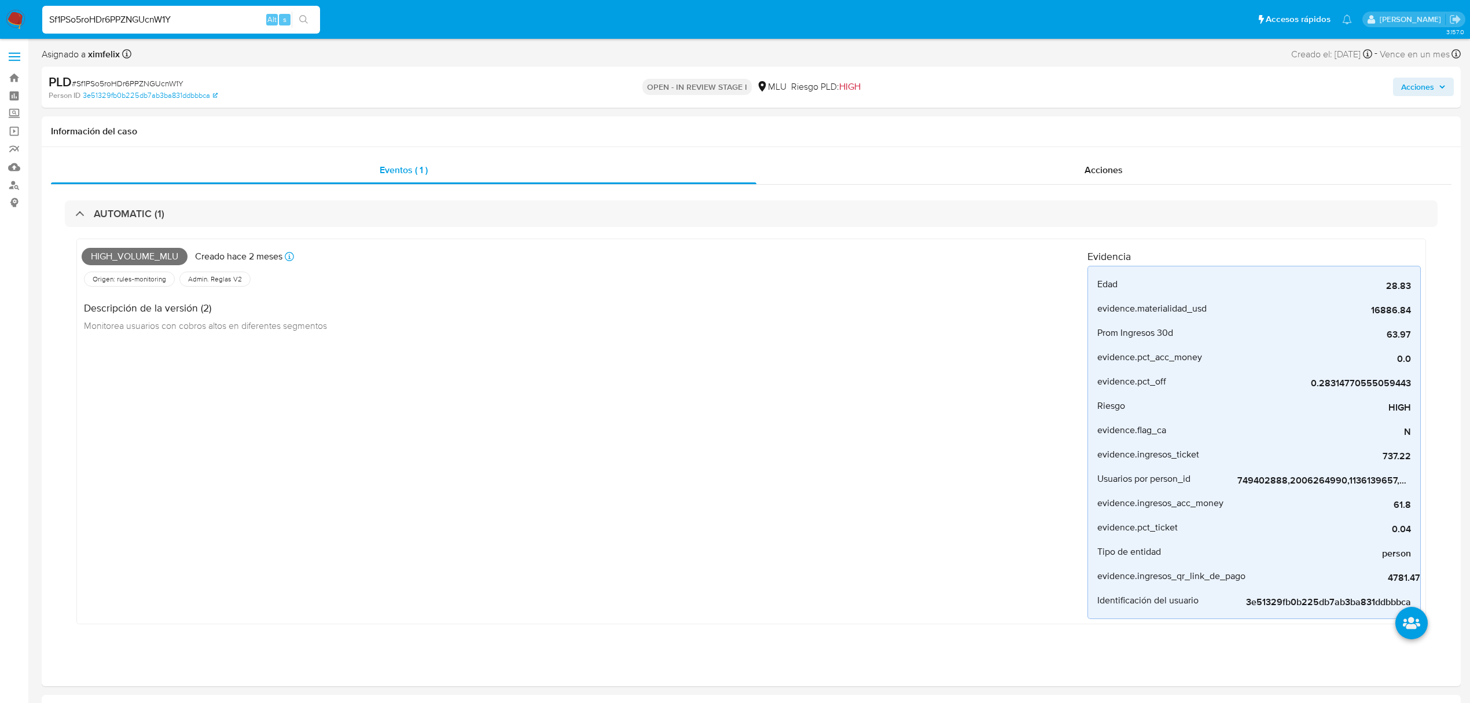
click at [130, 17] on input "Sf1PSo5roHDr6PPZNGUcnW1Y" at bounding box center [181, 19] width 278 height 15
paste input "ac5lQwvODpK9kLRq0uaCjkx5"
type input "ac5lQwvODpK9kLRq0uaCjkx5"
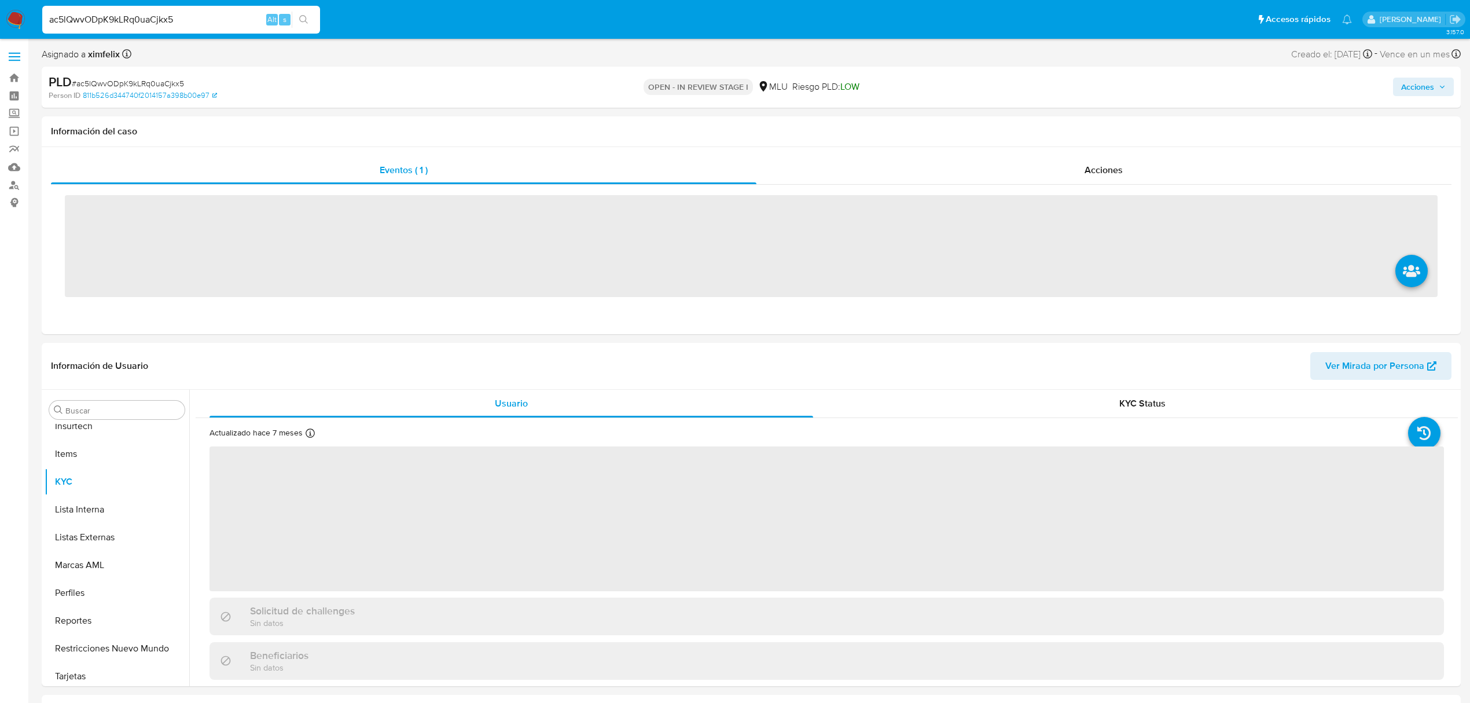
scroll to position [517, 0]
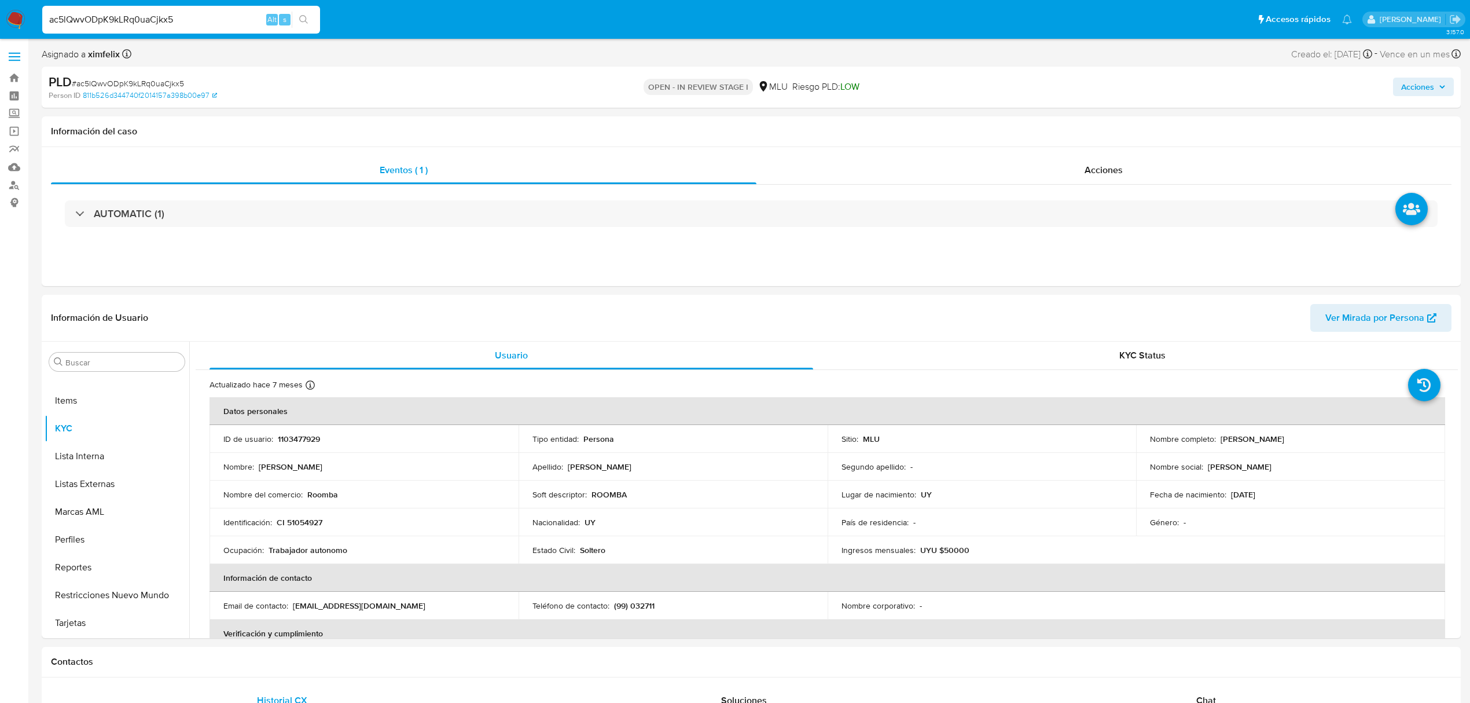
select select "10"
click at [163, 10] on div "ac5lQwvODpK9kLRq0uaCjkx5 Alt s" at bounding box center [181, 20] width 278 height 28
click at [161, 14] on input "ac5lQwvODpK9kLRq0uaCjkx5" at bounding box center [181, 19] width 278 height 15
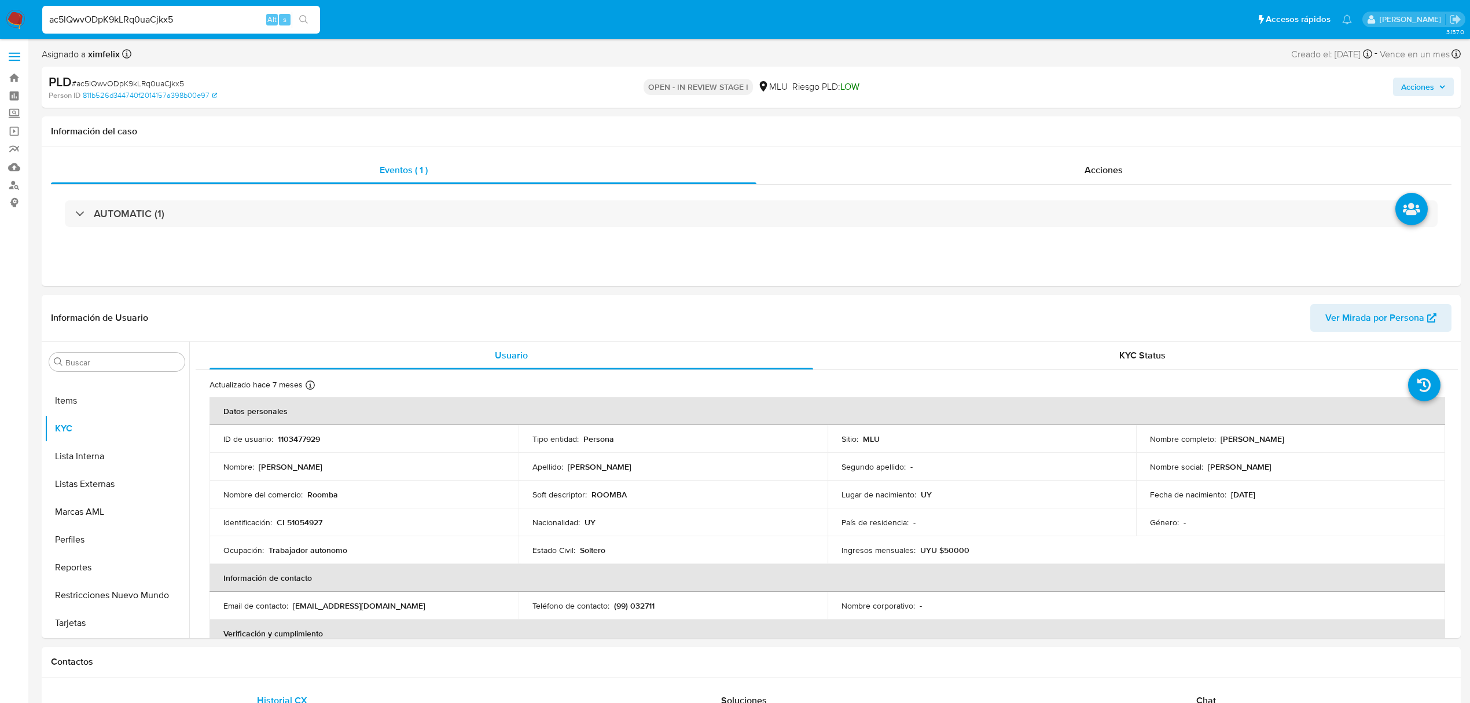
paste input "Sf1PSo5roHDr6PPZNGUcnW1Y"
type input "Sf1PSo5roHDr6PPZNGUcnW1Y"
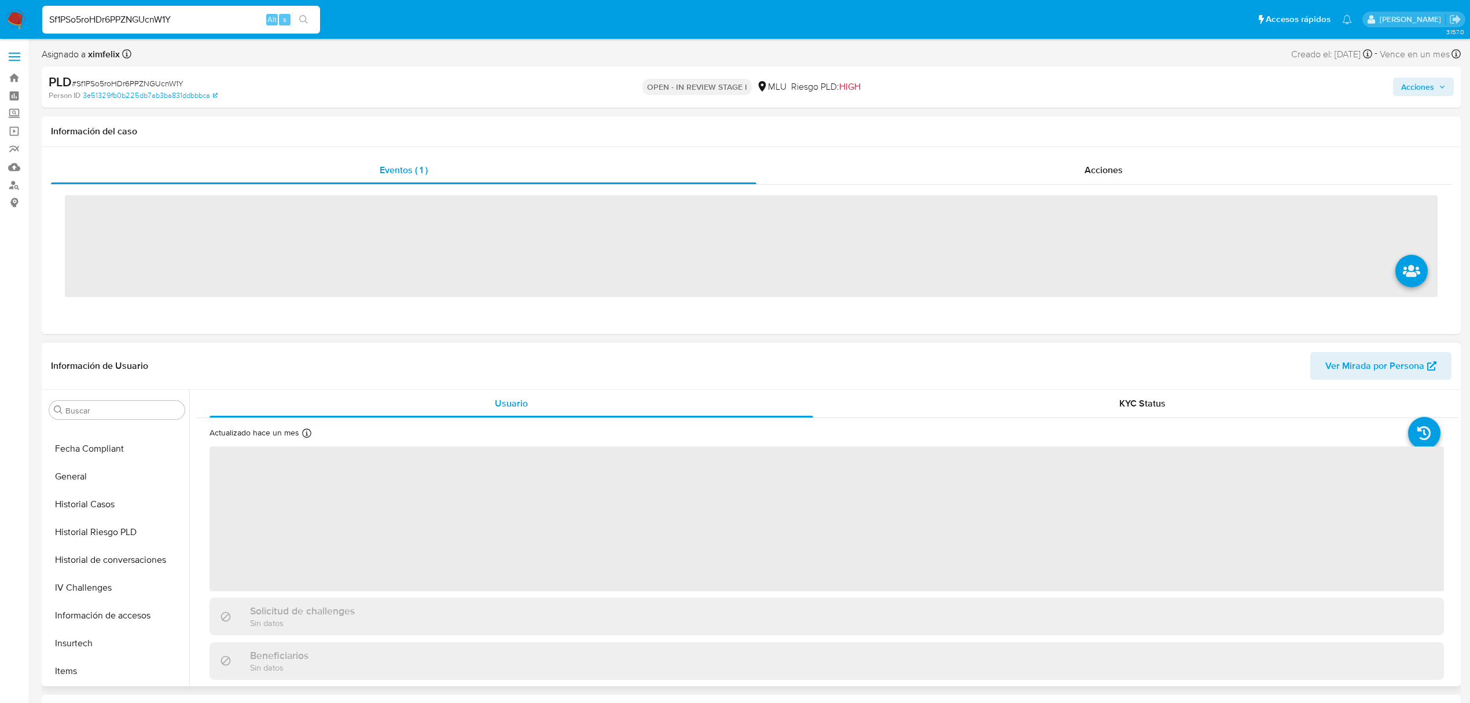
scroll to position [517, 0]
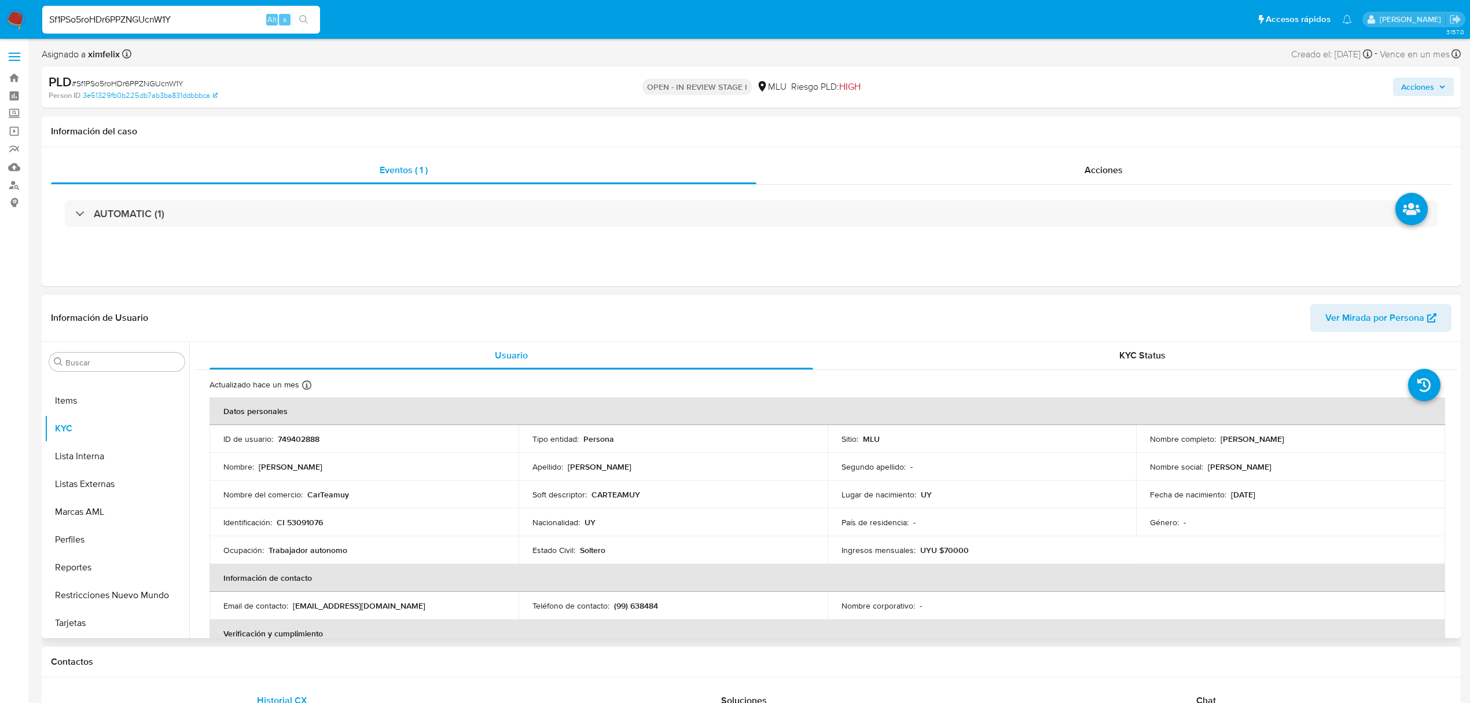
select select "10"
click at [285, 436] on p "749402888" at bounding box center [299, 438] width 42 height 10
click at [289, 439] on p "749402888" at bounding box center [299, 438] width 42 height 10
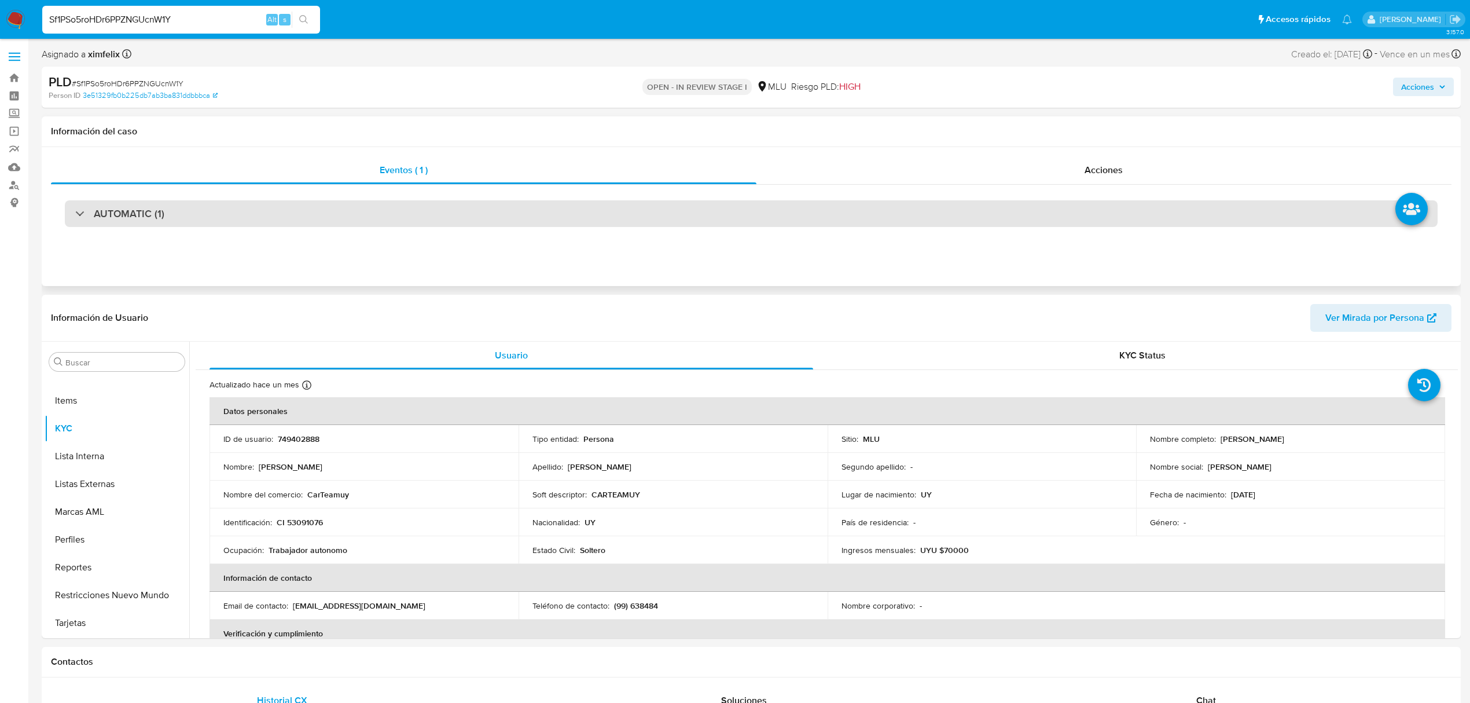
click at [296, 204] on div "AUTOMATIC (1)" at bounding box center [751, 213] width 1373 height 27
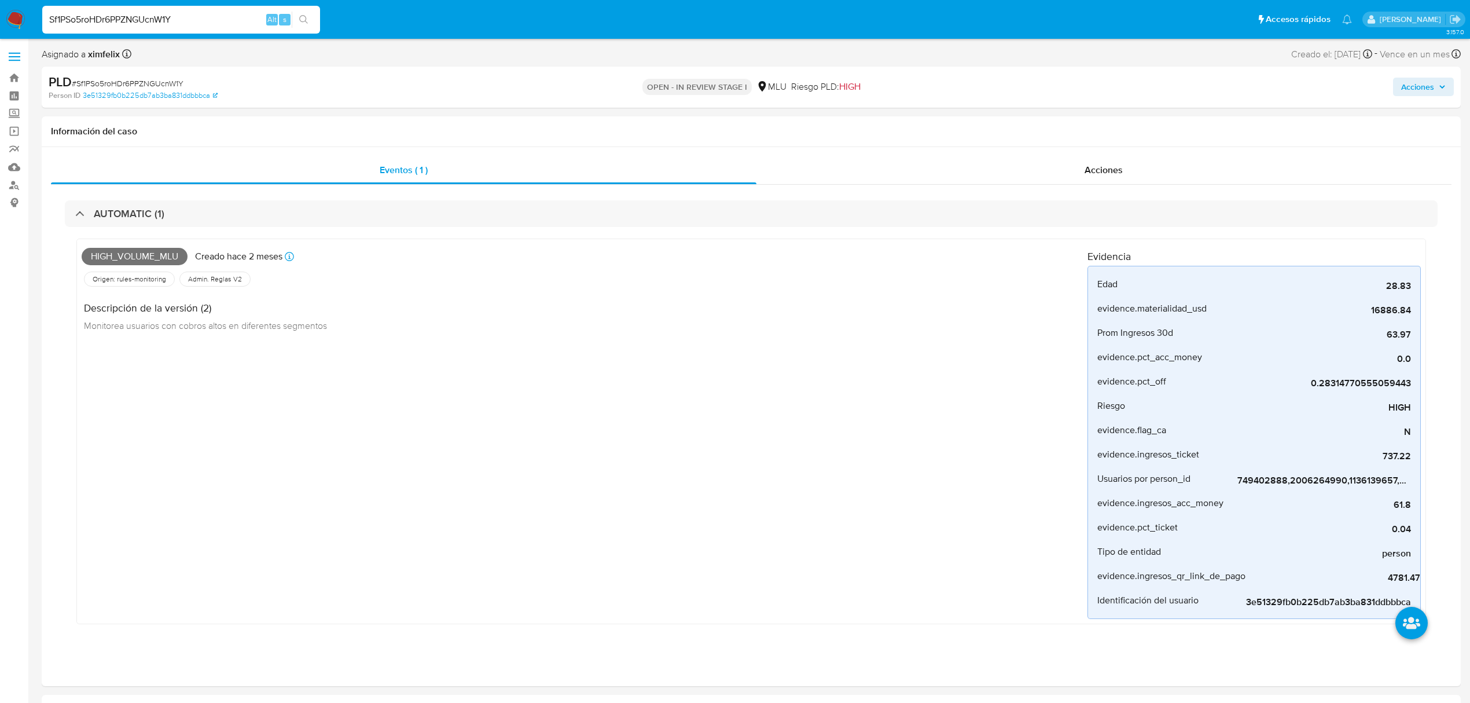
click at [127, 20] on input "Sf1PSo5roHDr6PPZNGUcnW1Y" at bounding box center [181, 19] width 278 height 15
paste input "ac5lQwvODpK9kLRq0uaCjkx5"
type input "ac5lQwvODpK9kLRq0uaCjkx5"
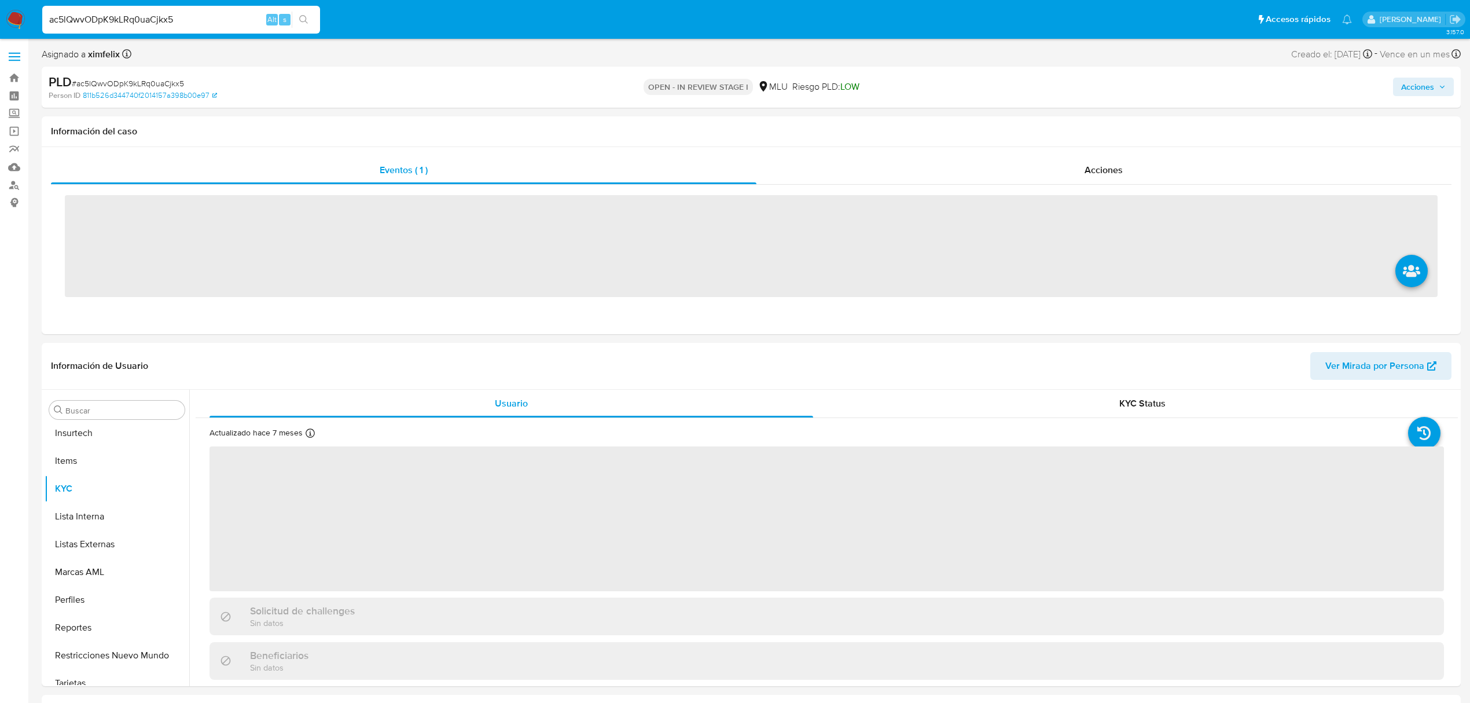
scroll to position [517, 0]
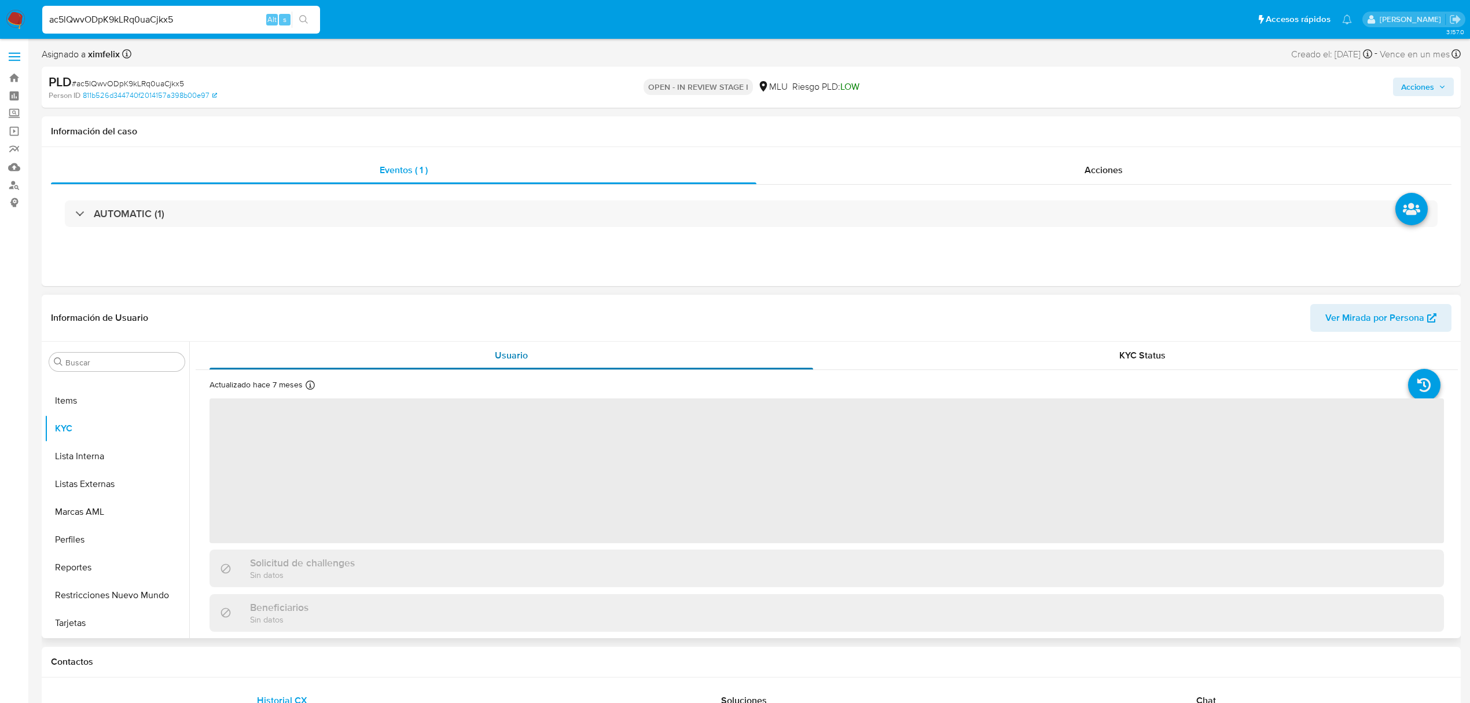
select select "10"
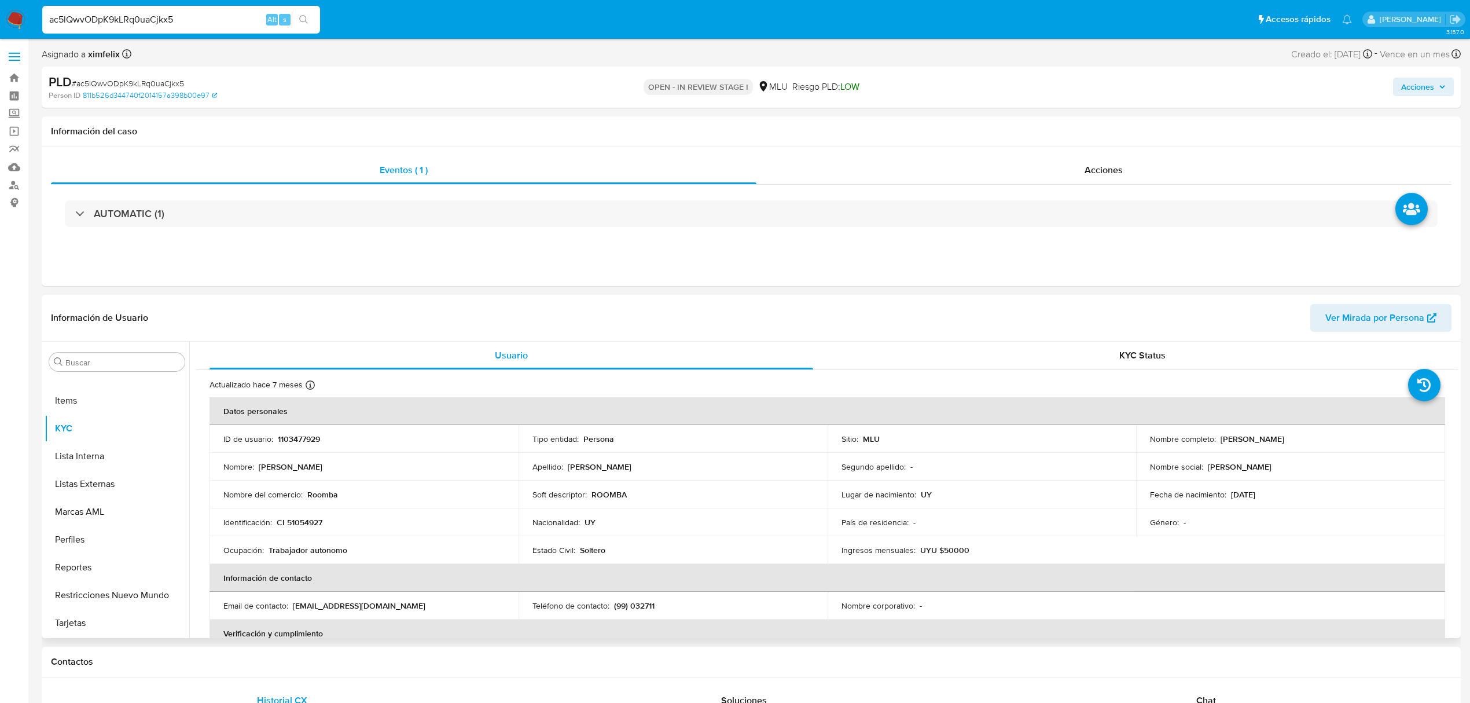
drag, startPoint x: 1332, startPoint y: 441, endPoint x: 1218, endPoint y: 439, distance: 114.6
click at [1218, 439] on div "Nombre completo : Antony Braian Nuñez Morales" at bounding box center [1290, 438] width 281 height 10
click at [302, 433] on p "1103477929" at bounding box center [299, 438] width 42 height 10
click at [138, 24] on input "ac5lQwvODpK9kLRq0uaCjkx5" at bounding box center [181, 19] width 278 height 15
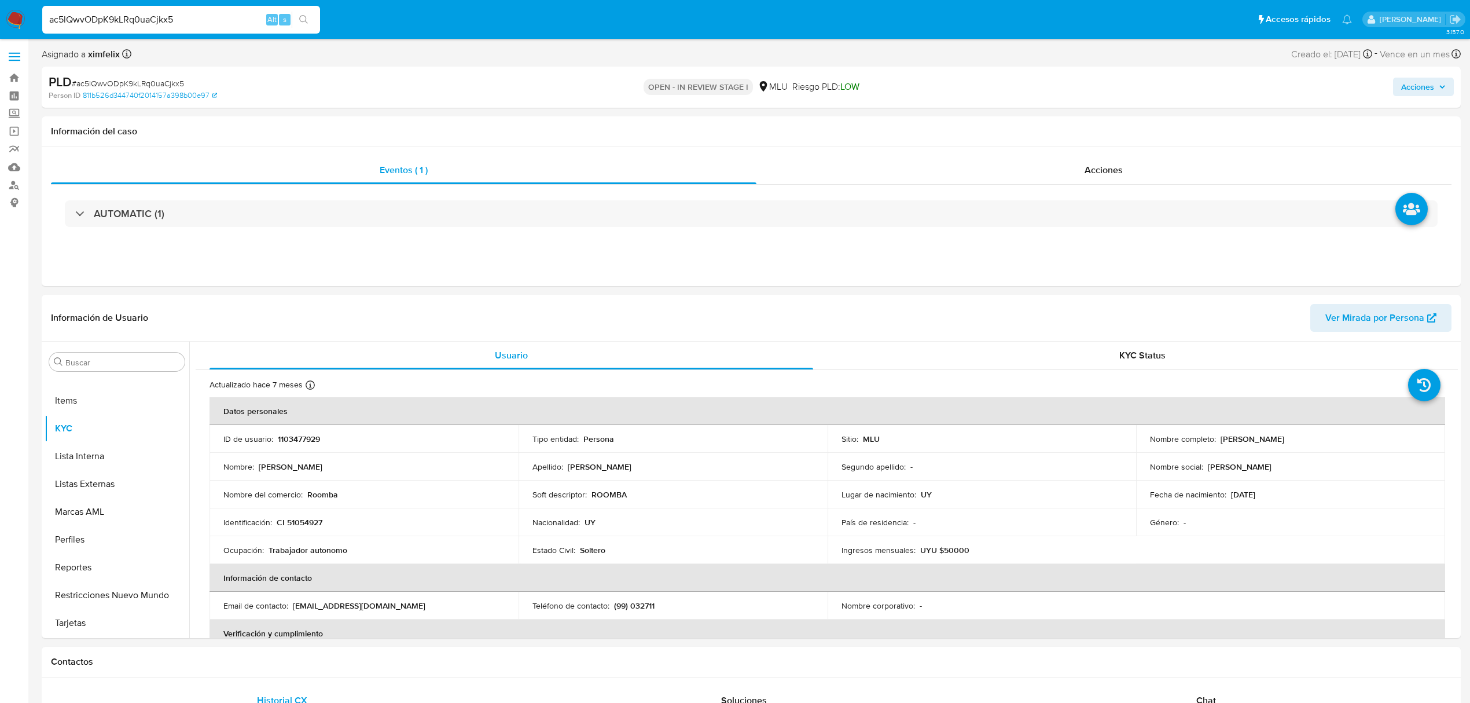
click at [138, 24] on input "ac5lQwvODpK9kLRq0uaCjkx5" at bounding box center [181, 19] width 278 height 15
paste input "Ib92g6rdS6Ba7GyqNEPQCdjE"
type input "Ib92g6rdS6Ba7GyqNEPQCdjE"
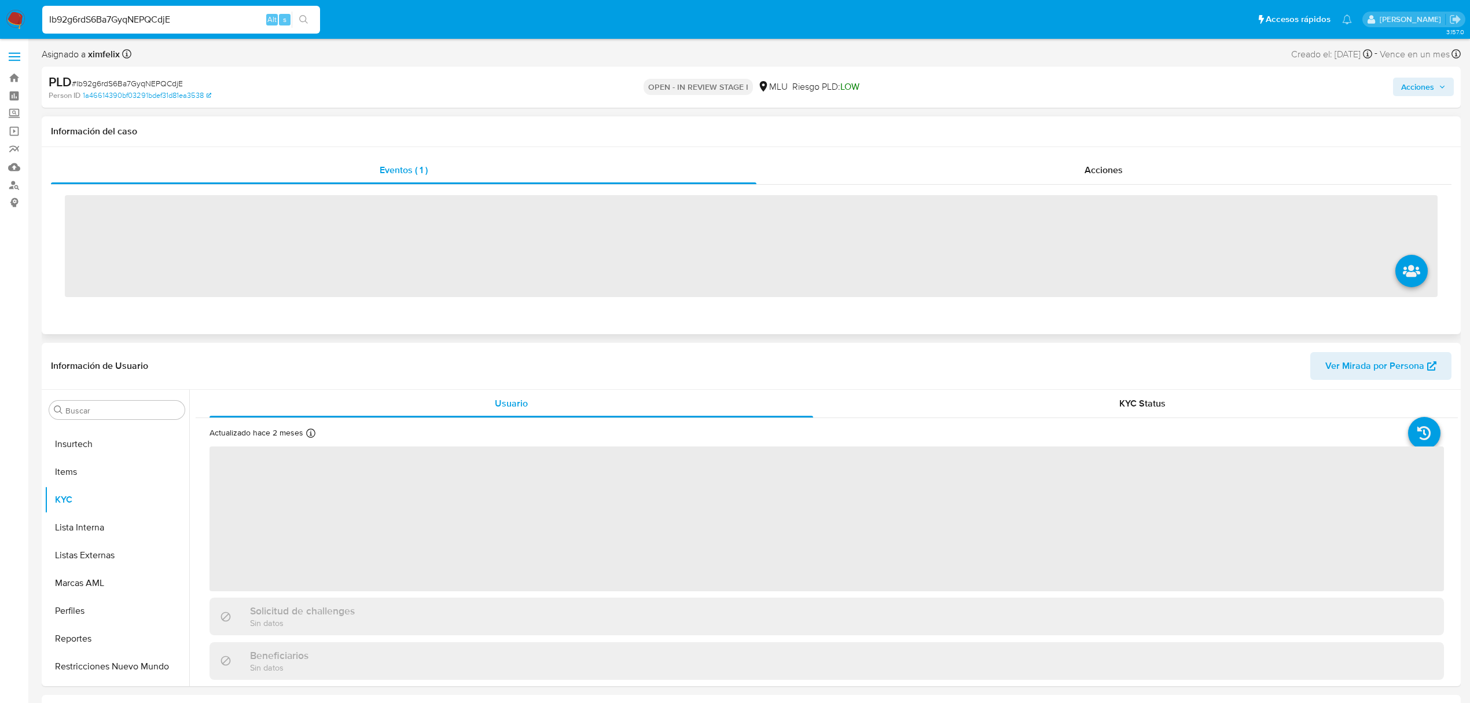
scroll to position [517, 0]
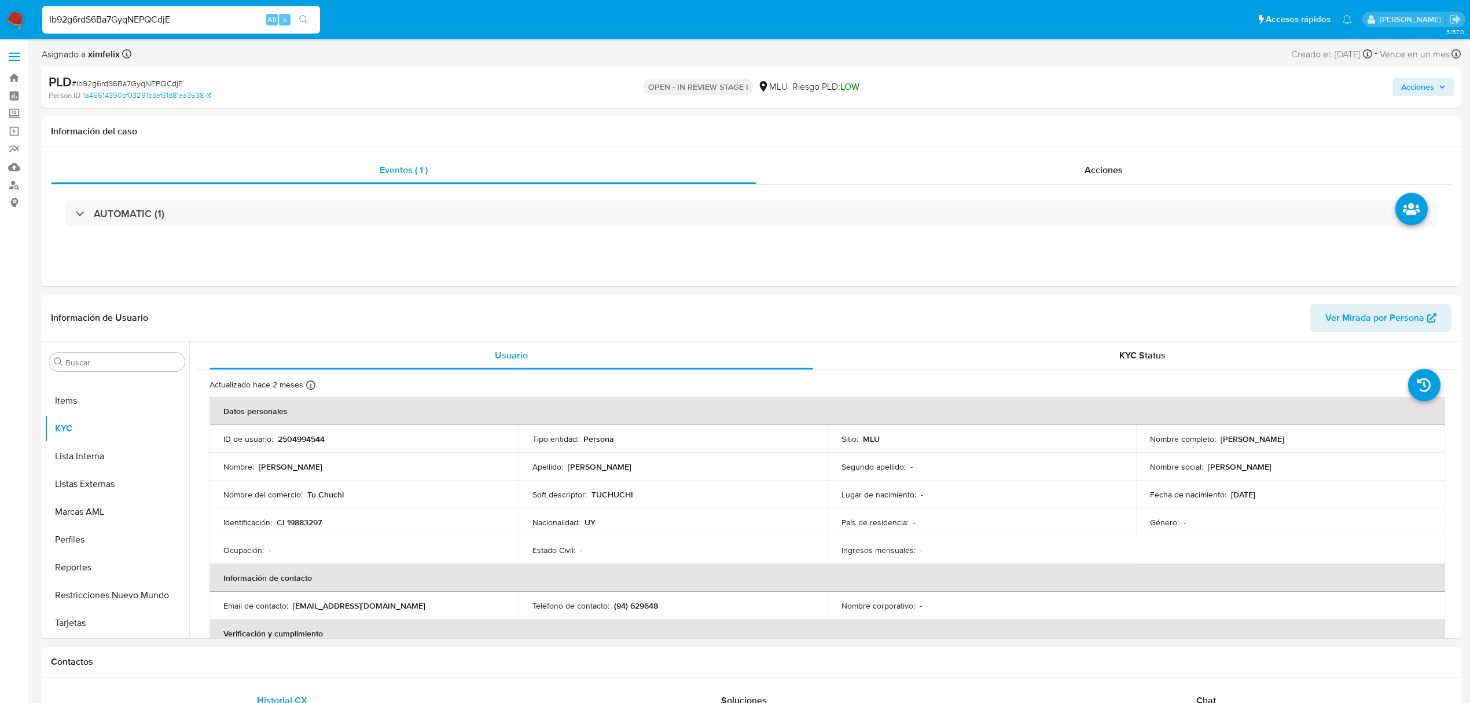
select select "10"
drag, startPoint x: 1331, startPoint y: 436, endPoint x: 1218, endPoint y: 439, distance: 113.5
click at [1218, 439] on div "Nombre completo : Jorge Eduardo Rivero Custodio" at bounding box center [1290, 438] width 281 height 10
click at [308, 442] on p "2504994544" at bounding box center [301, 438] width 47 height 10
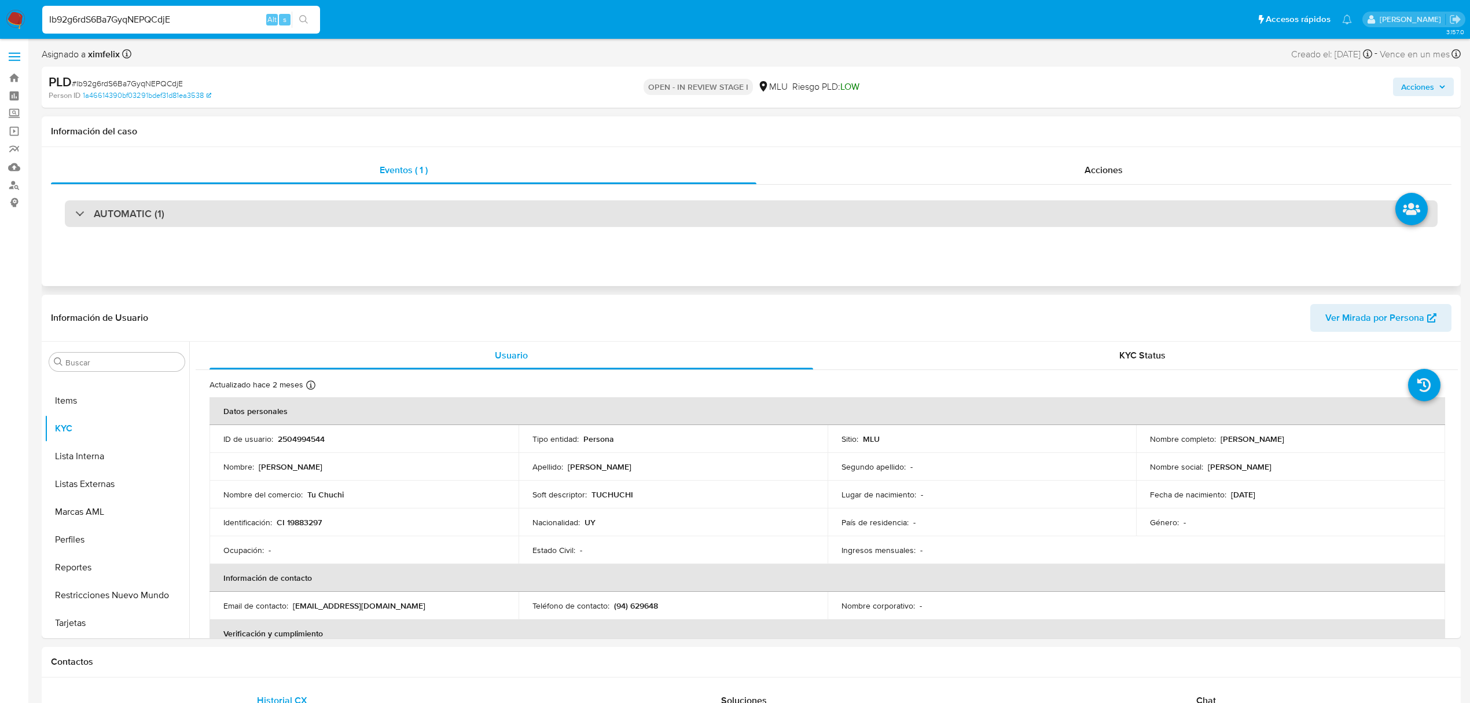
click at [264, 213] on div "AUTOMATIC (1)" at bounding box center [751, 213] width 1373 height 27
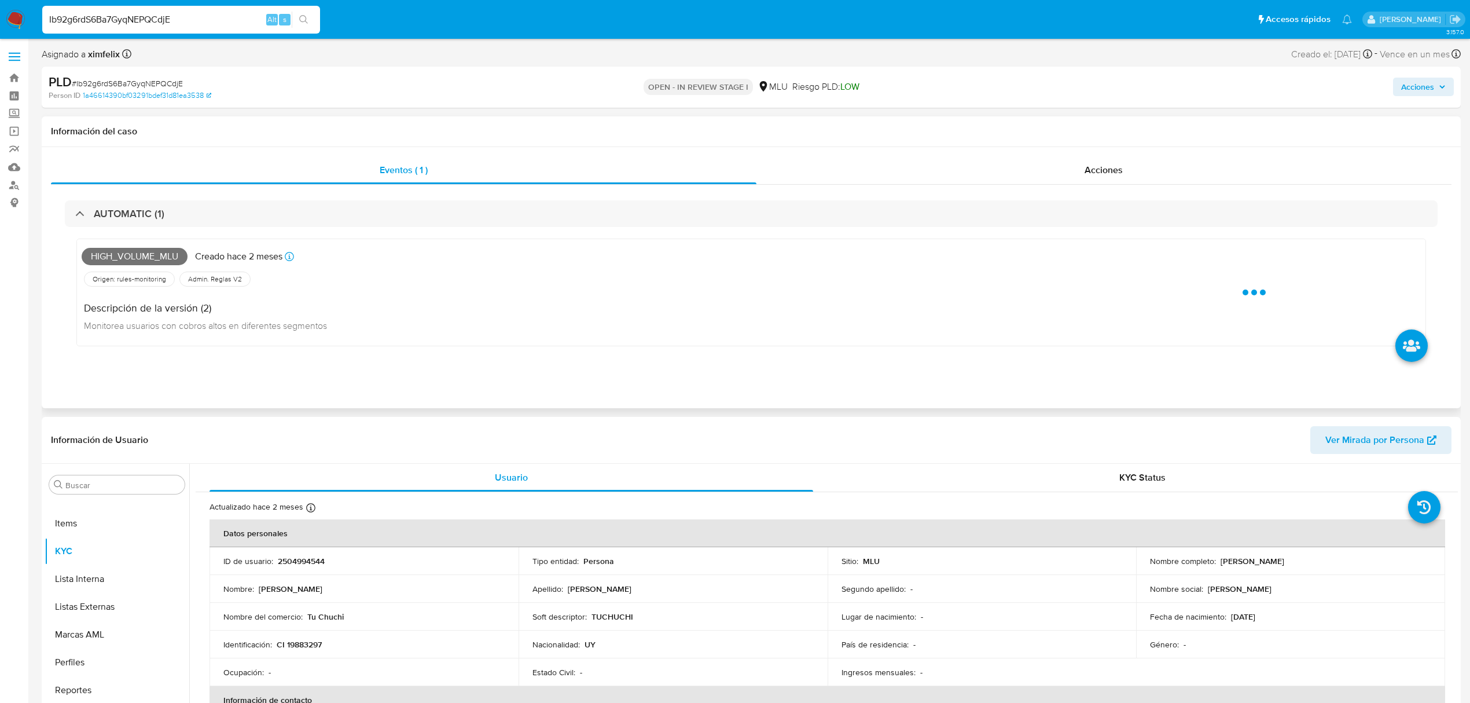
click at [149, 267] on div "High_volume_mlu Creado hace 2 meses Creado: 12/07/2025 06:32:47" at bounding box center [585, 256] width 1006 height 25
click at [149, 256] on span "High_volume_mlu" at bounding box center [135, 256] width 106 height 17
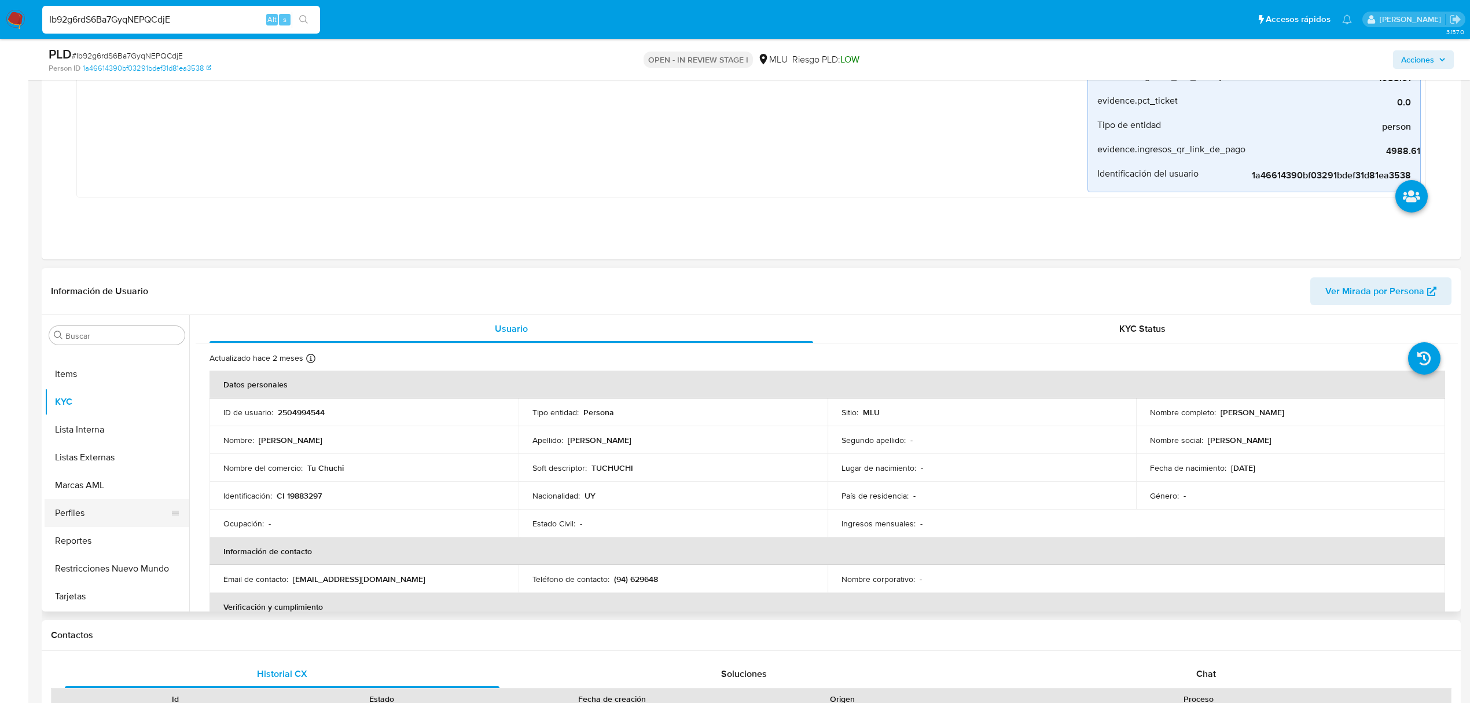
scroll to position [208, 0]
click at [88, 515] on button "Historial Casos" at bounding box center [112, 516] width 135 height 28
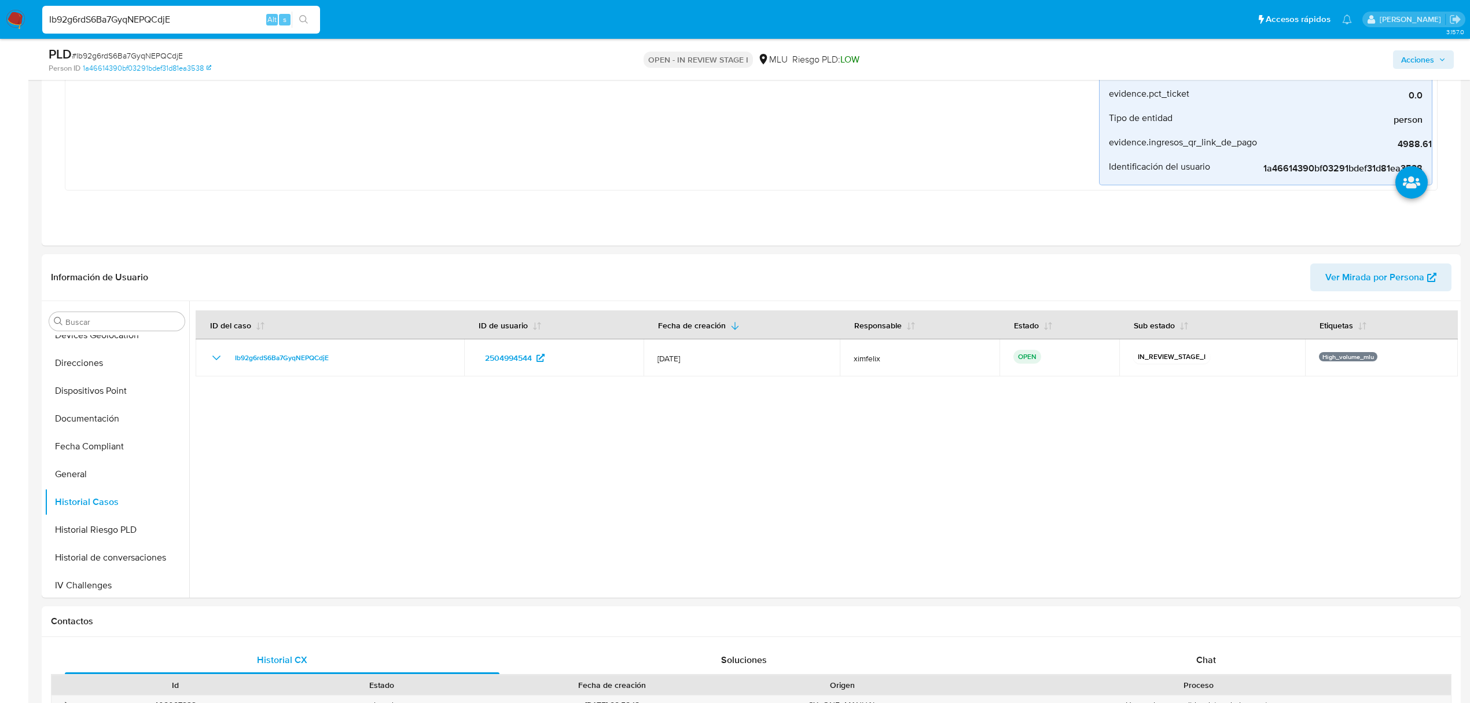
click at [155, 22] on input "Ib92g6rdS6Ba7GyqNEPQCdjE" at bounding box center [181, 19] width 278 height 15
paste input "XA12d0ePfOzS1oaNkUofLnDY"
type input "XA12d0ePfOzS1oaNkUofLnDY"
click at [303, 30] on div "XA12d0ePfOzS1oaNkUofLnDY Alt s" at bounding box center [181, 20] width 278 height 28
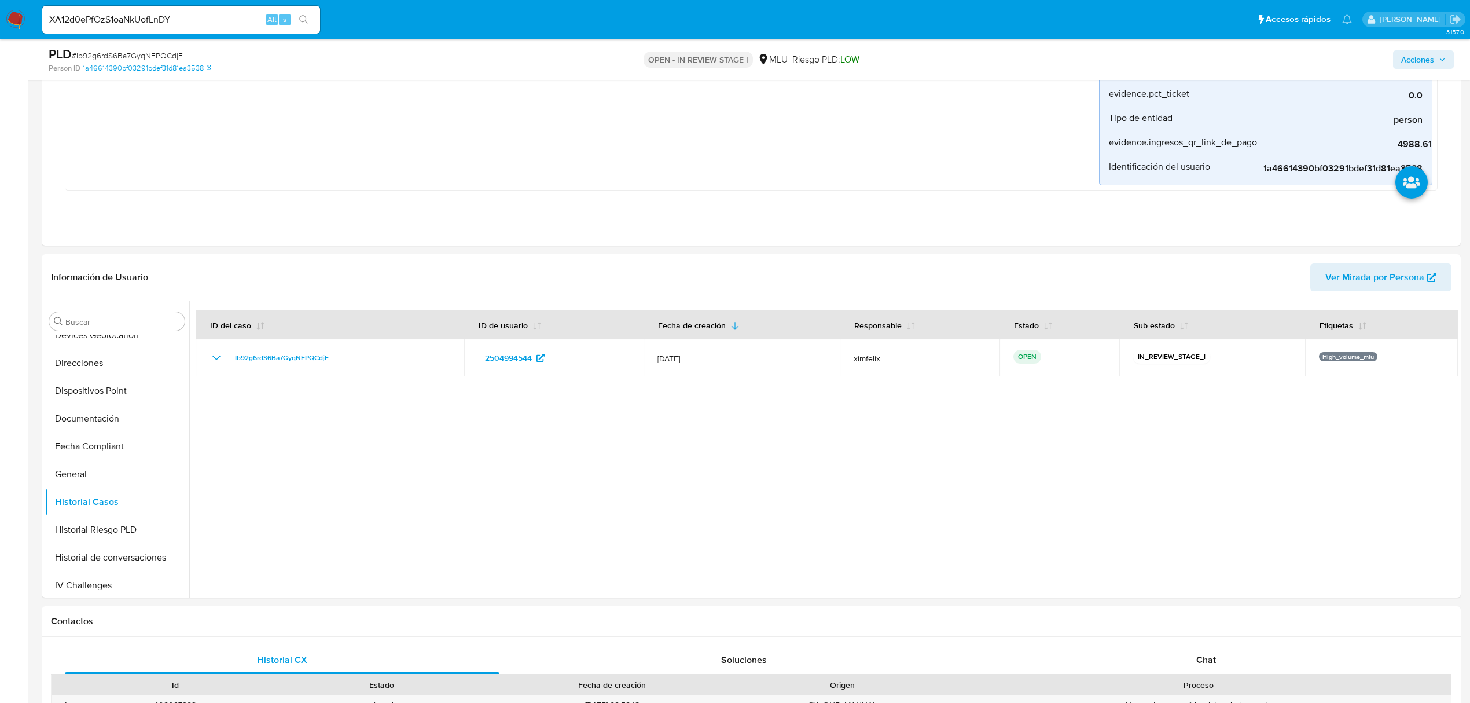
click at [302, 24] on button "search-icon" at bounding box center [304, 20] width 24 height 16
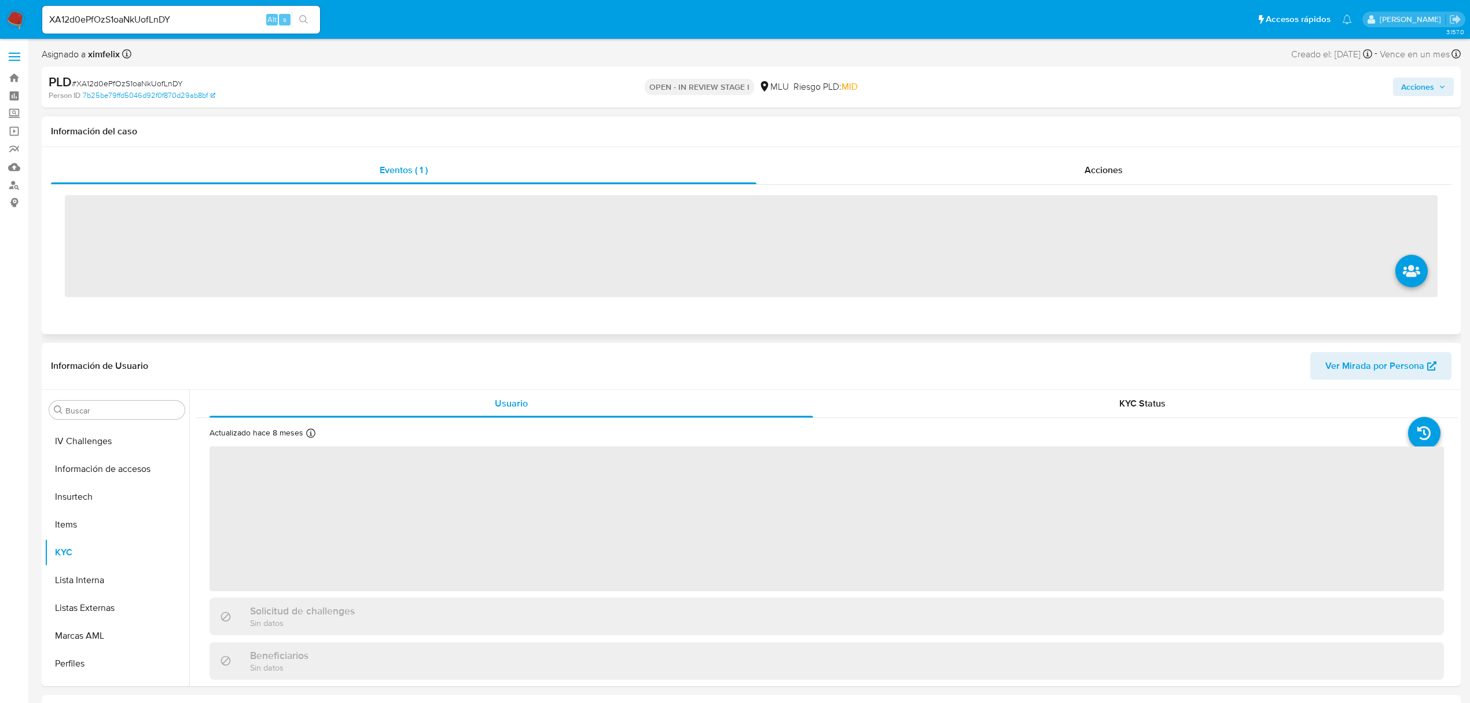
scroll to position [517, 0]
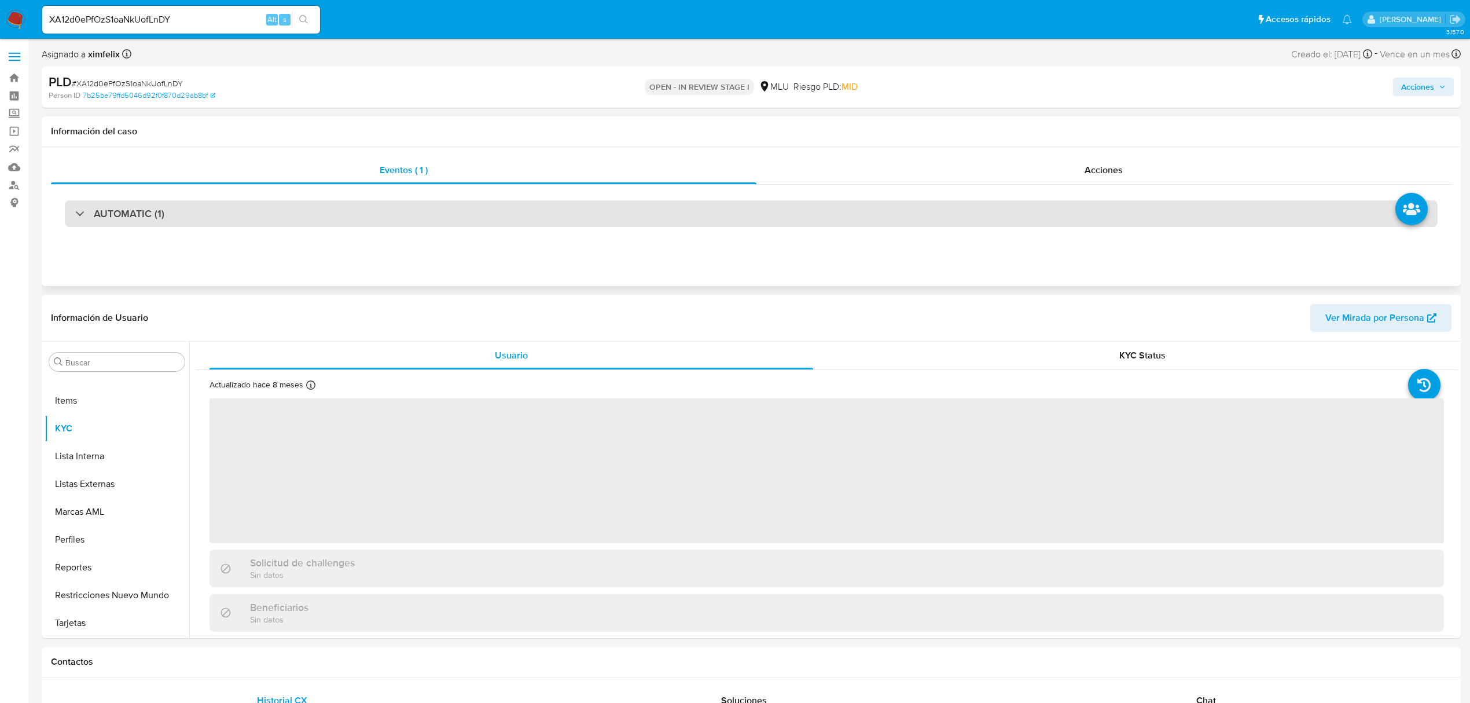
click at [285, 207] on div "AUTOMATIC (1)" at bounding box center [751, 213] width 1373 height 27
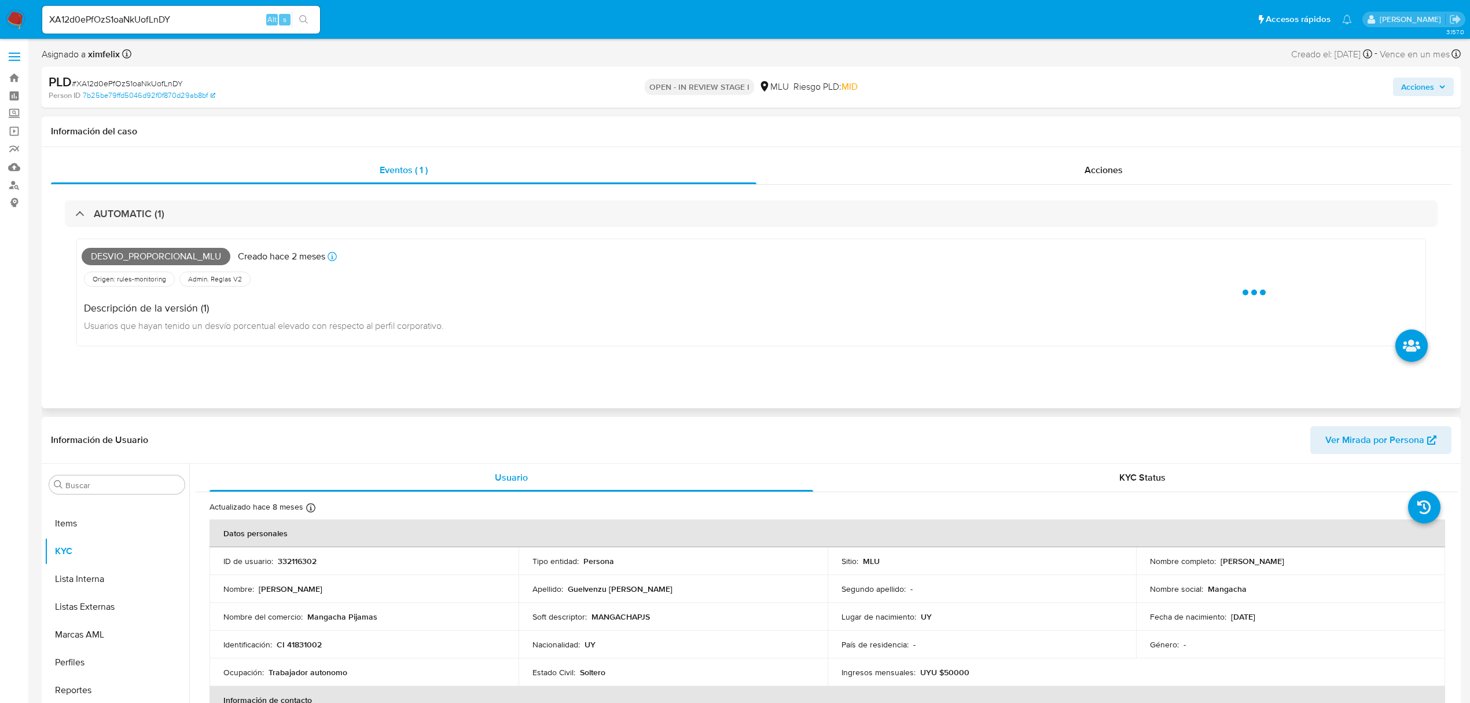
select select "10"
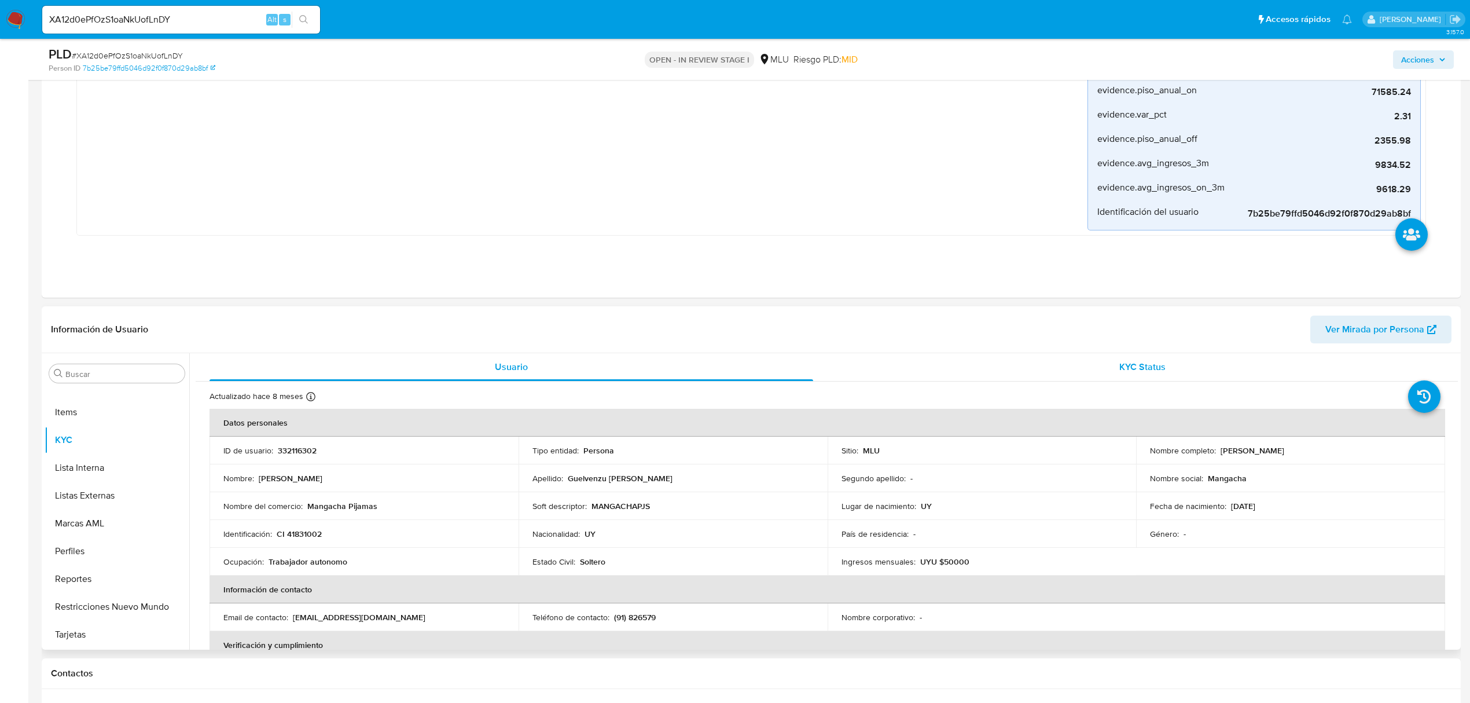
scroll to position [463, 0]
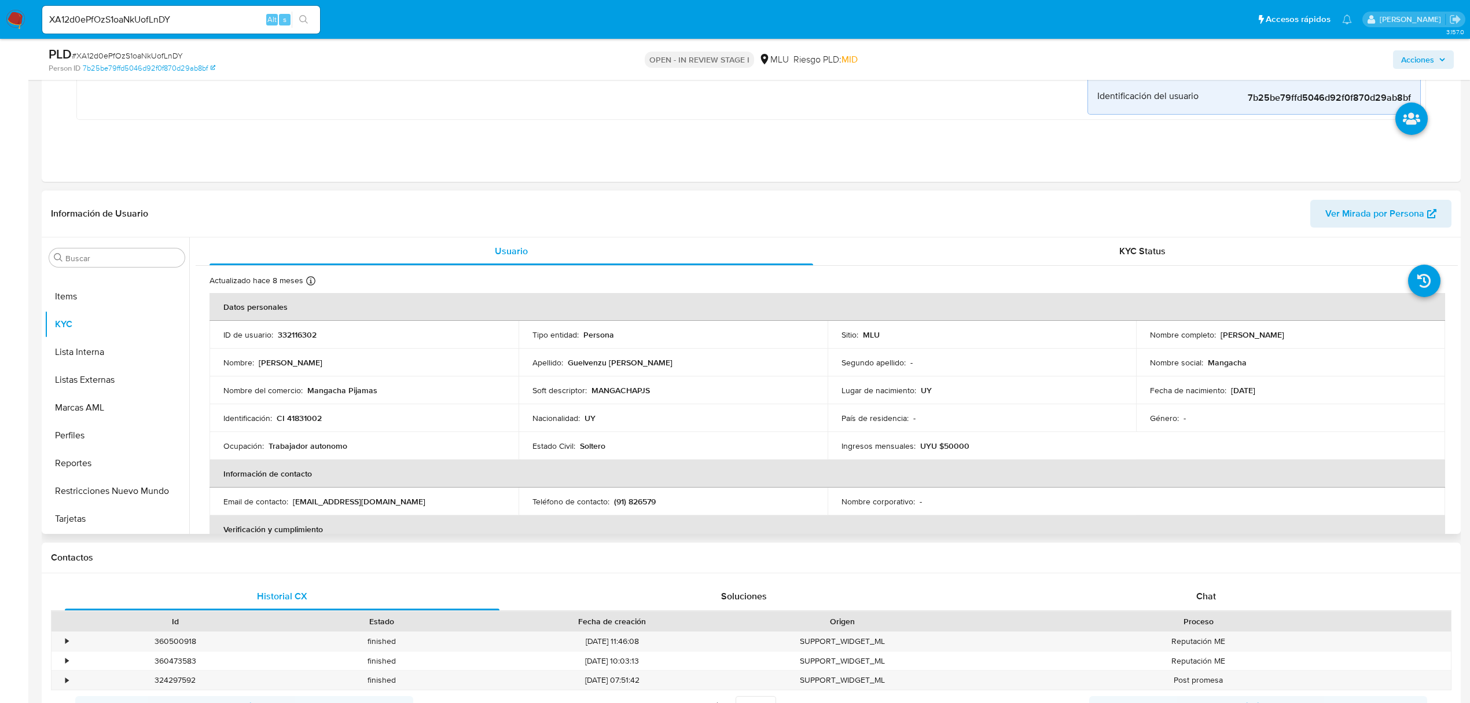
drag, startPoint x: 1341, startPoint y: 332, endPoint x: 1218, endPoint y: 337, distance: 124.0
click at [1218, 337] on div "Nombre completo : Nicolas Federico Guelvenzu Krenn" at bounding box center [1290, 334] width 281 height 10
click at [302, 329] on td "ID de usuario : 332116302" at bounding box center [363, 335] width 309 height 28
click at [301, 329] on td "ID de usuario : 332116302" at bounding box center [363, 335] width 309 height 28
click at [301, 332] on p "332116302" at bounding box center [297, 334] width 39 height 10
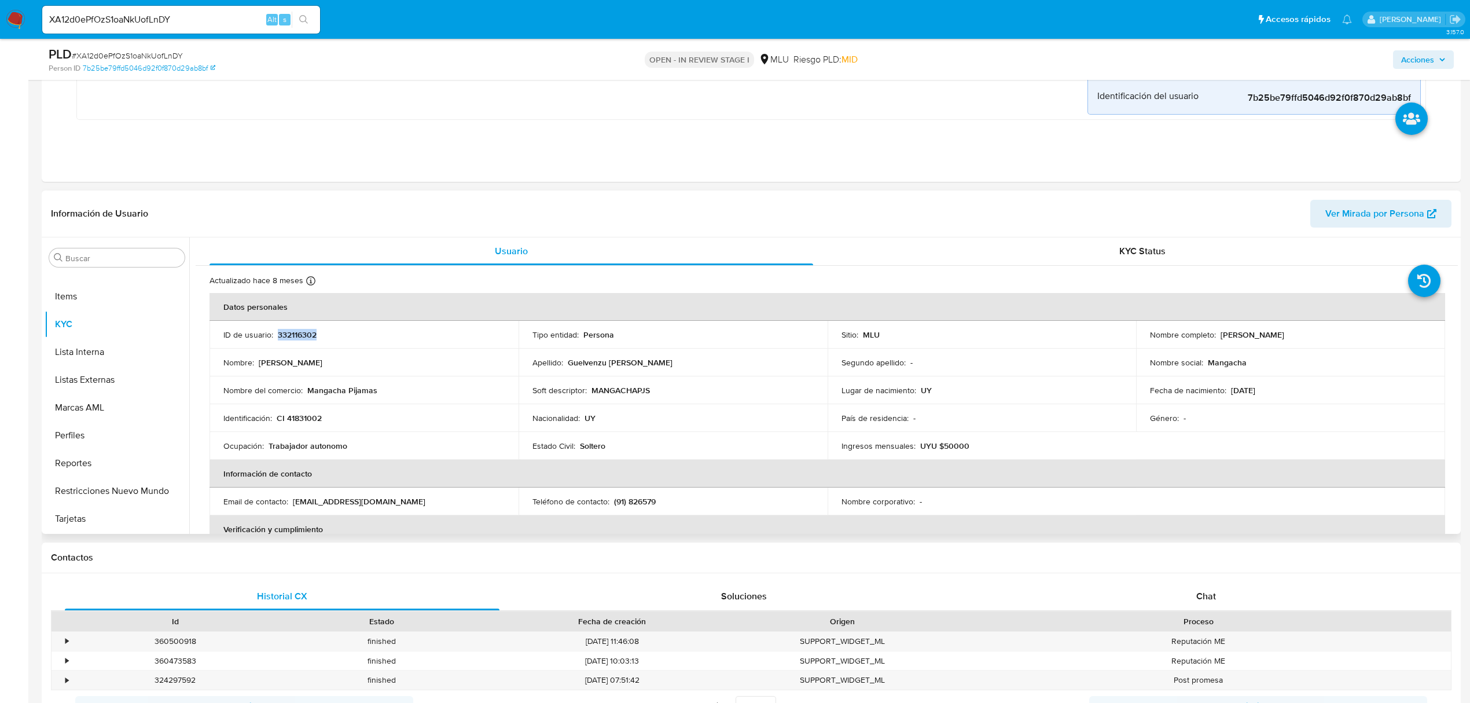
click at [301, 332] on p "332116302" at bounding box center [297, 334] width 39 height 10
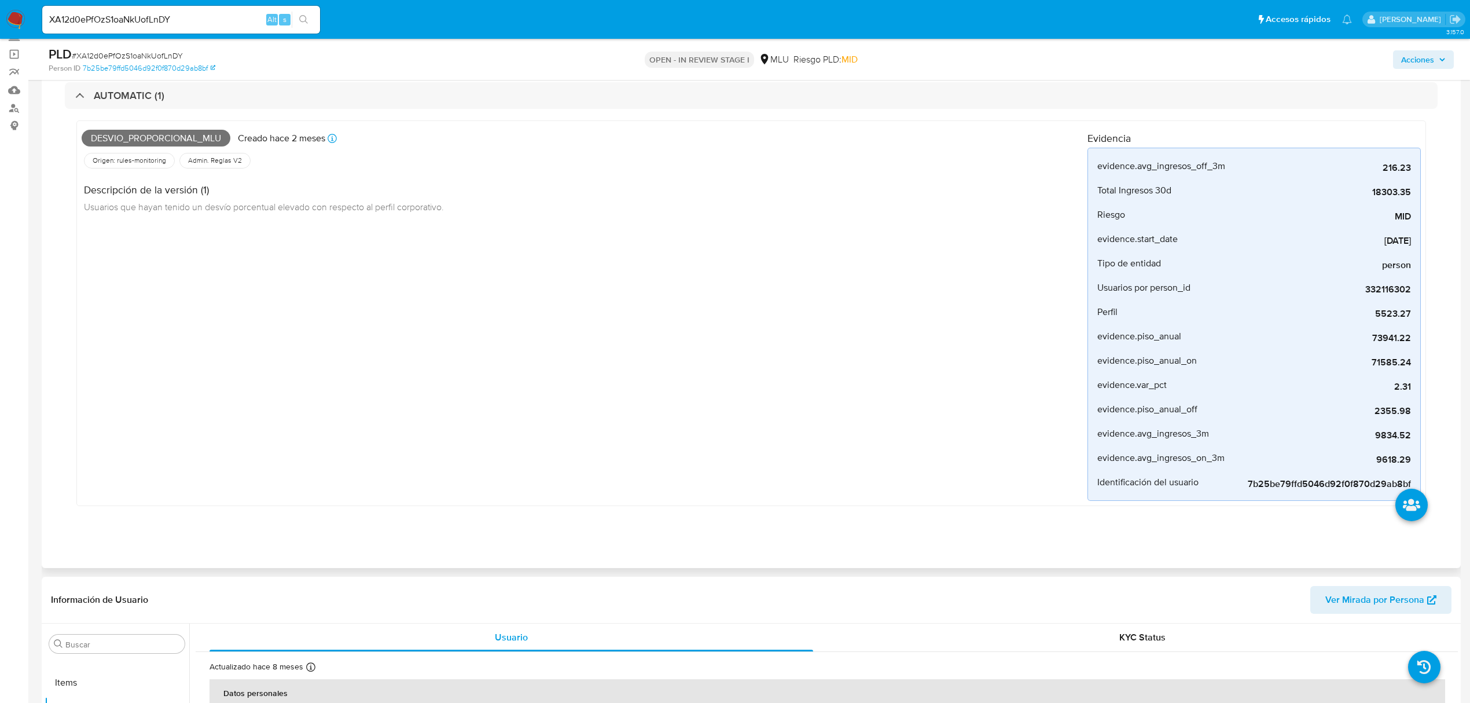
click at [174, 139] on span "Desvio_proporcional_mlu" at bounding box center [156, 138] width 149 height 17
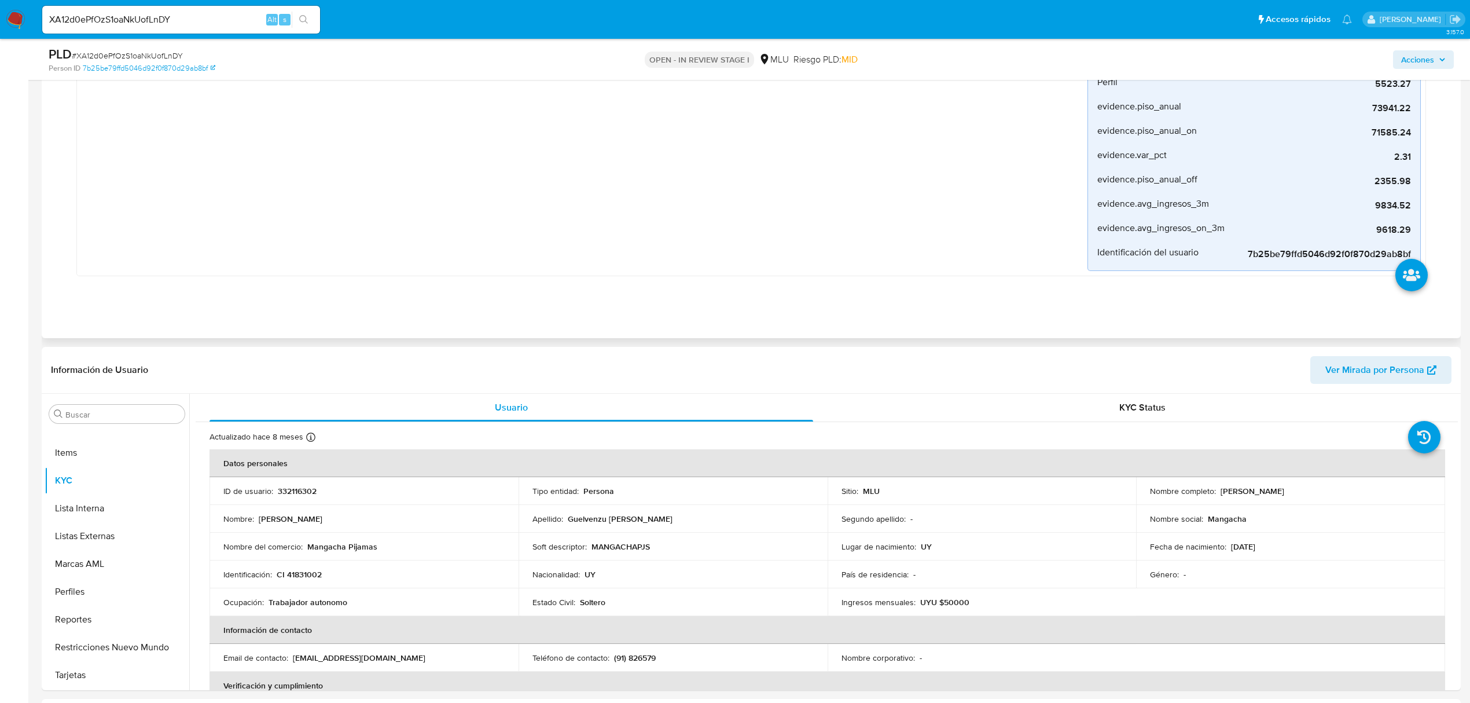
scroll to position [308, 0]
click at [107, 17] on input "XA12d0ePfOzS1oaNkUofLnDY" at bounding box center [181, 19] width 278 height 15
paste input "Ib92g6rdS6Ba7GyqNEPQCdjE"
type input "Ib92g6rdS6Ba7GyqNEPQCdjE"
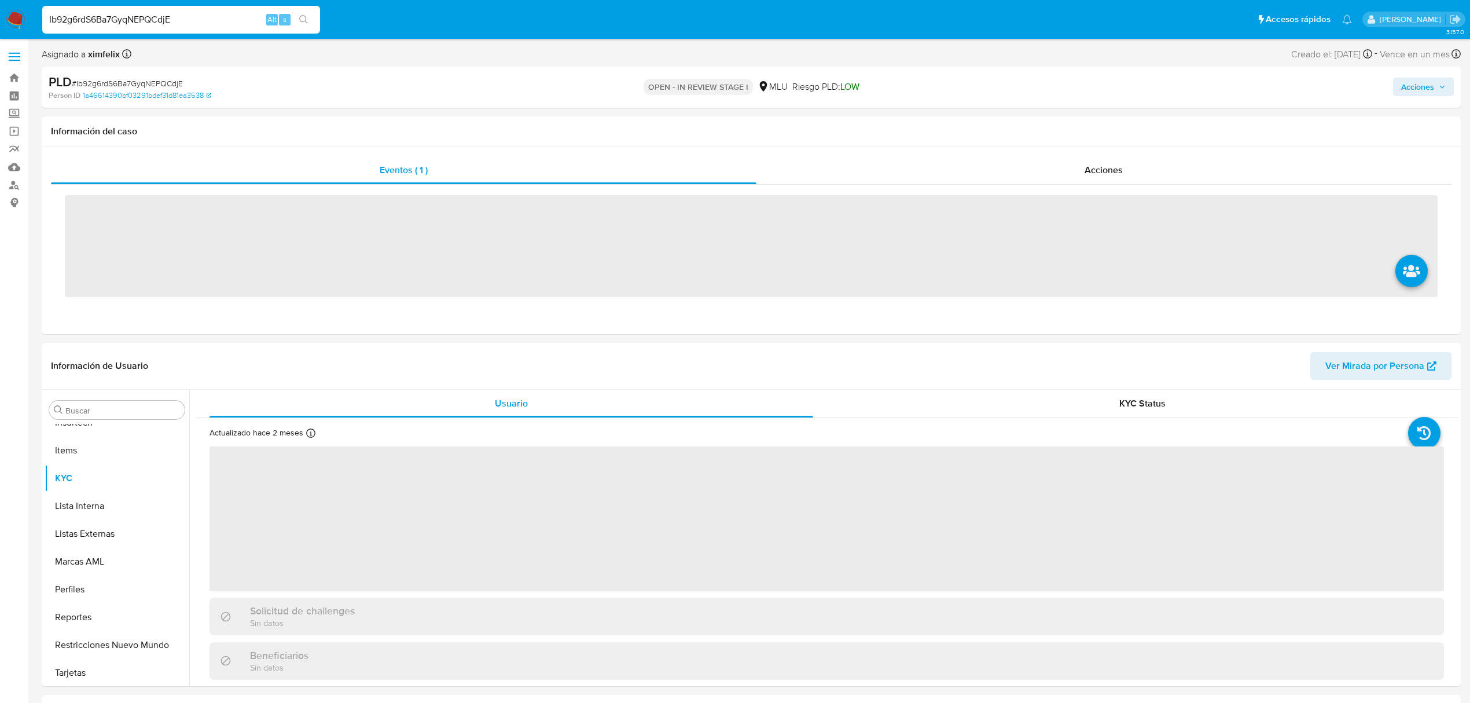
scroll to position [517, 0]
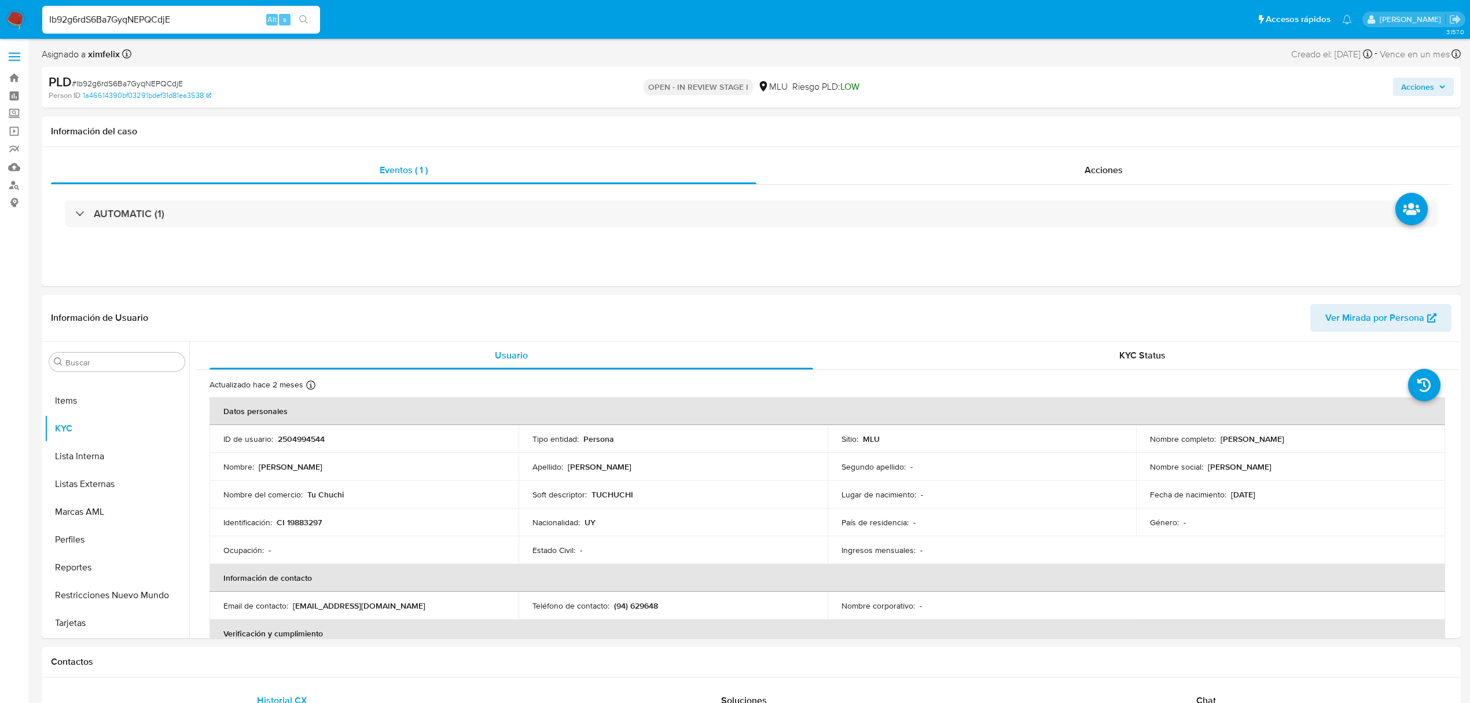
select select "10"
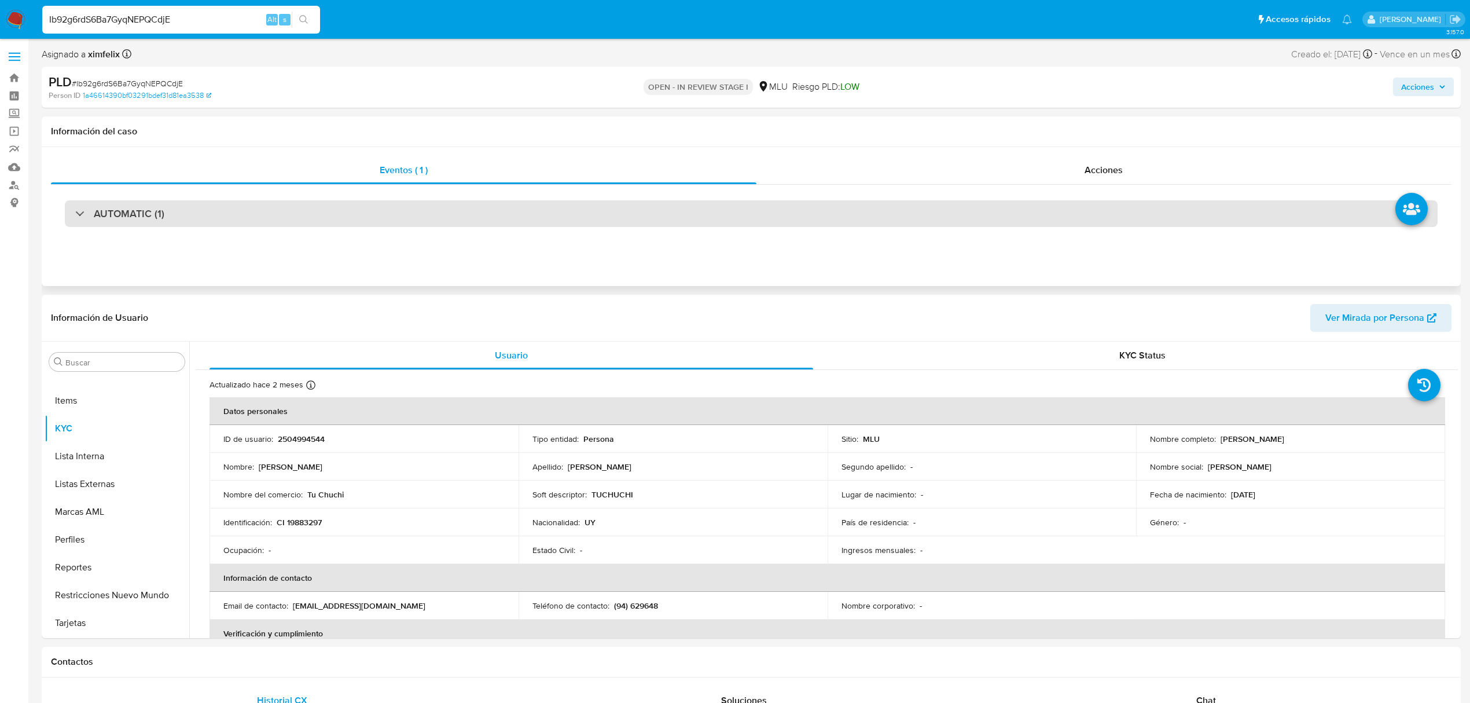
click at [175, 214] on div "AUTOMATIC (1)" at bounding box center [751, 213] width 1373 height 27
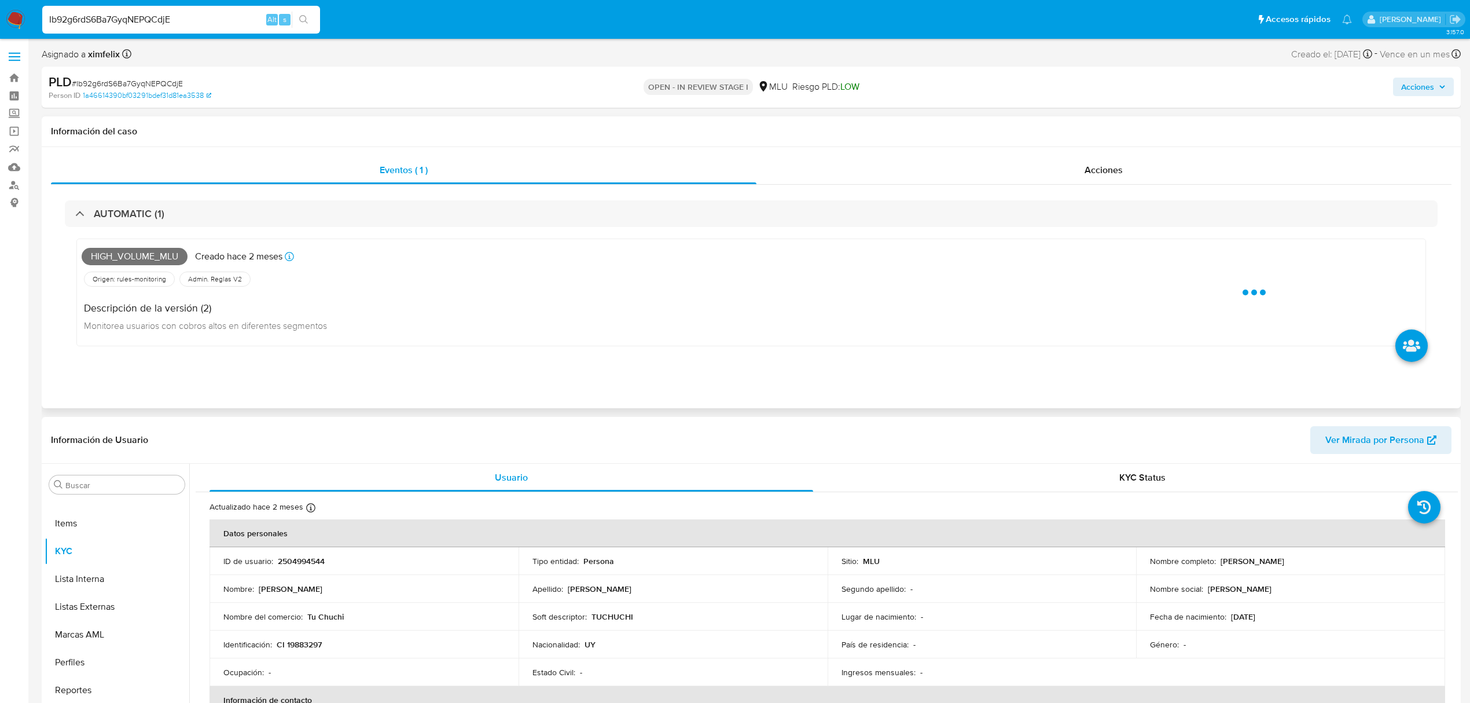
click at [157, 255] on span "High_volume_mlu" at bounding box center [135, 256] width 106 height 17
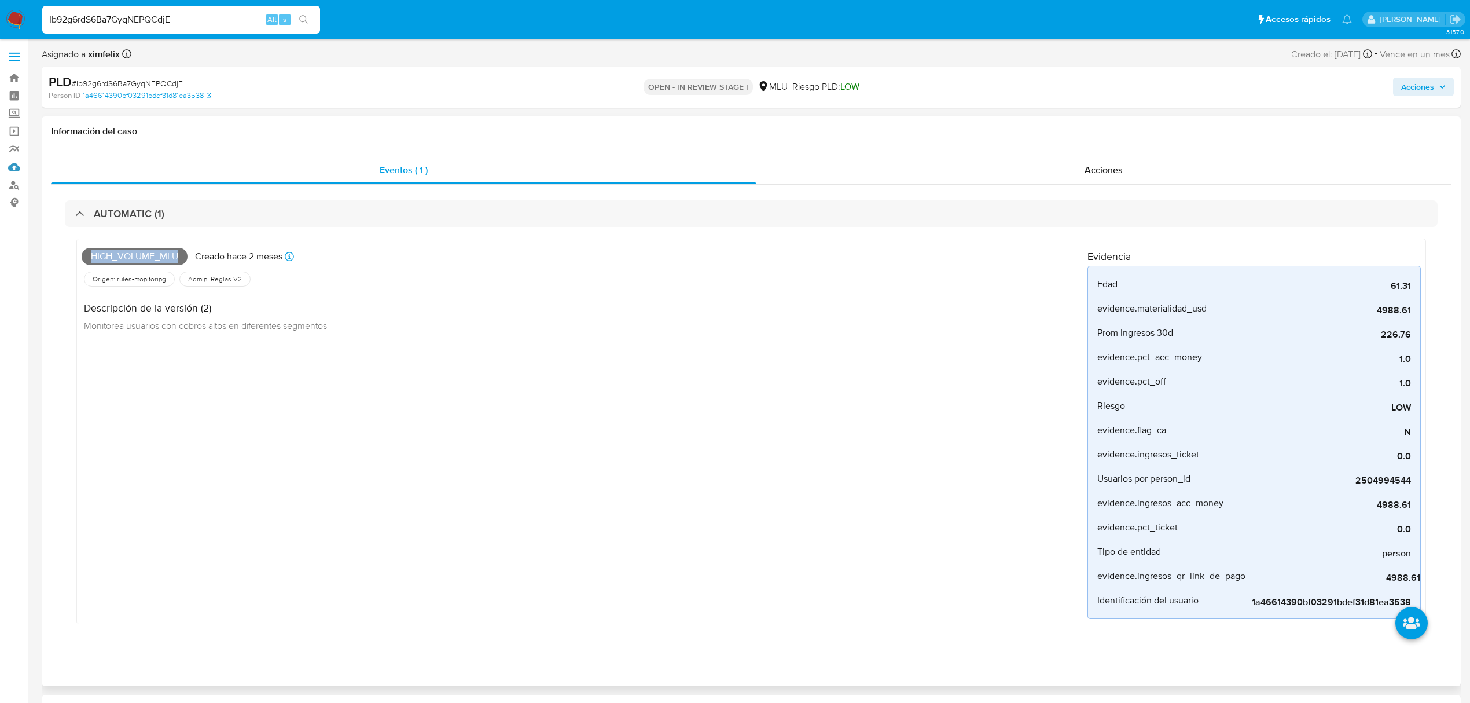
drag, startPoint x: 9, startPoint y: 168, endPoint x: 150, endPoint y: 131, distance: 146.0
click at [10, 168] on link "Mulan" at bounding box center [69, 167] width 138 height 18
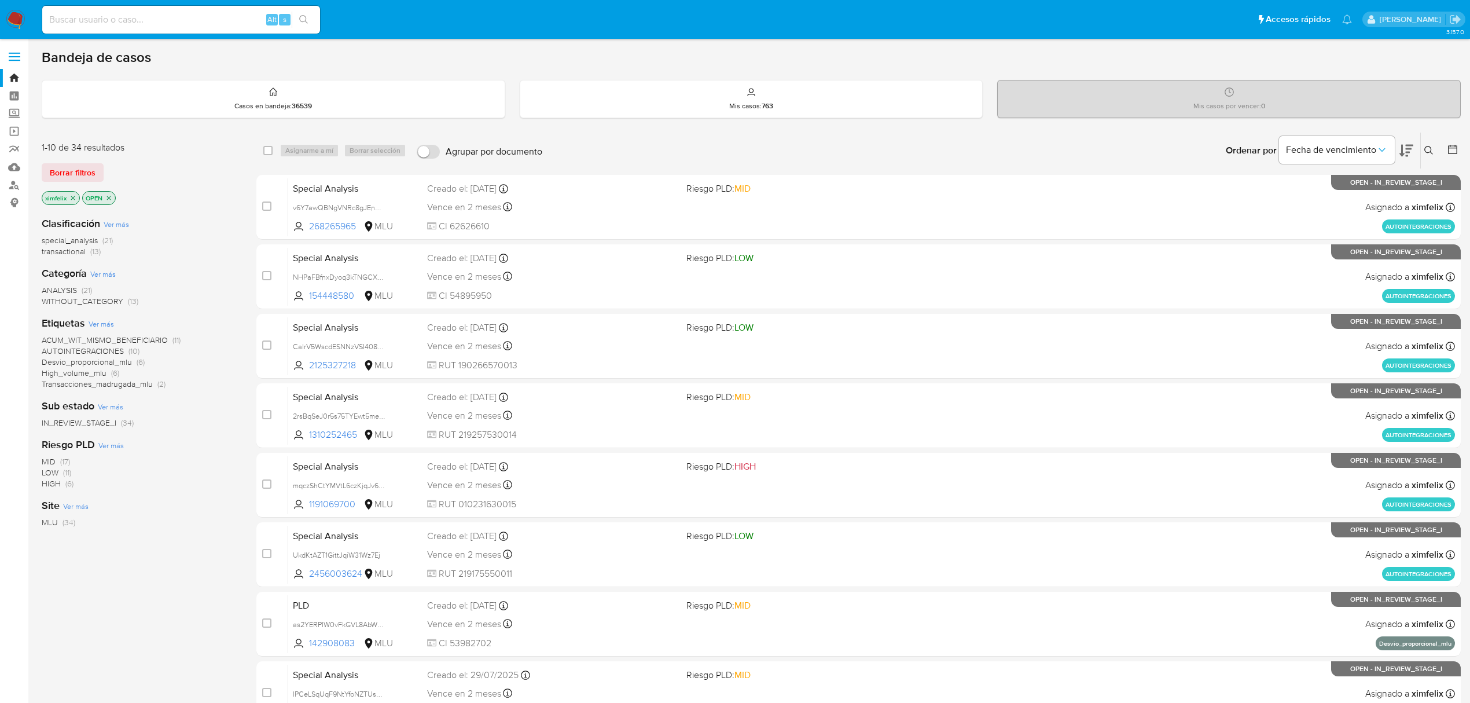
click at [70, 196] on icon "close-filter" at bounding box center [72, 197] width 7 height 7
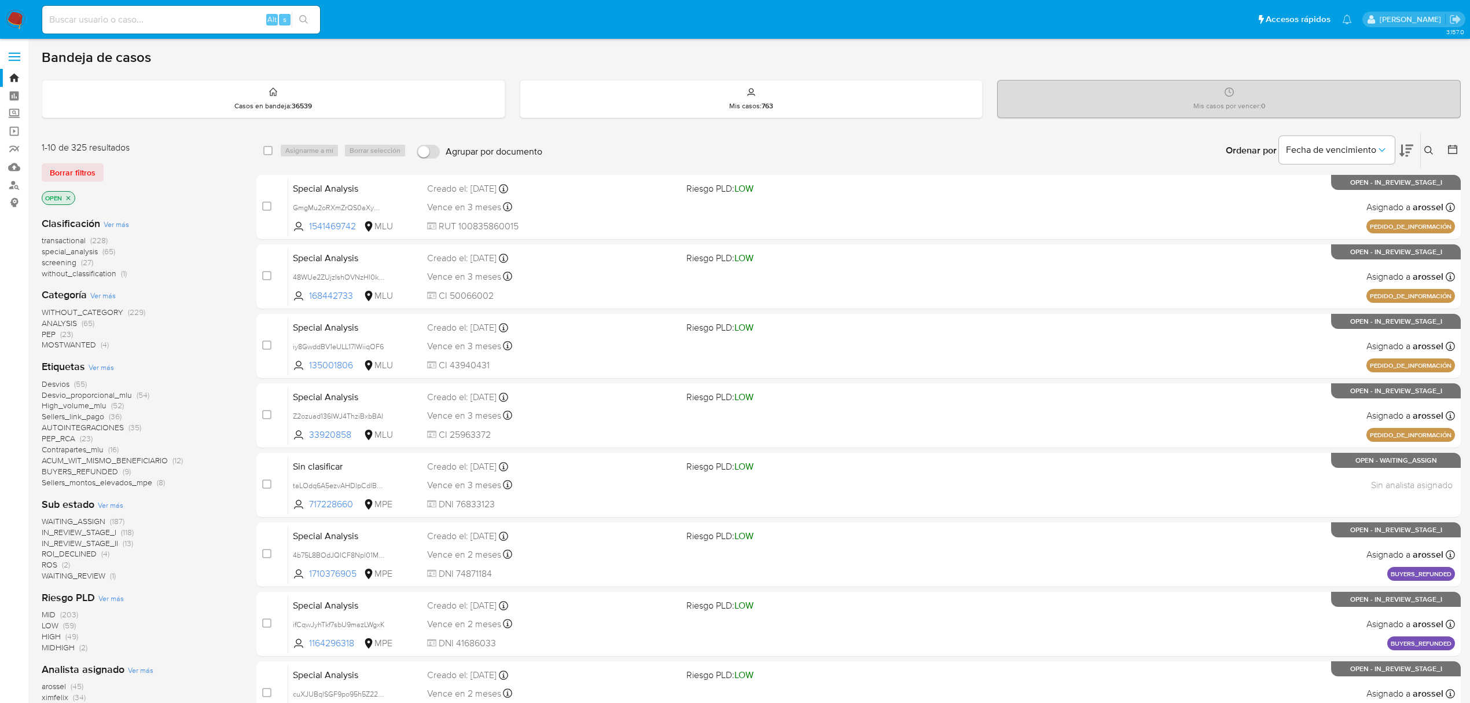
scroll to position [77, 0]
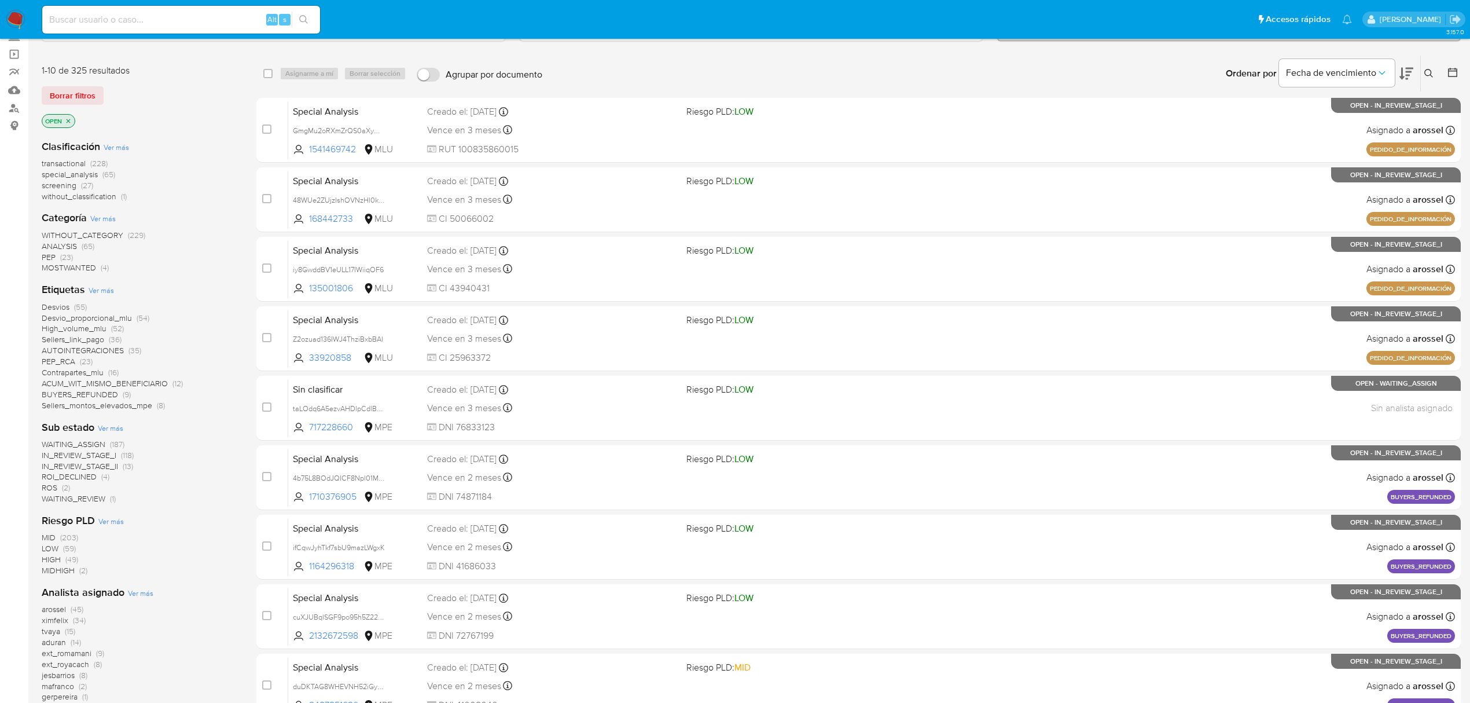
click at [10, 17] on img at bounding box center [16, 20] width 20 height 20
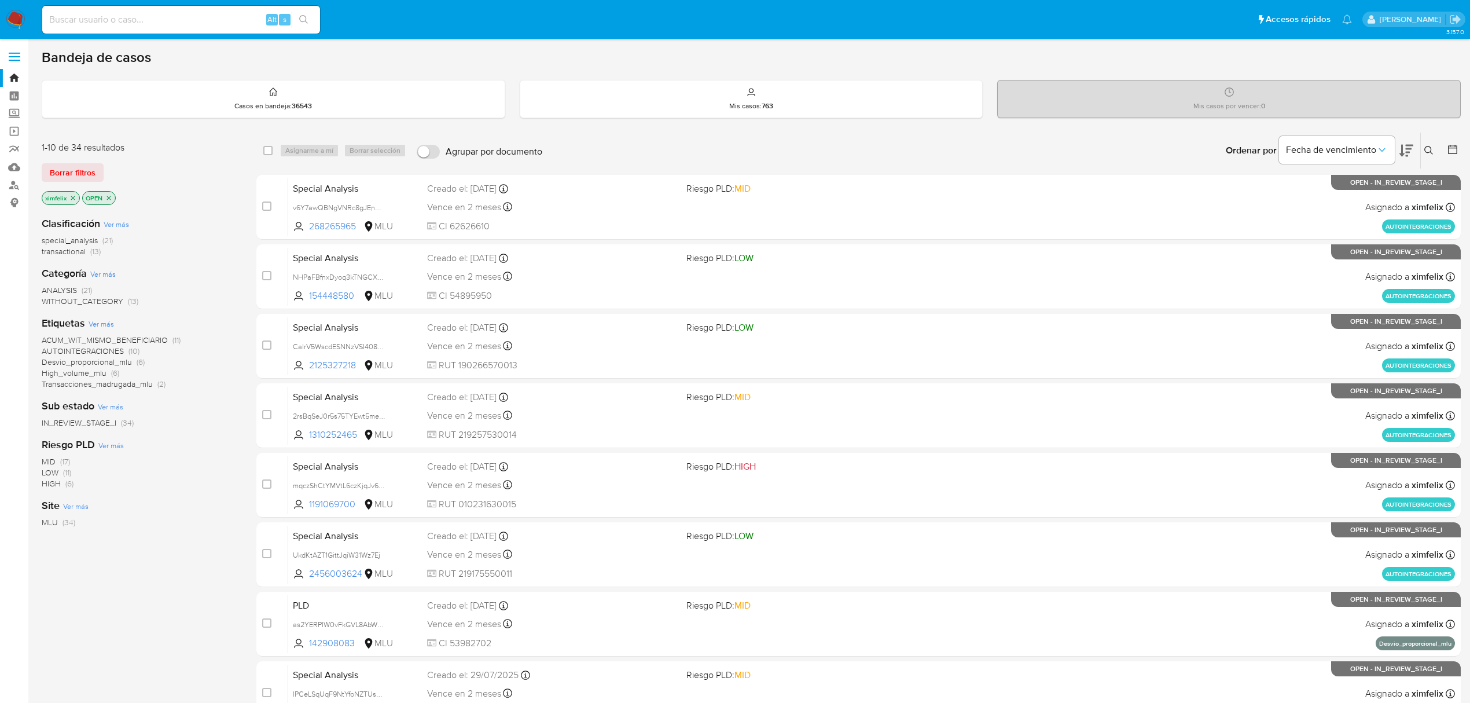
click at [19, 17] on img at bounding box center [16, 20] width 20 height 20
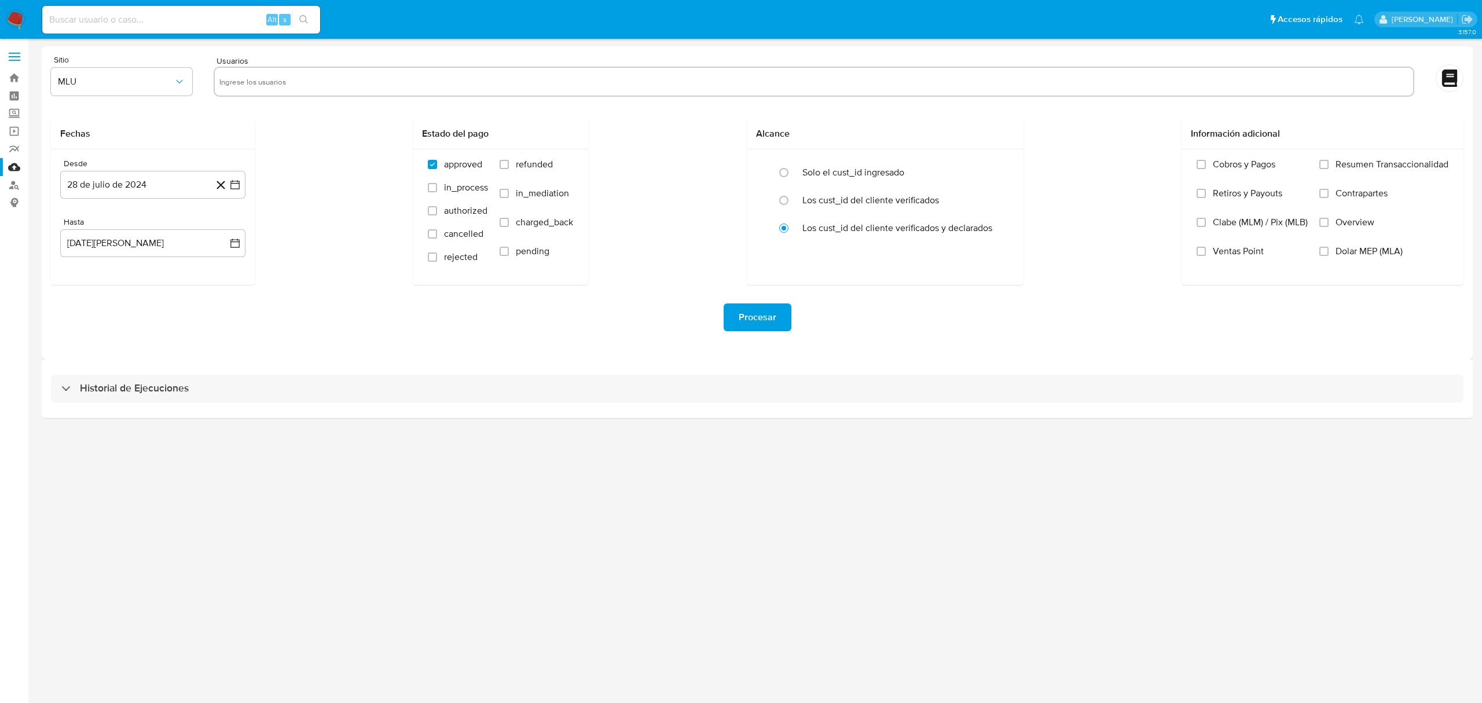
click at [267, 86] on input "text" at bounding box center [813, 81] width 1189 height 19
paste input "1152029791 300852553 1768576114 749402888 1103477929 2504994544 332116302"
type input "1152029791"
paste input "300852553 1768576114 749402888 1103477929 2504994544 332116302"
type input "300852553"
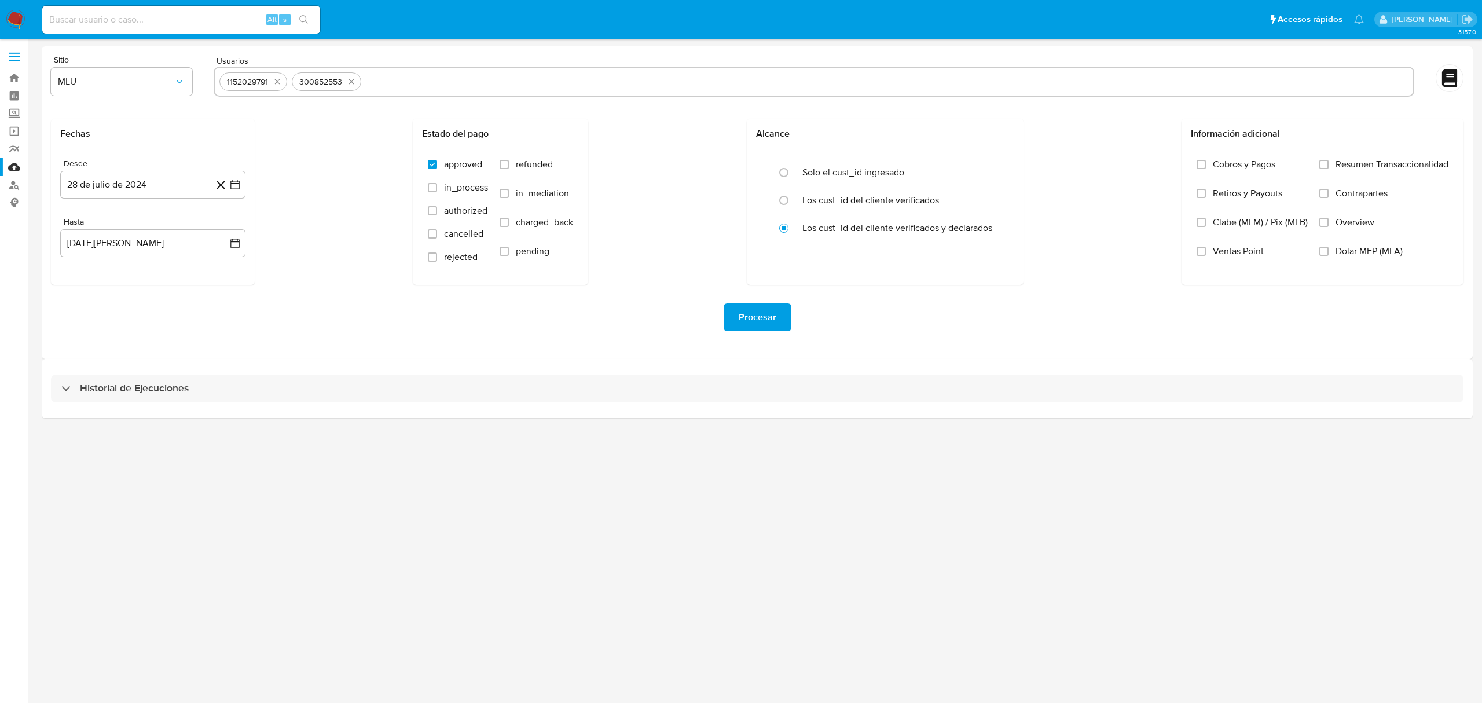
paste input "1768576114 749402888 1103477929 2504994544 332116302"
type input "1768576114"
paste input "749402888 1103477929 2504994544 332116302"
type input "749402888"
paste input "1103477929 2504994544 332116302"
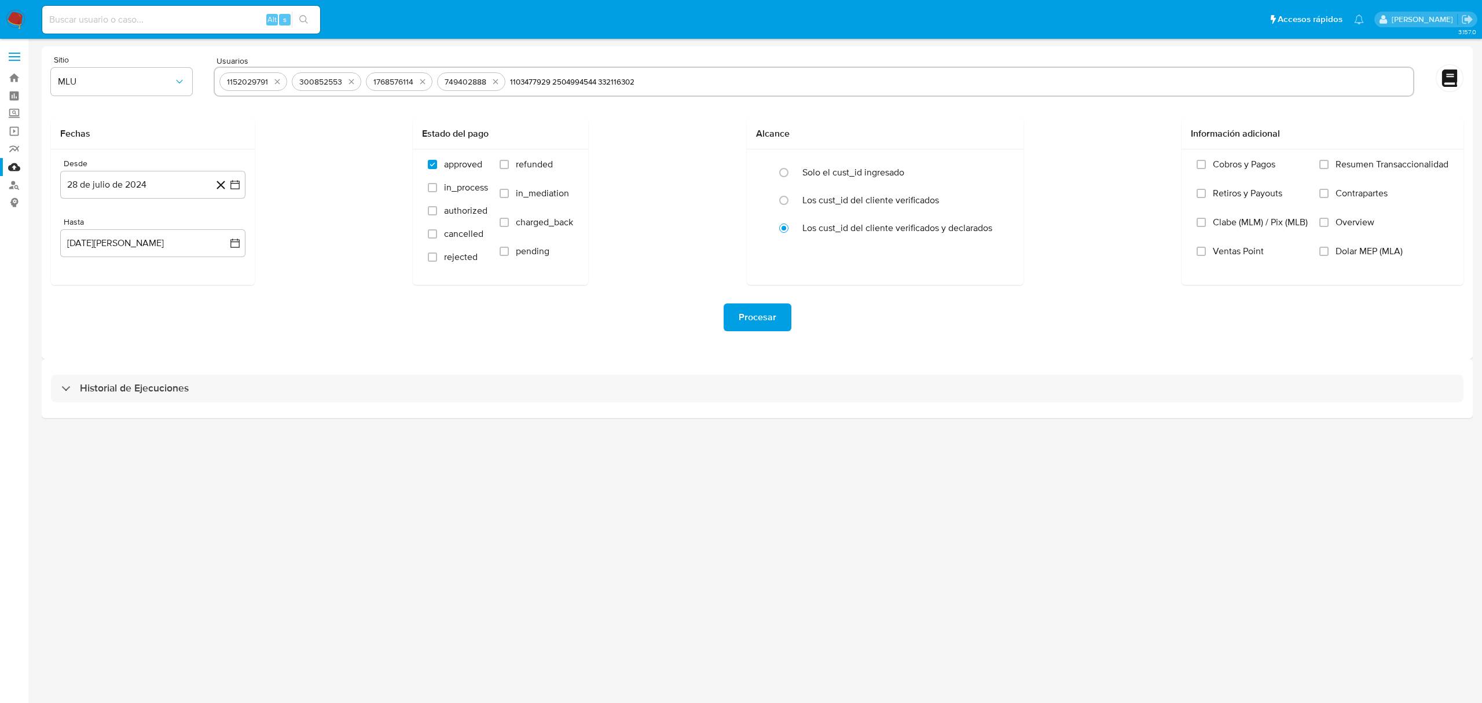
type input "1103477929"
paste input "2504994544 332116302"
type input "2504994544 332116302"
paste input "332116302"
type input "332116302"
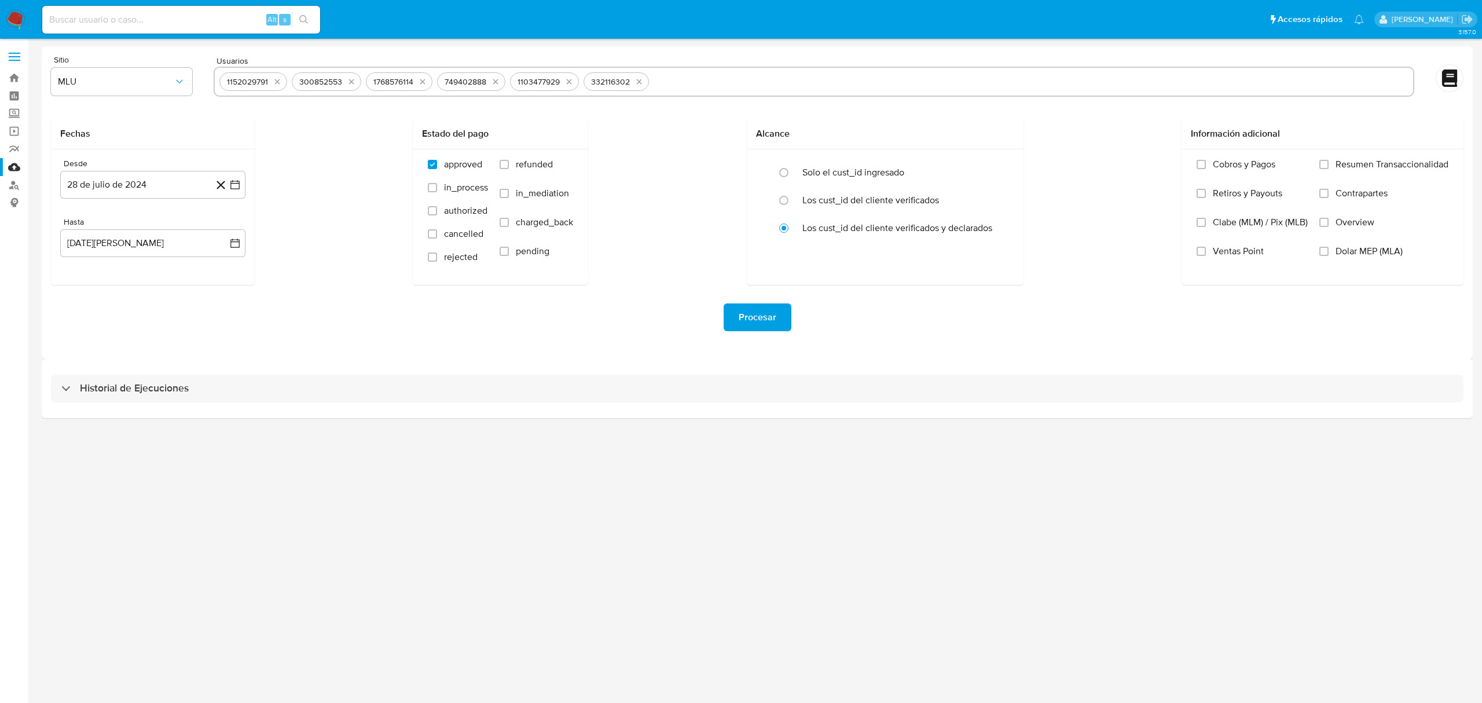
click at [677, 74] on input "text" at bounding box center [1030, 81] width 755 height 19
paste input "2504994544"
type input "2504994544"
click at [764, 79] on input "text" at bounding box center [1070, 81] width 677 height 19
paste input "483992475"
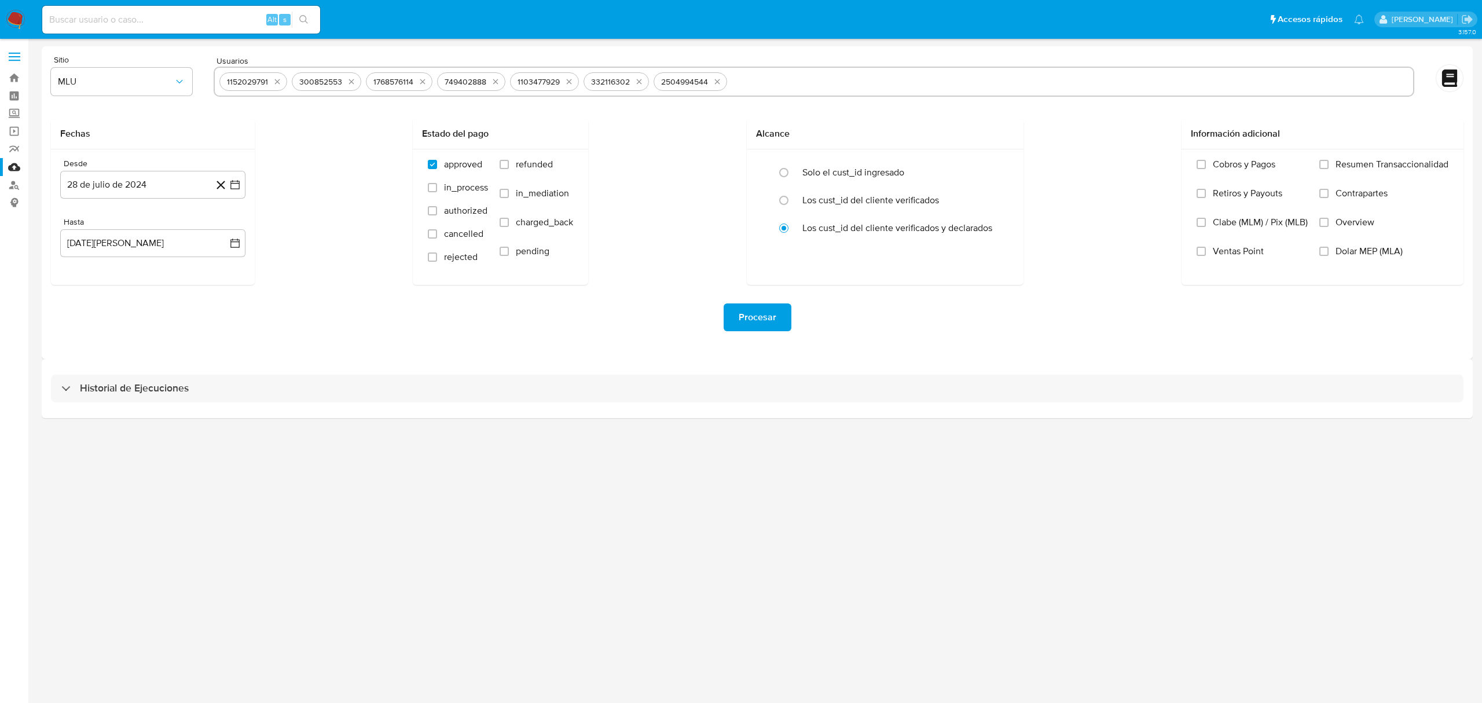
type input "483992475"
click at [160, 193] on button "28 de julio de 2024" at bounding box center [152, 185] width 185 height 28
drag, startPoint x: 225, startPoint y: 228, endPoint x: 222, endPoint y: 234, distance: 7.0
click at [225, 228] on icon "Mes siguiente" at bounding box center [225, 227] width 14 height 14
click at [135, 362] on button "28" at bounding box center [129, 362] width 19 height 19
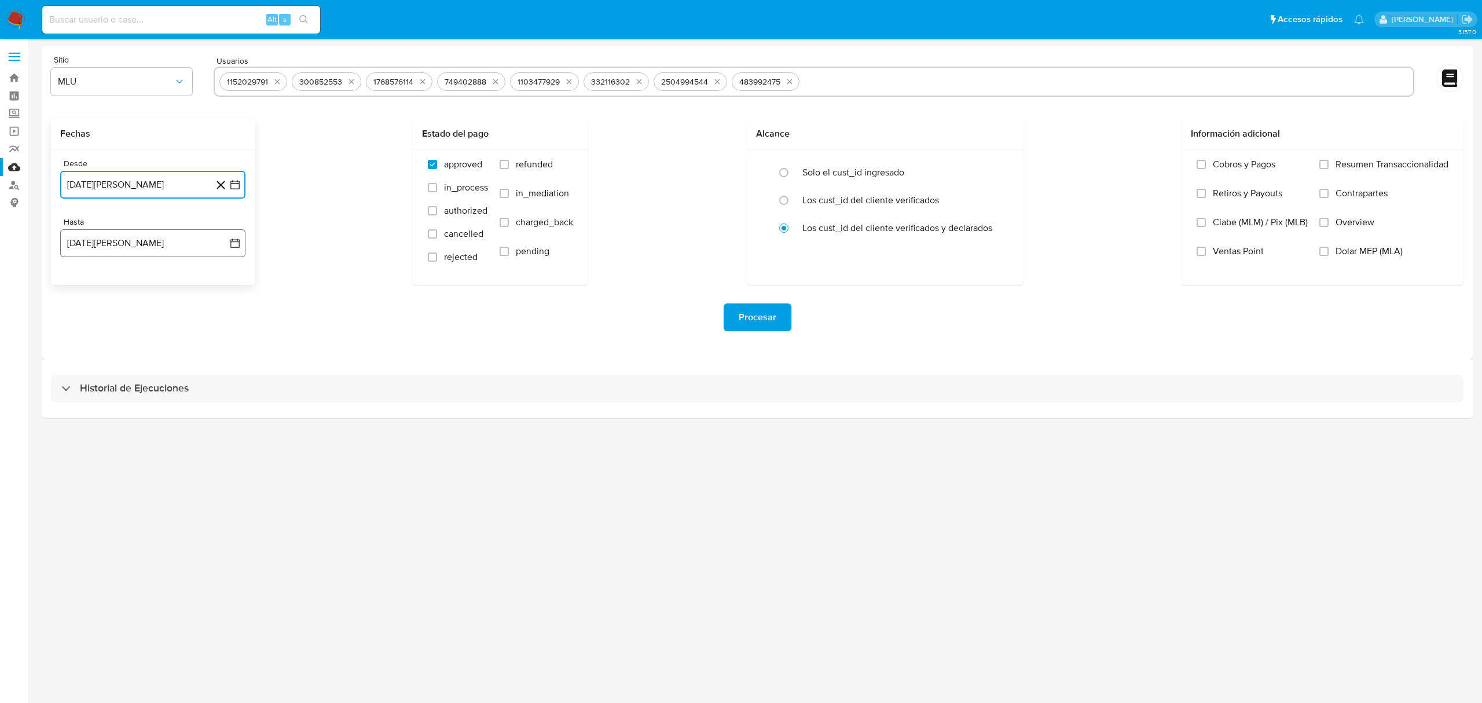
click at [139, 238] on button "[DATE][PERSON_NAME]" at bounding box center [152, 243] width 185 height 28
click at [131, 420] on button "27" at bounding box center [129, 420] width 19 height 19
click at [542, 159] on span "refunded" at bounding box center [534, 165] width 37 height 12
click at [509, 160] on input "refunded" at bounding box center [503, 164] width 9 height 9
checkbox input "true"
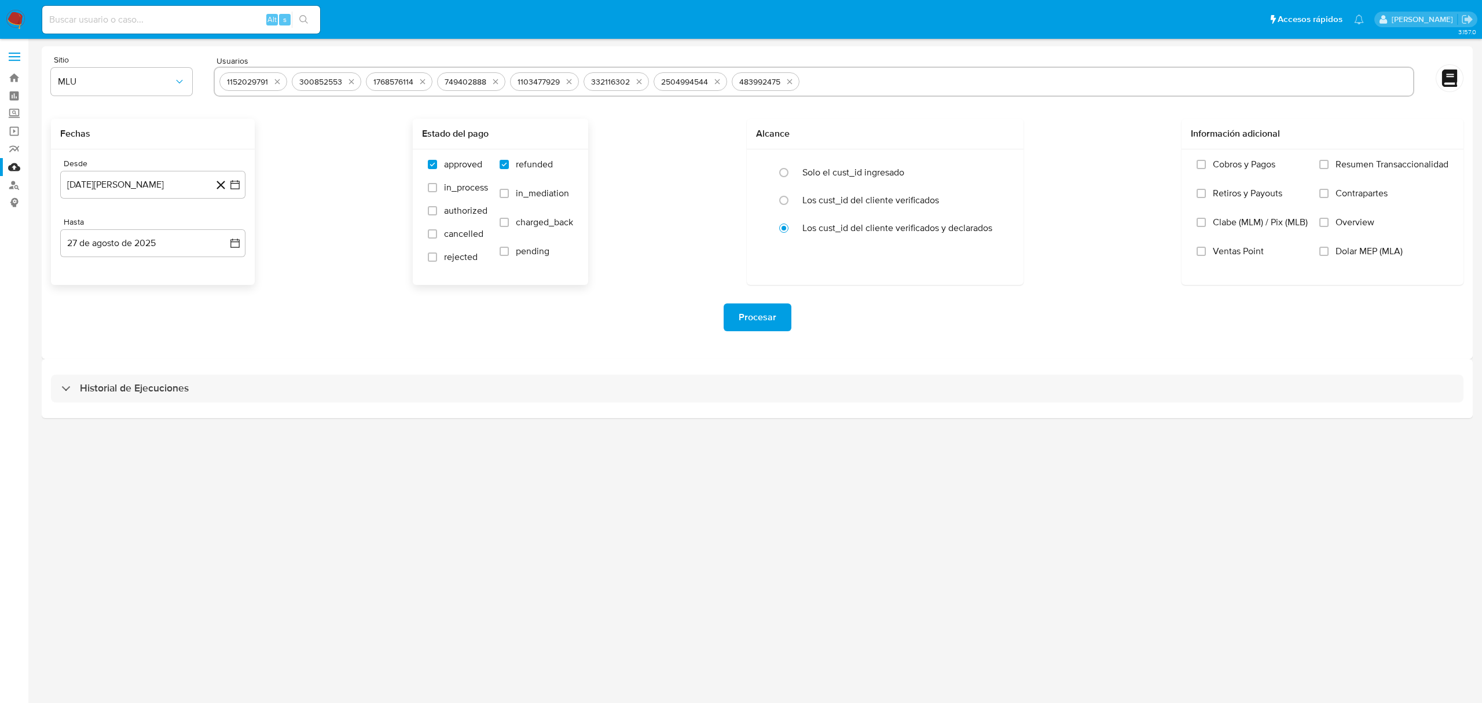
click at [545, 226] on span "charged_back" at bounding box center [544, 222] width 57 height 12
click at [509, 226] on input "charged_back" at bounding box center [503, 222] width 9 height 9
checkbox input "true"
click at [744, 319] on span "Procesar" at bounding box center [757, 316] width 38 height 25
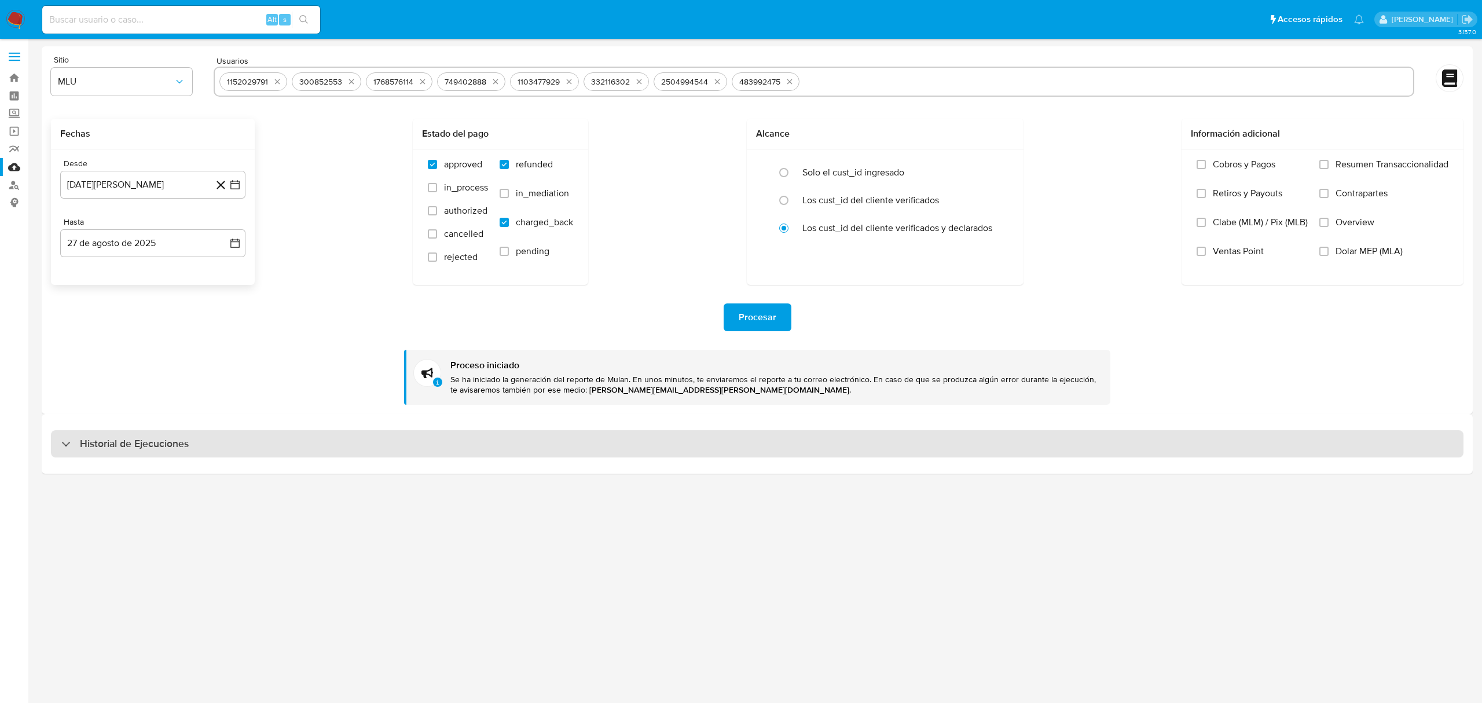
click at [343, 443] on div "Historial de Ejecuciones" at bounding box center [757, 444] width 1412 height 28
select select "10"
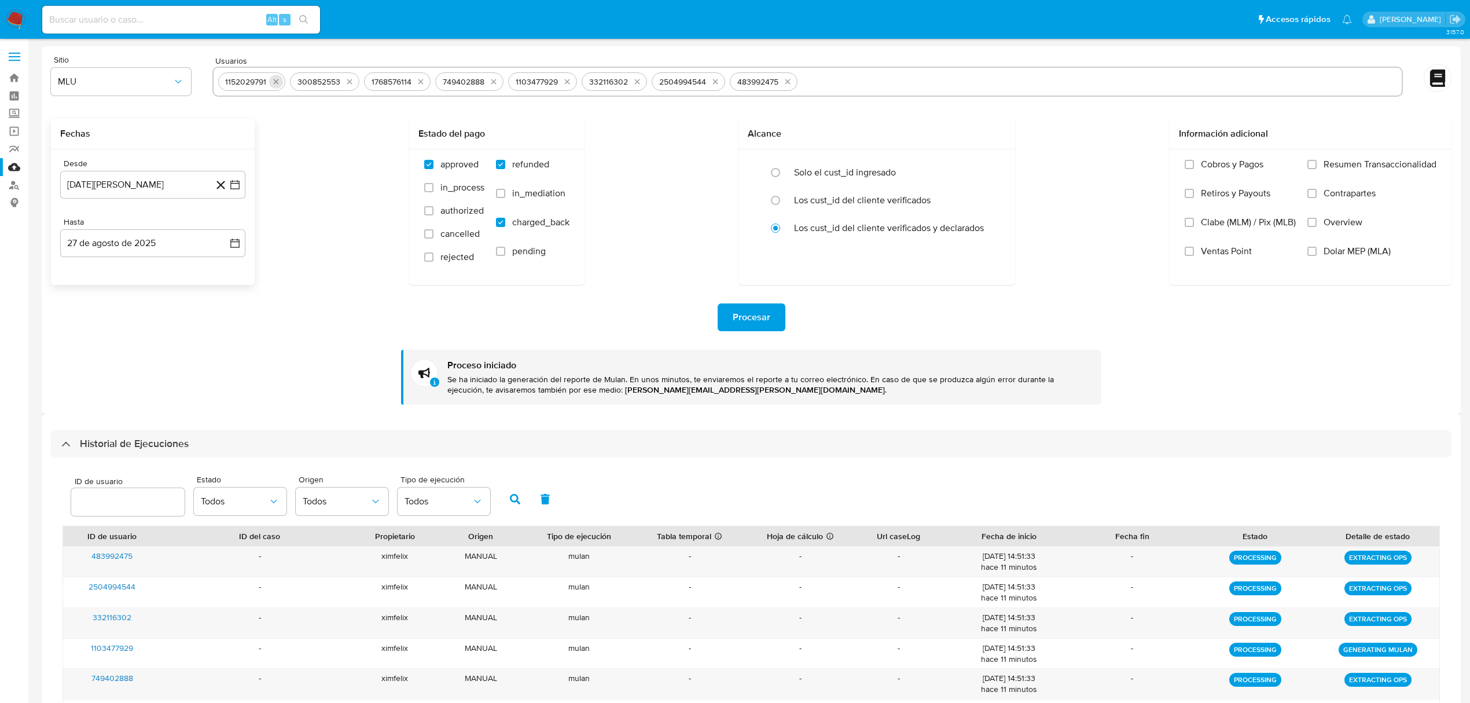
click at [274, 84] on icon "quitar 1152029791" at bounding box center [275, 81] width 9 height 9
click at [274, 84] on icon "quitar 300852553" at bounding box center [277, 81] width 9 height 9
click at [274, 84] on icon "quitar 1768576114" at bounding box center [274, 81] width 9 height 9
click at [343, 84] on icon "quitar 749402888" at bounding box center [347, 81] width 9 height 9
click at [274, 84] on icon "quitar 1103477929" at bounding box center [277, 81] width 9 height 9
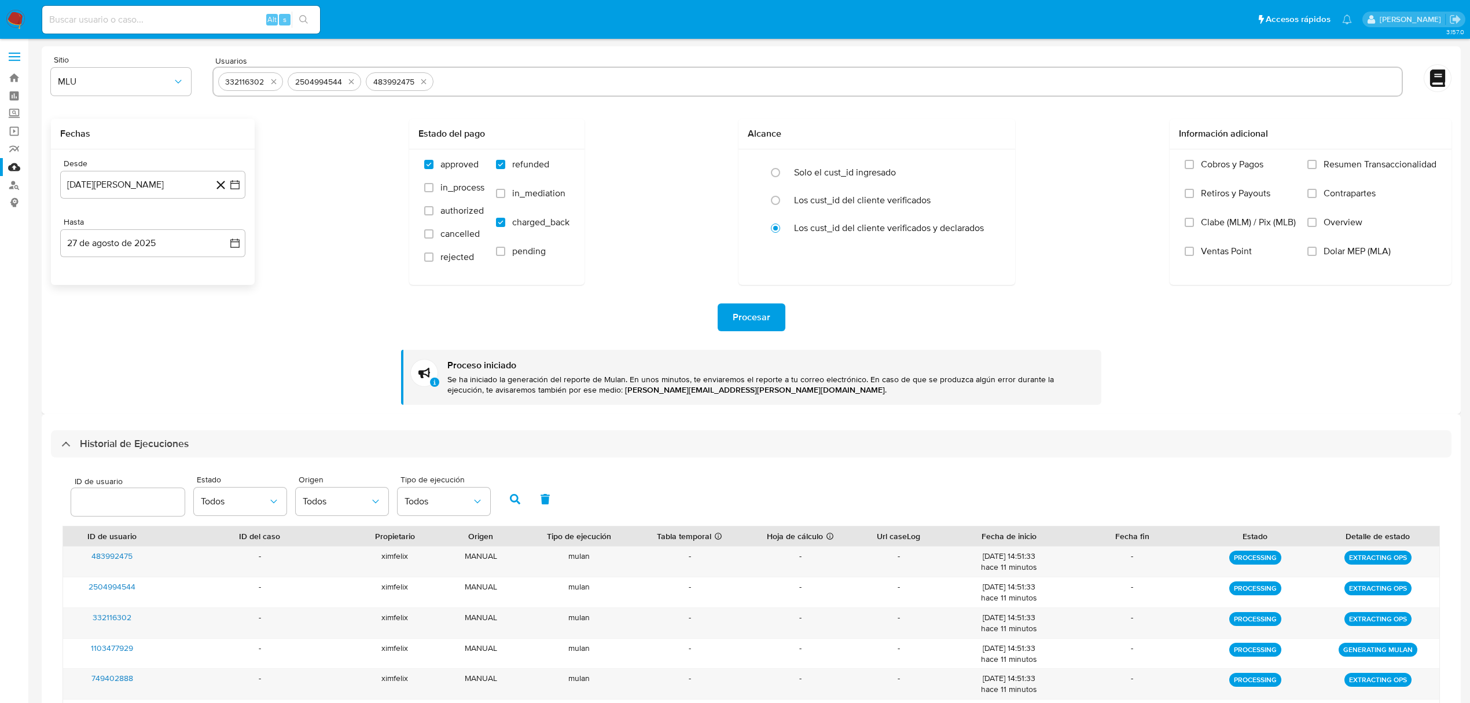
click at [274, 84] on icon "quitar 332116302" at bounding box center [273, 81] width 9 height 9
click at [344, 84] on button "quitar 2504994544" at bounding box center [351, 82] width 14 height 14
click at [274, 84] on icon "quitar 483992475" at bounding box center [275, 81] width 9 height 9
click at [274, 84] on input "text" at bounding box center [807, 81] width 1179 height 19
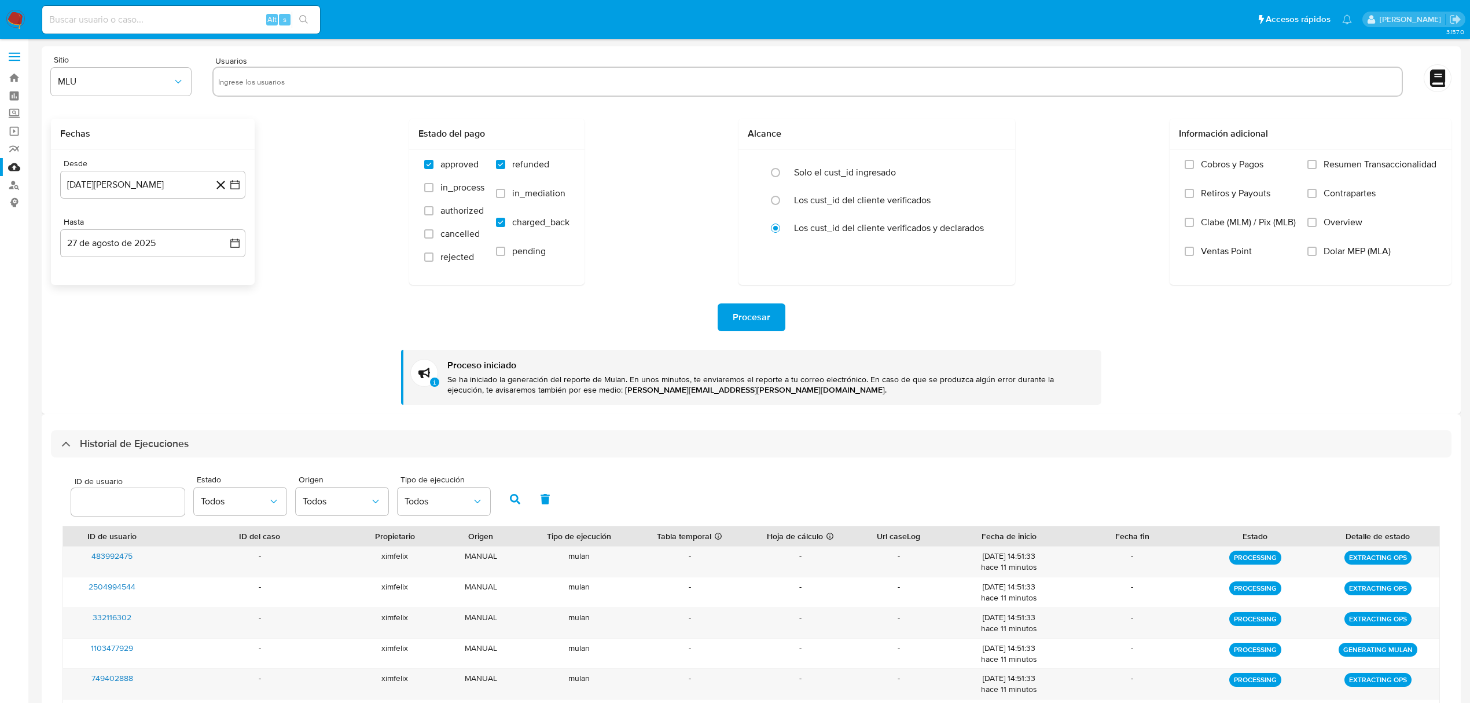
paste input "154448580 268265965"
drag, startPoint x: 258, startPoint y: 80, endPoint x: 276, endPoint y: 86, distance: 19.6
click at [260, 80] on input "154448580 268265965" at bounding box center [807, 81] width 1179 height 19
type input "154448580268265965"
click at [316, 84] on icon "quitar 154448580268265965" at bounding box center [317, 81] width 9 height 9
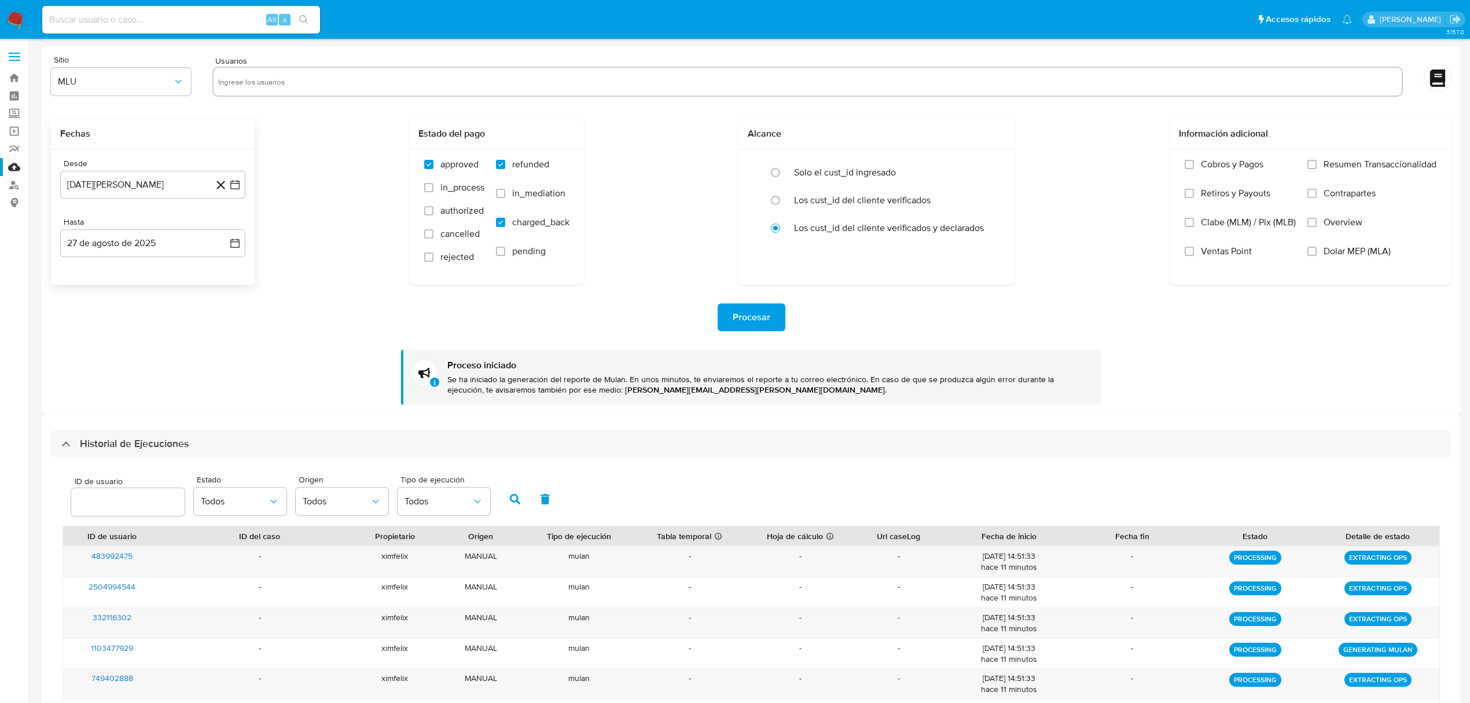
click at [316, 84] on input "text" at bounding box center [807, 81] width 1179 height 19
paste input "154448580 268265965"
type input "154448580"
paste input "268265965"
type input "268265965"
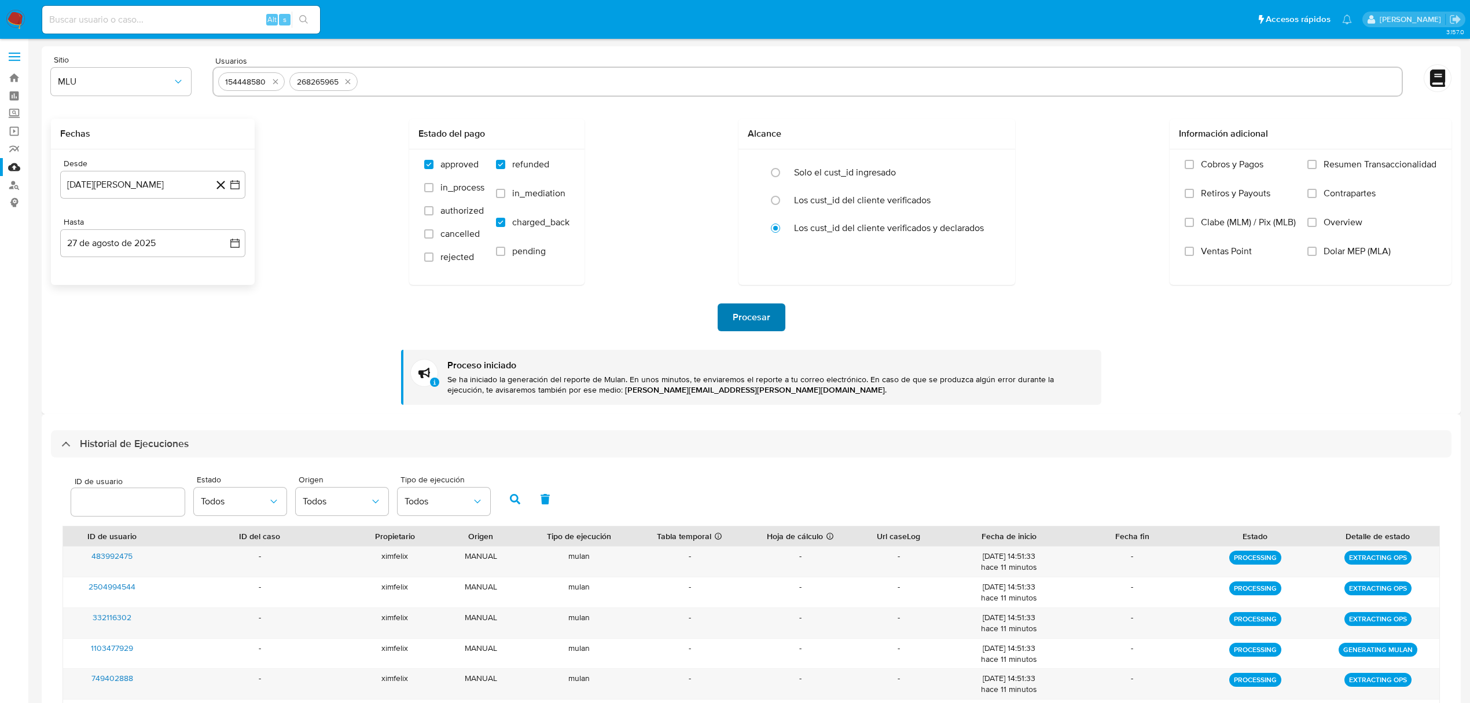
click at [727, 317] on button "Procesar" at bounding box center [752, 317] width 68 height 28
click at [275, 84] on icon "quitar 154448580" at bounding box center [275, 81] width 9 height 9
click at [343, 84] on icon "quitar 268265965" at bounding box center [347, 81] width 9 height 9
click at [275, 84] on input "text" at bounding box center [807, 81] width 1179 height 19
paste input "472086214 279664002 162342394"
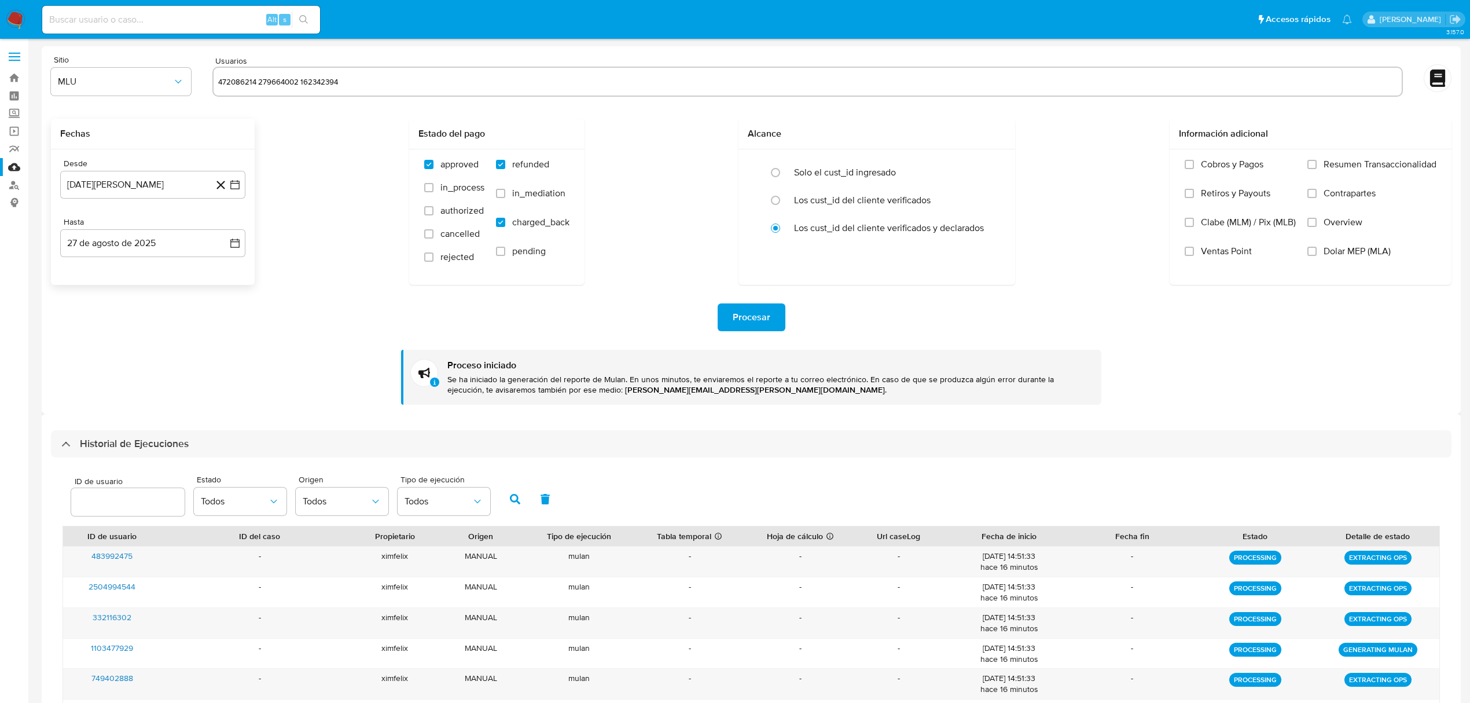
type input "472086214"
paste input "279664002 162342394"
type input "279664002"
paste input "162342394"
type input "162342394"
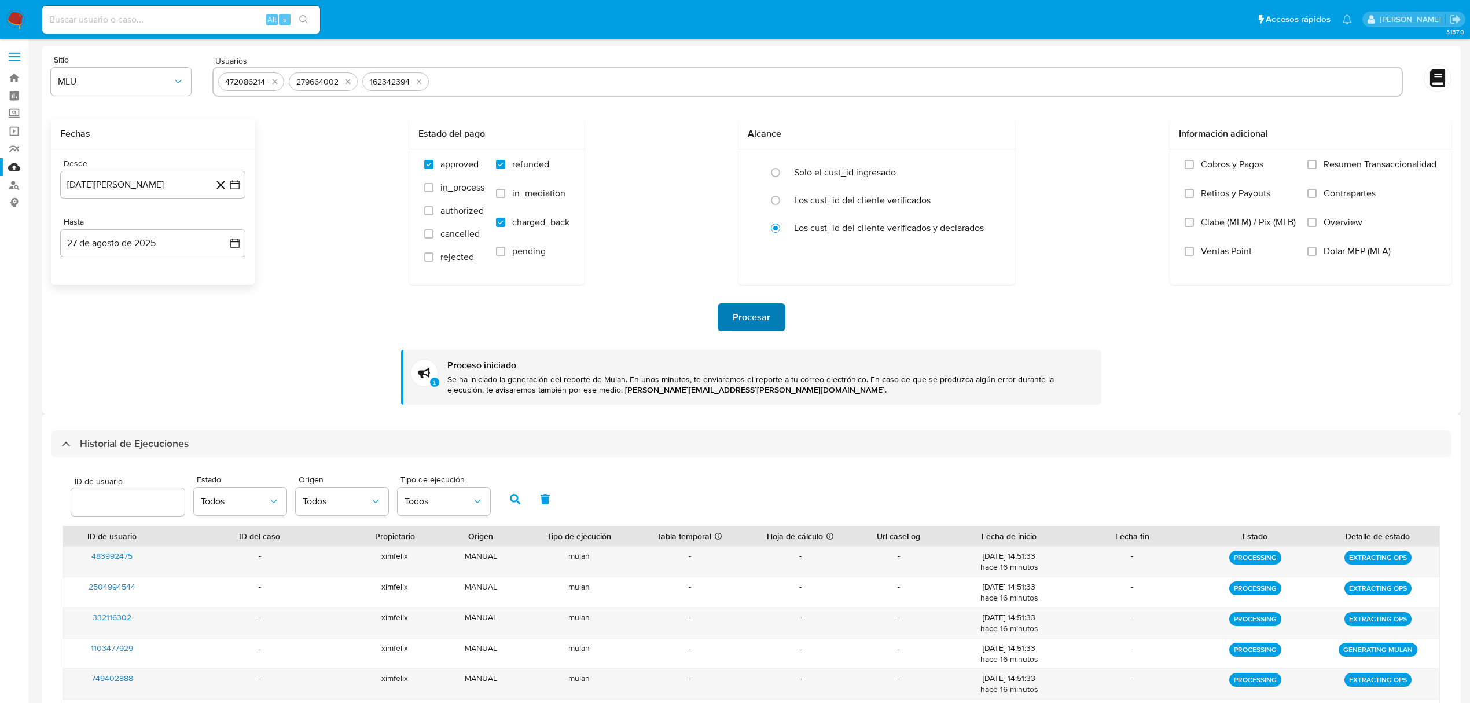
click at [751, 315] on span "Procesar" at bounding box center [752, 316] width 38 height 25
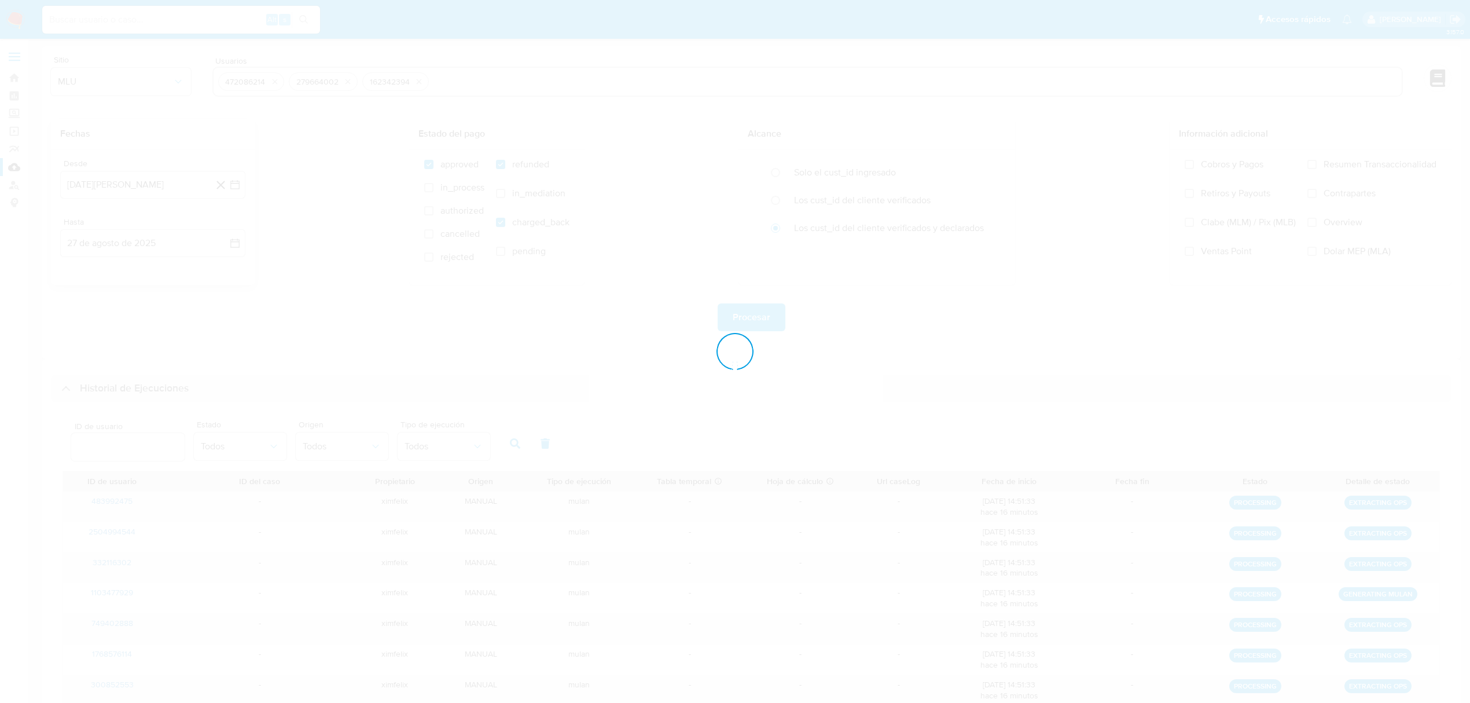
drag, startPoint x: 736, startPoint y: 698, endPoint x: 745, endPoint y: 878, distance: 180.2
click at [745, 702] on html "Pausado Ver notificaciones Alt s Accesos rápidos Presiona las siguientes teclas…" at bounding box center [735, 431] width 1470 height 863
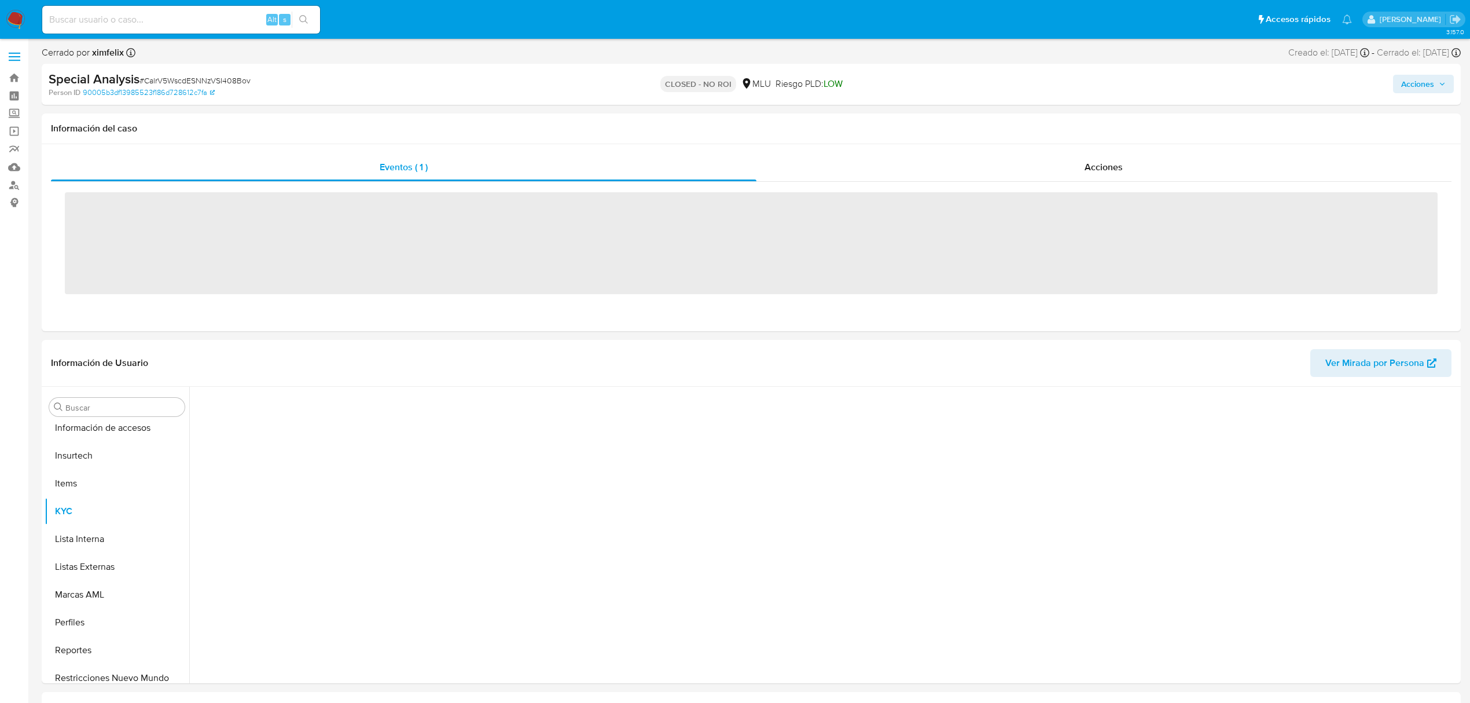
scroll to position [517, 0]
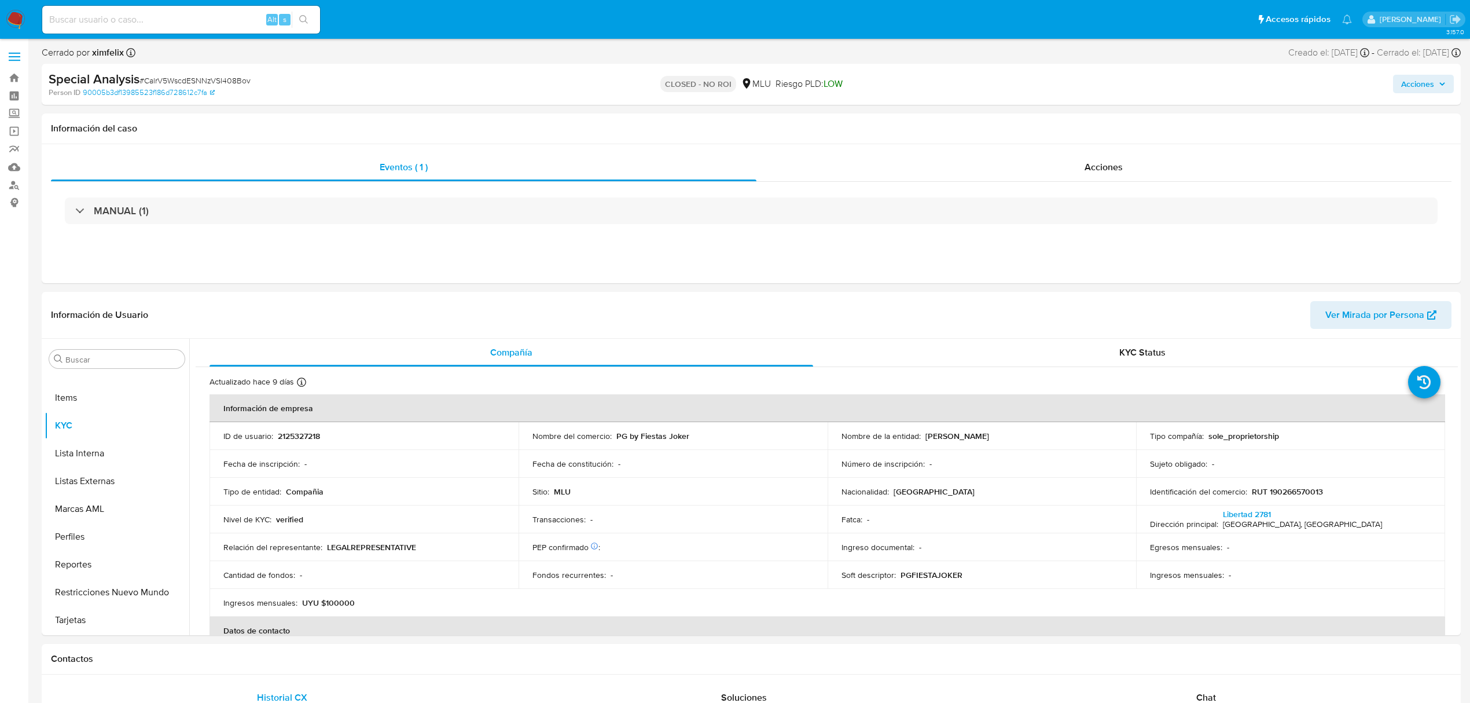
select select "10"
click at [97, 450] on button "Historial Casos" at bounding box center [112, 463] width 135 height 28
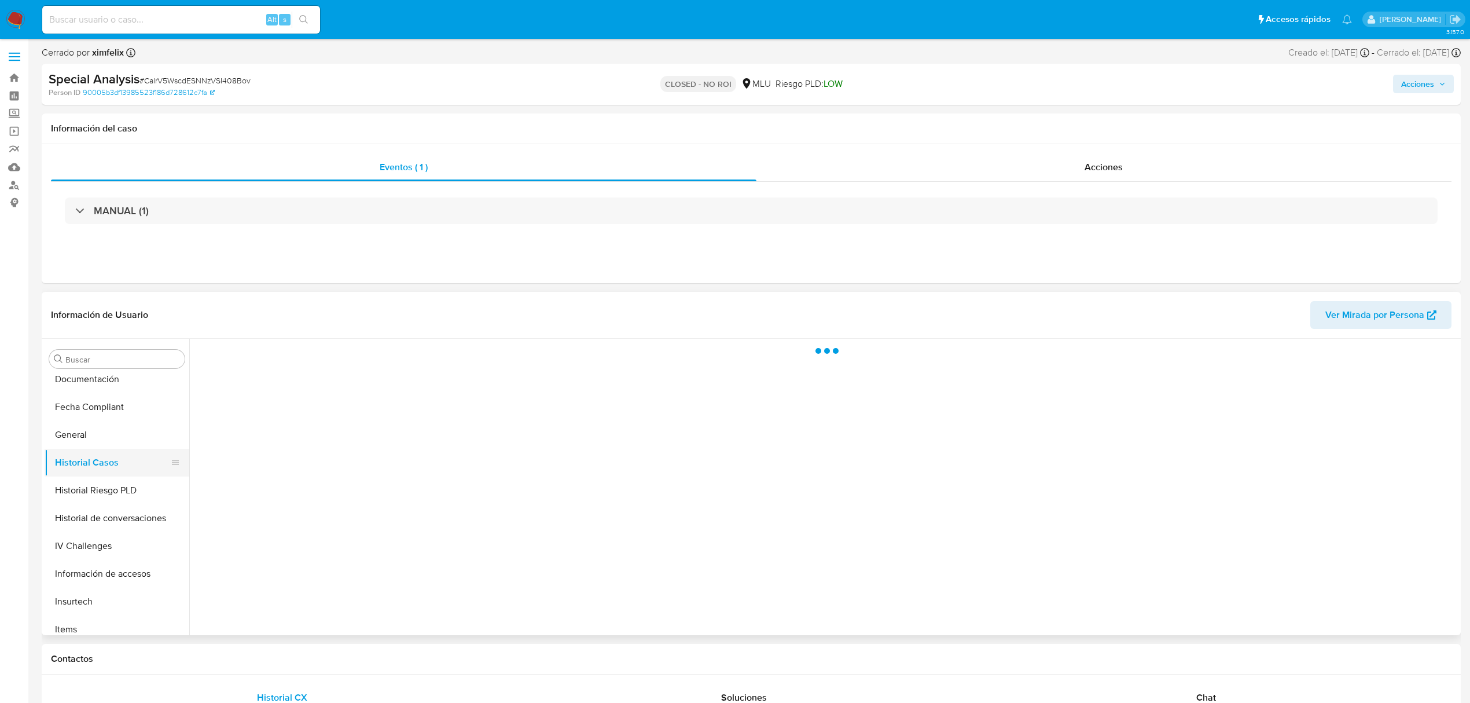
click at [103, 452] on button "Historial Casos" at bounding box center [112, 463] width 135 height 28
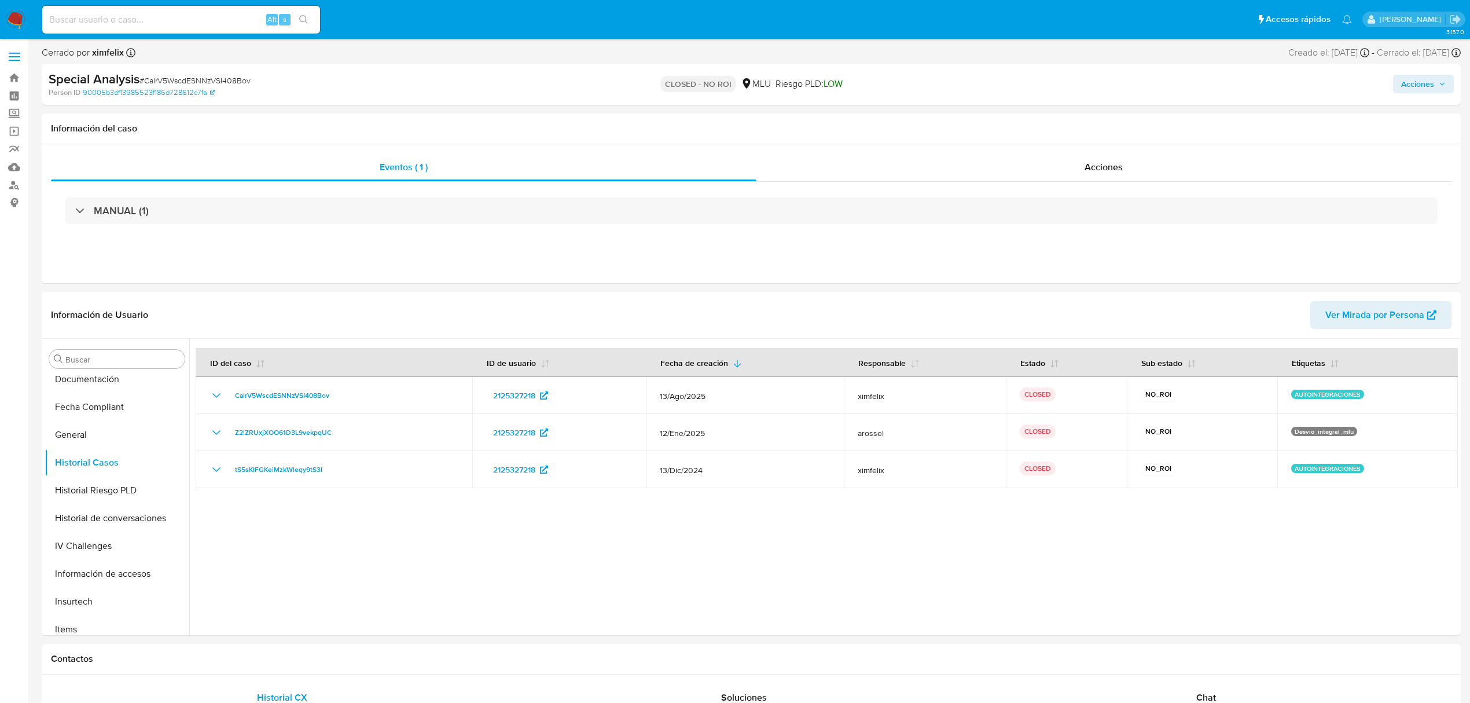
drag, startPoint x: 148, startPoint y: 34, endPoint x: 149, endPoint y: 23, distance: 10.4
click at [148, 34] on div "Alt s" at bounding box center [181, 19] width 278 height 32
click at [149, 21] on input at bounding box center [181, 19] width 278 height 15
paste input "QViUN6GOSaQ5BbGwcMNIQdVq"
type input "QViUN6GOSaQ5BbGwcMNIQdVq"
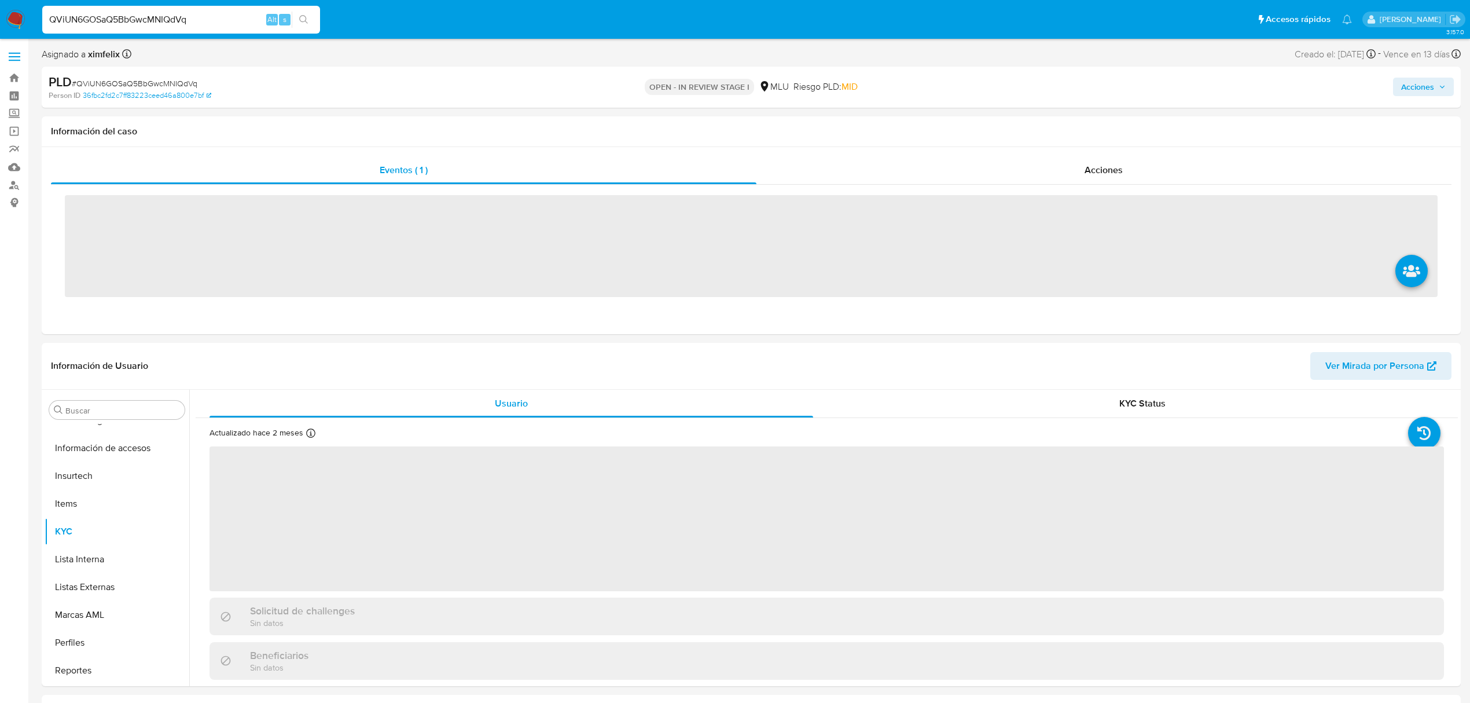
scroll to position [517, 0]
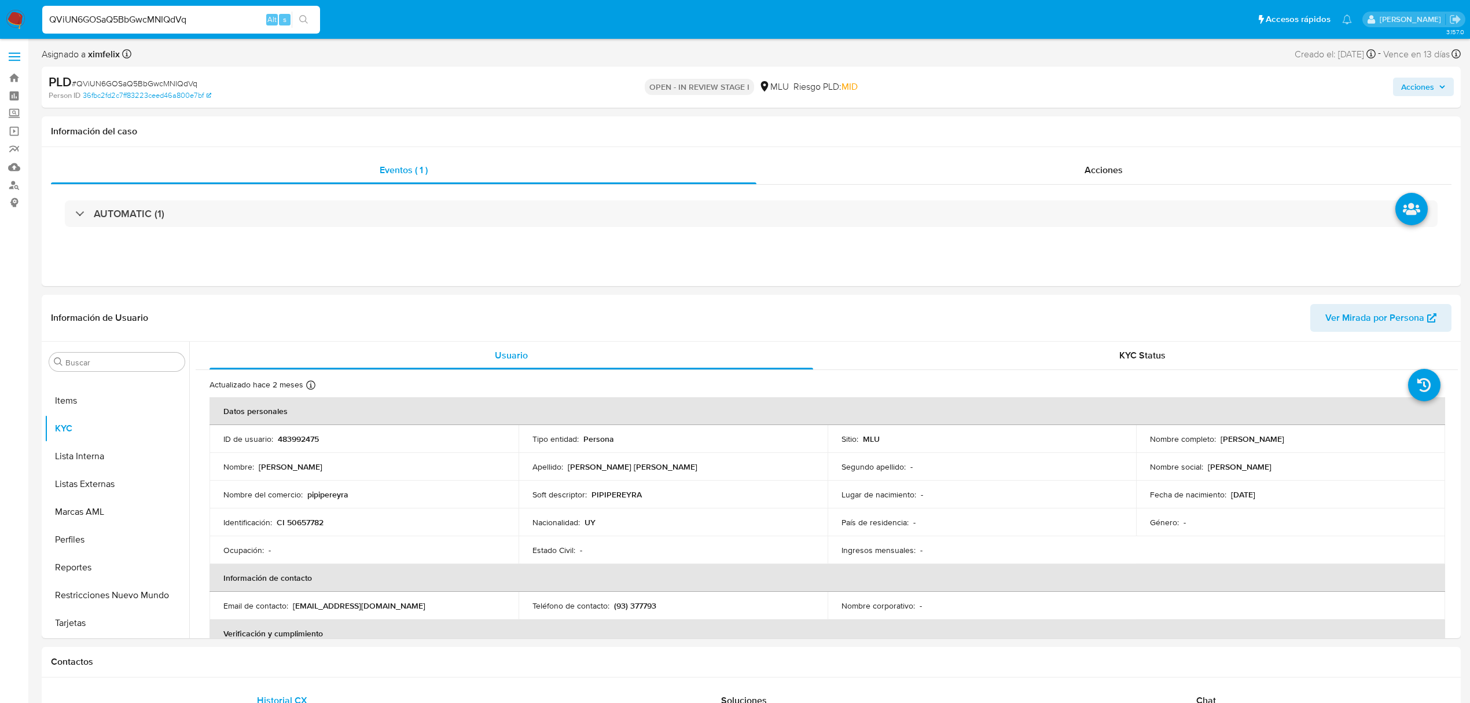
select select "10"
click at [107, 547] on button "Historial Casos" at bounding box center [112, 542] width 135 height 28
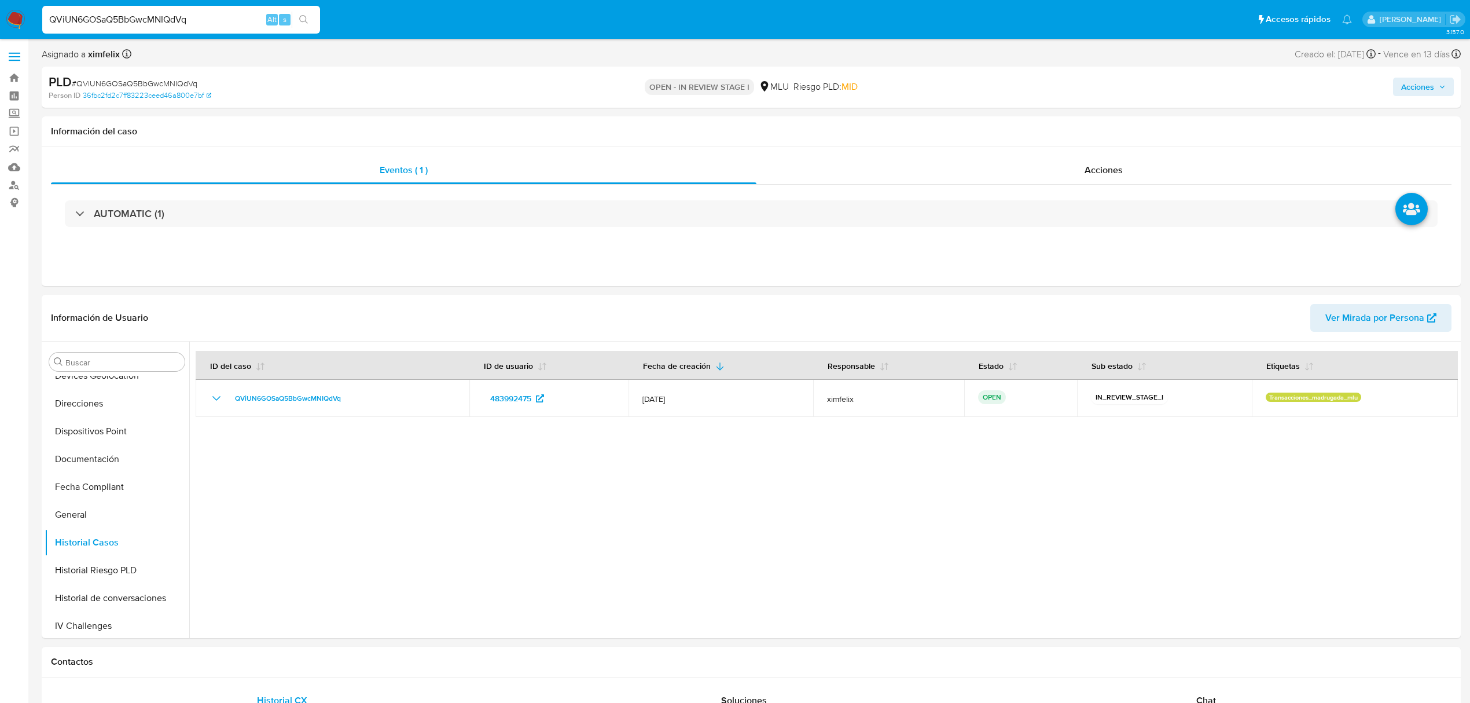
click at [160, 12] on input "QViUN6GOSaQ5BbGwcMNIQdVq" at bounding box center [181, 19] width 278 height 15
paste input "AAZjX2FhlcJYSOKT3WRtAqH5"
type input "AAZjX2FhlcJYSOKT3WRtAqH5"
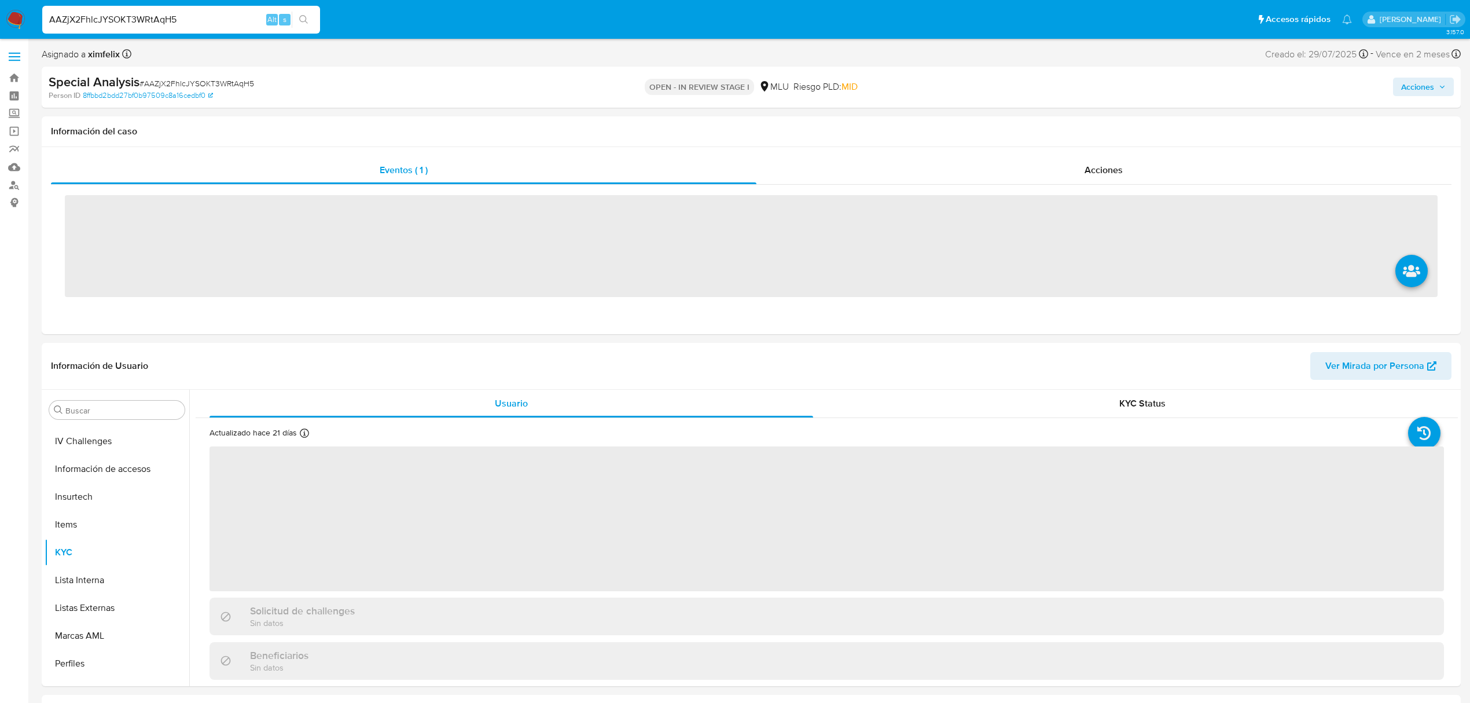
scroll to position [517, 0]
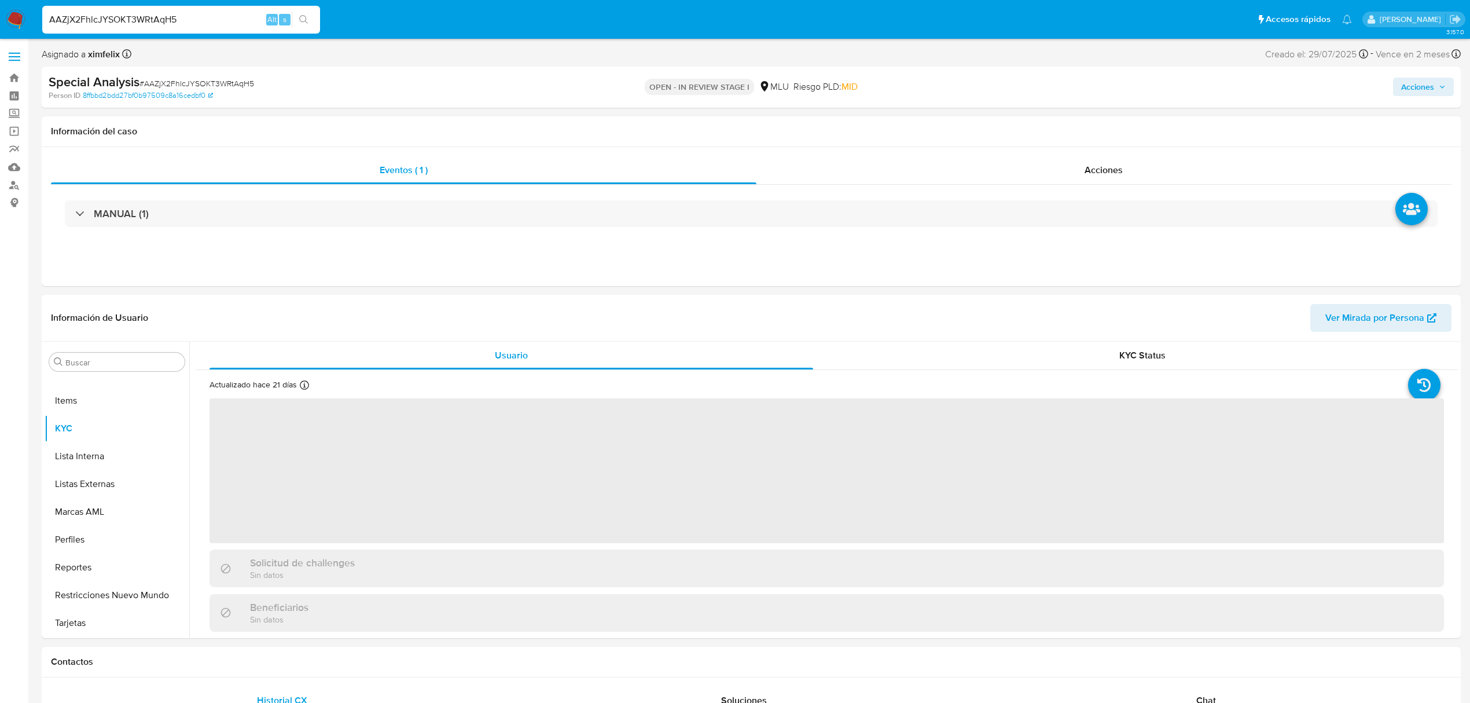
select select "10"
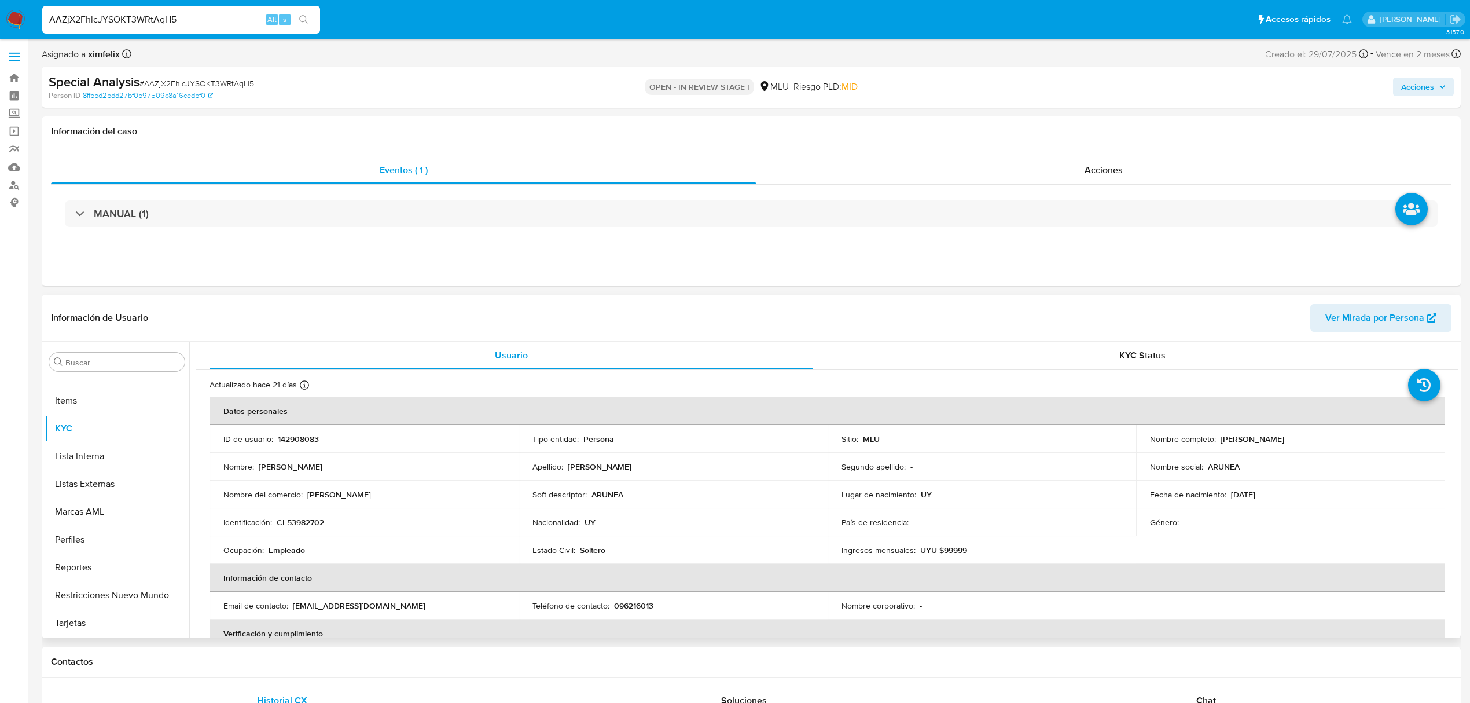
drag, startPoint x: 1334, startPoint y: 438, endPoint x: 1218, endPoint y: 441, distance: 115.8
click at [1221, 441] on p "[PERSON_NAME]" at bounding box center [1253, 438] width 64 height 10
copy p "[PERSON_NAME]"
click at [307, 438] on p "142908083" at bounding box center [298, 438] width 41 height 10
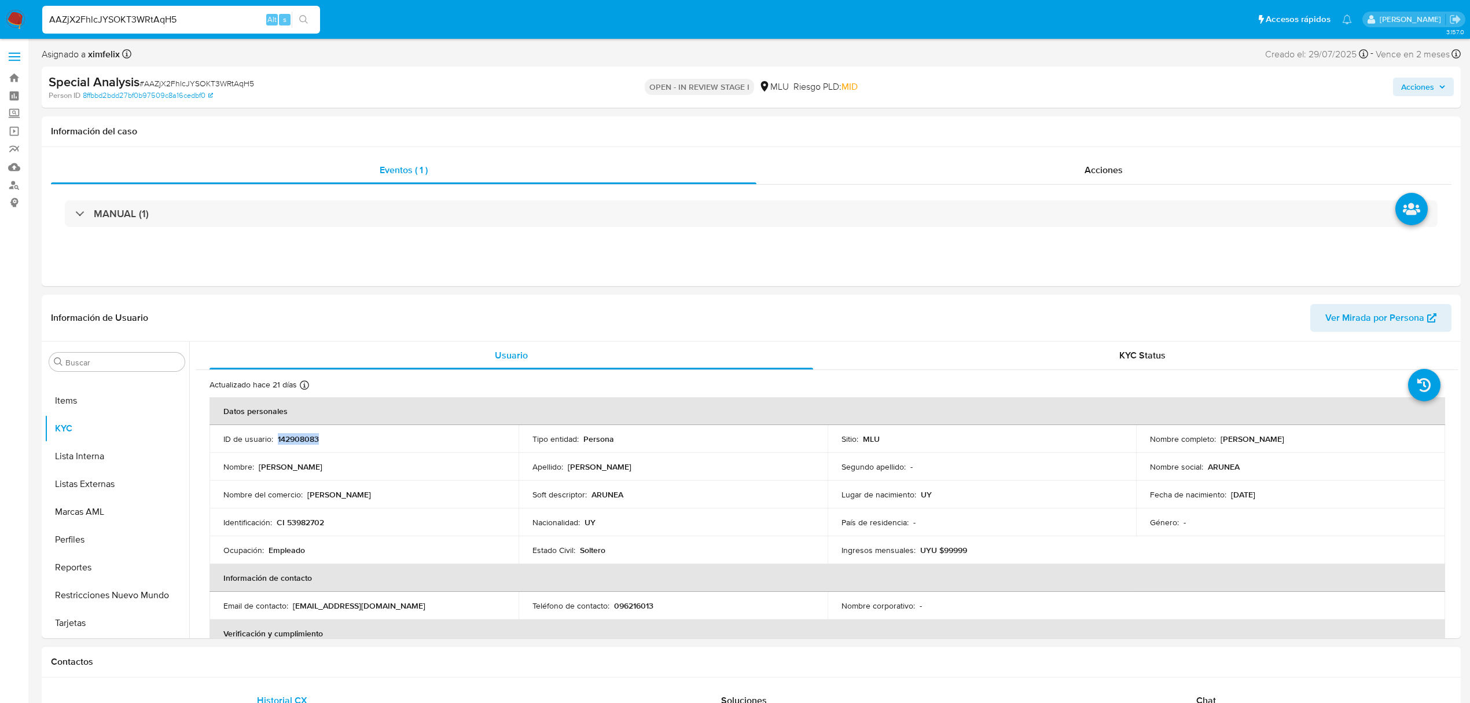
copy p "142908083"
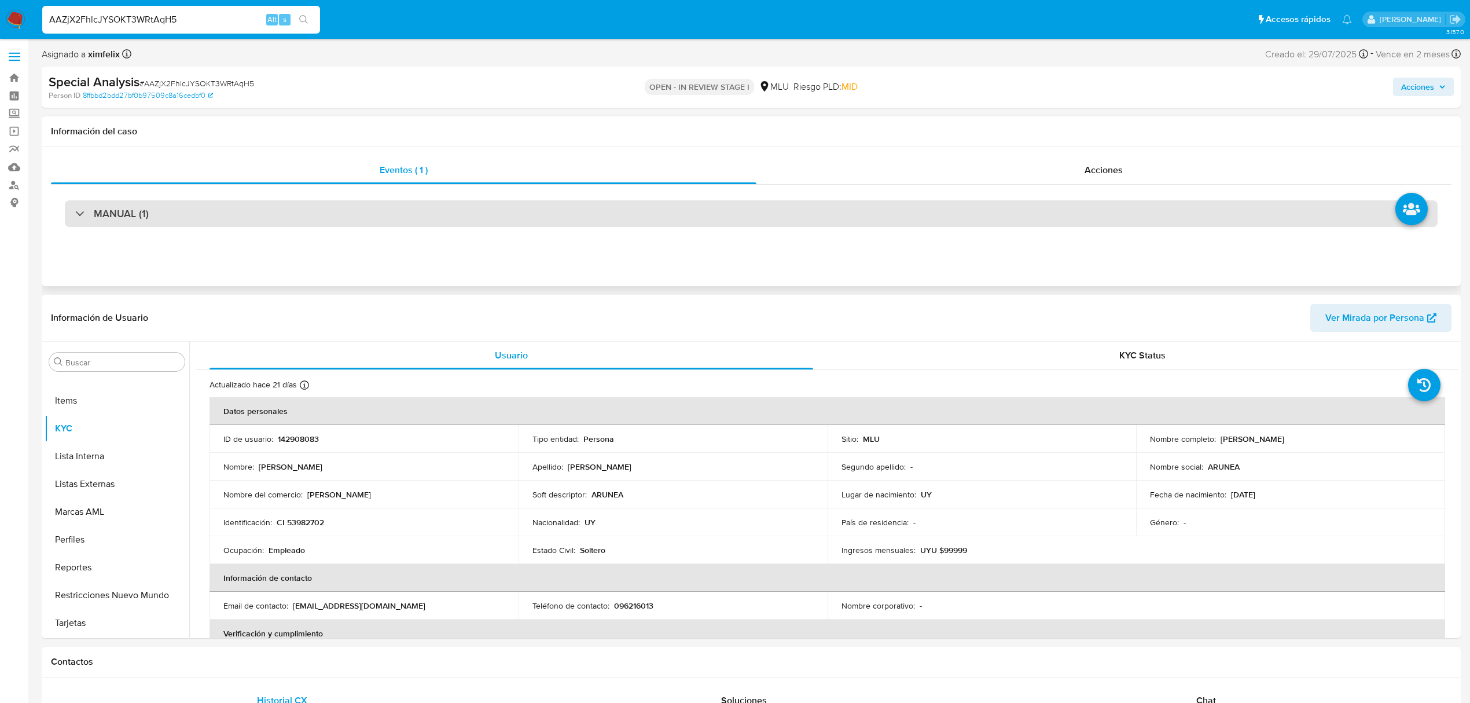
drag, startPoint x: 232, startPoint y: 204, endPoint x: 226, endPoint y: 218, distance: 15.3
click at [232, 204] on div "MANUAL (1)" at bounding box center [751, 213] width 1373 height 27
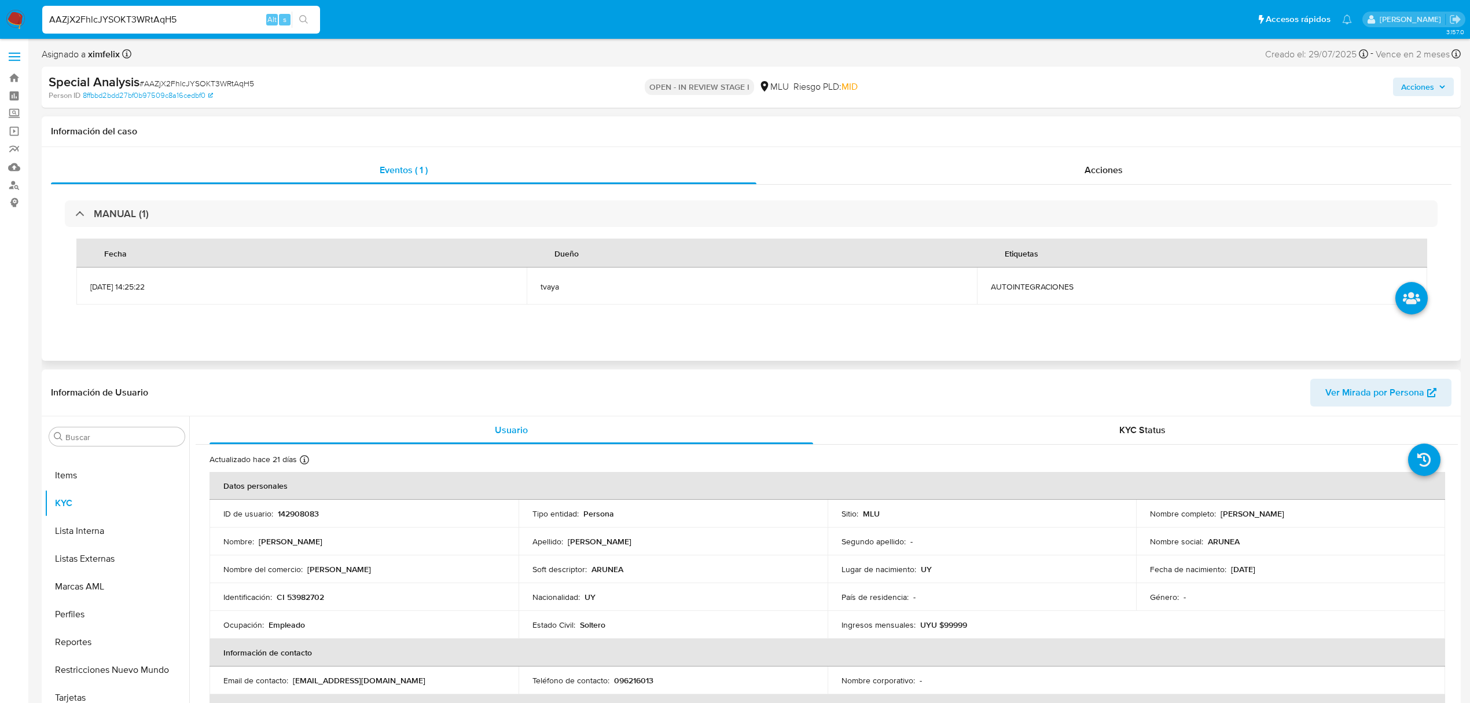
click at [1067, 281] on span "AUTOINTEGRACIONES" at bounding box center [1202, 286] width 422 height 10
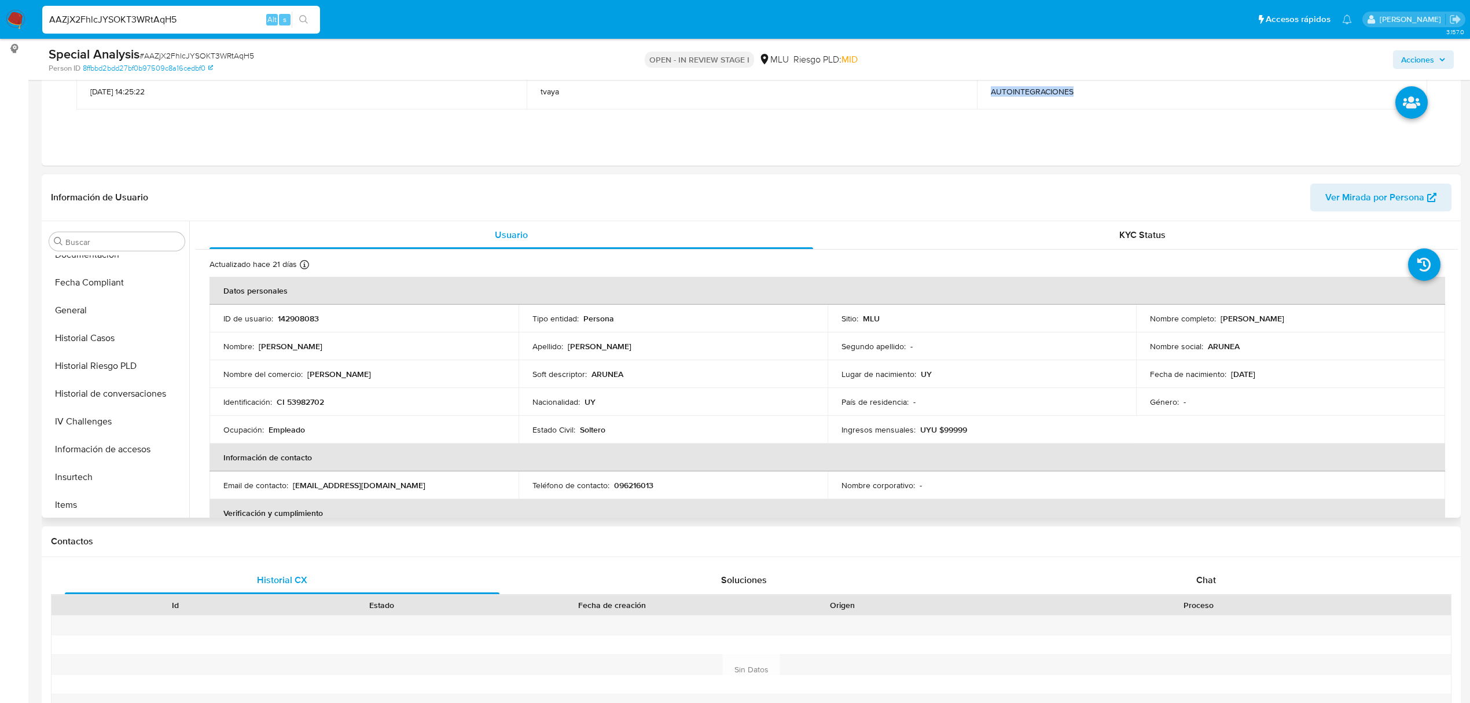
scroll to position [285, 0]
click at [101, 343] on button "Historial Casos" at bounding box center [112, 345] width 135 height 28
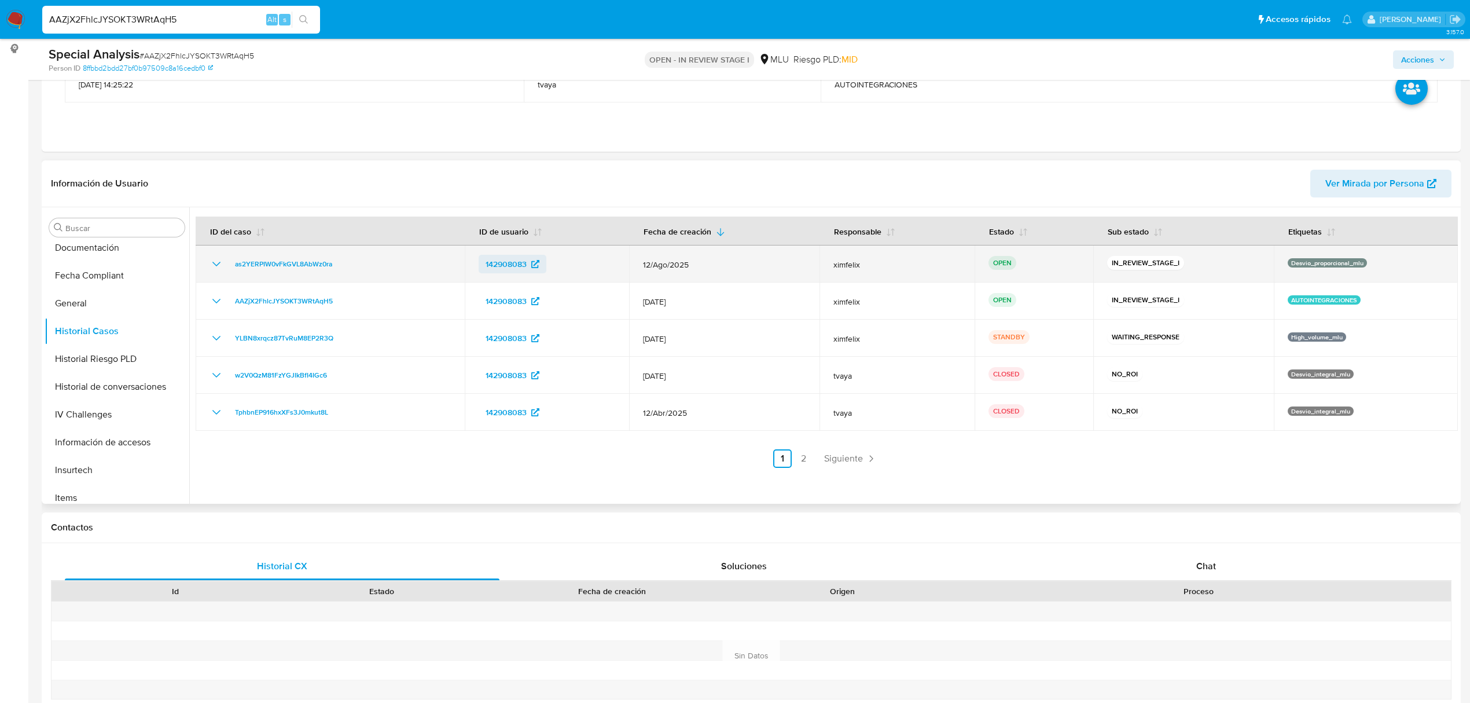
drag, startPoint x: 543, startPoint y: 264, endPoint x: 481, endPoint y: 270, distance: 61.6
click at [481, 270] on div "142908083" at bounding box center [547, 264] width 137 height 19
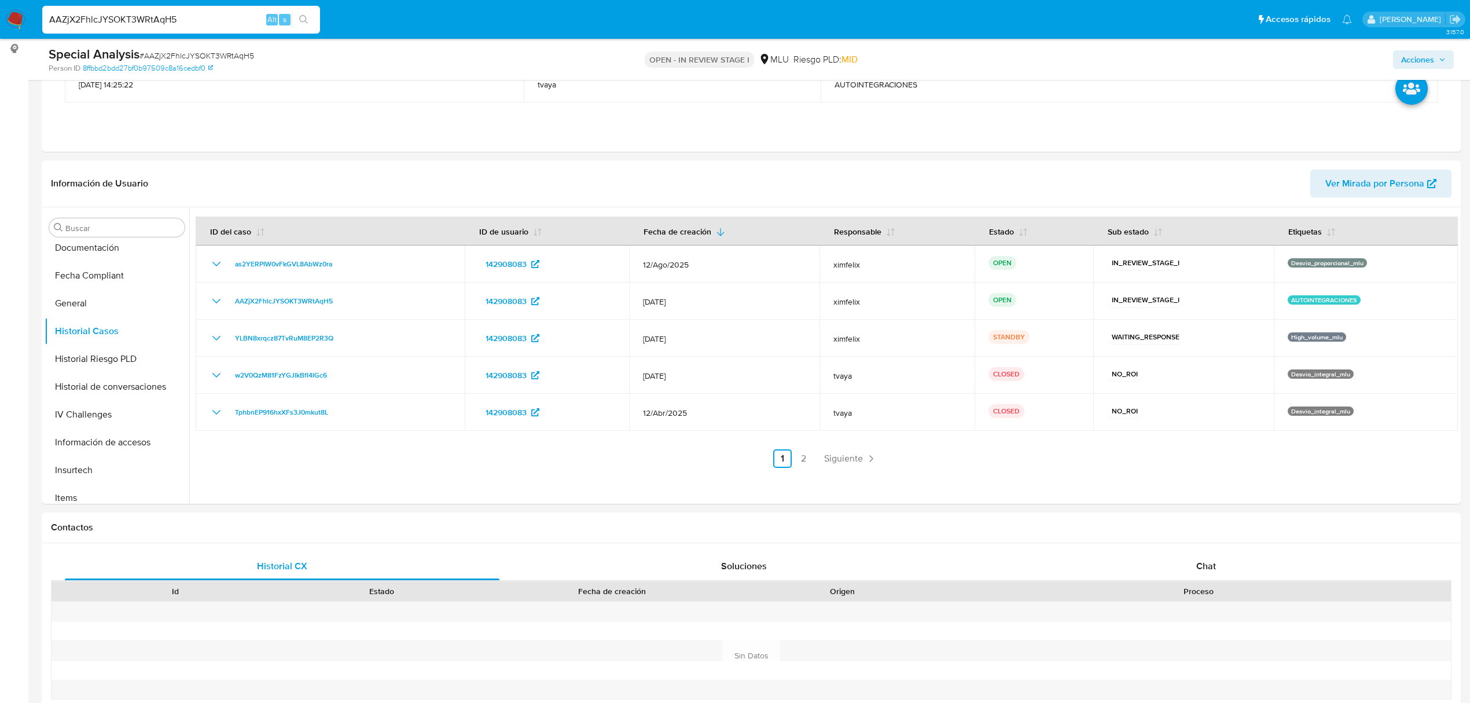
click at [148, 17] on input "AAZjX2FhlcJYSOKT3WRtAqH5" at bounding box center [181, 19] width 278 height 15
paste input "NHPaFBfnxDyoq3kTNGCXt8D9"
type input "NHPaFBfnxDyoq3kTNGCXt8D9"
click at [304, 15] on icon "search-icon" at bounding box center [303, 19] width 9 height 9
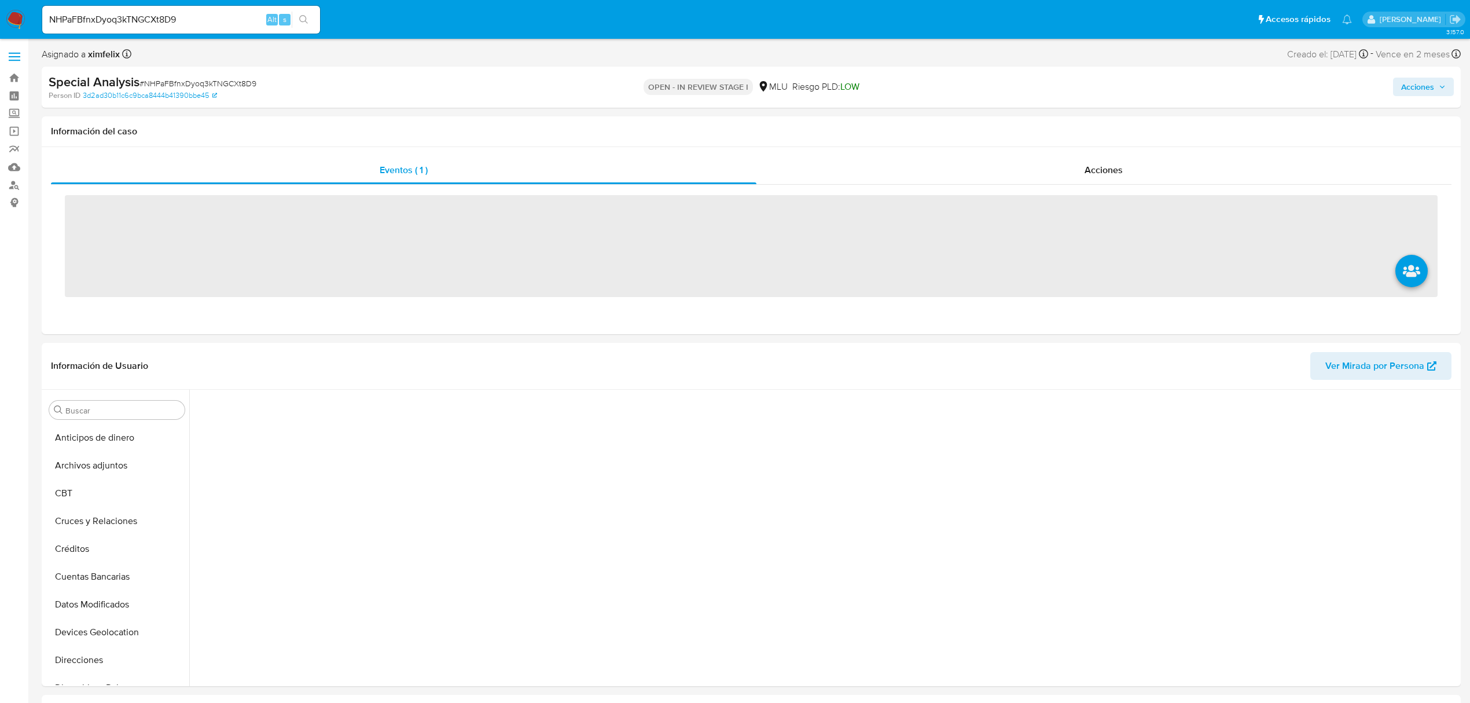
scroll to position [517, 0]
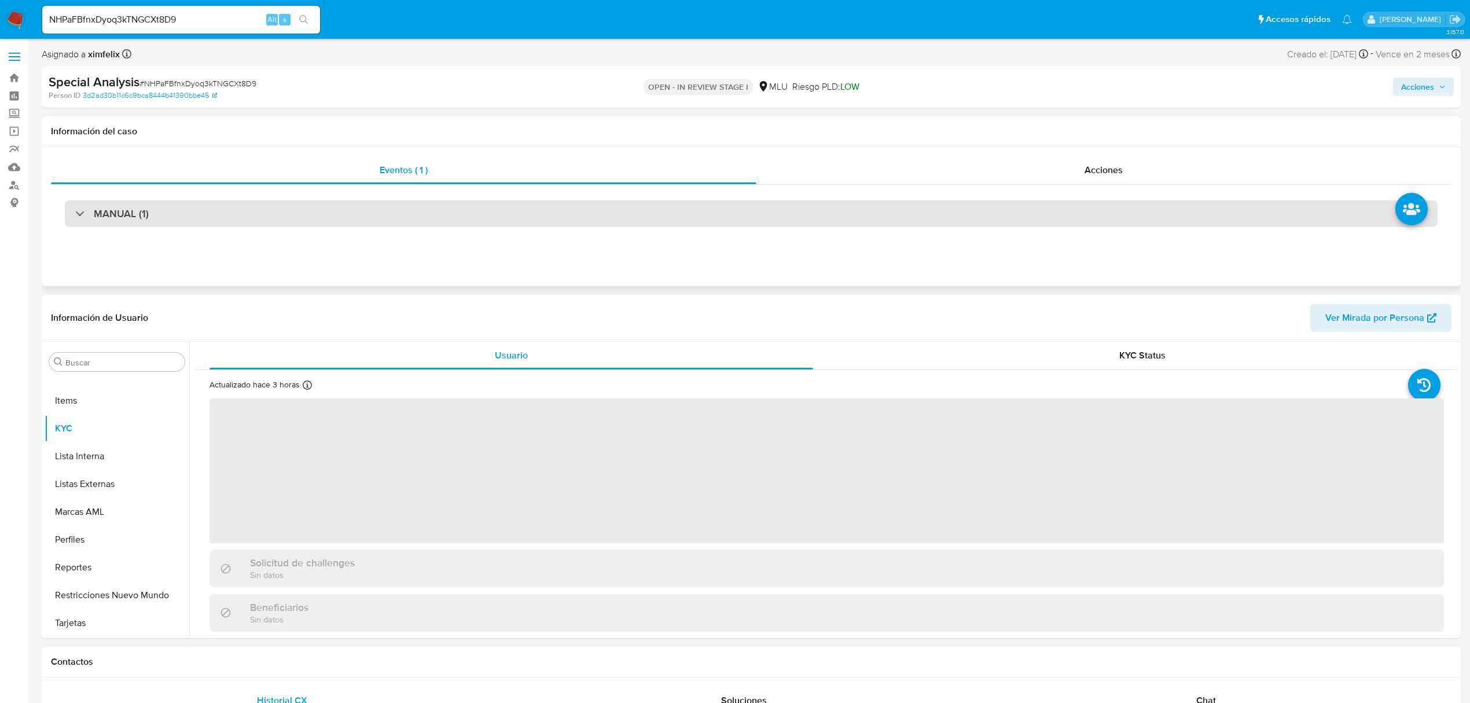
drag, startPoint x: 466, startPoint y: 199, endPoint x: 459, endPoint y: 209, distance: 12.0
click at [466, 200] on div "MANUAL (1)" at bounding box center [751, 214] width 1401 height 58
click at [460, 218] on div "MANUAL (1)" at bounding box center [751, 213] width 1373 height 27
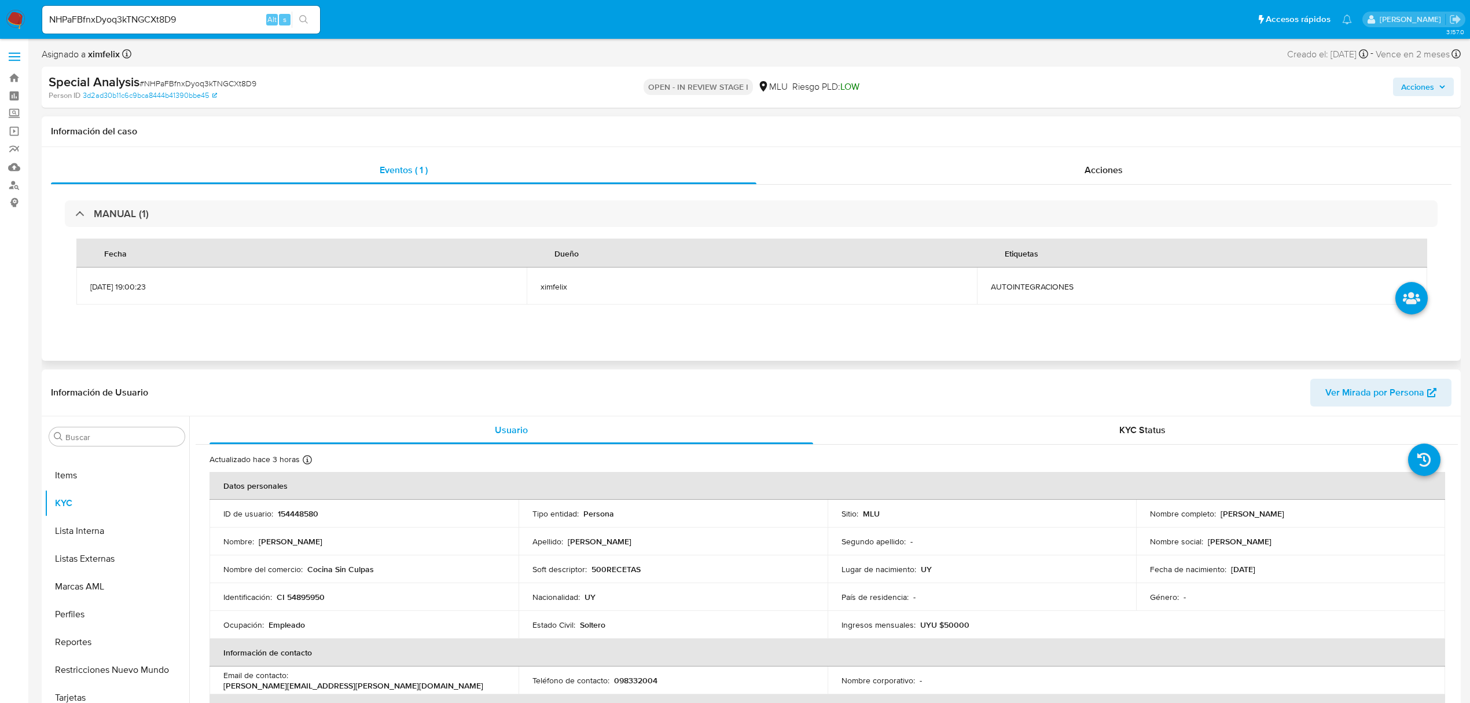
select select "10"
click at [131, 464] on button "Historial Casos" at bounding box center [112, 463] width 135 height 28
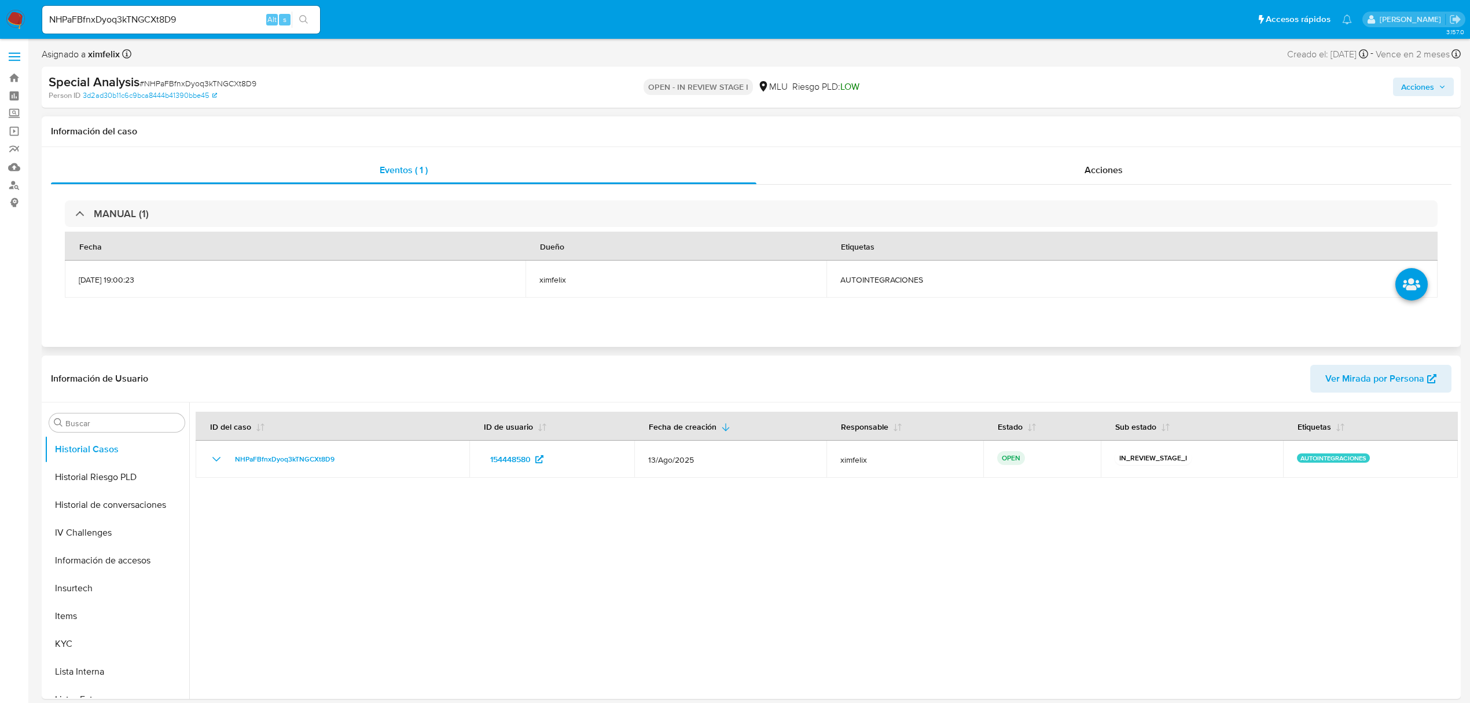
click at [922, 269] on td "AUTOINTEGRACIONES" at bounding box center [1131, 278] width 611 height 37
click at [922, 285] on span "AUTOINTEGRACIONES" at bounding box center [1131, 279] width 583 height 10
copy span "AUTOINTEGRACIONES"
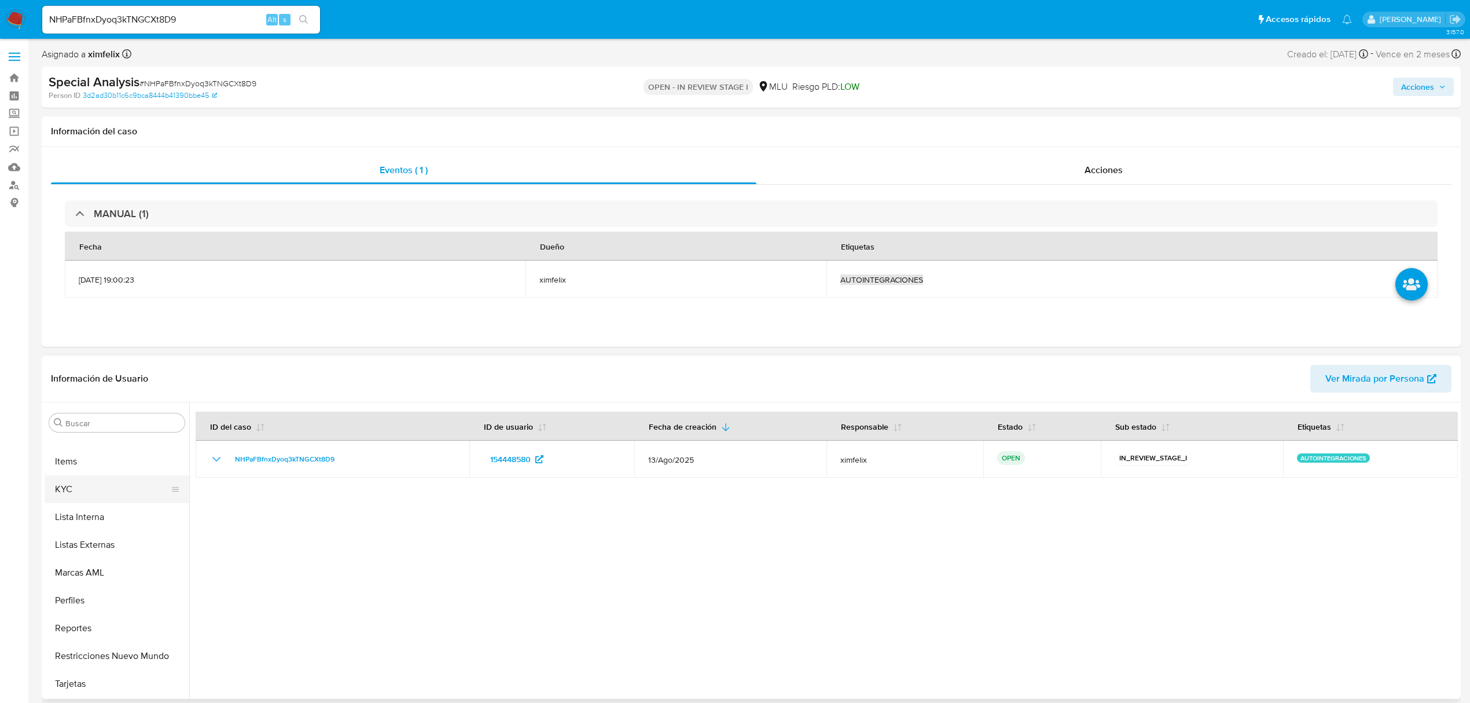
click at [63, 491] on button "KYC" at bounding box center [112, 489] width 135 height 28
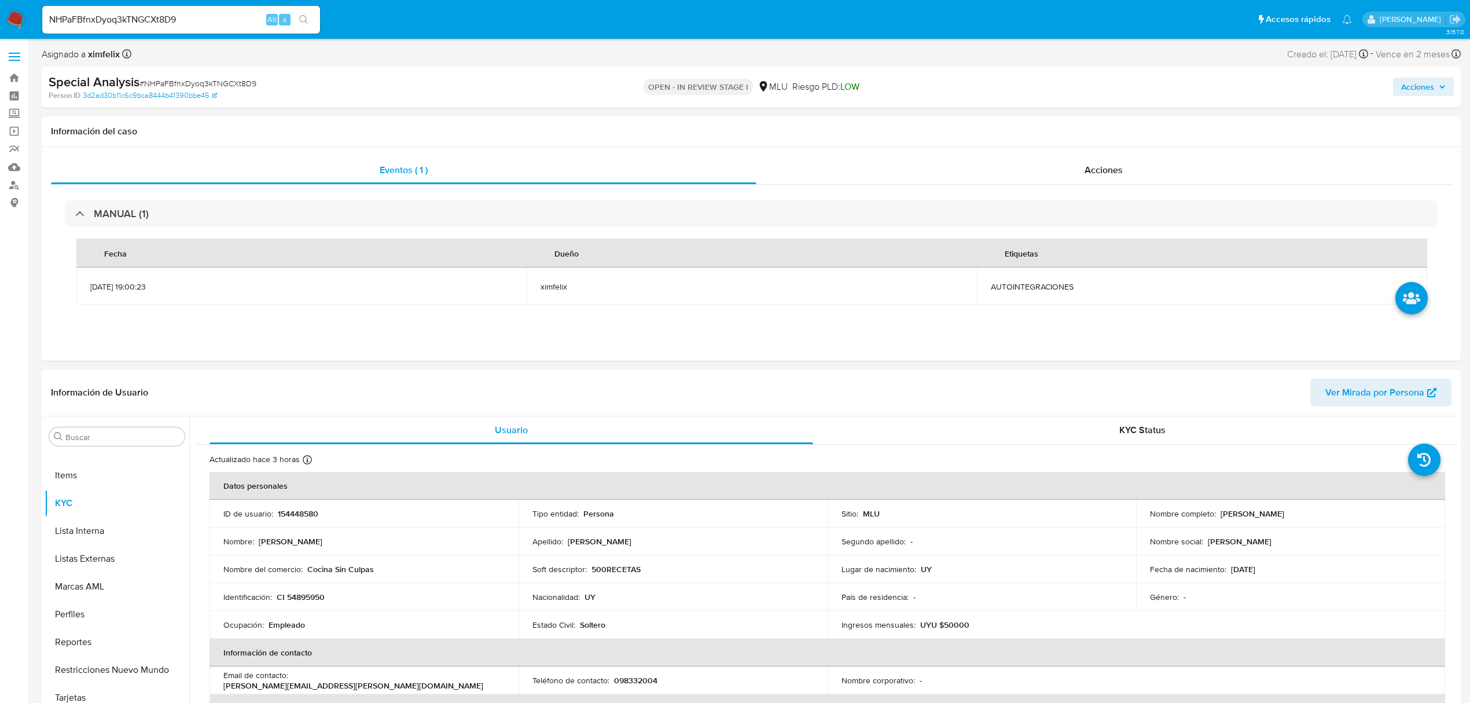
click at [308, 517] on p "154448580" at bounding box center [298, 513] width 41 height 10
copy p "154448580"
drag, startPoint x: 1345, startPoint y: 513, endPoint x: 1218, endPoint y: 514, distance: 127.3
click at [1218, 514] on div "Nombre completo : [PERSON_NAME]" at bounding box center [1290, 513] width 281 height 10
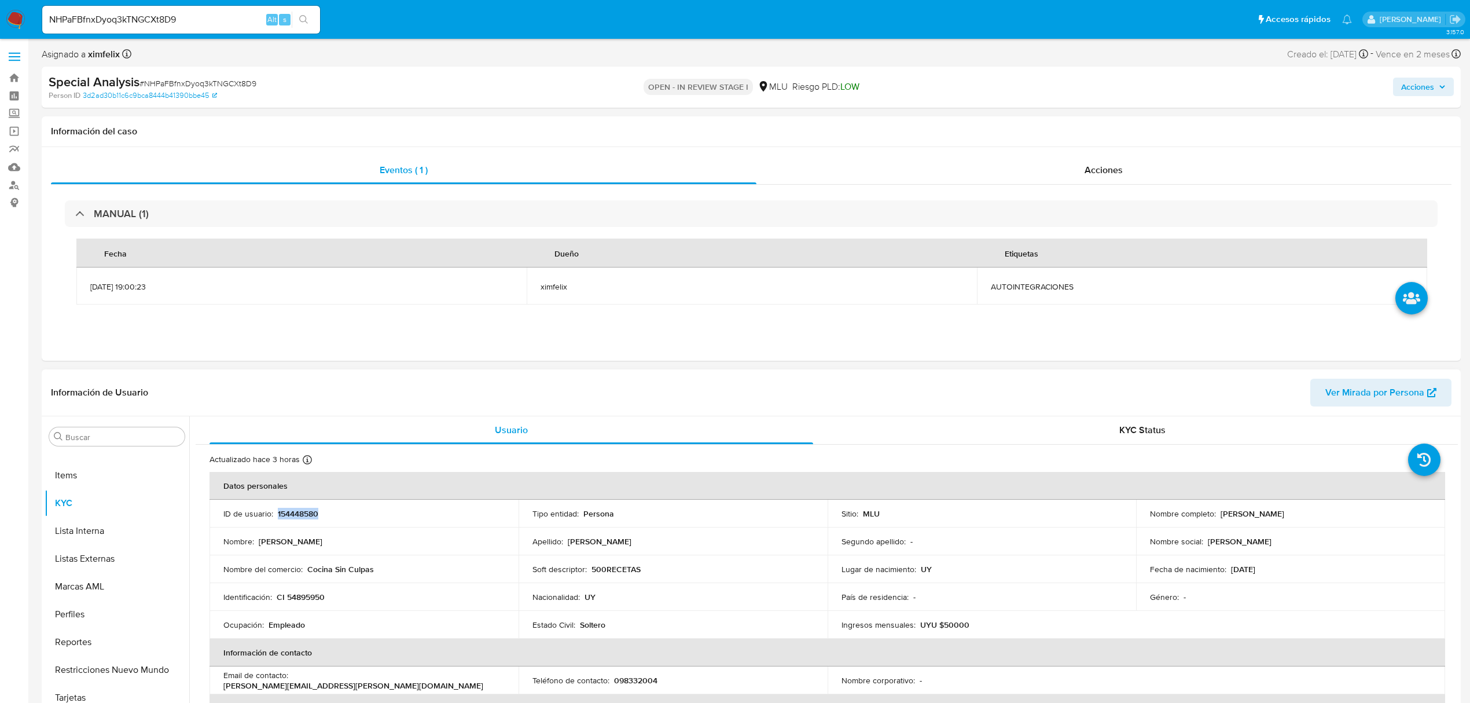
copy p "[PERSON_NAME]"
drag, startPoint x: 140, startPoint y: 10, endPoint x: 138, endPoint y: 20, distance: 9.5
click at [140, 10] on div "NHPaFBfnxDyoq3kTNGCXt8D9 Alt s" at bounding box center [181, 20] width 278 height 28
click at [135, 20] on input "NHPaFBfnxDyoq3kTNGCXt8D9" at bounding box center [181, 19] width 278 height 15
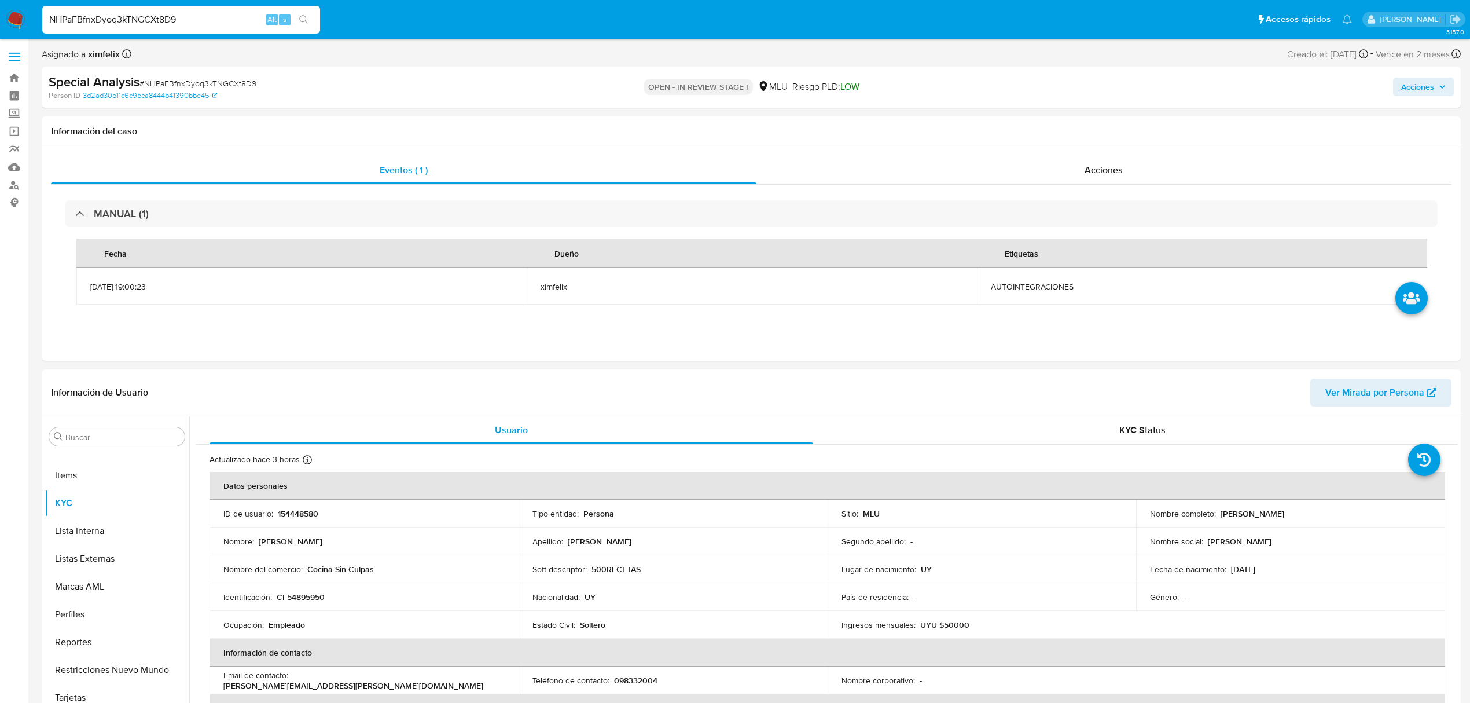
paste input "v6Y7awQBNgVNRc8gJEnOTjoe"
type input "v6Y7awQBNgVNRc8gJEnOTjoe"
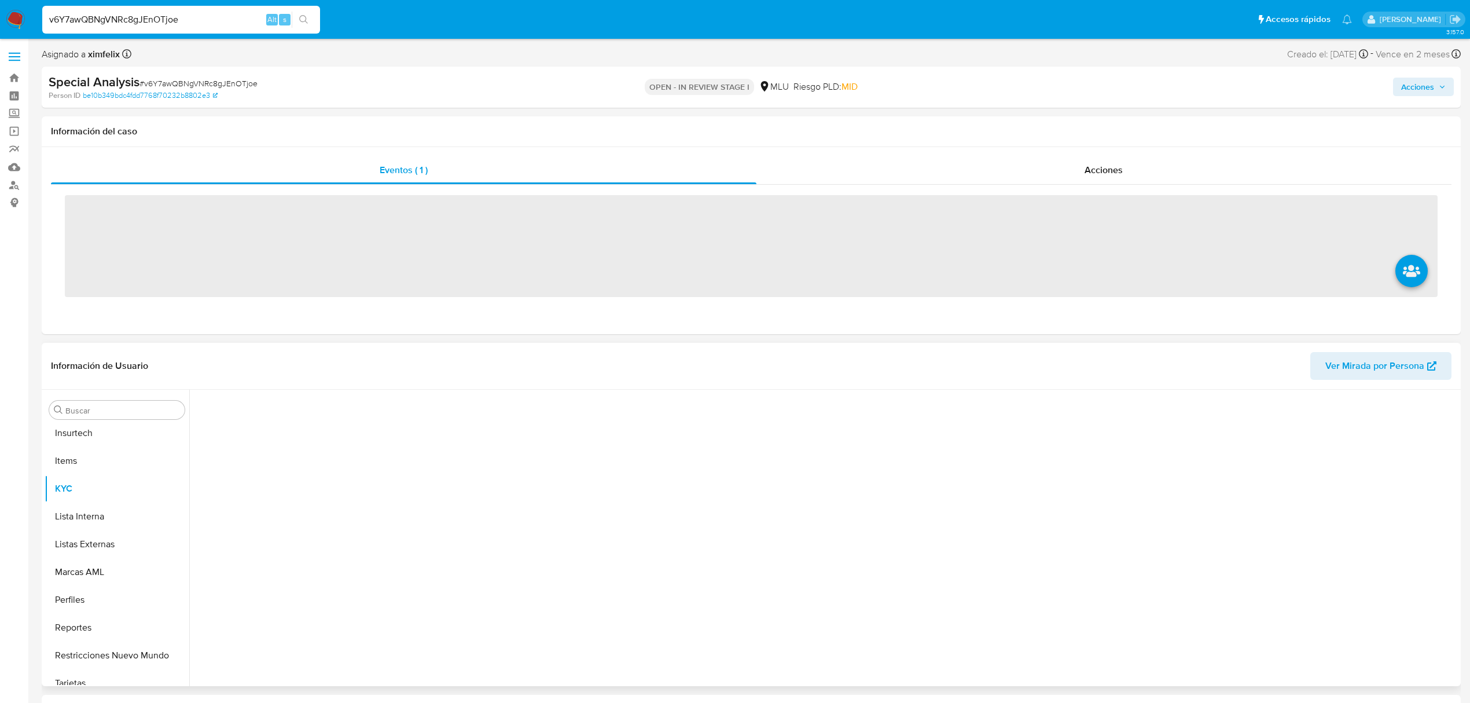
scroll to position [517, 0]
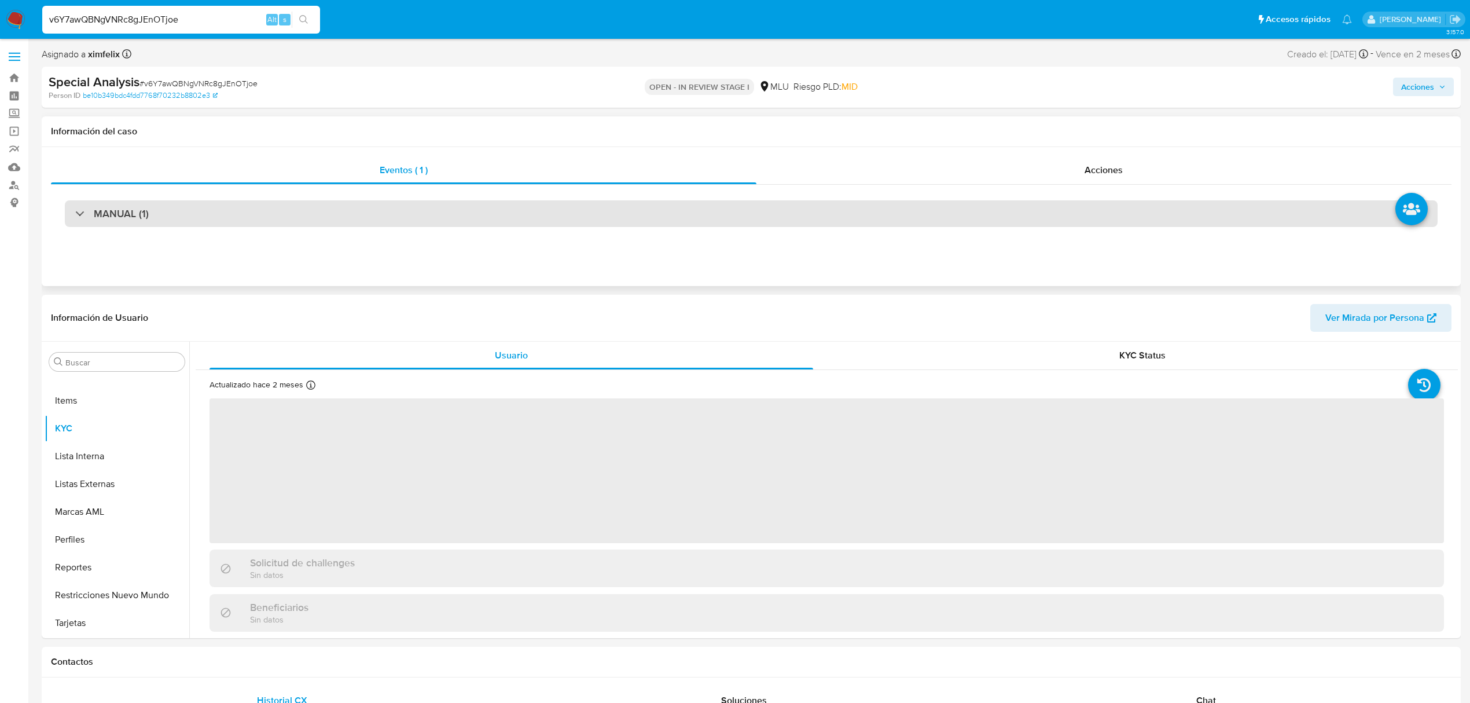
click at [515, 212] on div "MANUAL (1)" at bounding box center [751, 213] width 1373 height 27
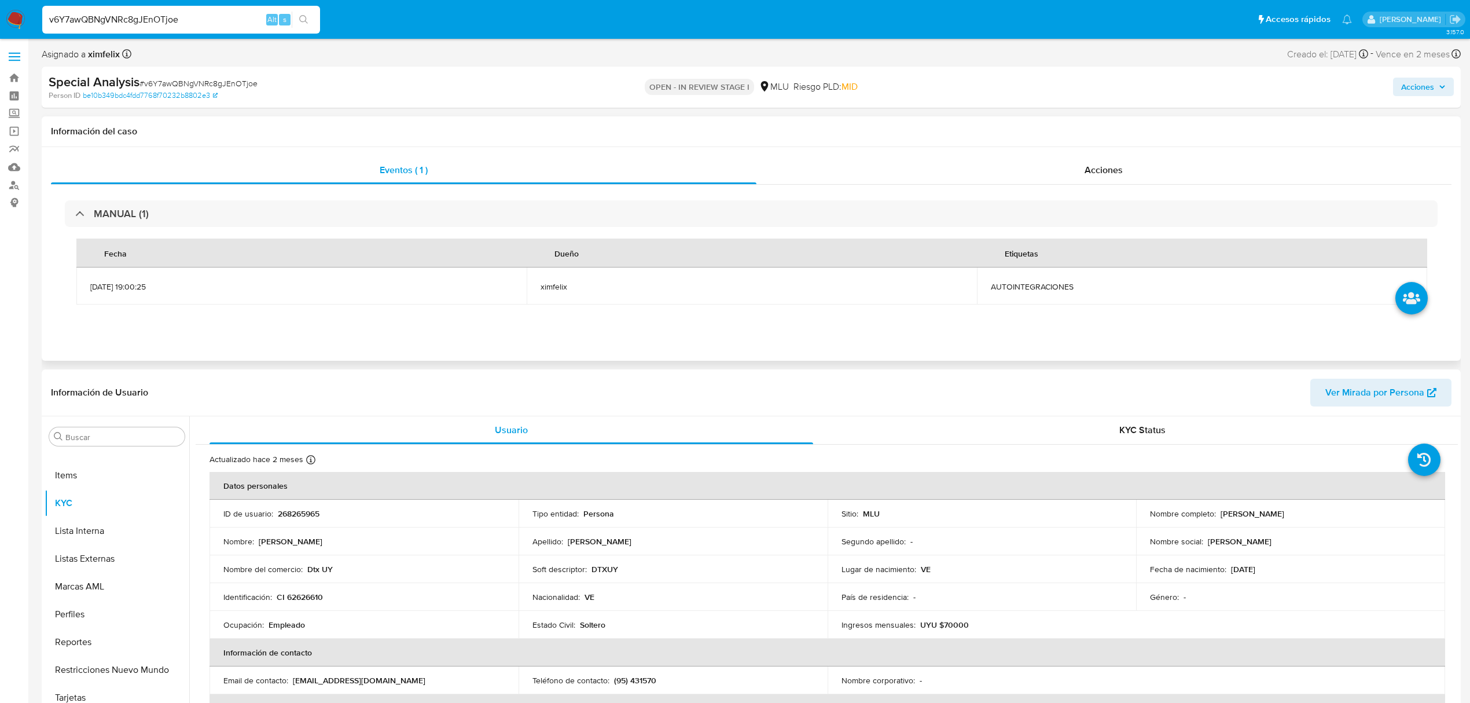
select select "10"
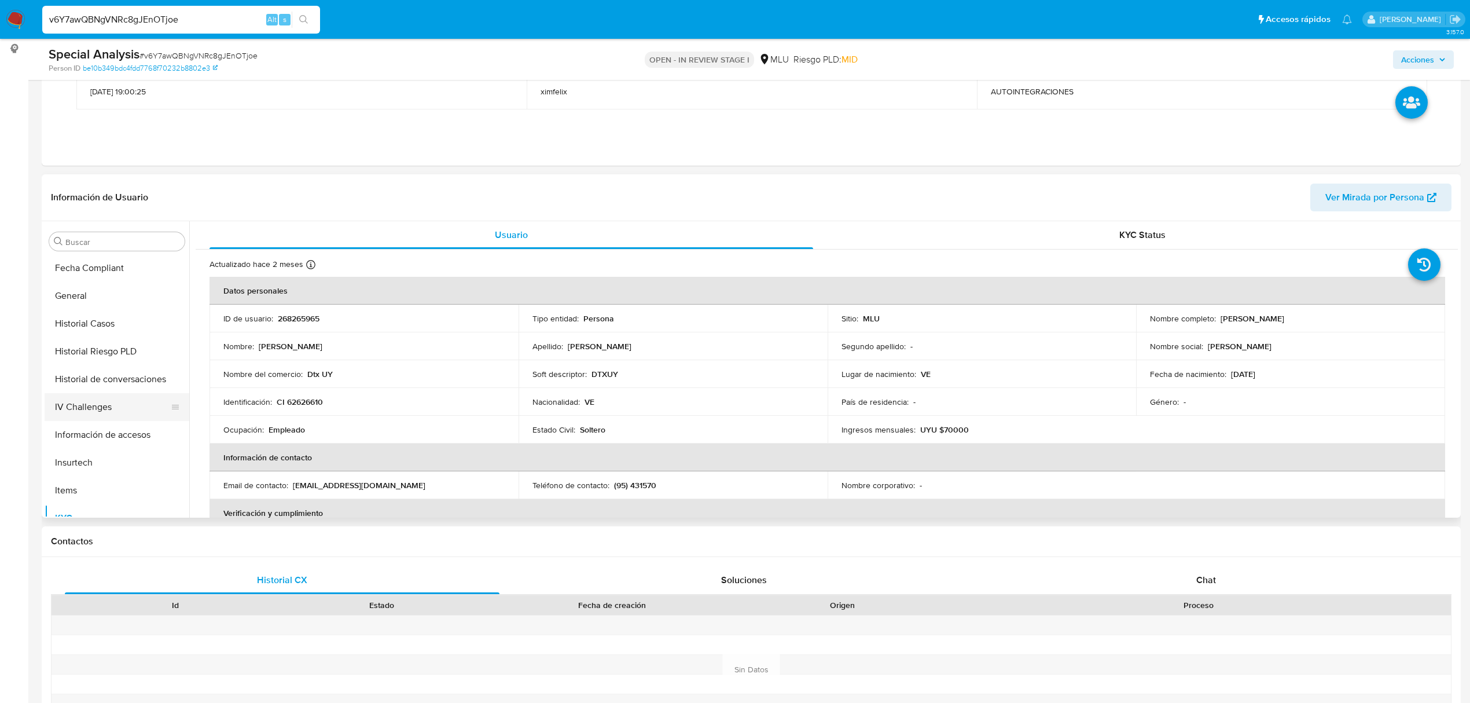
scroll to position [285, 0]
click at [103, 344] on button "Historial Casos" at bounding box center [112, 345] width 135 height 28
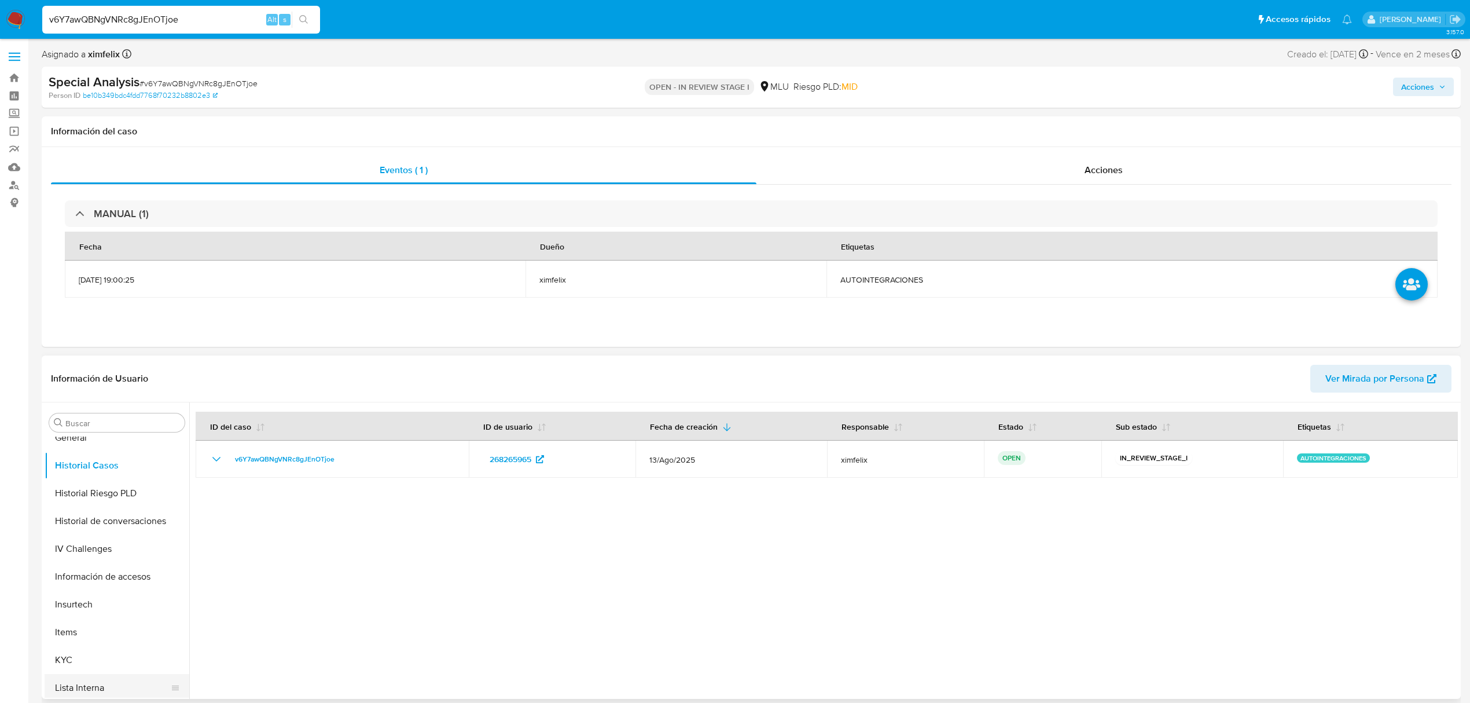
scroll to position [440, 0]
click at [138, 565] on button "KYC" at bounding box center [112, 566] width 135 height 28
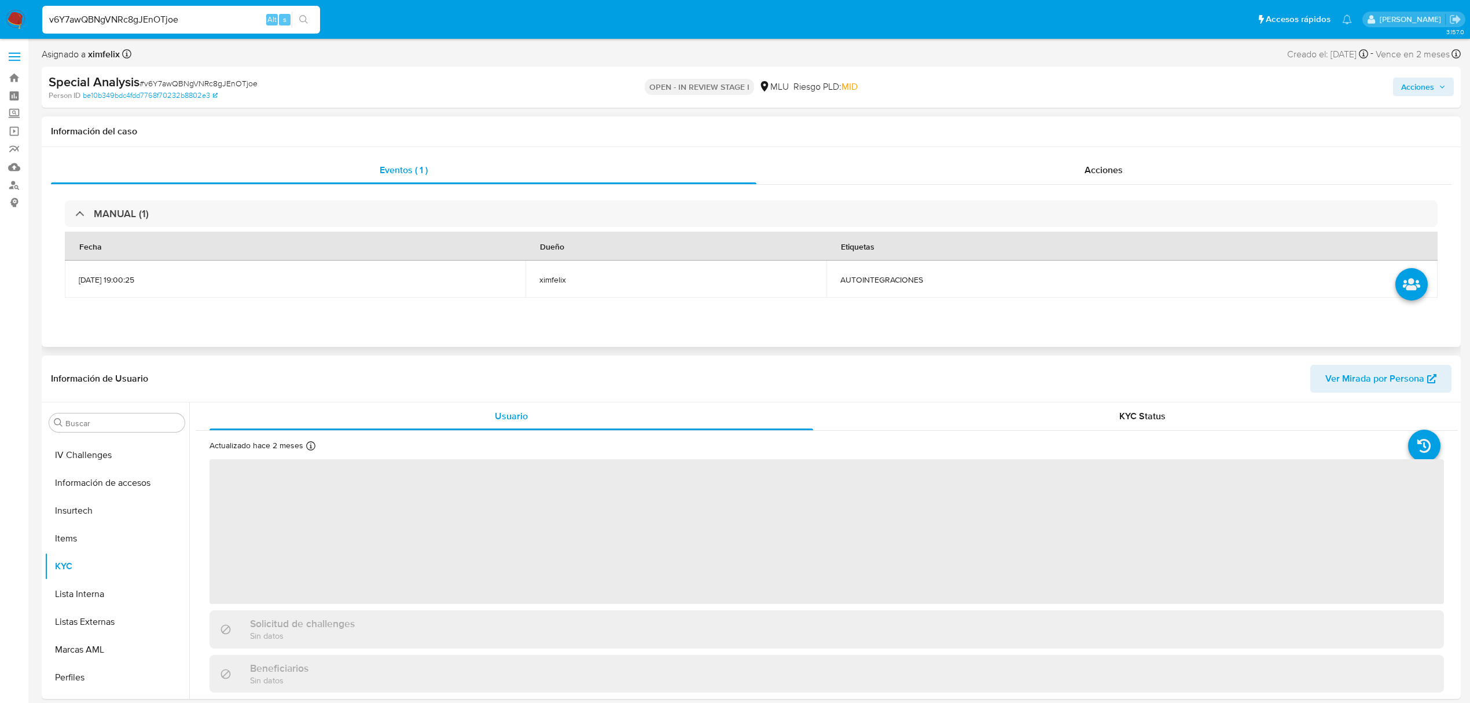
click at [936, 270] on td "AUTOINTEGRACIONES" at bounding box center [1131, 278] width 611 height 37
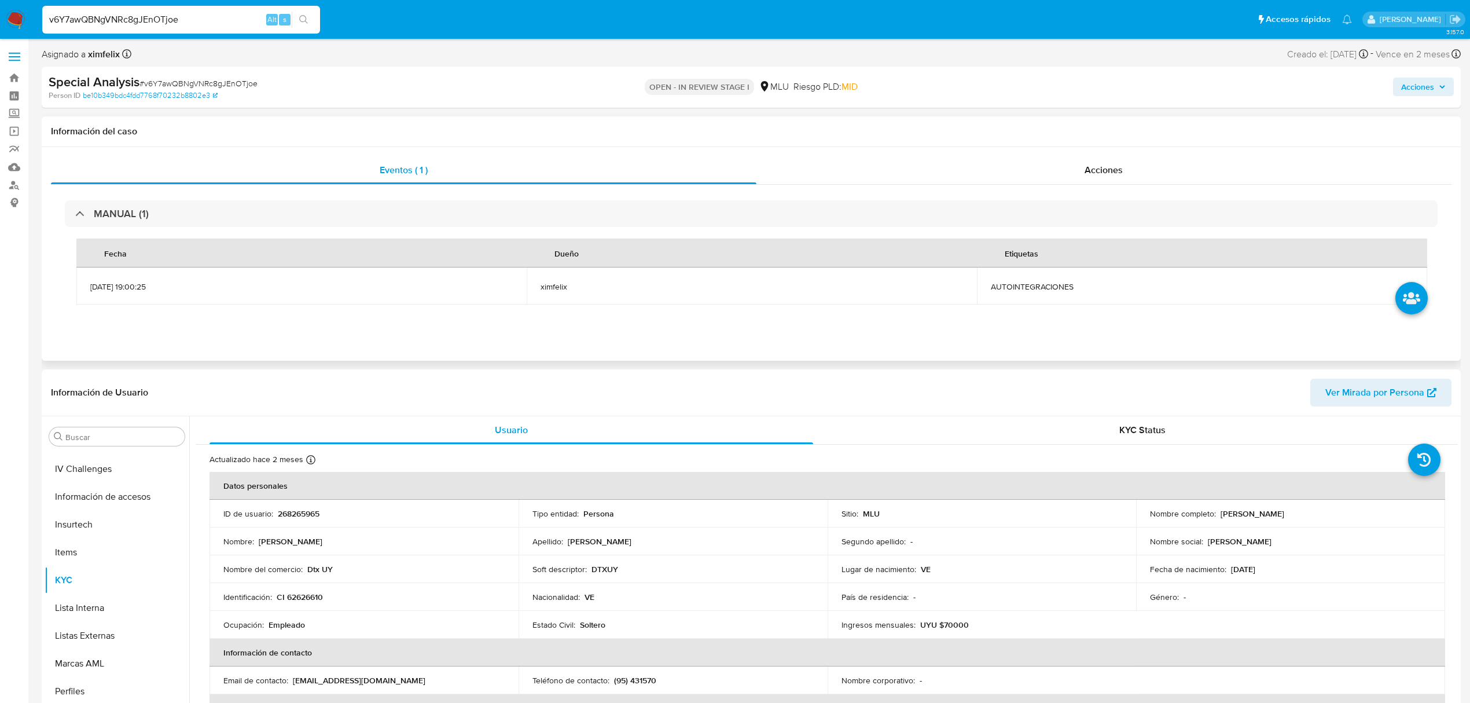
click at [1028, 291] on span "AUTOINTEGRACIONES" at bounding box center [1202, 286] width 422 height 10
copy span "AUTOINTEGRACIONES"
drag, startPoint x: 1343, startPoint y: 512, endPoint x: 1218, endPoint y: 514, distance: 125.0
click at [1218, 514] on div "Nombre completo : [PERSON_NAME]" at bounding box center [1290, 513] width 281 height 10
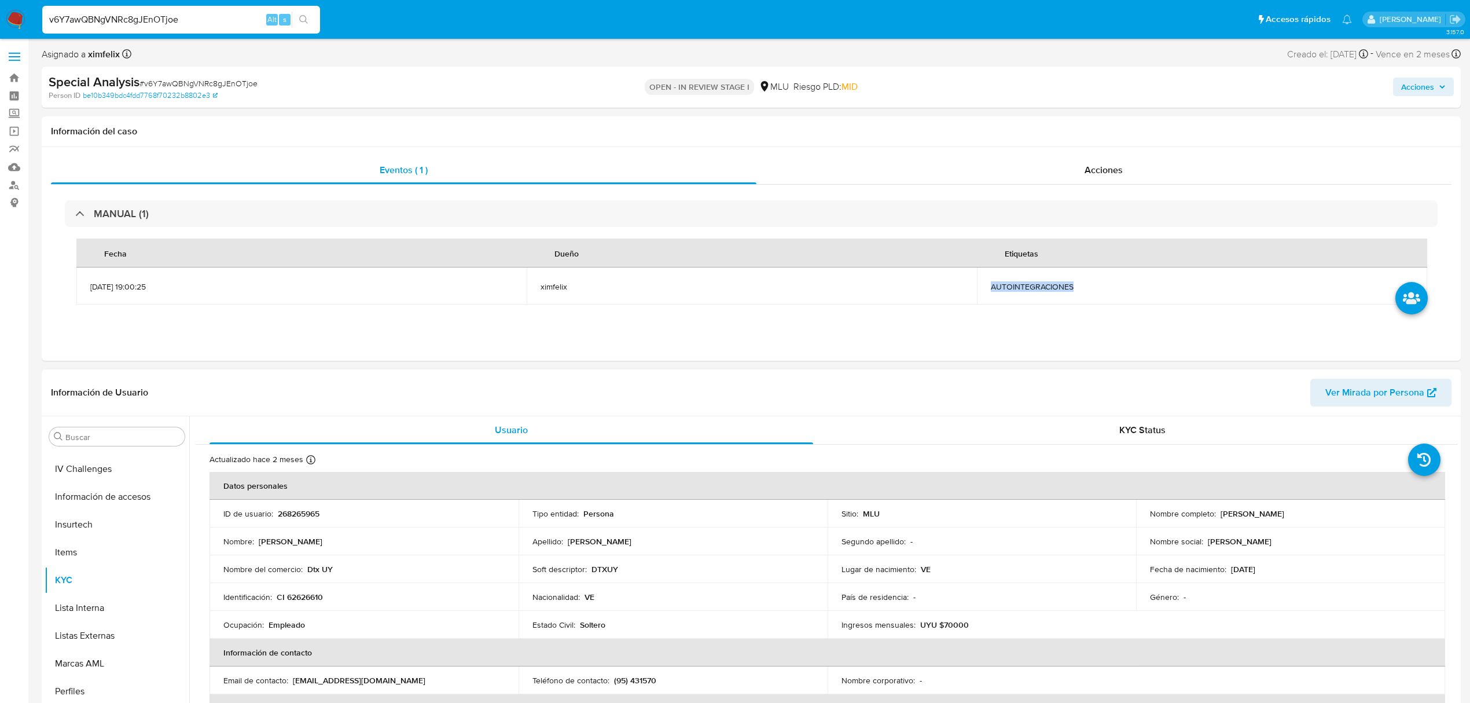
copy p "[PERSON_NAME]"
click at [299, 514] on p "268265965" at bounding box center [299, 513] width 42 height 10
copy p "268265965"
click at [302, 515] on p "268265965" at bounding box center [299, 513] width 42 height 10
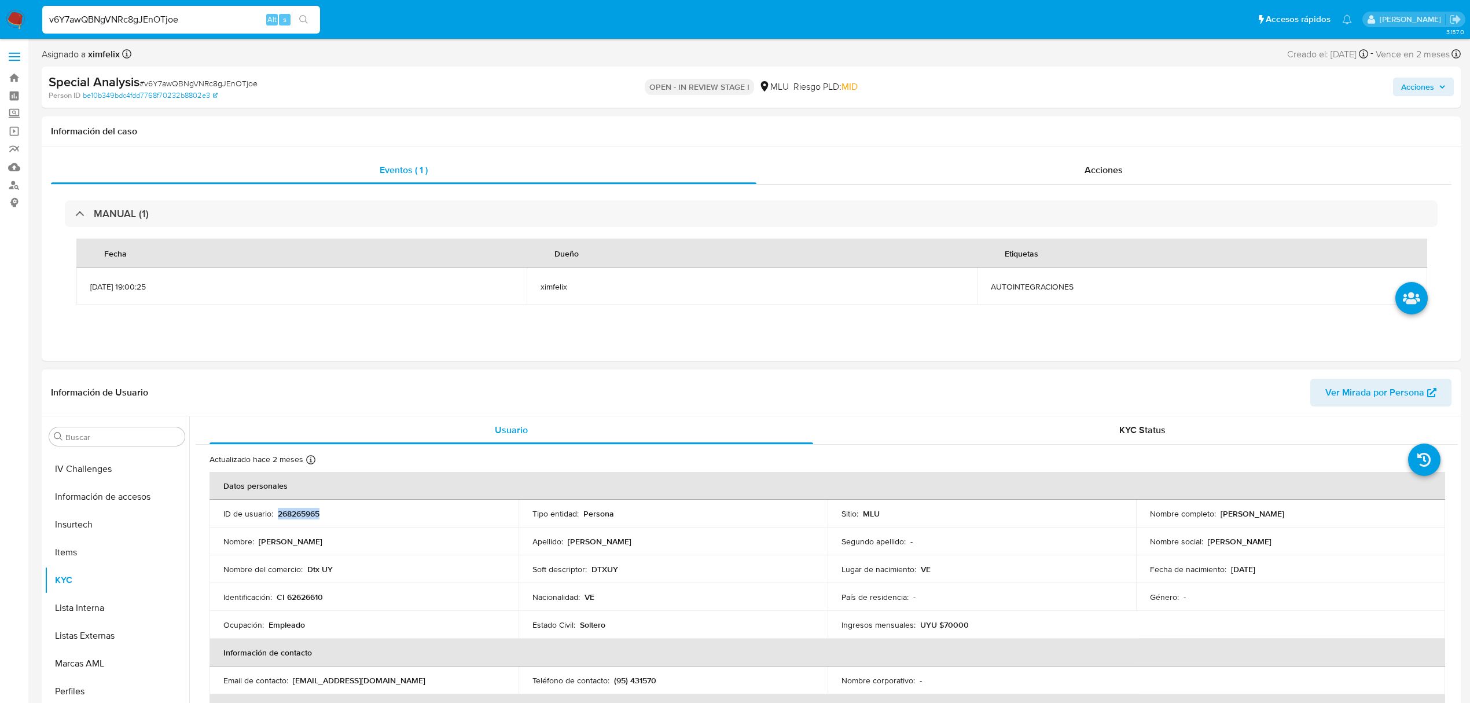
click at [302, 515] on p "268265965" at bounding box center [299, 513] width 42 height 10
click at [24, 12] on img at bounding box center [16, 20] width 20 height 20
